Goal: Task Accomplishment & Management: Complete application form

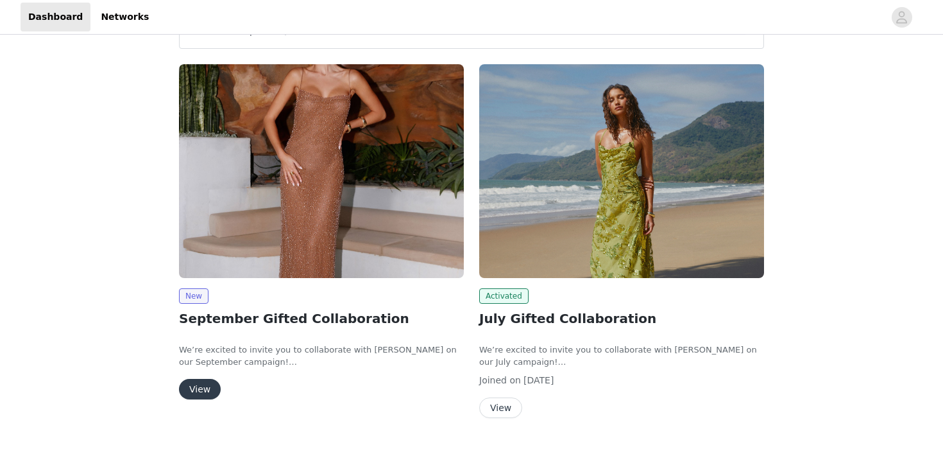
scroll to position [61, 0]
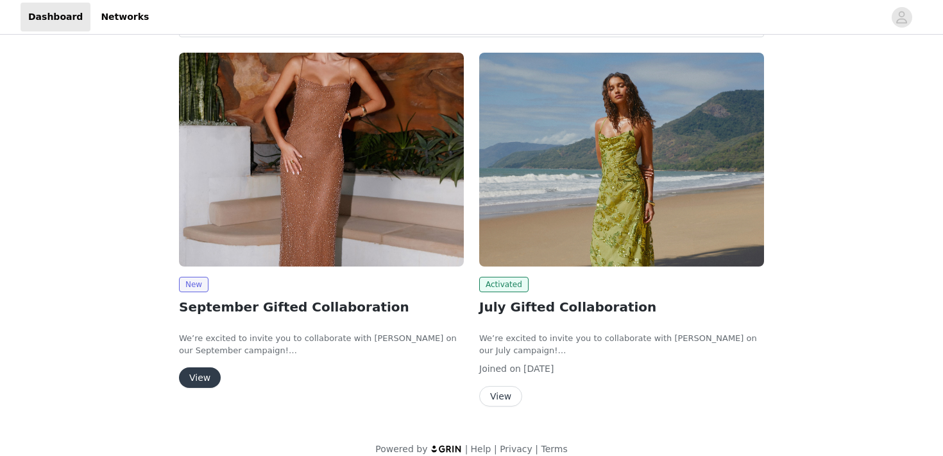
click at [512, 395] on button "View" at bounding box center [500, 396] width 43 height 21
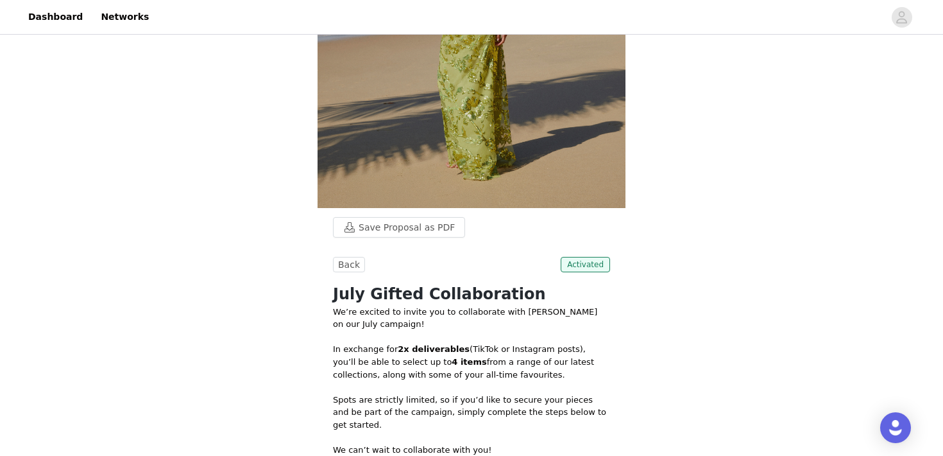
scroll to position [317, 0]
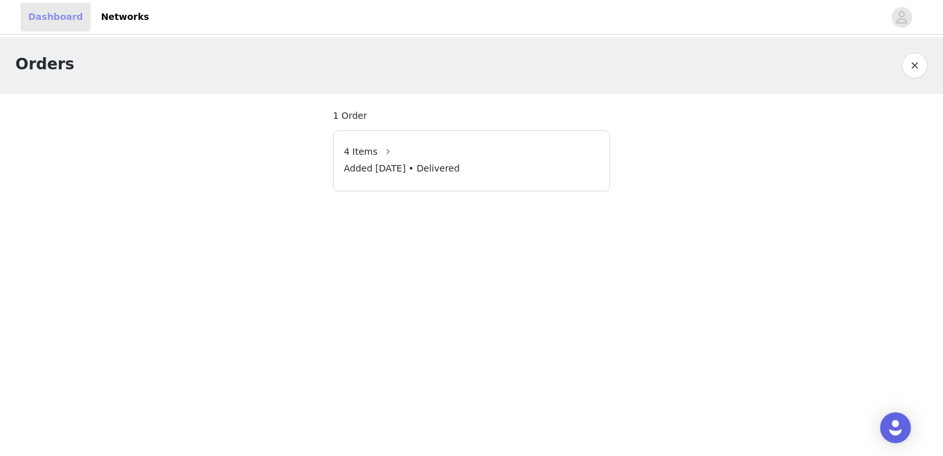
click at [55, 27] on link "Dashboard" at bounding box center [56, 17] width 70 height 29
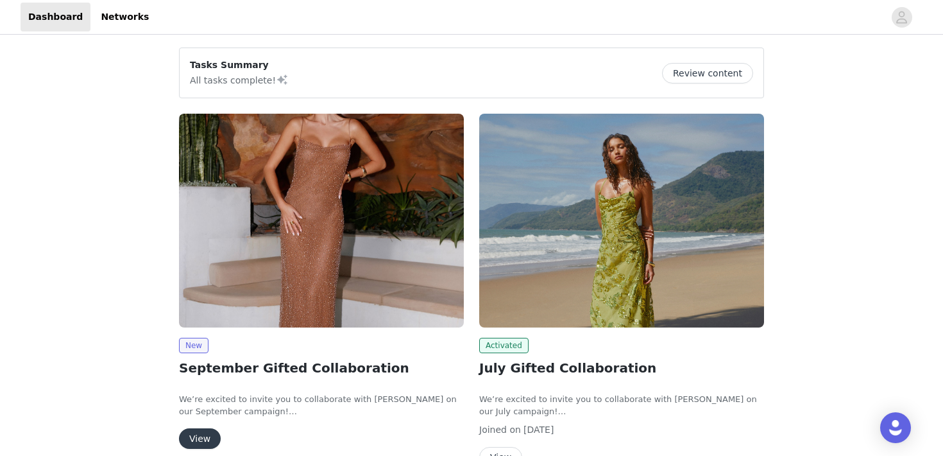
click at [233, 173] on img at bounding box center [321, 221] width 285 height 214
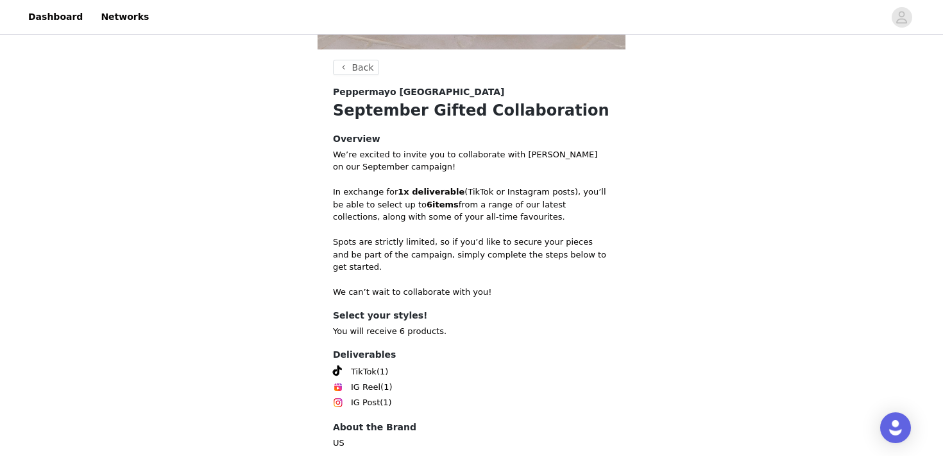
scroll to position [492, 0]
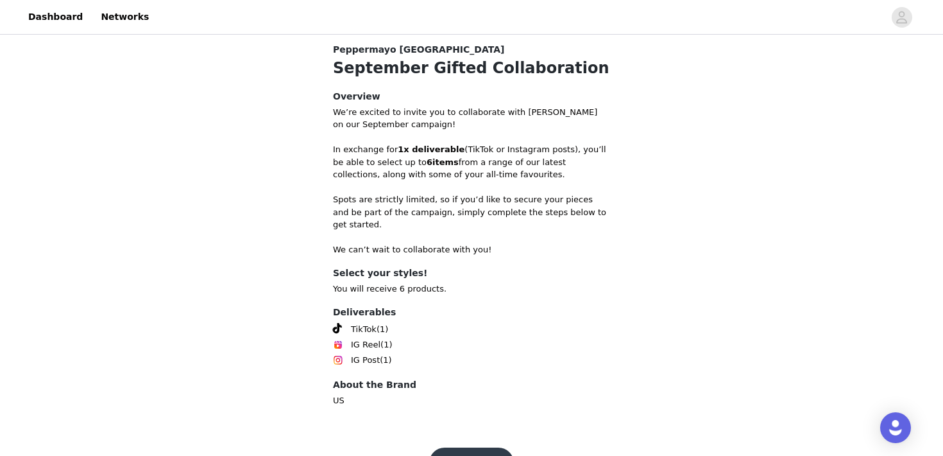
click at [476, 447] on button "Get Started" at bounding box center [471, 462] width 85 height 31
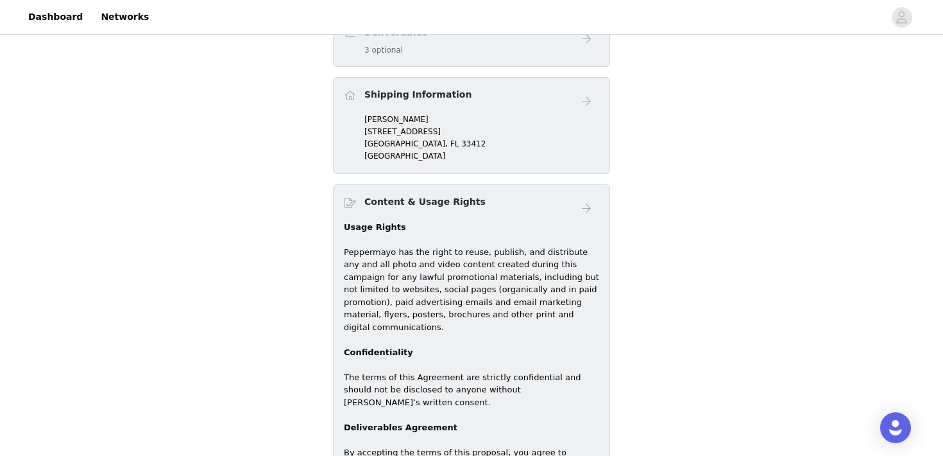
scroll to position [403, 0]
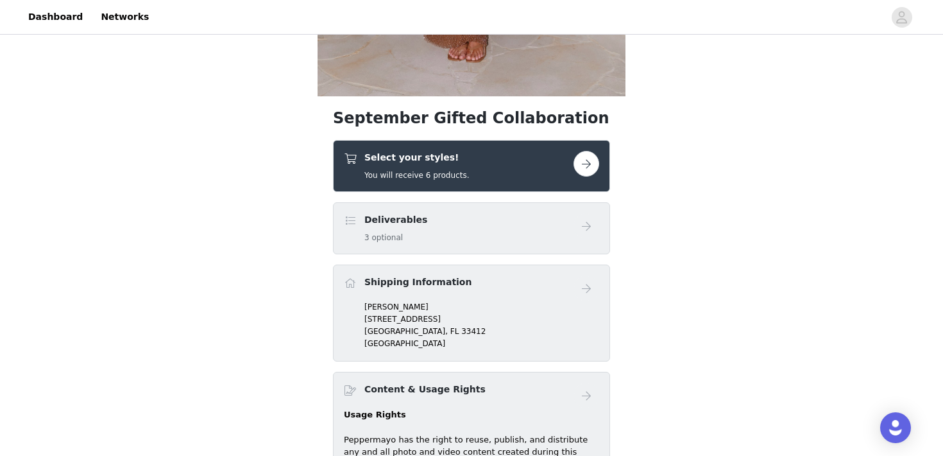
click at [587, 168] on button "button" at bounding box center [587, 164] width 26 height 26
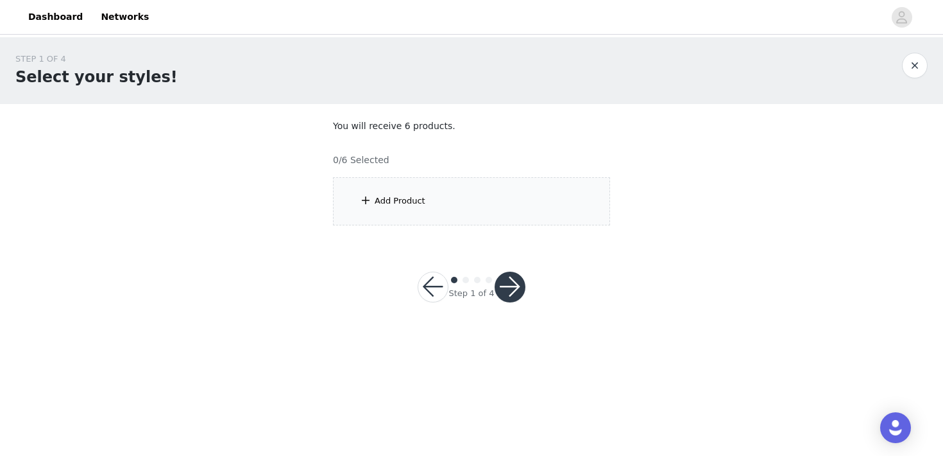
click at [447, 207] on div "Add Product" at bounding box center [471, 201] width 277 height 48
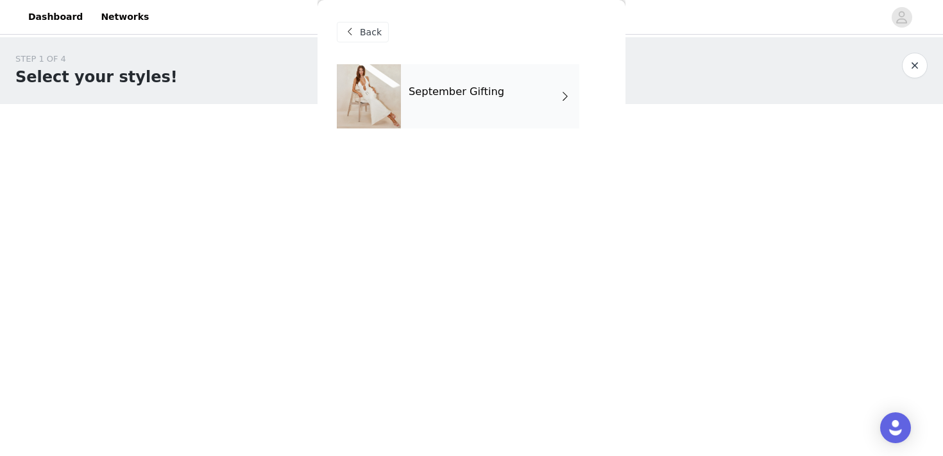
click at [497, 94] on div "September Gifting" at bounding box center [490, 96] width 178 height 64
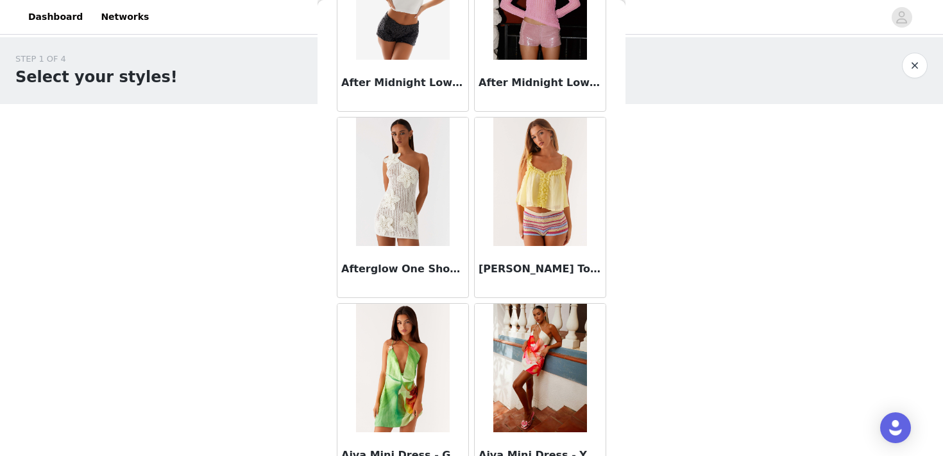
scroll to position [694, 0]
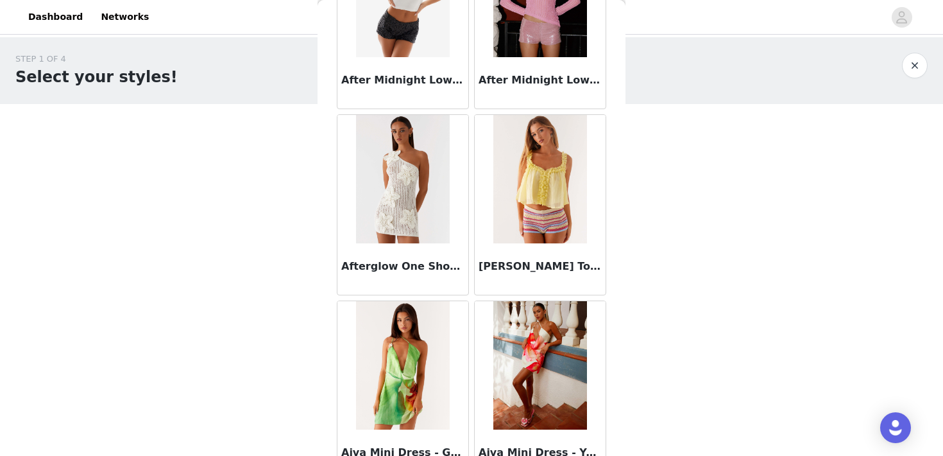
click at [555, 203] on img at bounding box center [540, 179] width 93 height 128
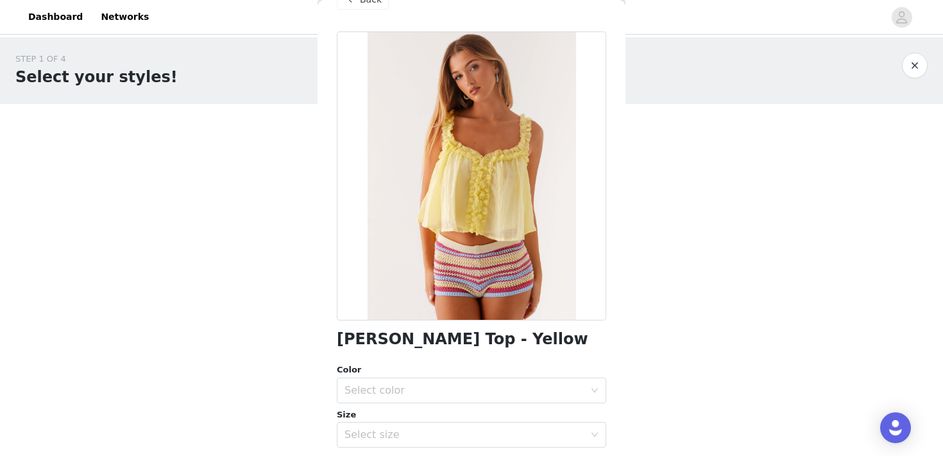
scroll to position [0, 0]
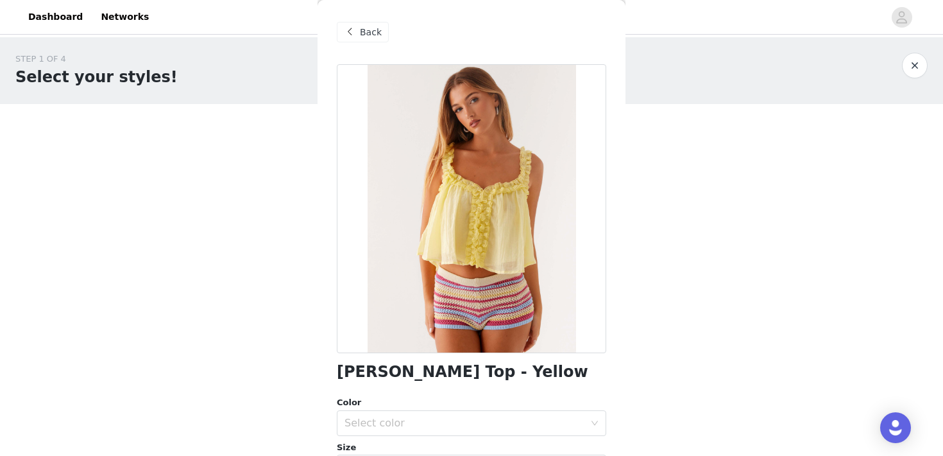
click at [362, 26] on span "Back" at bounding box center [371, 32] width 22 height 13
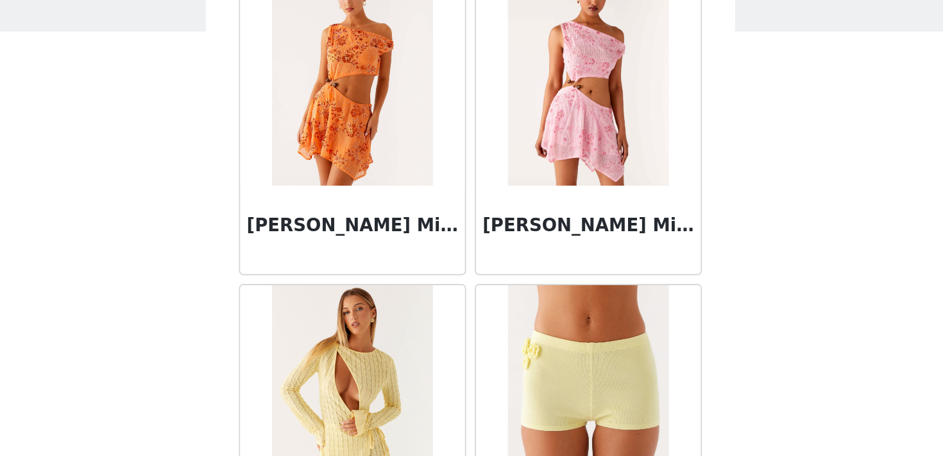
scroll to position [1508, 0]
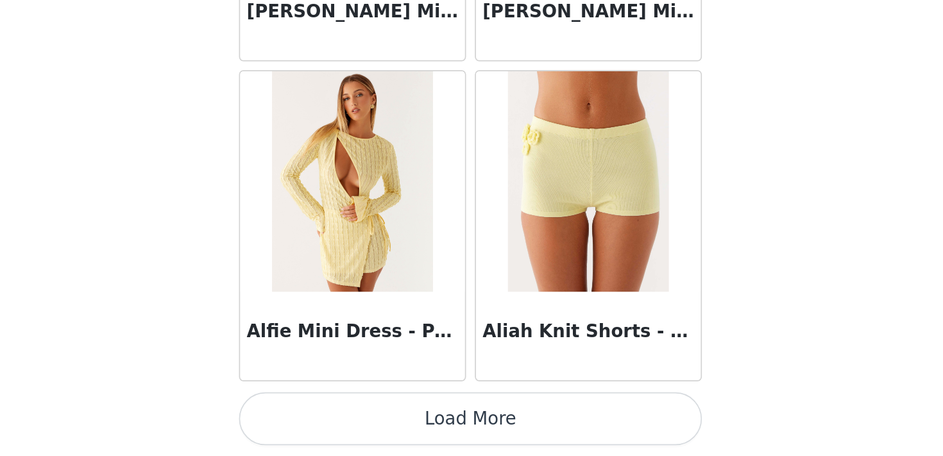
click at [515, 426] on button "Load More" at bounding box center [472, 433] width 270 height 31
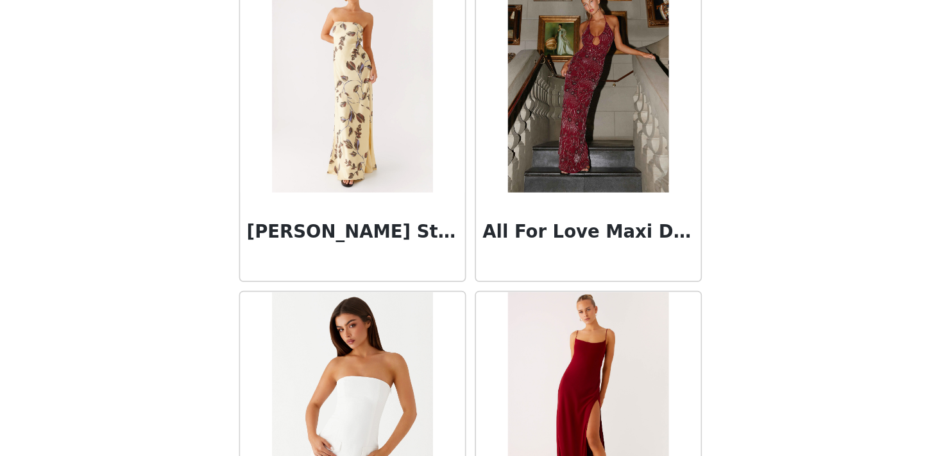
scroll to position [2491, 0]
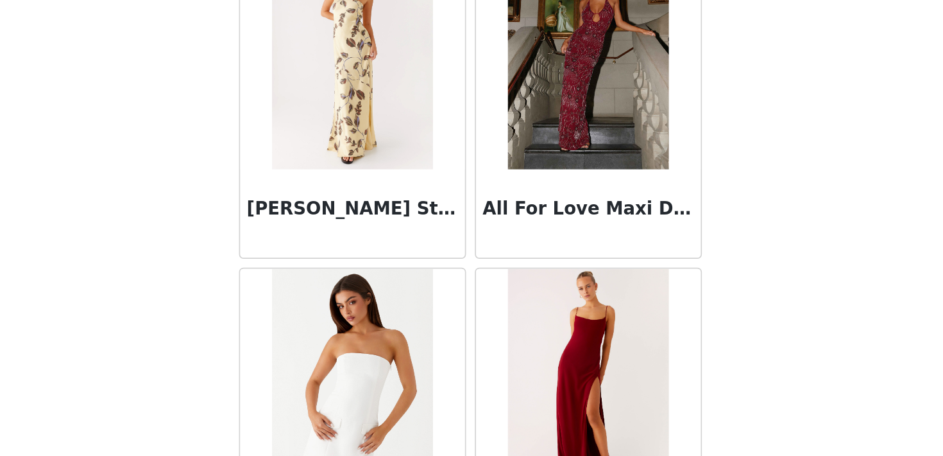
click at [424, 233] on img at bounding box center [402, 224] width 93 height 128
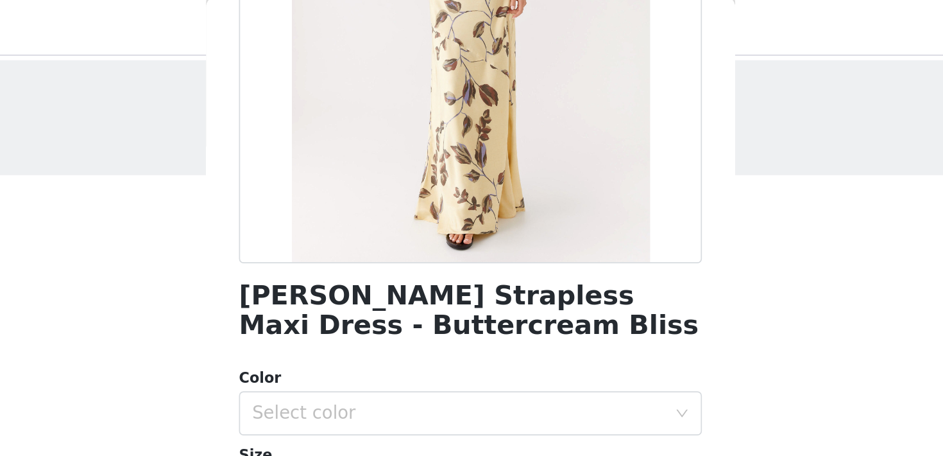
scroll to position [212, 0]
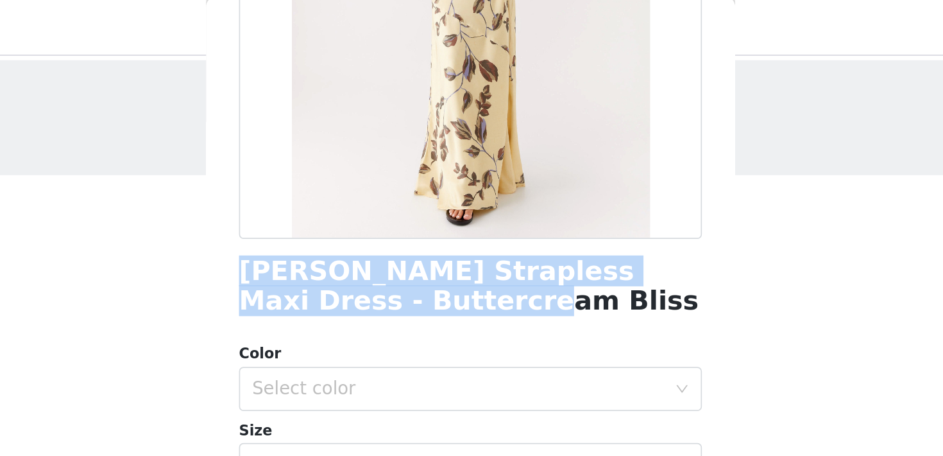
drag, startPoint x: 463, startPoint y: 185, endPoint x: 298, endPoint y: 133, distance: 173.4
click at [298, 133] on div "STEP 1 OF 4 Select your styles! You will receive 6 products. 0/6 Selected Add P…" at bounding box center [471, 138] width 943 height 203
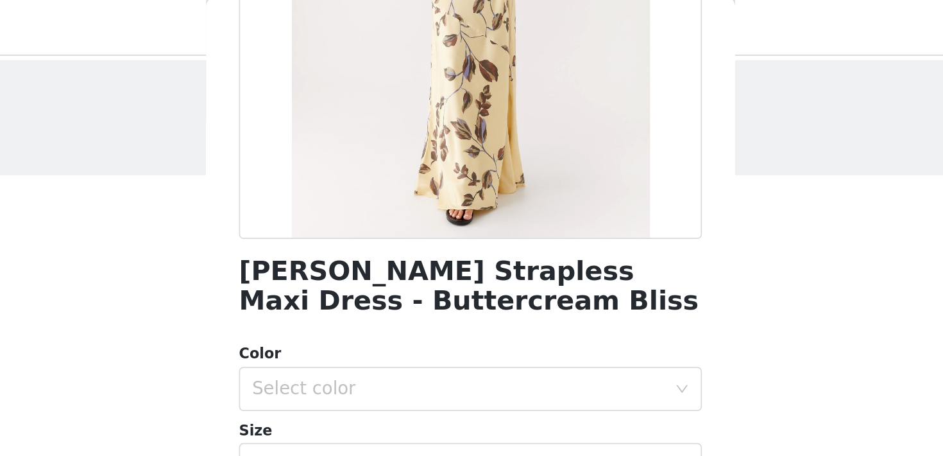
click at [375, 191] on div "[PERSON_NAME] Strapless Maxi Dress - Buttercream Bliss Color Select color Size …" at bounding box center [472, 194] width 270 height 684
click at [408, 175] on h1 "[PERSON_NAME] Strapless Maxi Dress - Buttercream Bliss" at bounding box center [472, 168] width 270 height 35
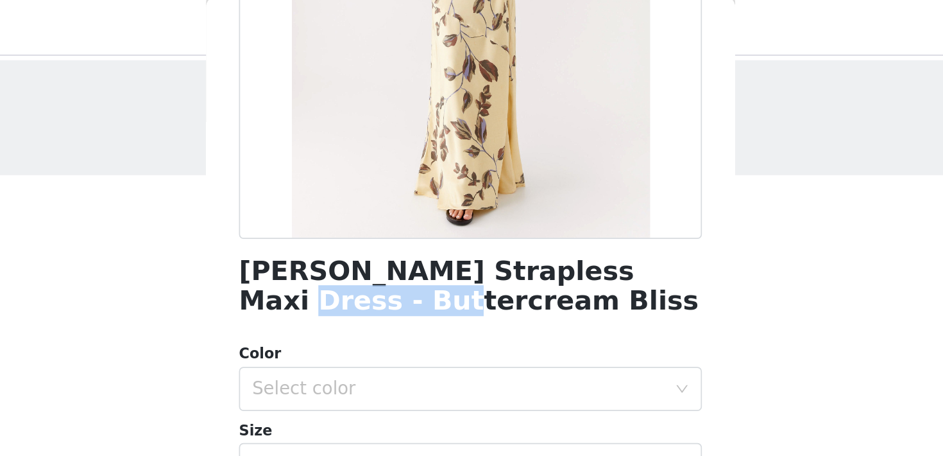
click at [408, 175] on h1 "[PERSON_NAME] Strapless Maxi Dress - Buttercream Bliss" at bounding box center [472, 168] width 270 height 35
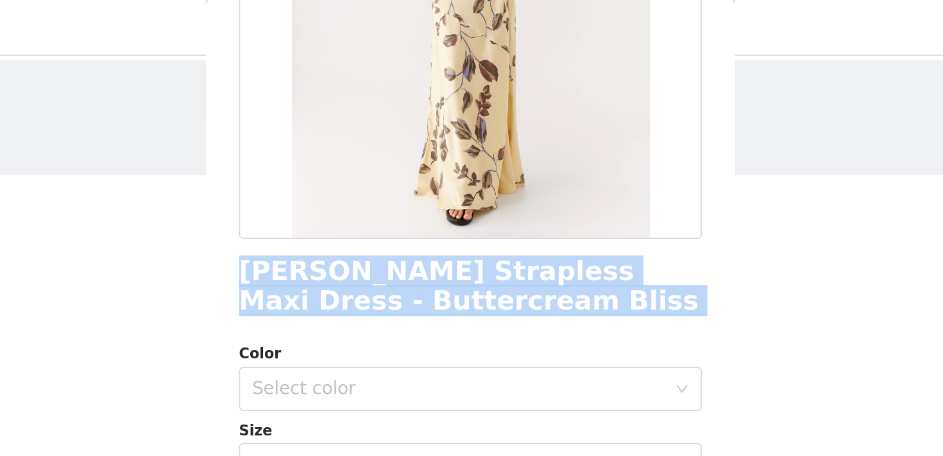
click at [408, 175] on h1 "[PERSON_NAME] Strapless Maxi Dress - Buttercream Bliss" at bounding box center [472, 168] width 270 height 35
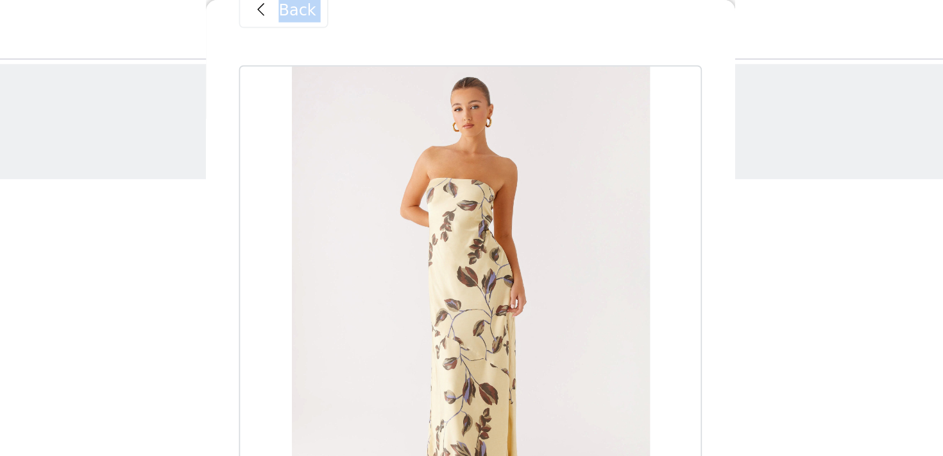
scroll to position [0, 0]
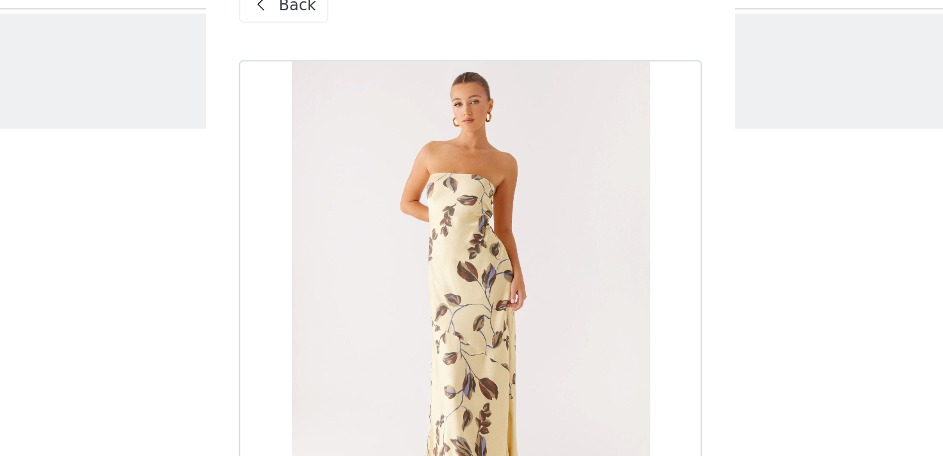
drag, startPoint x: 417, startPoint y: 176, endPoint x: 498, endPoint y: 310, distance: 156.6
click at [498, 310] on div "[PERSON_NAME] Strapless Maxi Dress - Buttercream Bliss Color Select color Size …" at bounding box center [472, 406] width 270 height 684
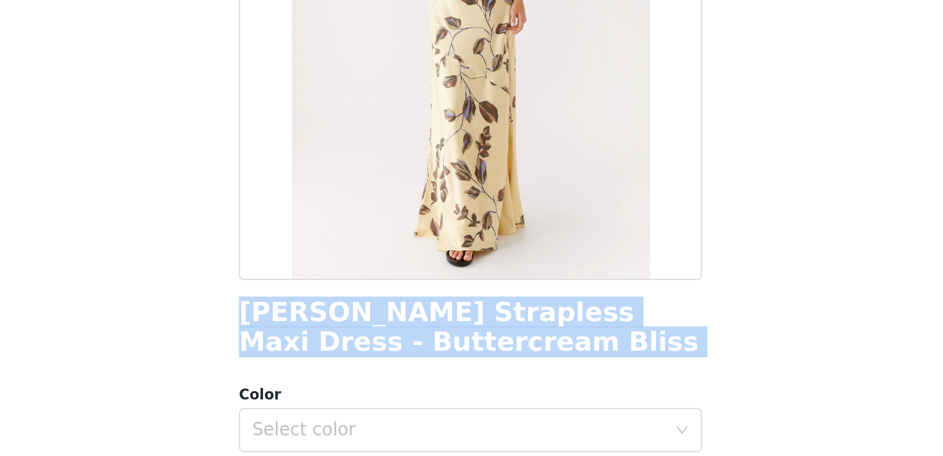
click at [452, 381] on h1 "[PERSON_NAME] Strapless Maxi Dress - Buttercream Bliss" at bounding box center [472, 380] width 270 height 35
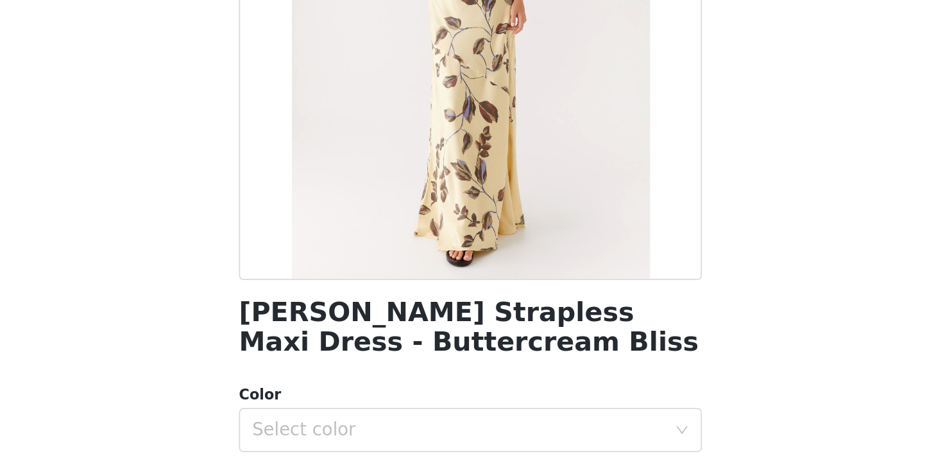
click at [452, 381] on h1 "[PERSON_NAME] Strapless Maxi Dress - Buttercream Bliss" at bounding box center [472, 380] width 270 height 35
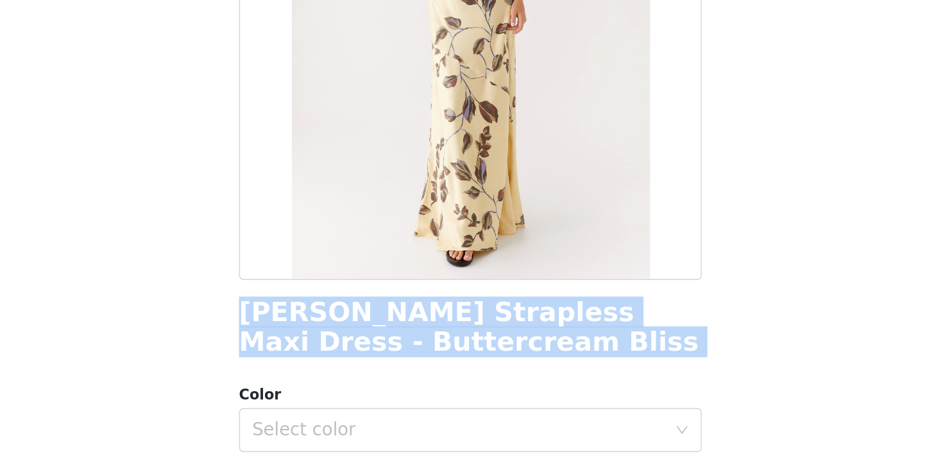
click at [452, 381] on h1 "[PERSON_NAME] Strapless Maxi Dress - Buttercream Bliss" at bounding box center [472, 380] width 270 height 35
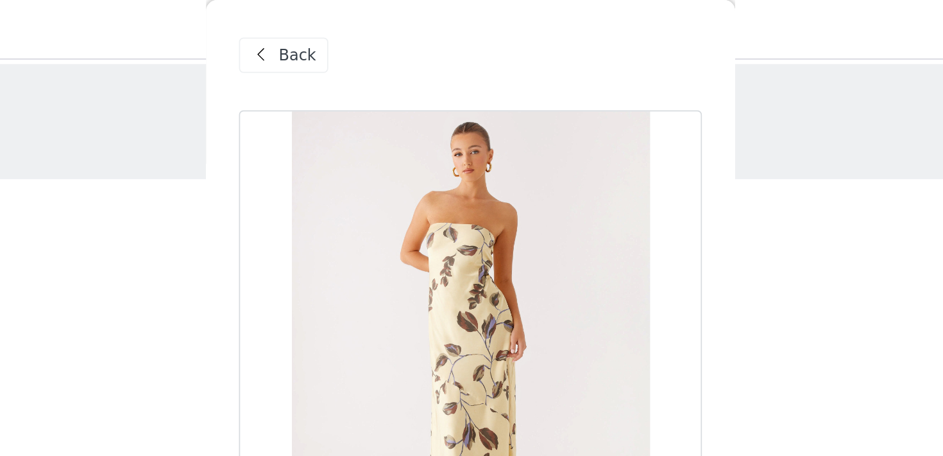
click at [370, 32] on span "Back" at bounding box center [371, 32] width 22 height 13
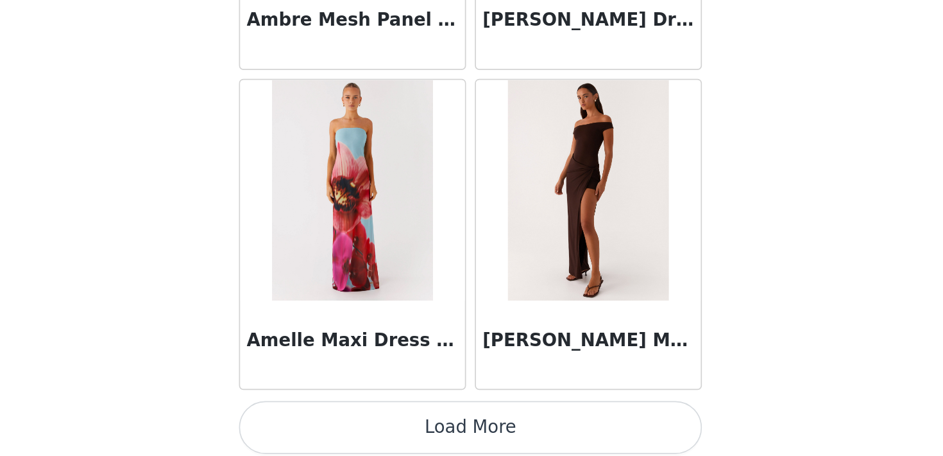
scroll to position [3369, 0]
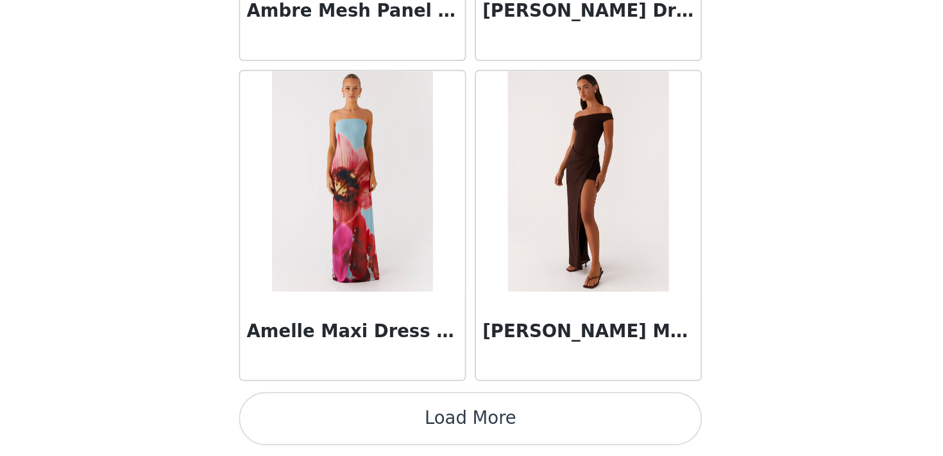
click at [521, 434] on button "Load More" at bounding box center [472, 433] width 270 height 31
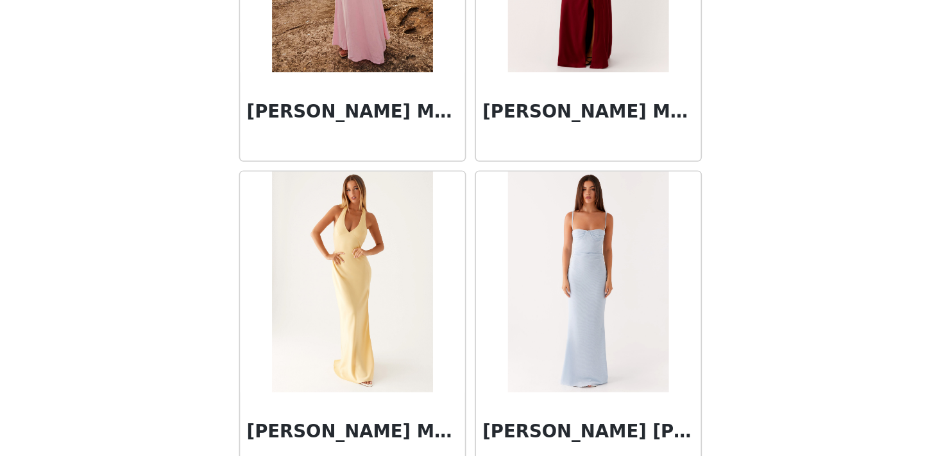
scroll to position [5231, 0]
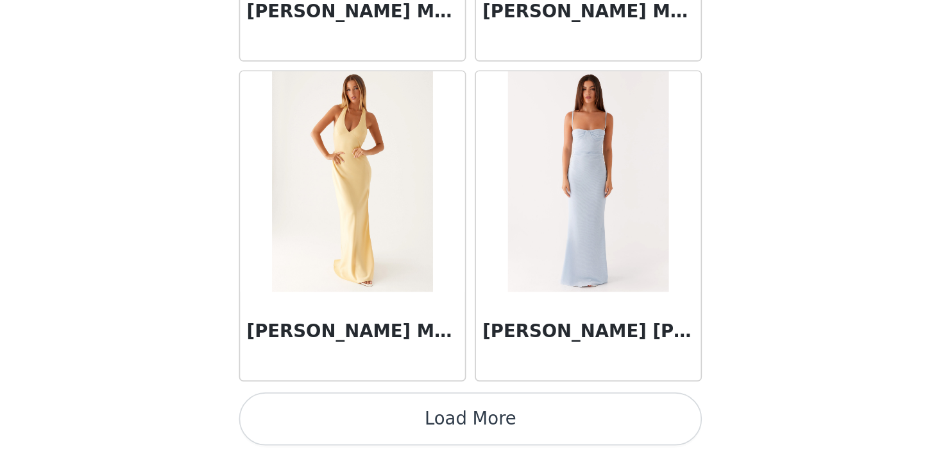
click at [500, 427] on button "Load More" at bounding box center [472, 433] width 270 height 31
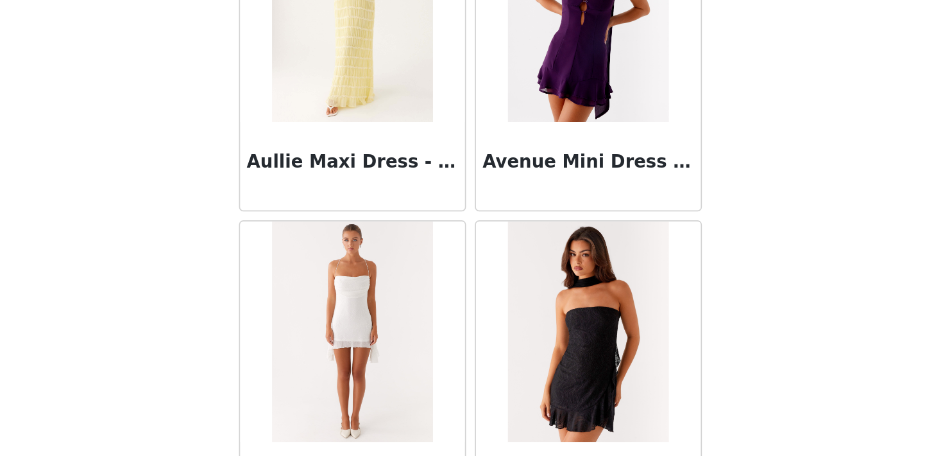
scroll to position [7092, 0]
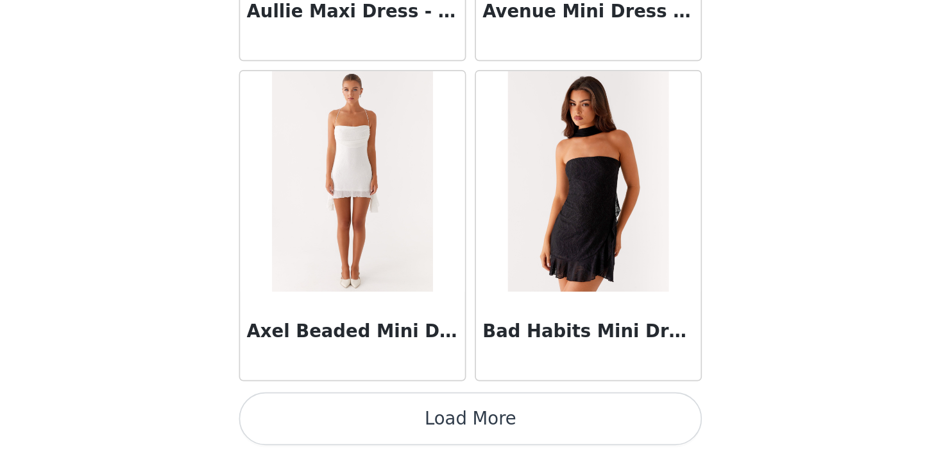
click at [503, 422] on button "Load More" at bounding box center [472, 433] width 270 height 31
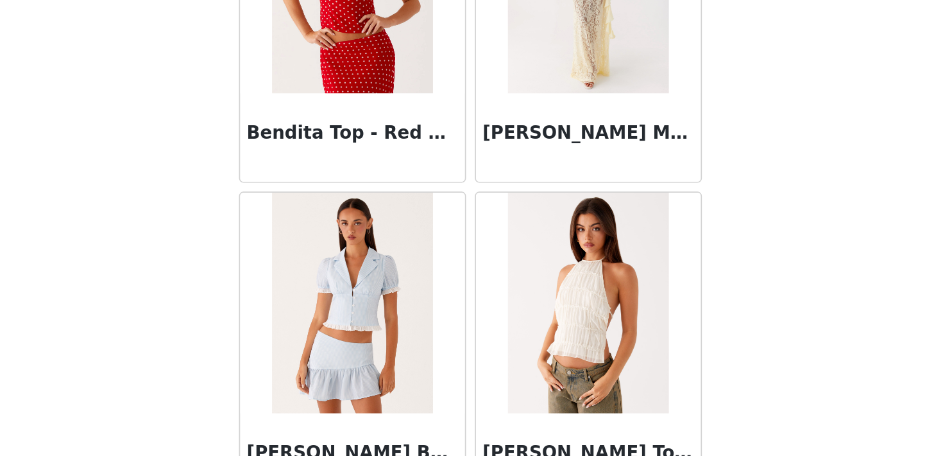
scroll to position [8702, 0]
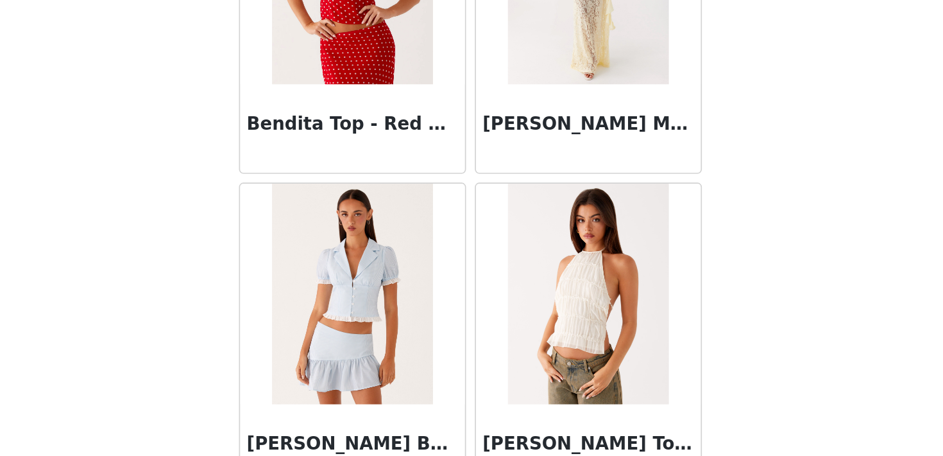
click at [448, 246] on div "Bendita Top - Red Polka Dot" at bounding box center [403, 264] width 131 height 51
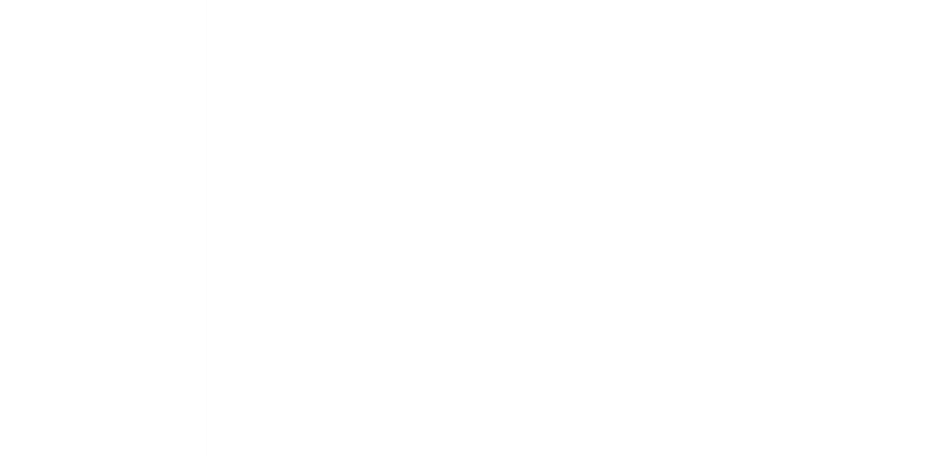
scroll to position [0, 0]
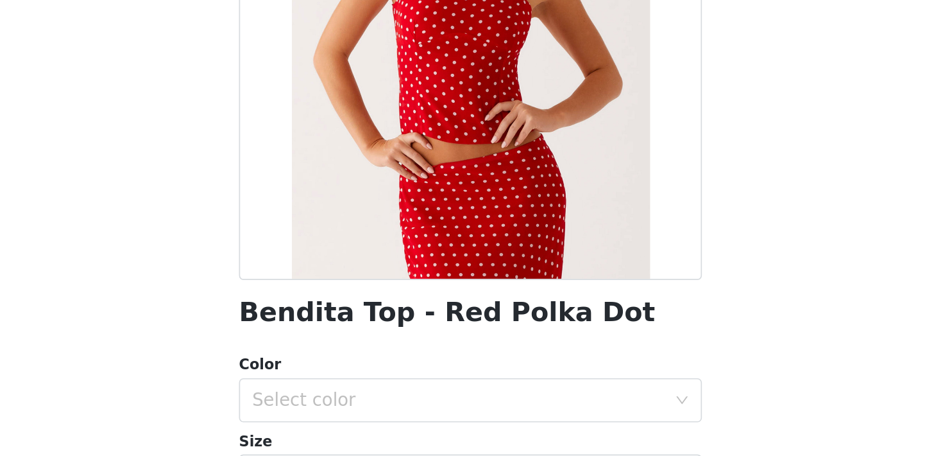
click at [411, 370] on h1 "Bendita Top - Red Polka Dot" at bounding box center [458, 371] width 243 height 17
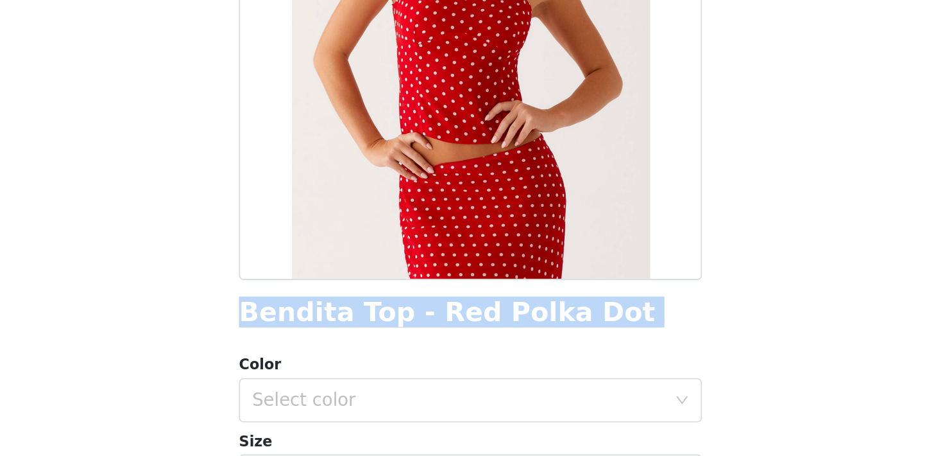
click at [411, 370] on h1 "Bendita Top - Red Polka Dot" at bounding box center [458, 371] width 243 height 17
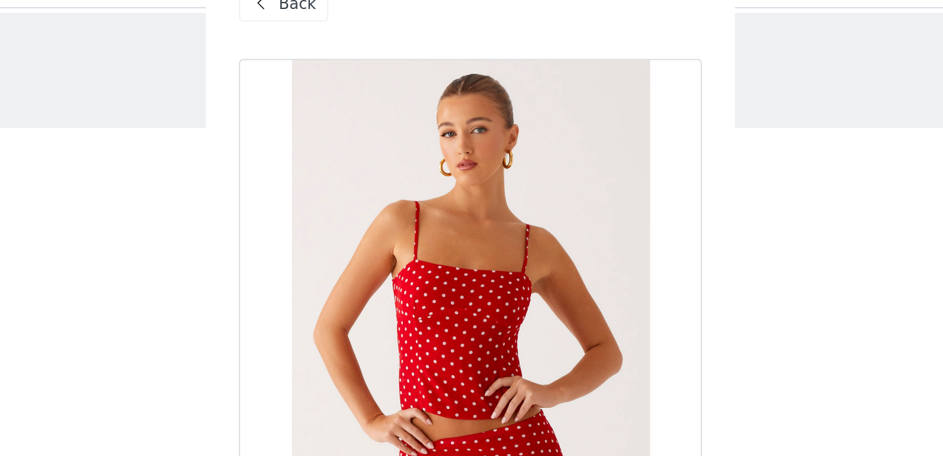
click at [379, 37] on span "Back" at bounding box center [371, 32] width 22 height 13
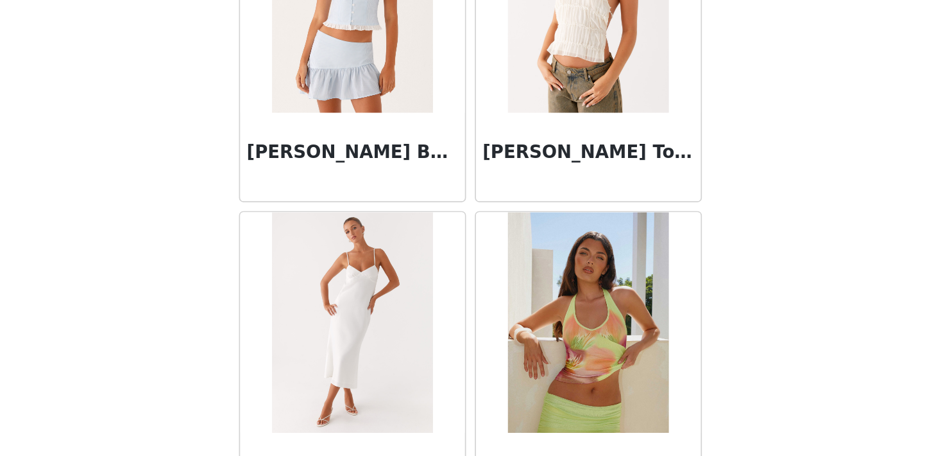
scroll to position [8953, 0]
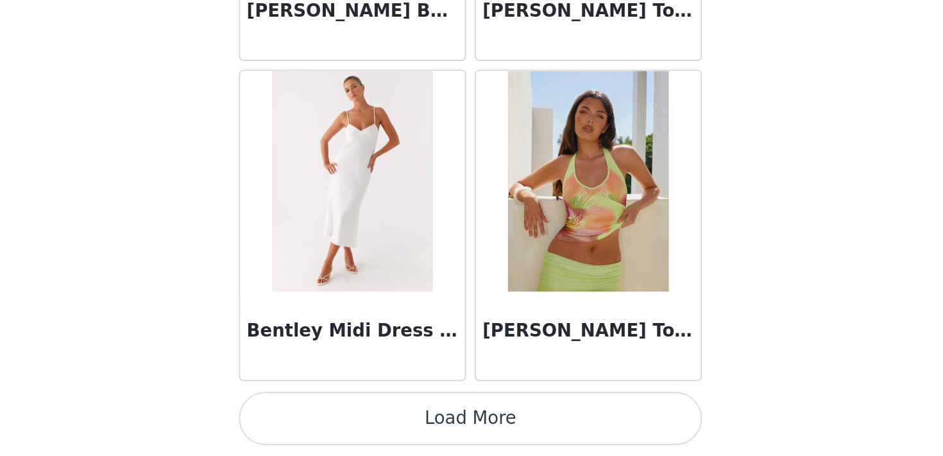
click at [510, 436] on button "Load More" at bounding box center [472, 433] width 270 height 31
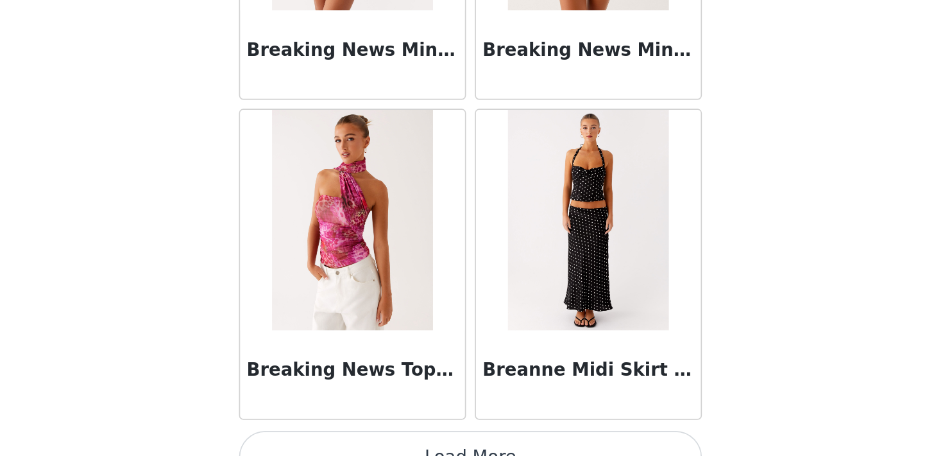
scroll to position [10814, 0]
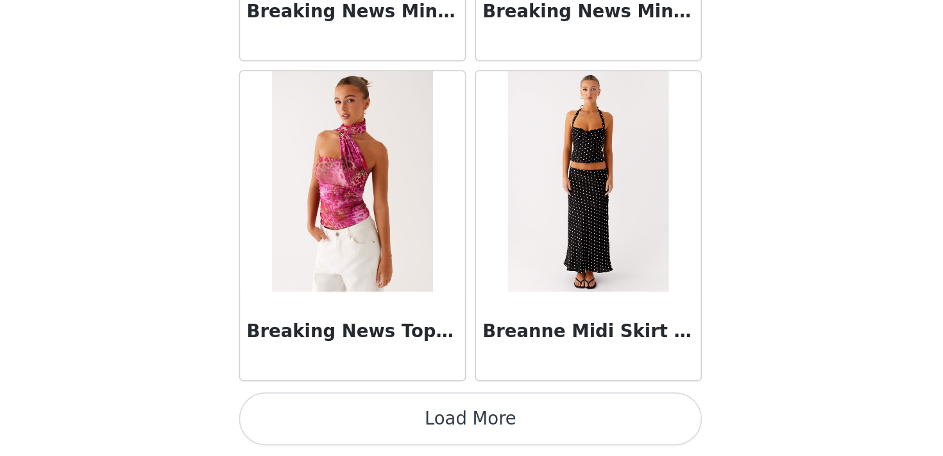
click at [523, 422] on button "Load More" at bounding box center [472, 433] width 270 height 31
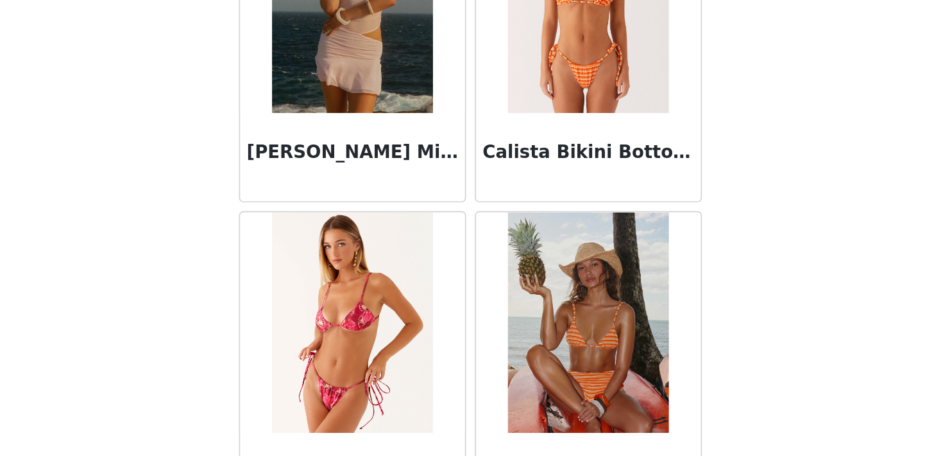
scroll to position [12676, 0]
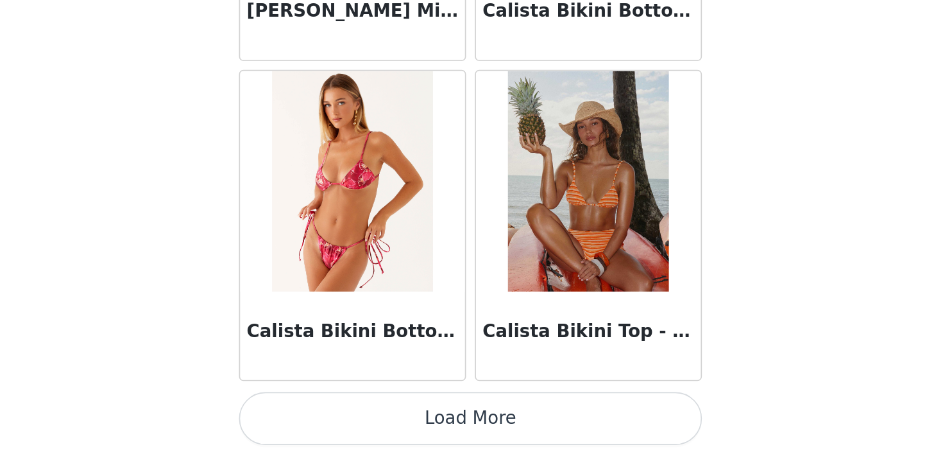
click at [524, 413] on div "Calista Bikini Top - Orange Stripe" at bounding box center [540, 321] width 137 height 186
click at [525, 424] on button "Load More" at bounding box center [472, 433] width 270 height 31
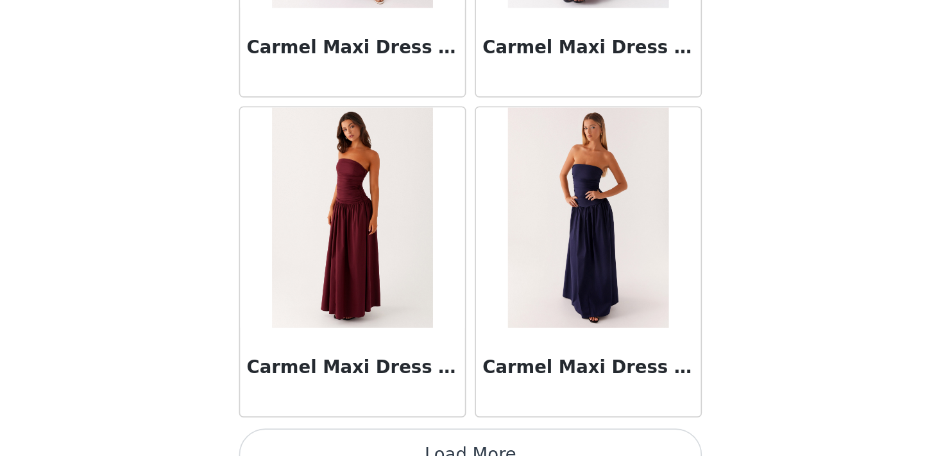
scroll to position [14537, 0]
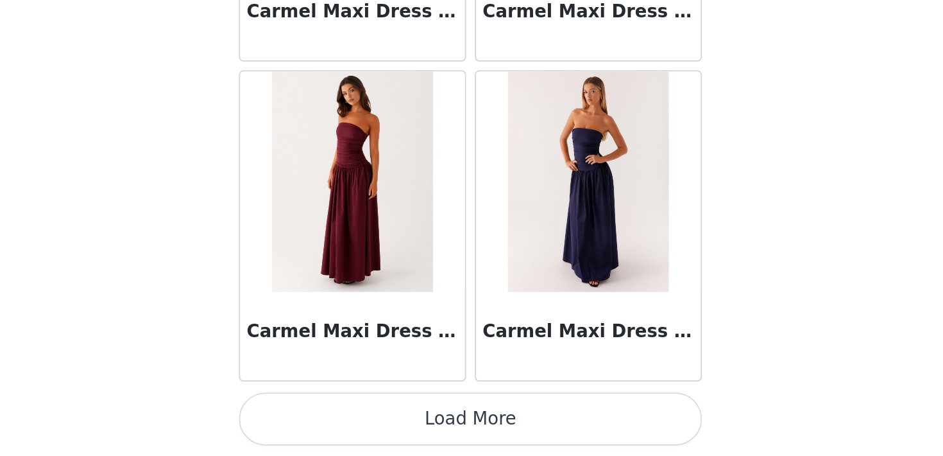
click at [504, 429] on button "Load More" at bounding box center [472, 433] width 270 height 31
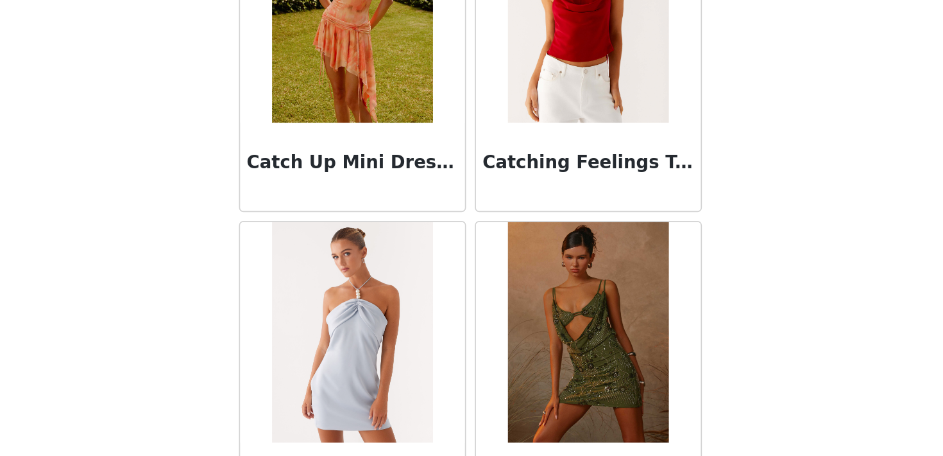
scroll to position [16398, 0]
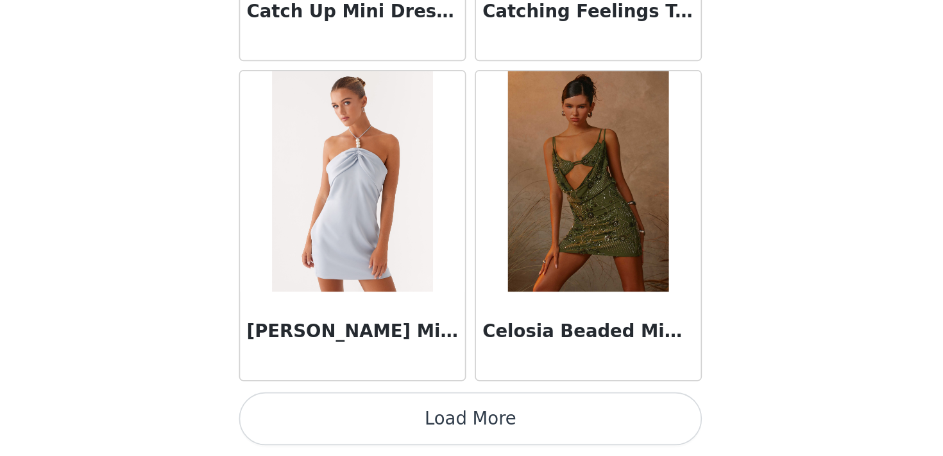
click at [501, 422] on button "Load More" at bounding box center [472, 433] width 270 height 31
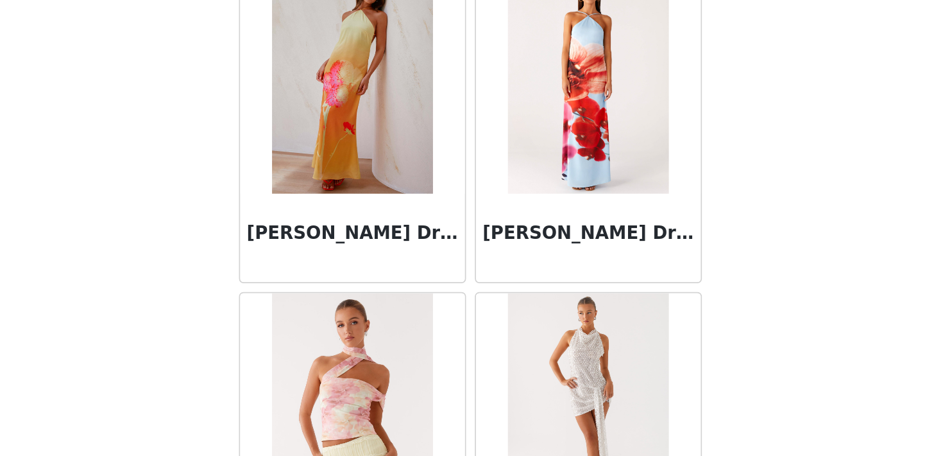
scroll to position [18259, 0]
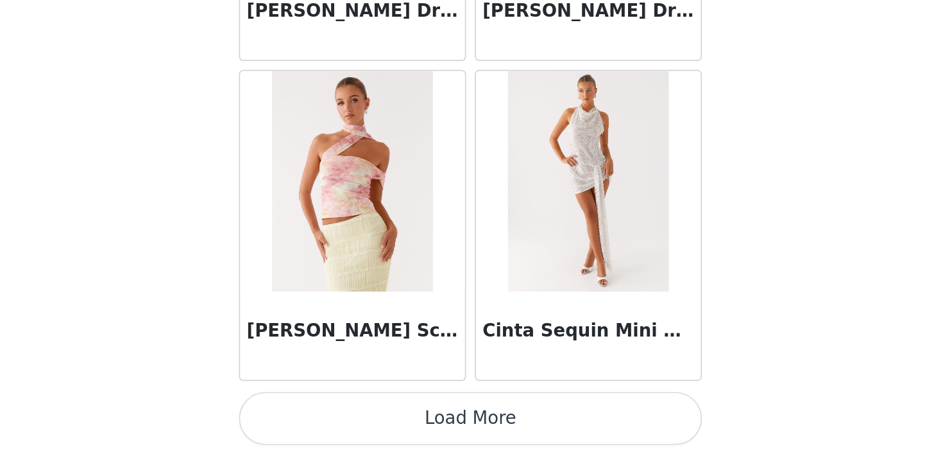
click at [490, 433] on button "Load More" at bounding box center [472, 433] width 270 height 31
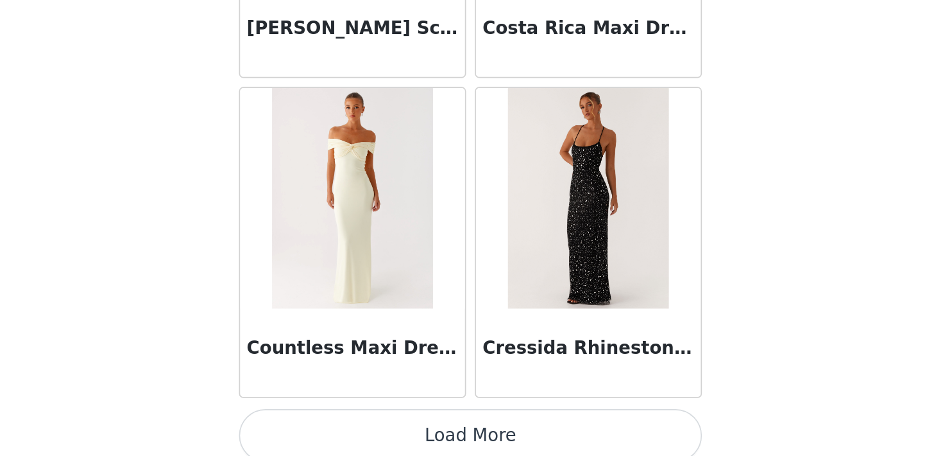
scroll to position [20115, 0]
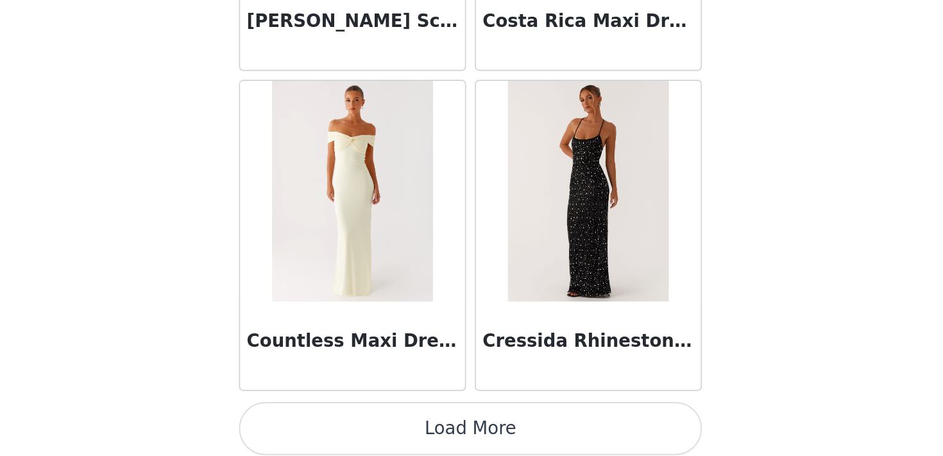
click at [479, 431] on button "Load More" at bounding box center [472, 439] width 270 height 31
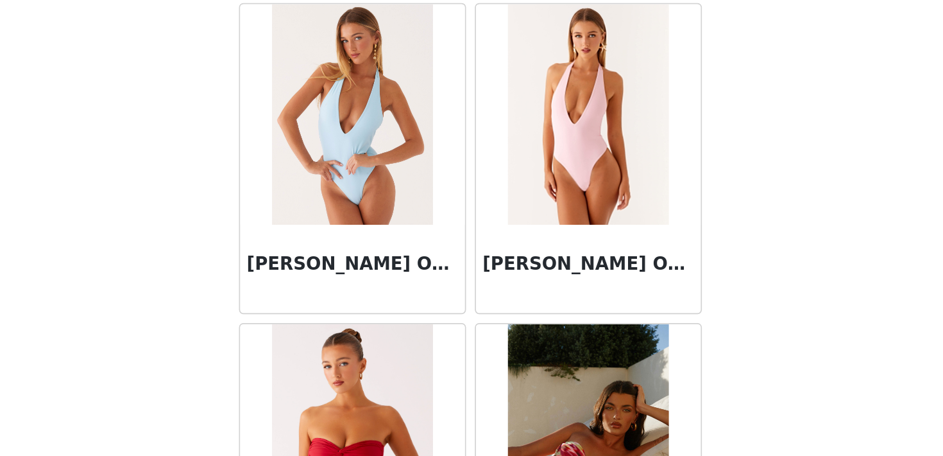
scroll to position [21982, 0]
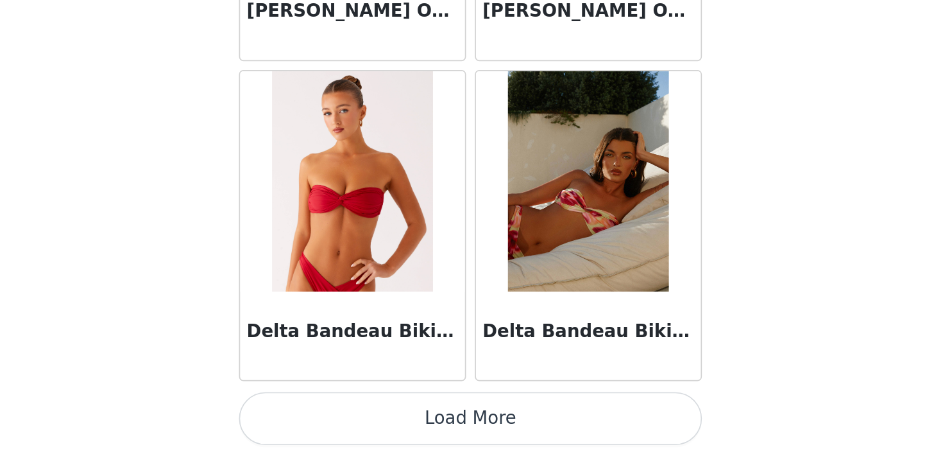
click at [486, 426] on button "Load More" at bounding box center [472, 433] width 270 height 31
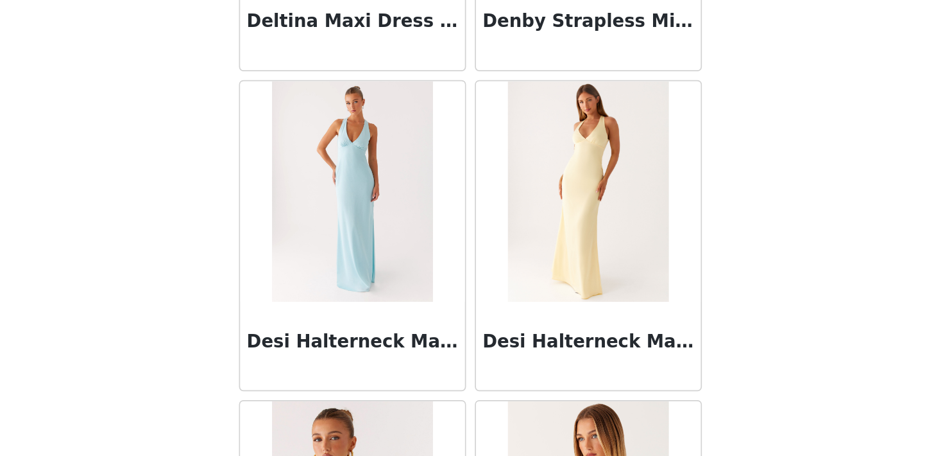
scroll to position [22542, 0]
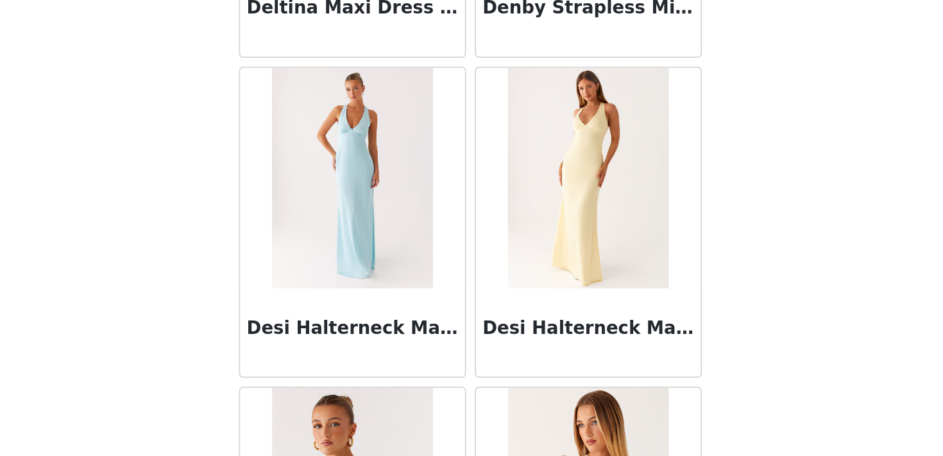
click at [517, 318] on img at bounding box center [540, 294] width 93 height 128
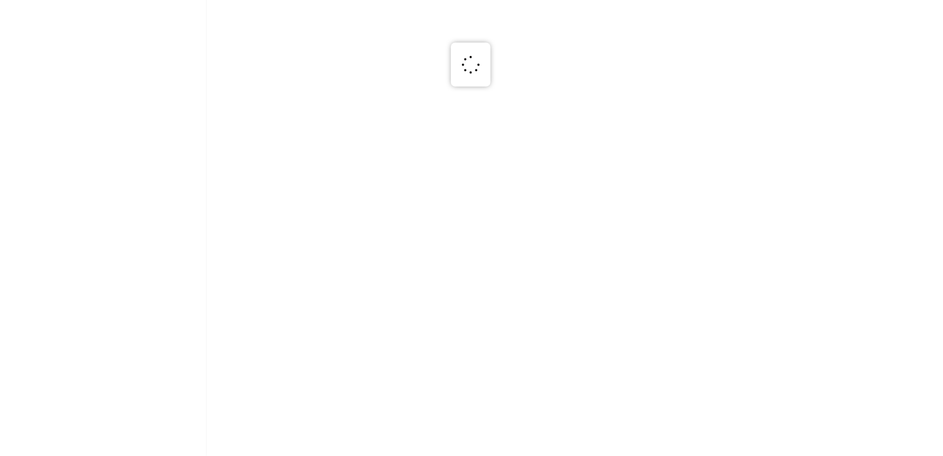
scroll to position [0, 0]
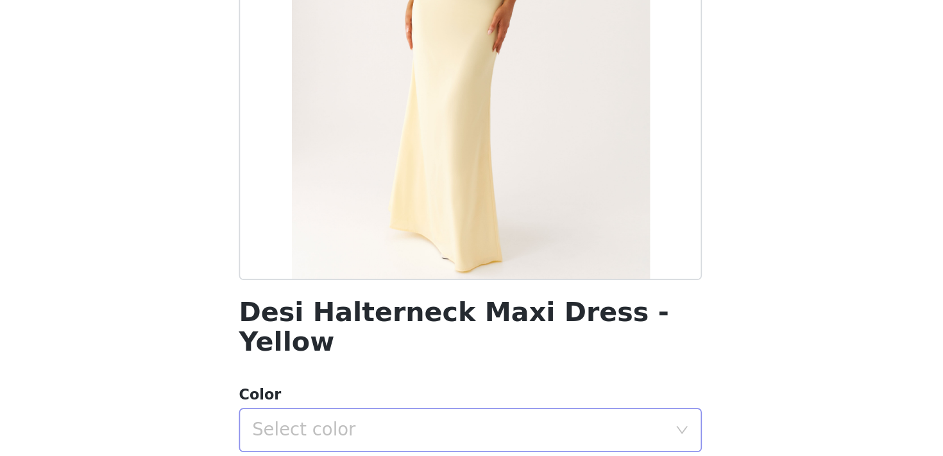
click at [432, 434] on div "Select color" at bounding box center [465, 440] width 240 height 13
click at [415, 443] on li "Yellow" at bounding box center [472, 451] width 270 height 21
click at [311, 341] on body "Dashboard Networks STEP 1 OF 4 Select your styles! You will receive 6 products.…" at bounding box center [471, 228] width 943 height 456
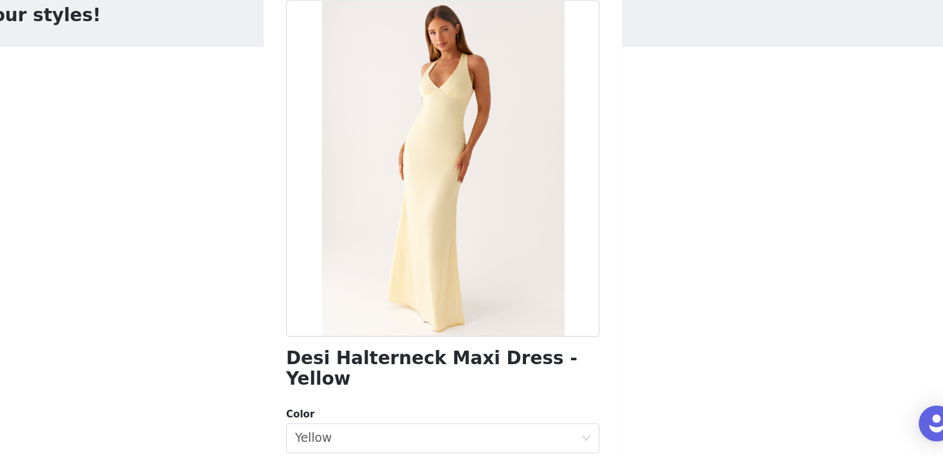
click at [571, 249] on div at bounding box center [472, 208] width 270 height 289
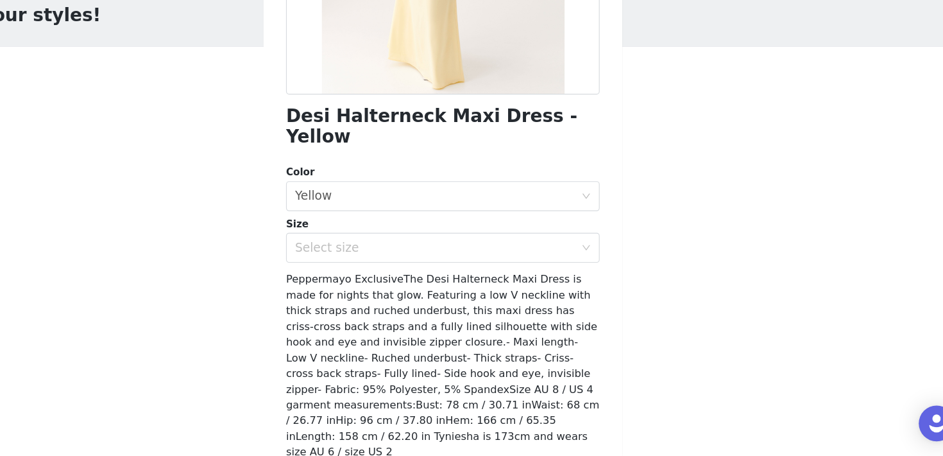
scroll to position [234, 0]
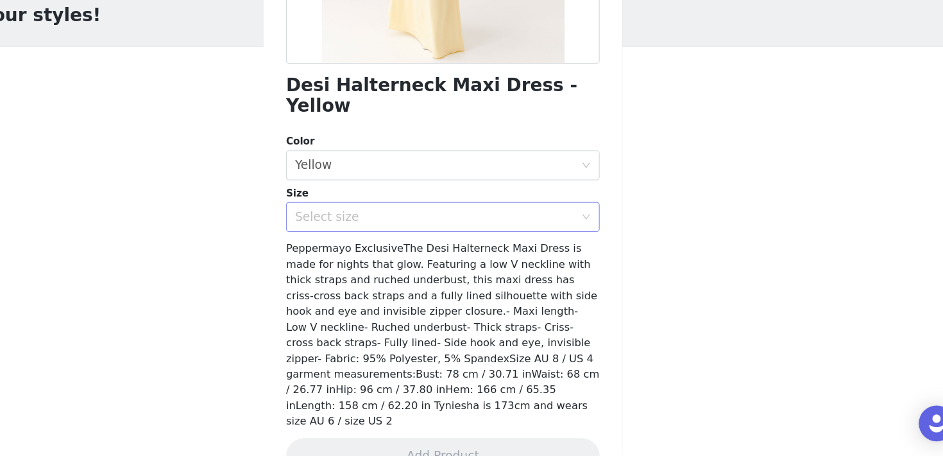
click at [531, 244] on div "Select size" at bounding box center [465, 250] width 240 height 13
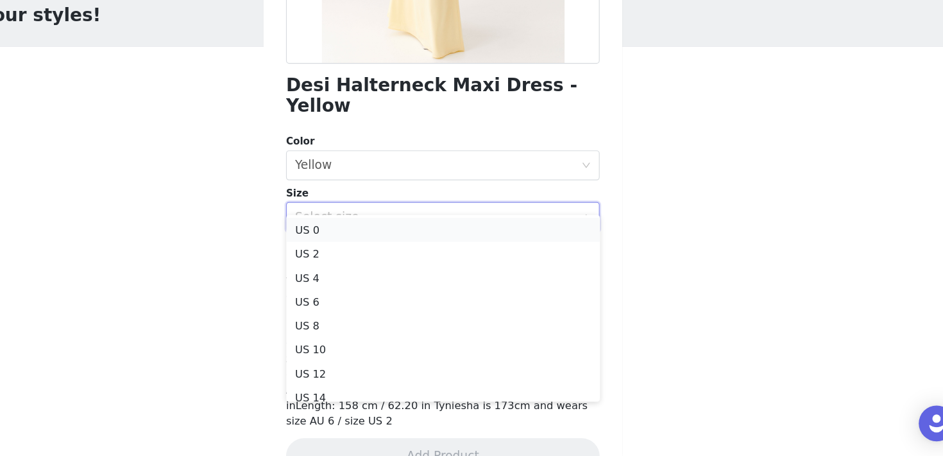
click at [441, 261] on li "US 0" at bounding box center [472, 261] width 270 height 21
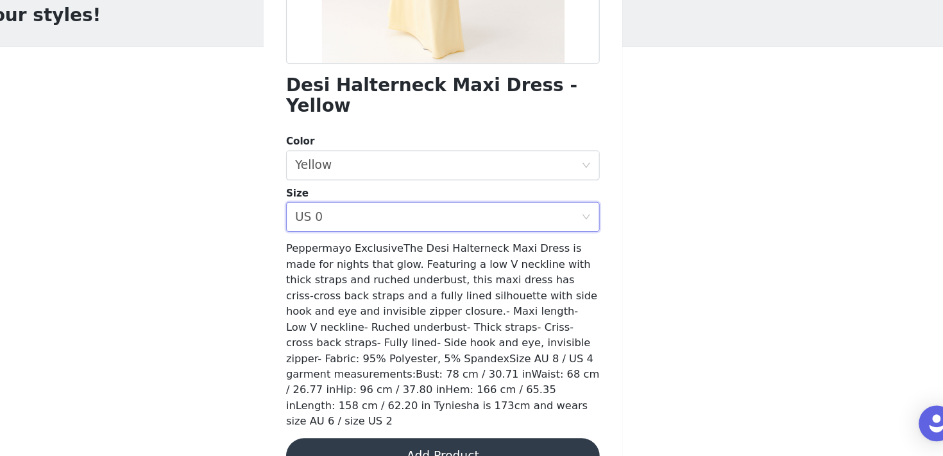
click at [455, 440] on button "Add Product" at bounding box center [472, 455] width 270 height 31
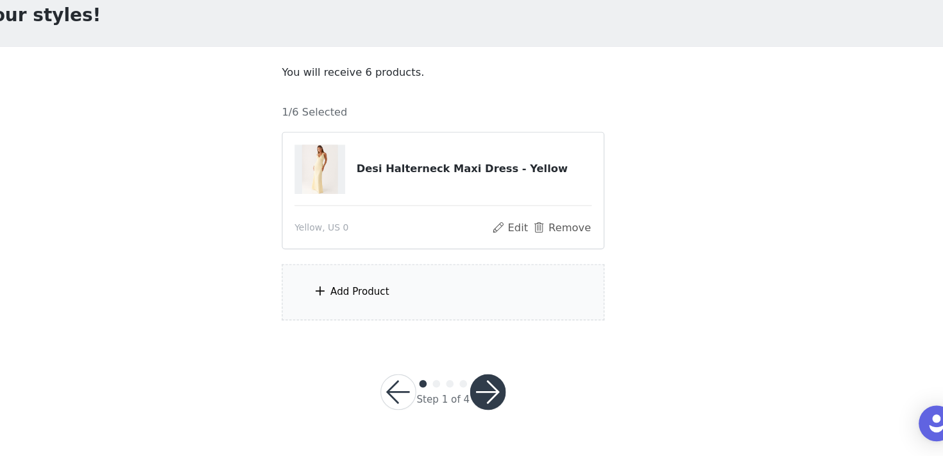
click at [483, 302] on div "Add Product" at bounding box center [471, 315] width 277 height 48
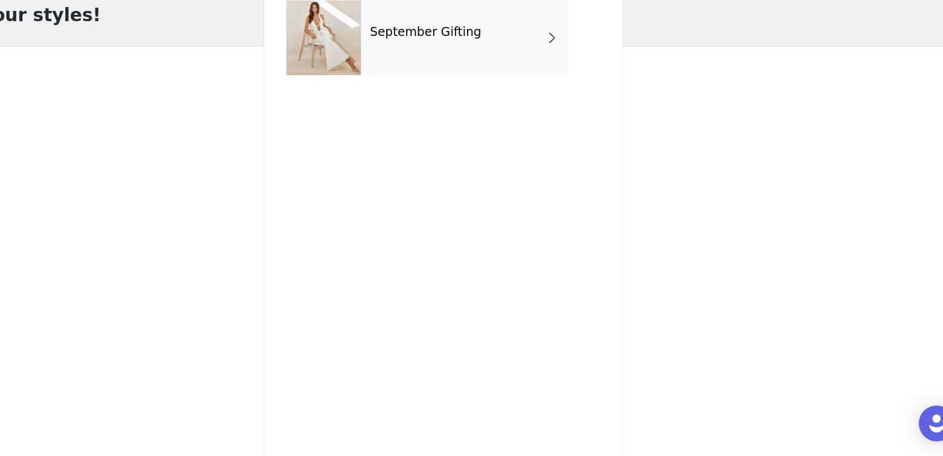
click at [513, 117] on div "September Gifting" at bounding box center [490, 96] width 178 height 64
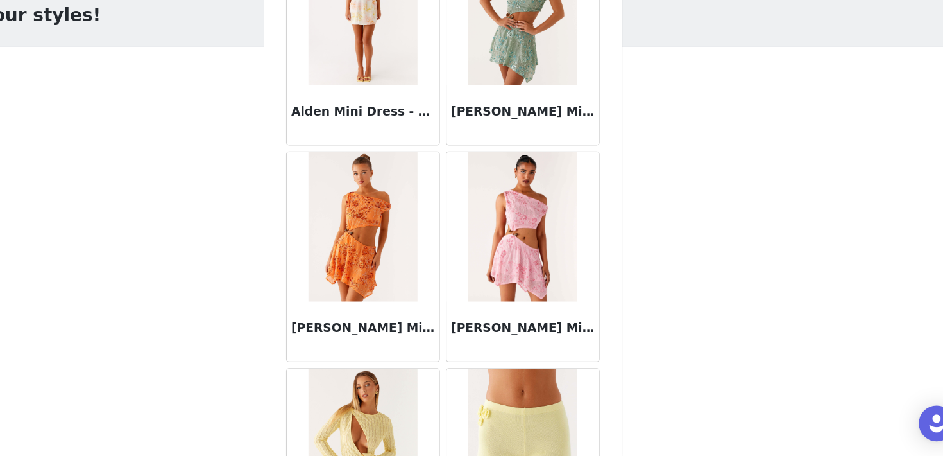
scroll to position [1508, 0]
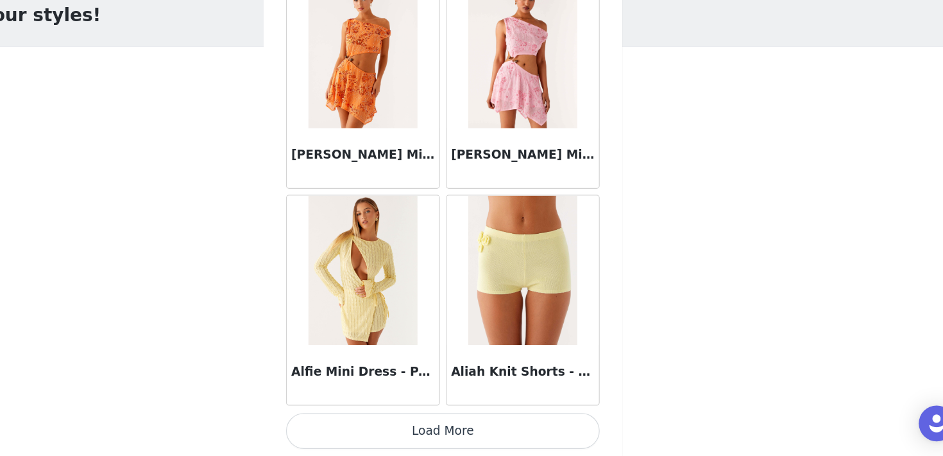
click at [485, 429] on button "Load More" at bounding box center [472, 433] width 270 height 31
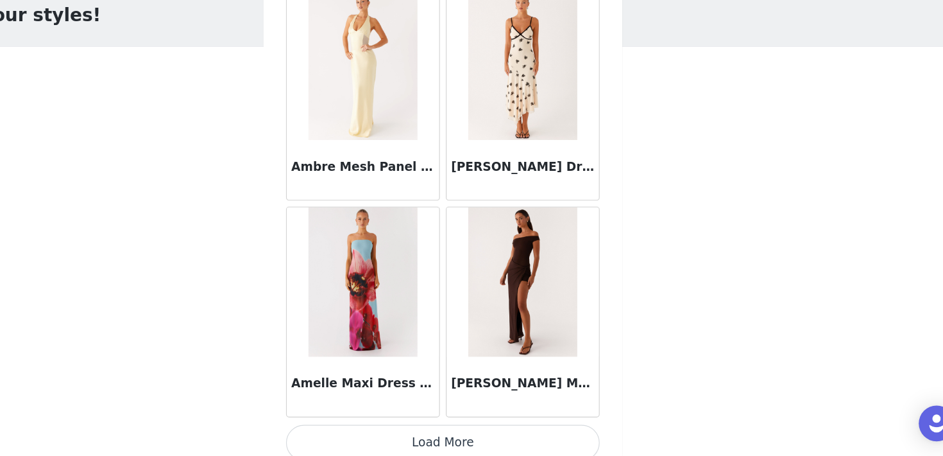
scroll to position [3369, 0]
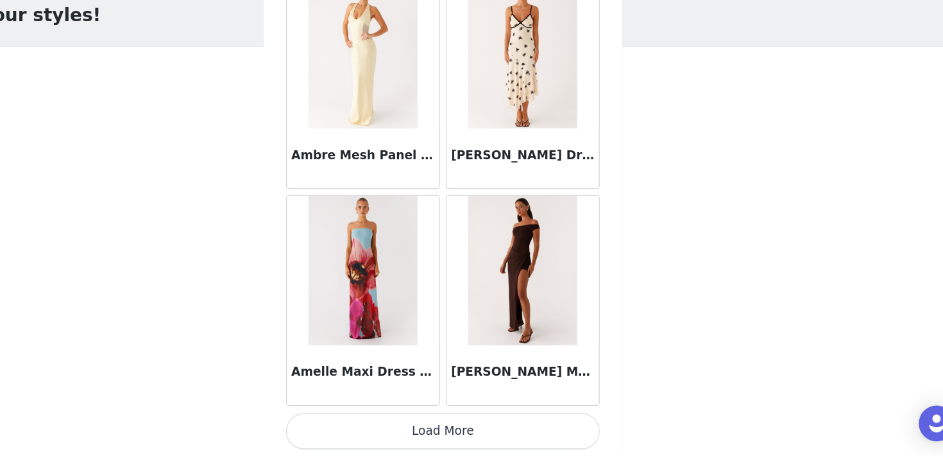
click at [478, 426] on button "Load More" at bounding box center [472, 433] width 270 height 31
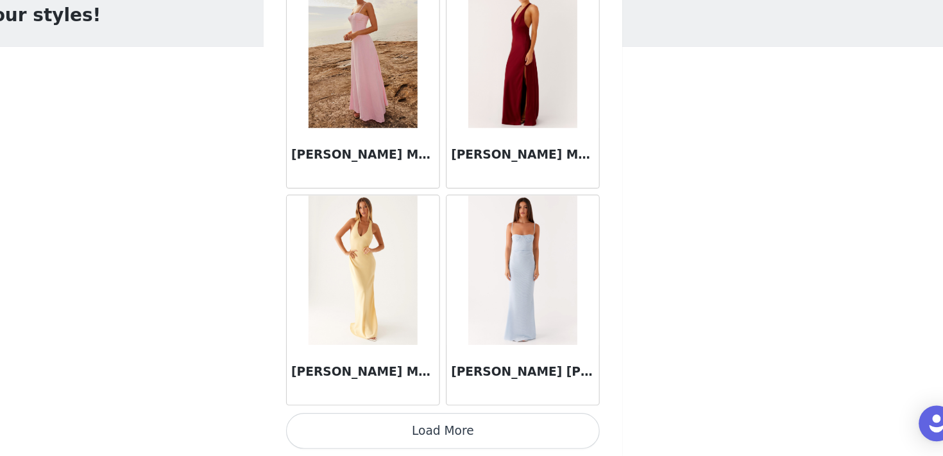
click at [481, 445] on button "Load More" at bounding box center [472, 433] width 270 height 31
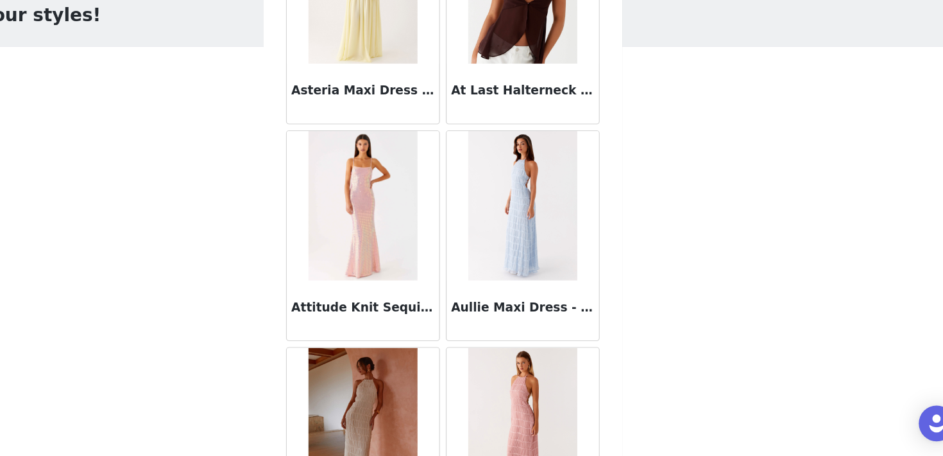
scroll to position [7092, 0]
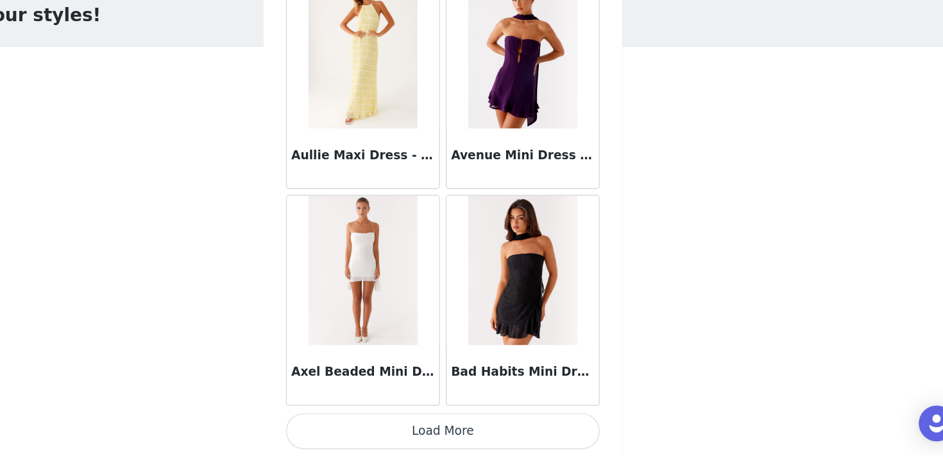
click at [498, 438] on button "Load More" at bounding box center [472, 433] width 270 height 31
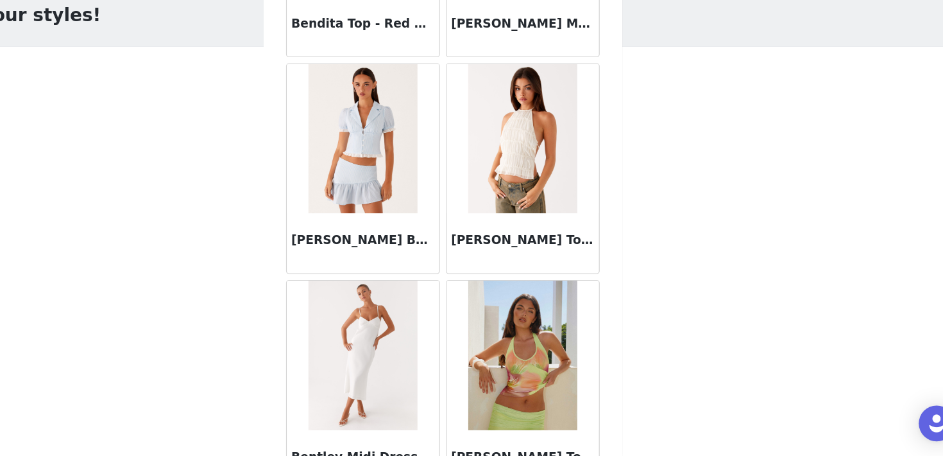
scroll to position [8953, 0]
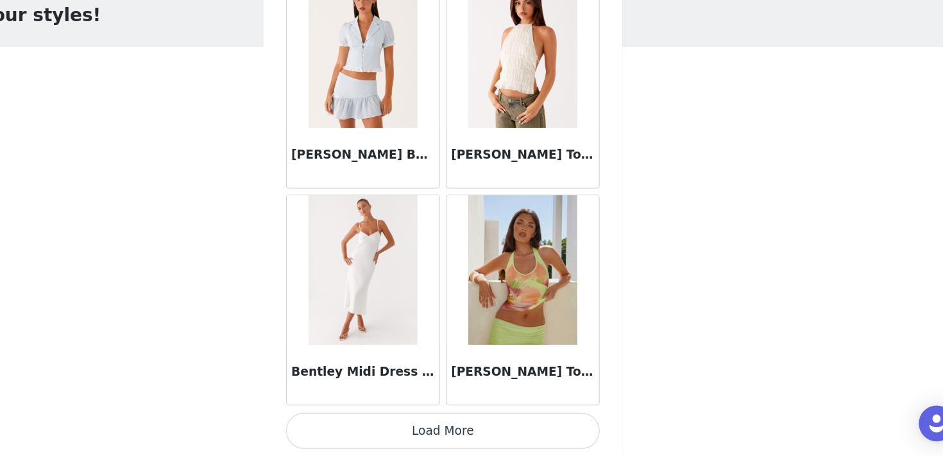
click at [486, 431] on button "Load More" at bounding box center [472, 433] width 270 height 31
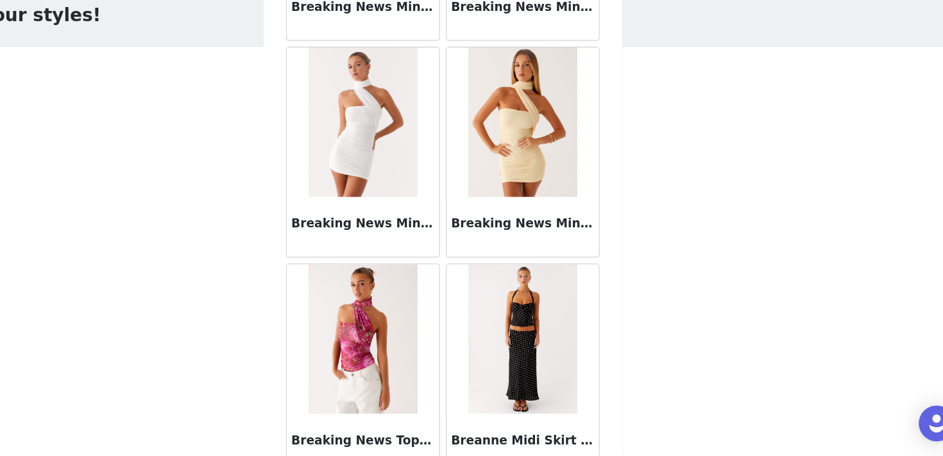
scroll to position [10814, 0]
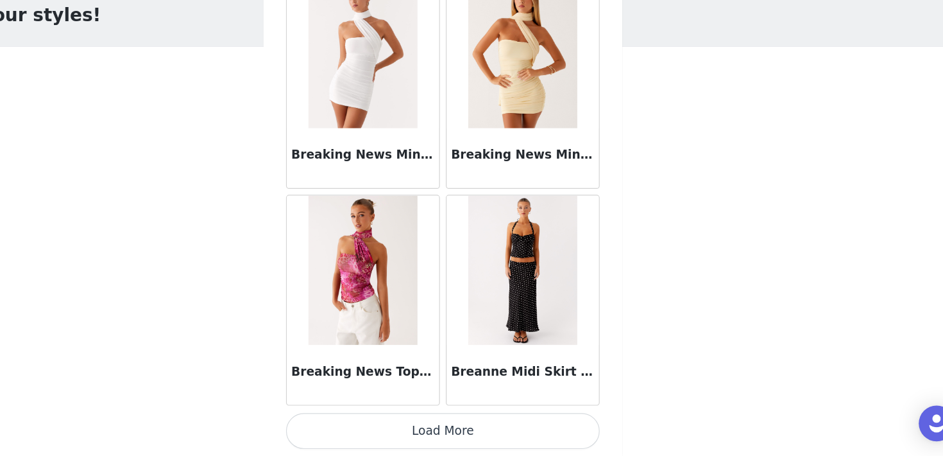
click at [495, 435] on button "Load More" at bounding box center [472, 433] width 270 height 31
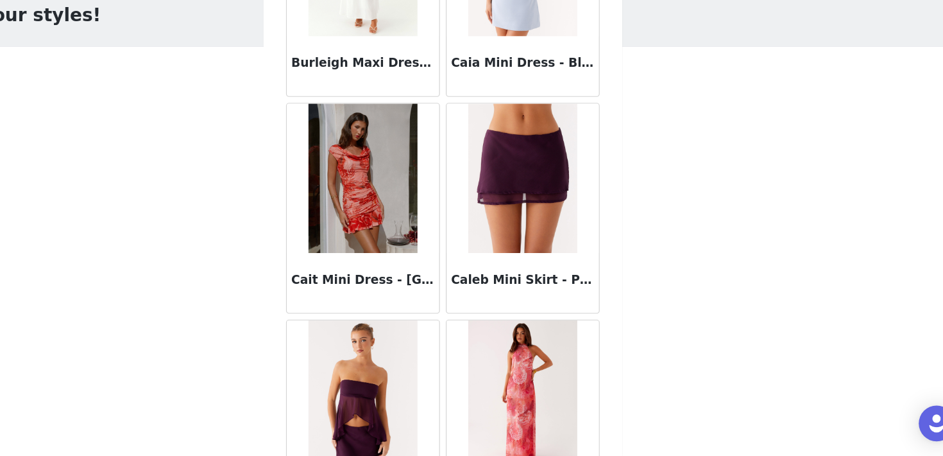
scroll to position [12676, 0]
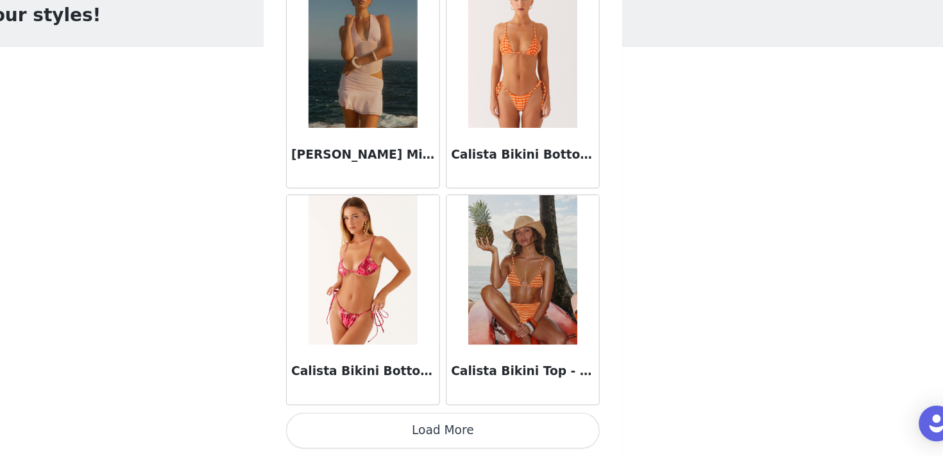
click at [488, 433] on button "Load More" at bounding box center [472, 433] width 270 height 31
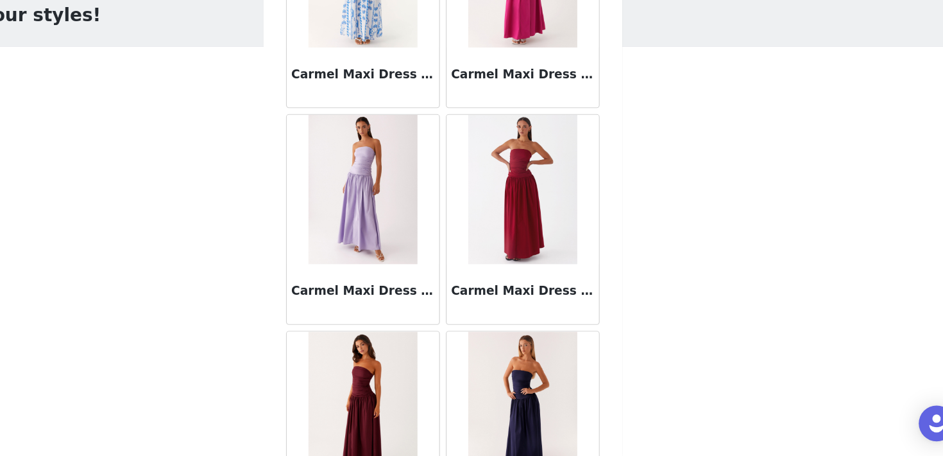
scroll to position [14537, 0]
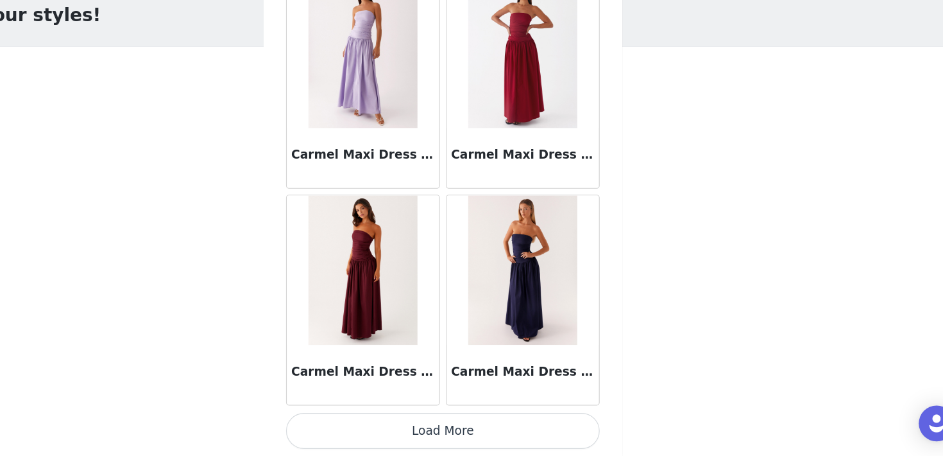
click at [499, 442] on button "Load More" at bounding box center [472, 433] width 270 height 31
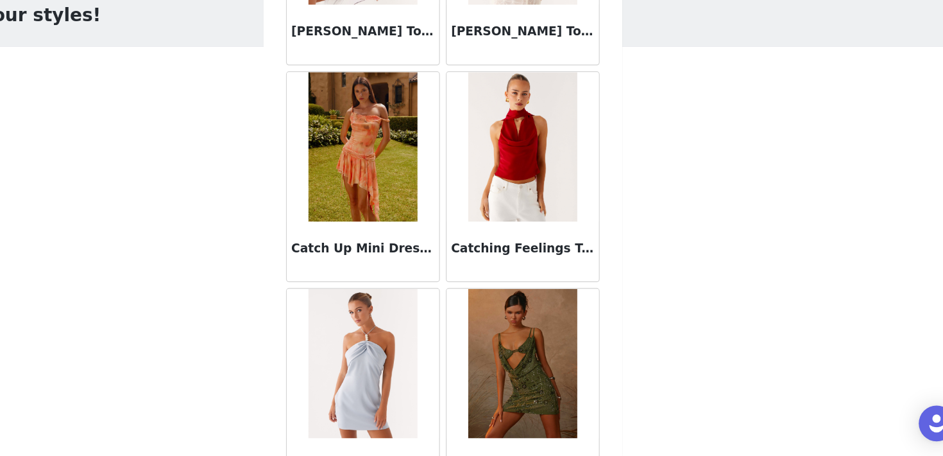
scroll to position [16398, 0]
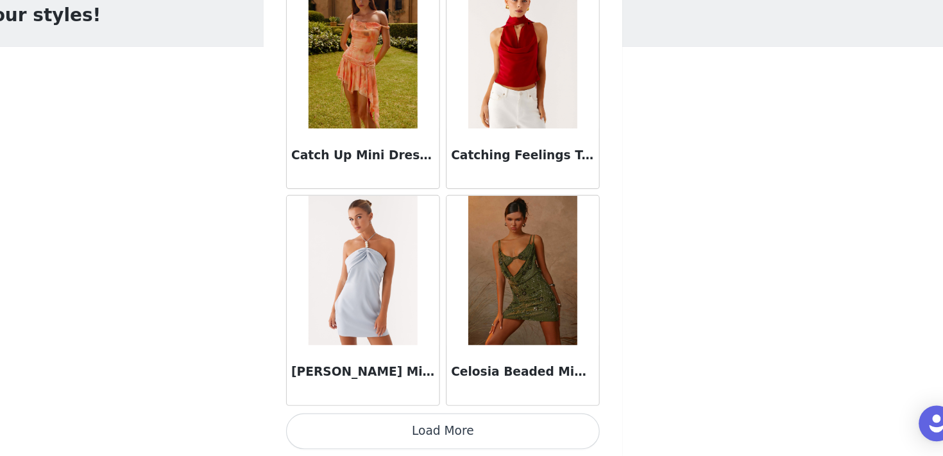
click at [519, 431] on button "Load More" at bounding box center [472, 433] width 270 height 31
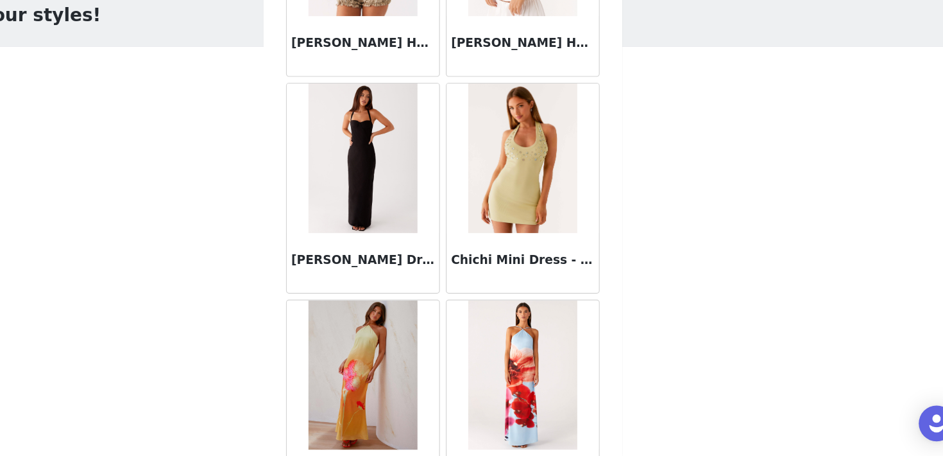
scroll to position [18259, 0]
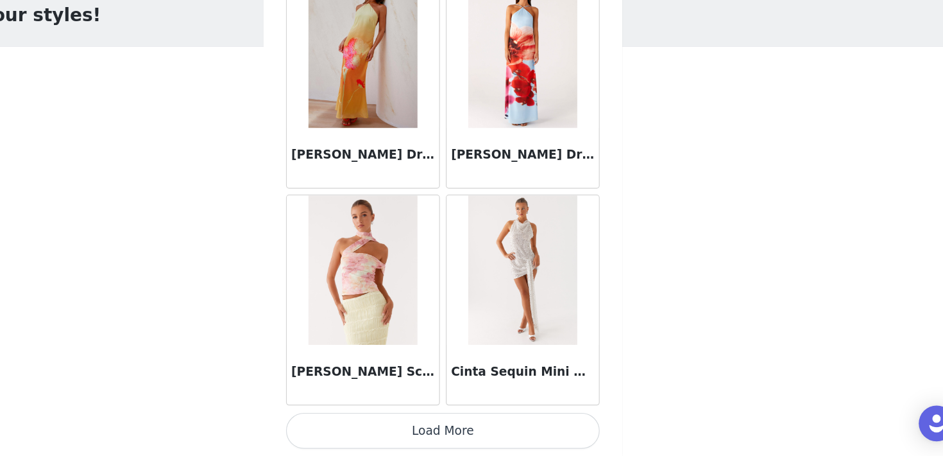
click at [501, 435] on button "Load More" at bounding box center [472, 433] width 270 height 31
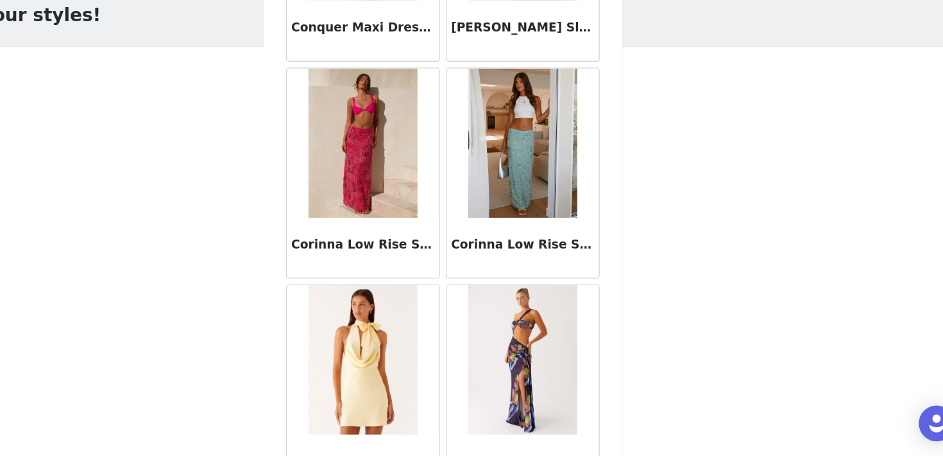
scroll to position [20121, 0]
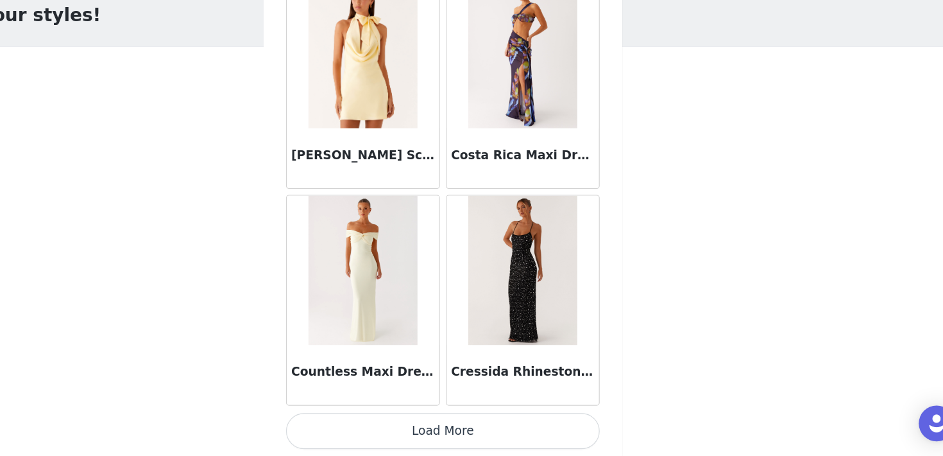
click at [496, 429] on button "Load More" at bounding box center [472, 433] width 270 height 31
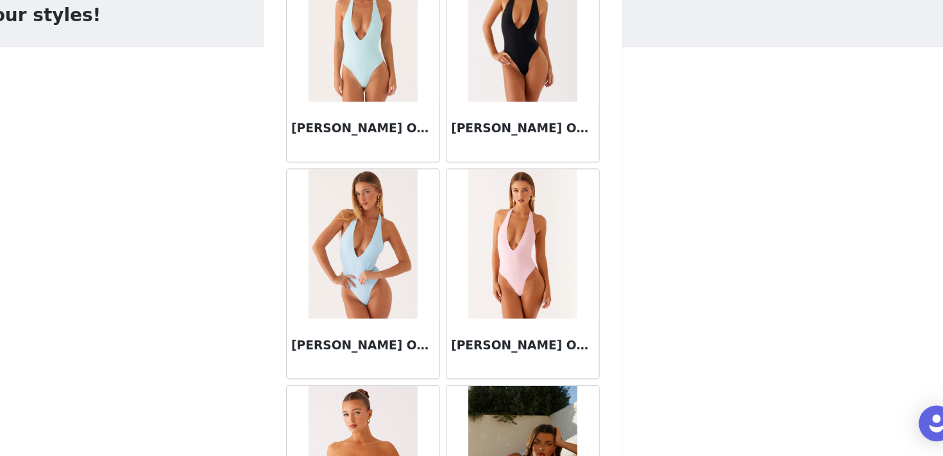
scroll to position [21982, 0]
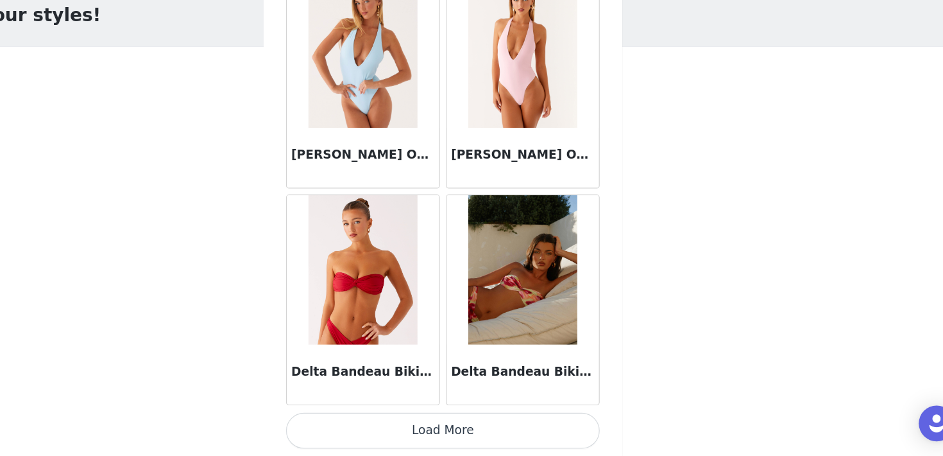
click at [492, 444] on button "Load More" at bounding box center [472, 433] width 270 height 31
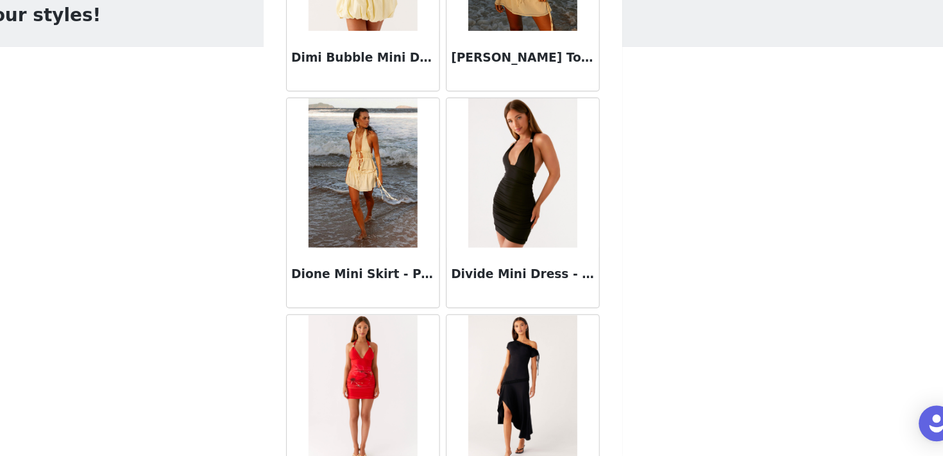
scroll to position [23843, 0]
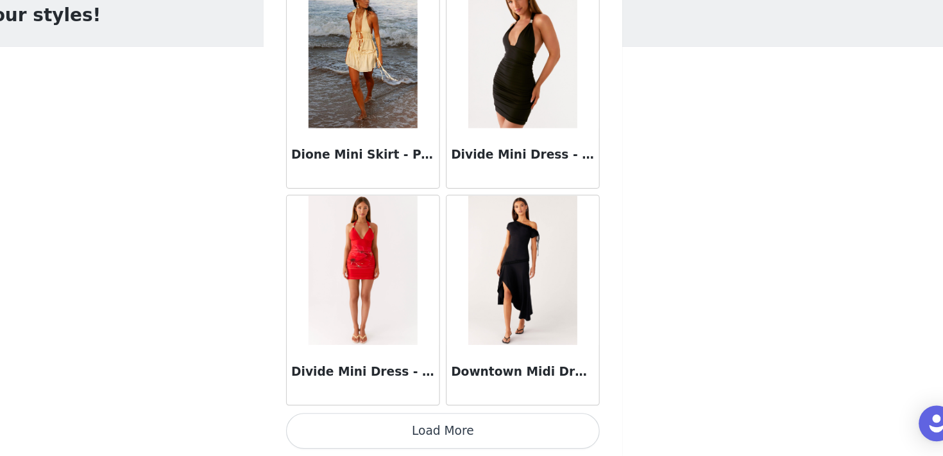
click at [507, 425] on button "Load More" at bounding box center [472, 433] width 270 height 31
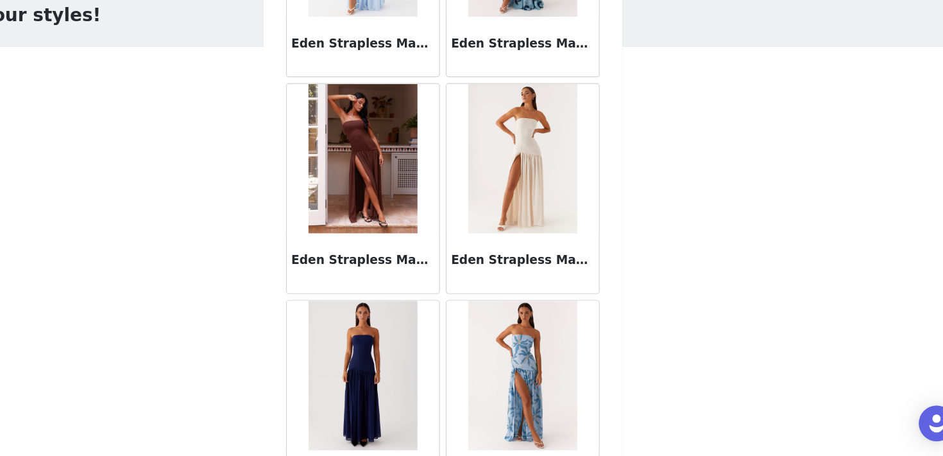
scroll to position [25704, 0]
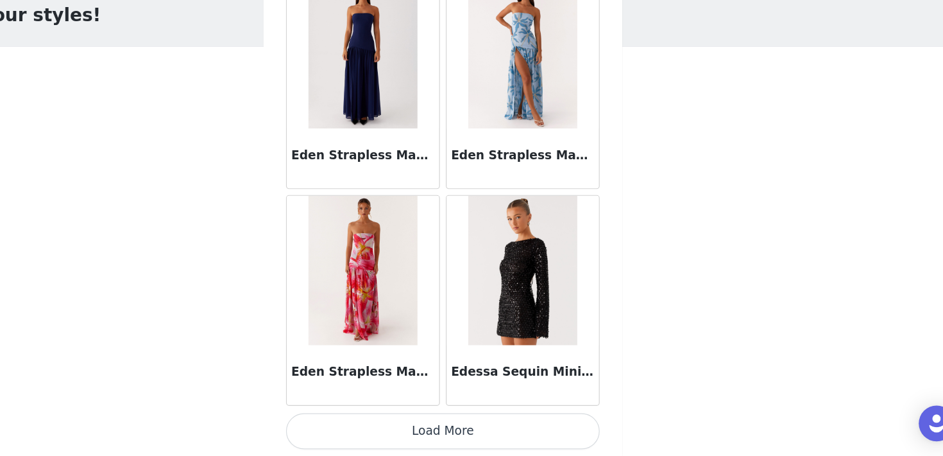
click at [474, 435] on button "Load More" at bounding box center [472, 433] width 270 height 31
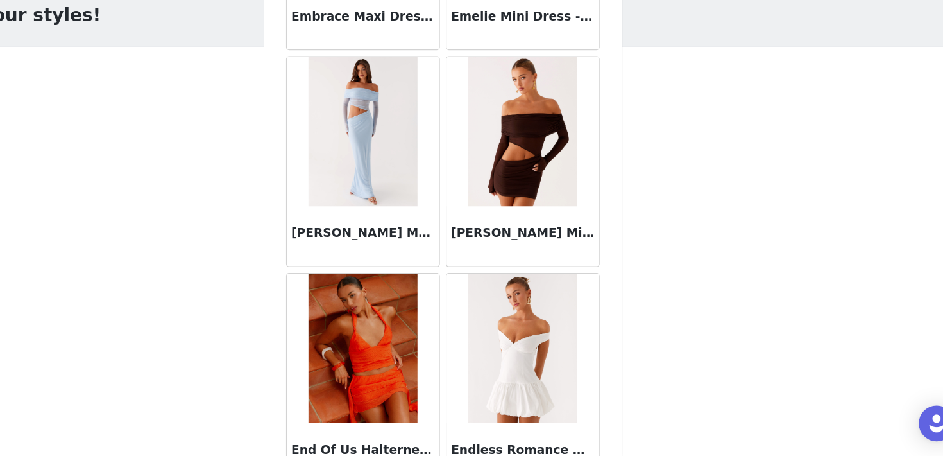
scroll to position [27566, 0]
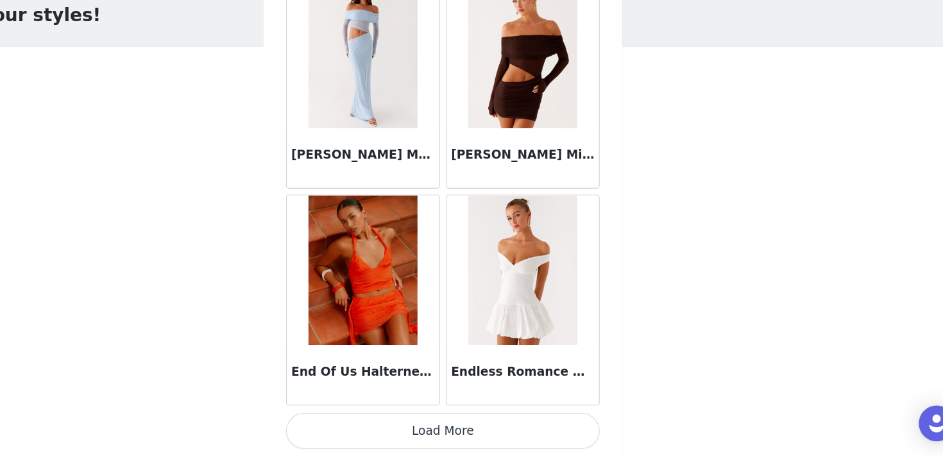
click at [484, 429] on button "Load More" at bounding box center [472, 433] width 270 height 31
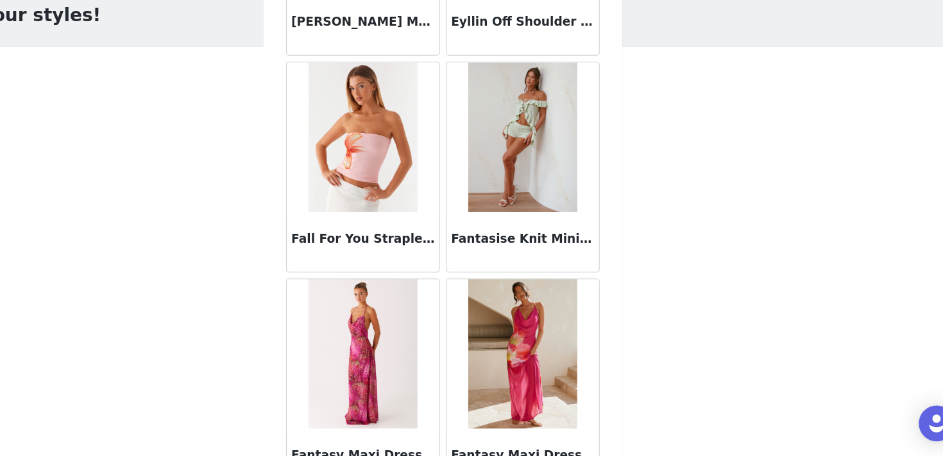
scroll to position [29427, 0]
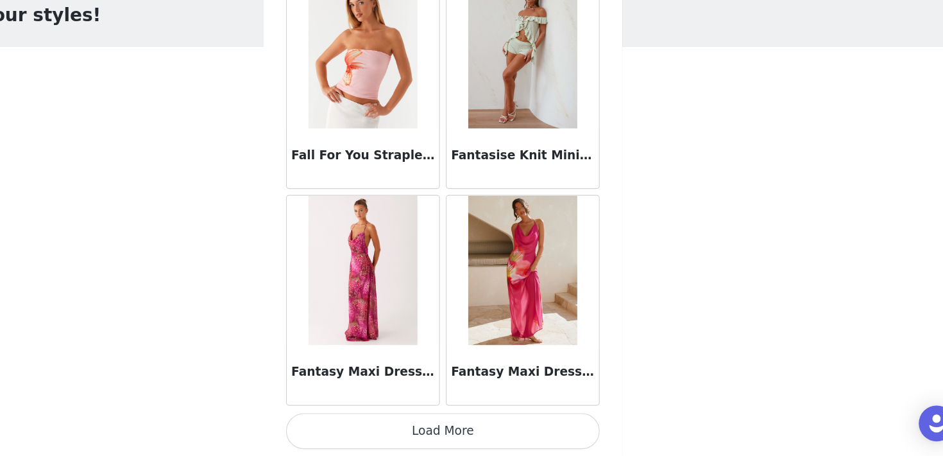
click at [488, 431] on button "Load More" at bounding box center [472, 433] width 270 height 31
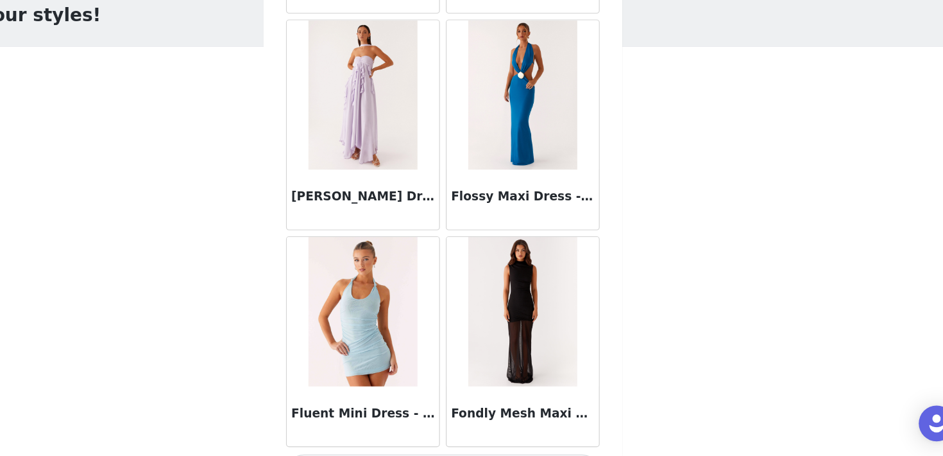
scroll to position [31288, 0]
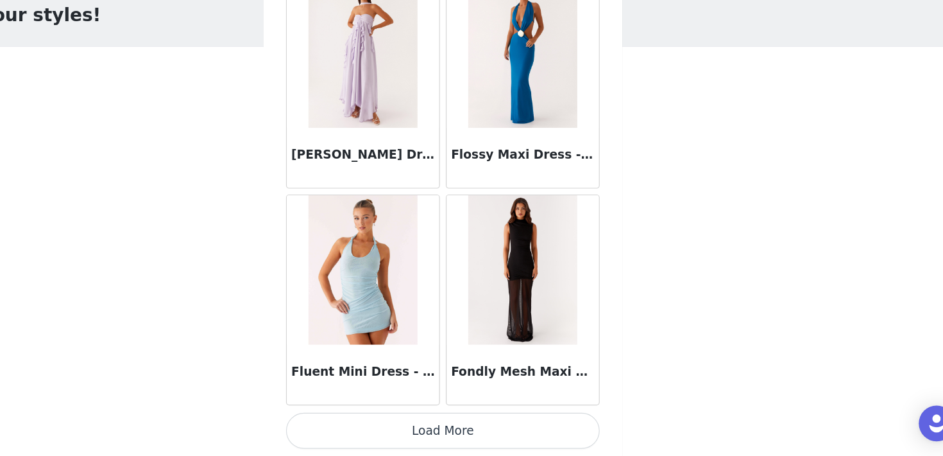
click at [480, 429] on button "Load More" at bounding box center [472, 433] width 270 height 31
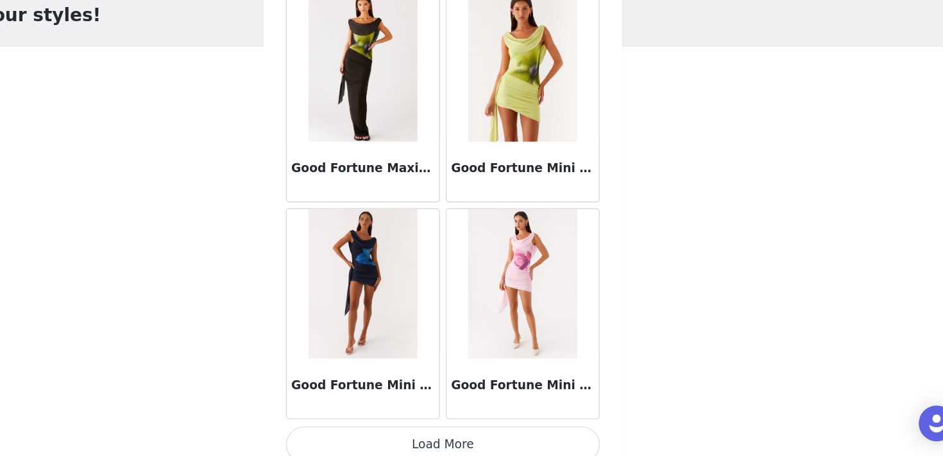
scroll to position [33149, 0]
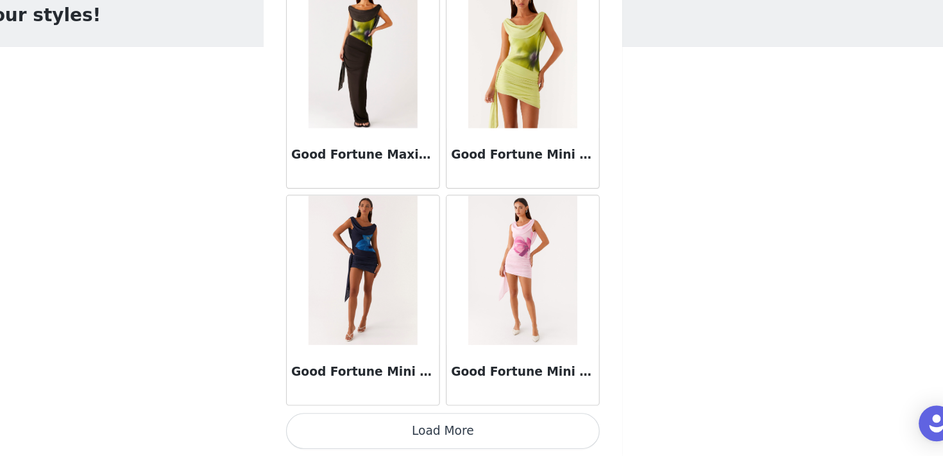
click at [467, 424] on button "Load More" at bounding box center [472, 433] width 270 height 31
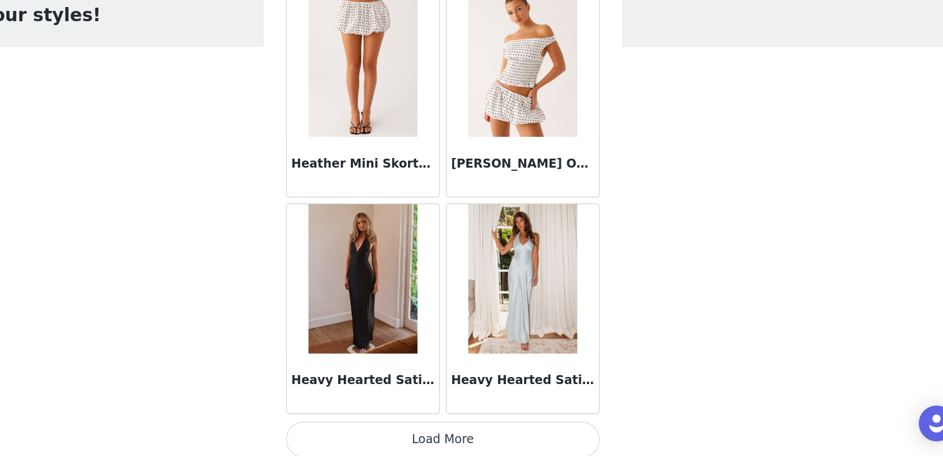
scroll to position [35011, 0]
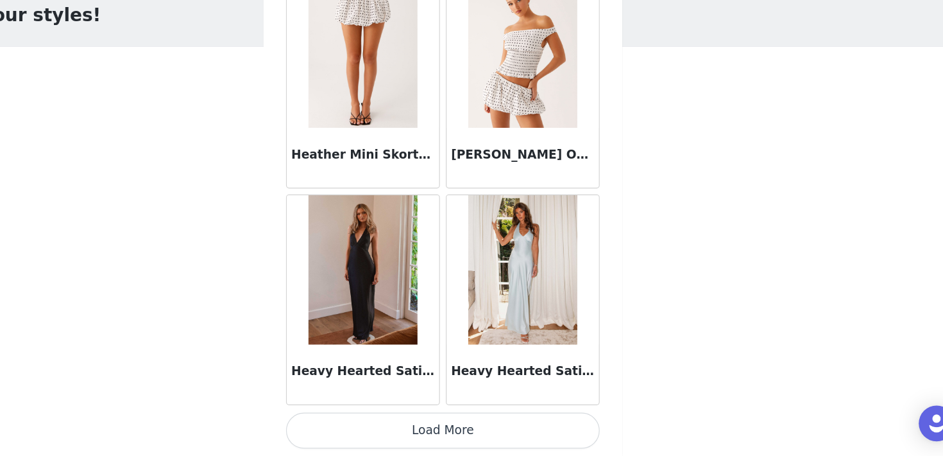
click at [417, 435] on button "Load More" at bounding box center [472, 433] width 270 height 31
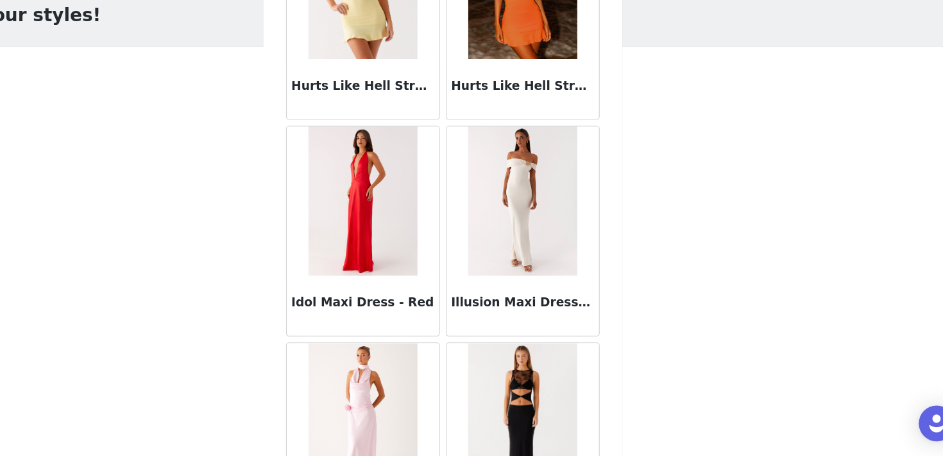
scroll to position [36872, 0]
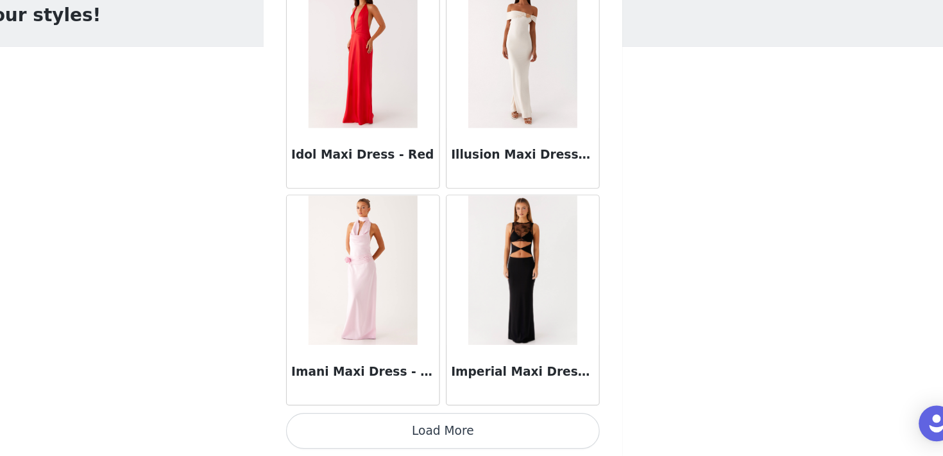
click at [435, 431] on button "Load More" at bounding box center [472, 433] width 270 height 31
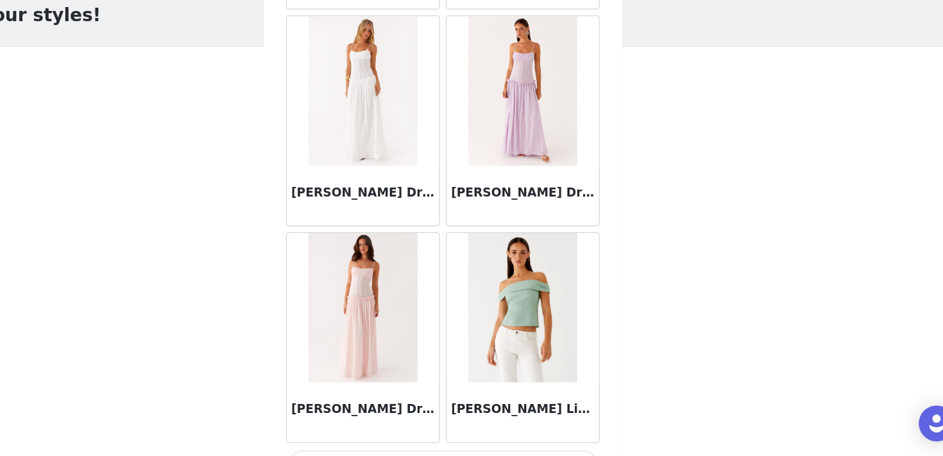
scroll to position [38733, 0]
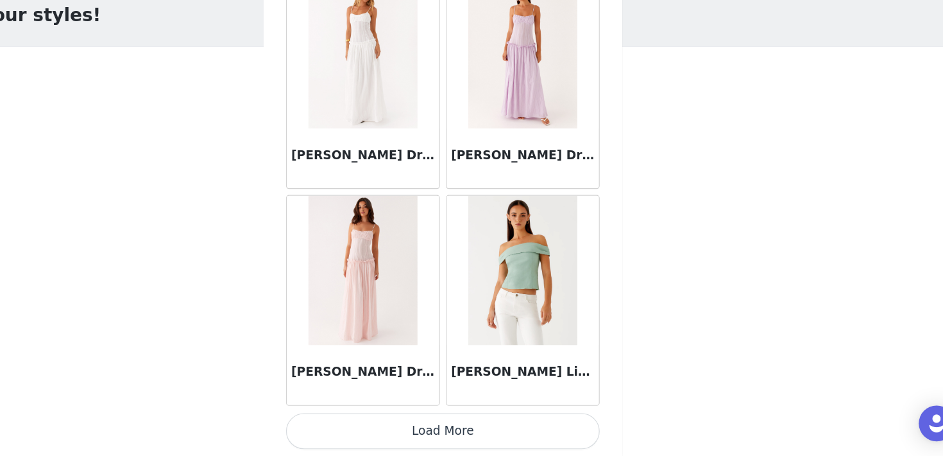
click at [440, 426] on button "Load More" at bounding box center [472, 433] width 270 height 31
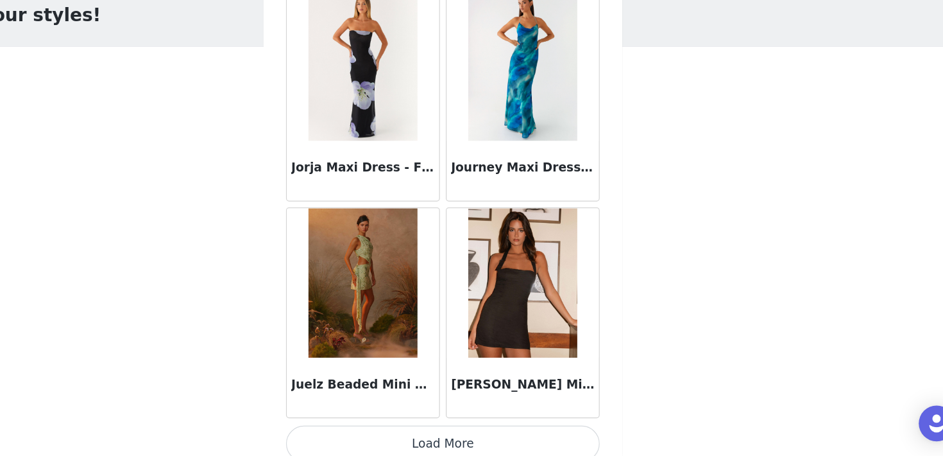
scroll to position [40594, 0]
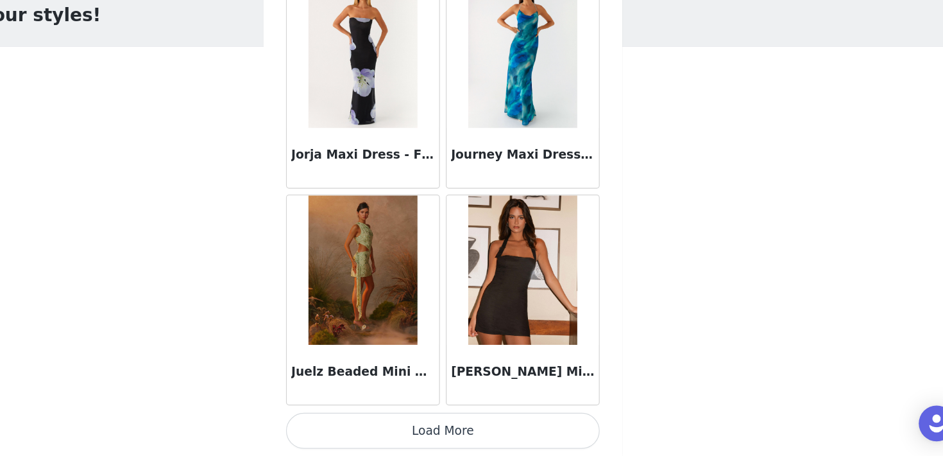
click at [470, 434] on button "Load More" at bounding box center [472, 433] width 270 height 31
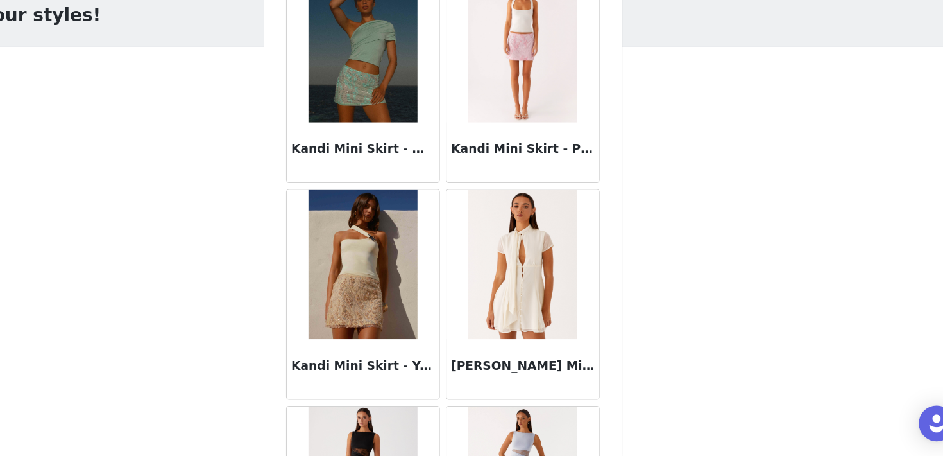
scroll to position [42456, 0]
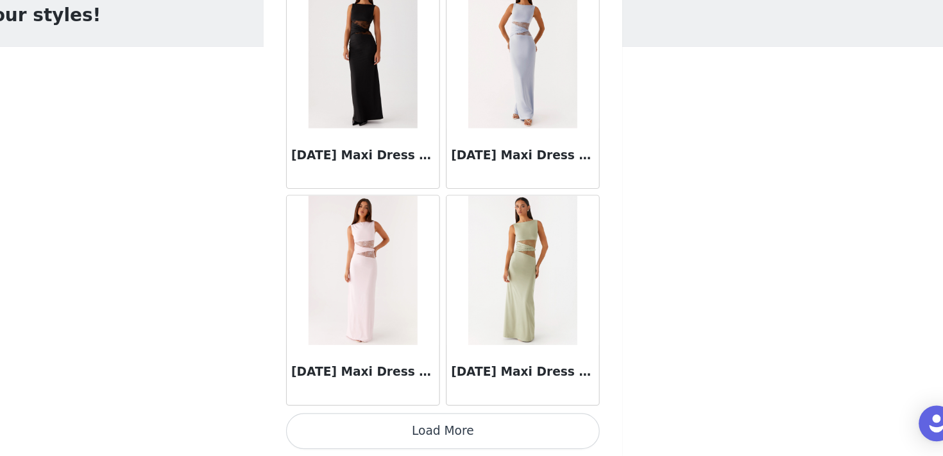
click at [462, 432] on button "Load More" at bounding box center [472, 433] width 270 height 31
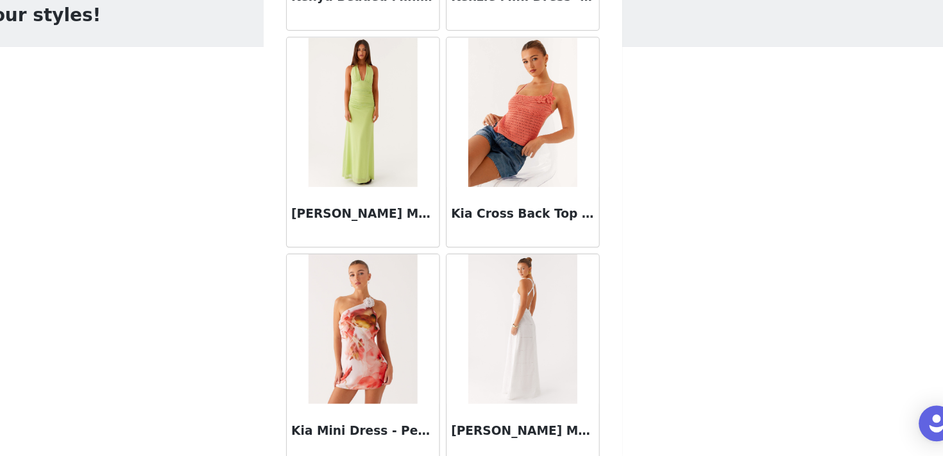
scroll to position [44317, 0]
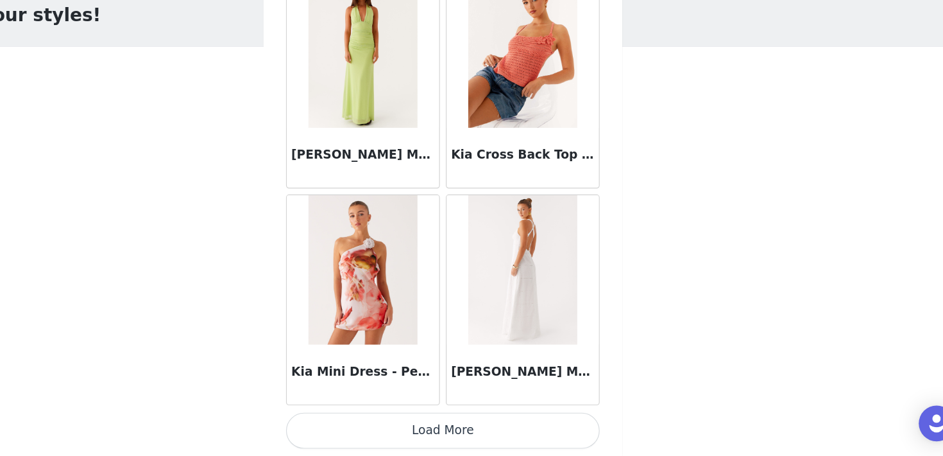
click at [471, 426] on button "Load More" at bounding box center [472, 433] width 270 height 31
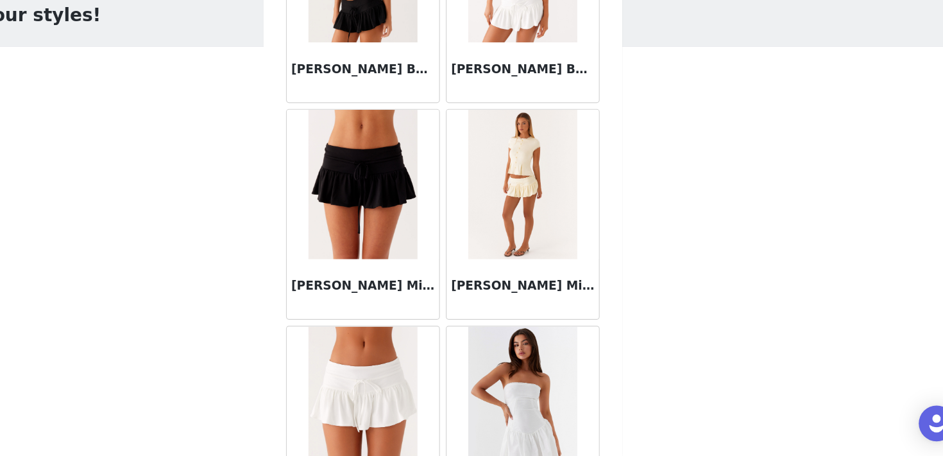
scroll to position [46178, 0]
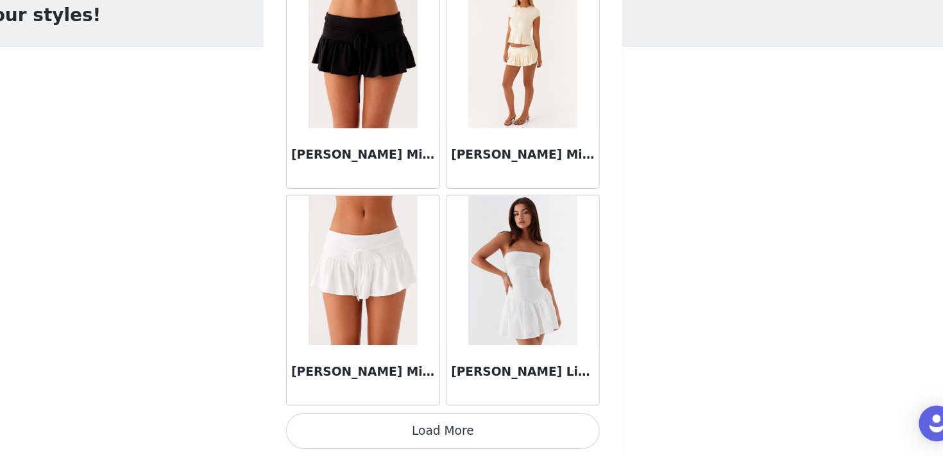
click at [510, 429] on button "Load More" at bounding box center [472, 433] width 270 height 31
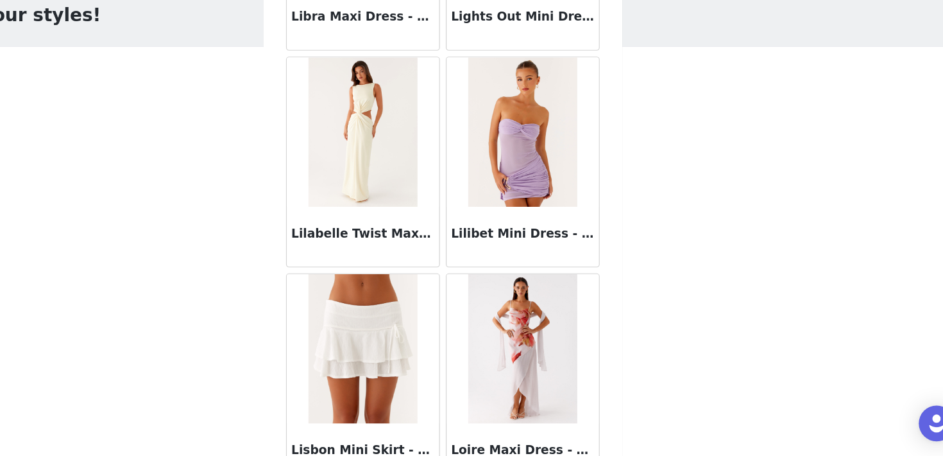
scroll to position [48039, 0]
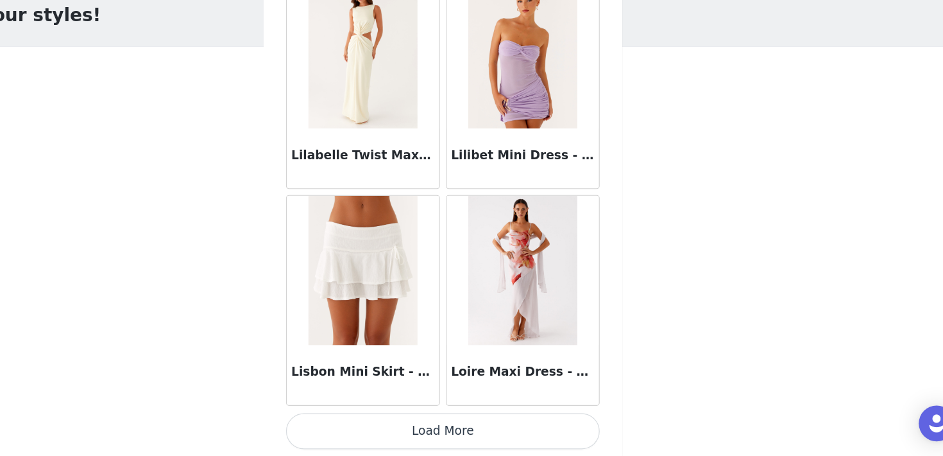
click at [518, 426] on button "Load More" at bounding box center [472, 433] width 270 height 31
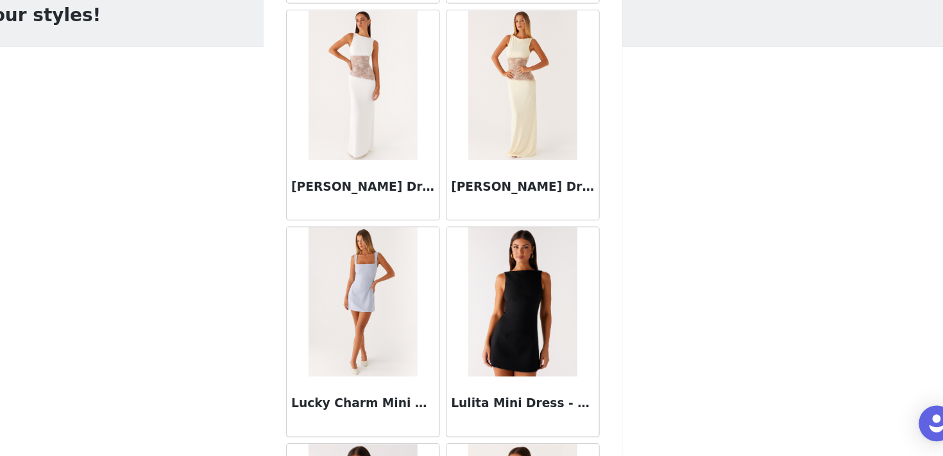
scroll to position [49901, 0]
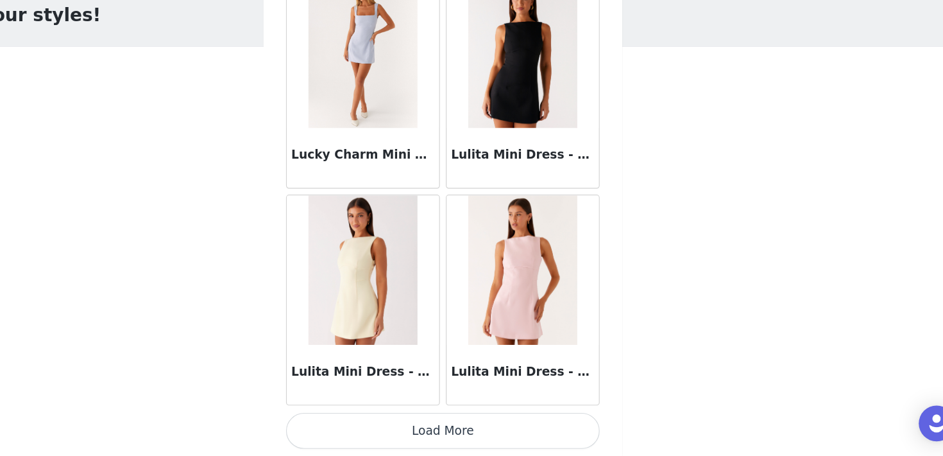
click at [481, 420] on button "Load More" at bounding box center [472, 433] width 270 height 31
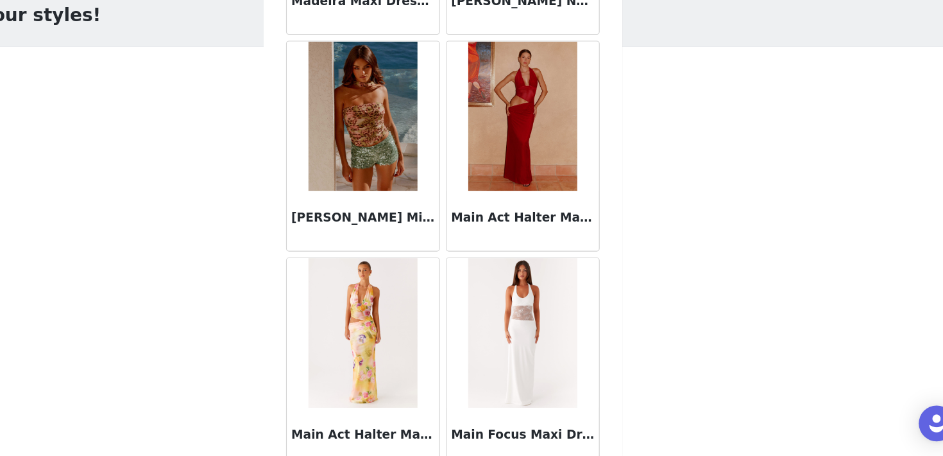
scroll to position [51762, 0]
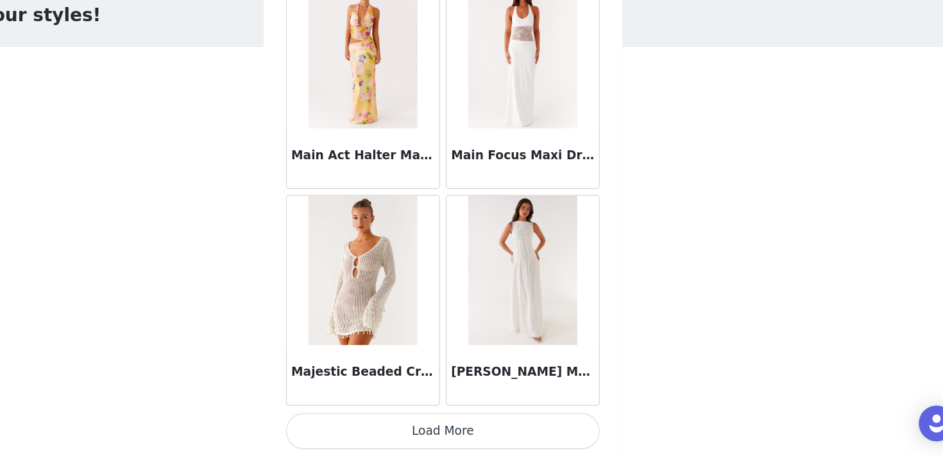
click at [512, 431] on button "Load More" at bounding box center [472, 433] width 270 height 31
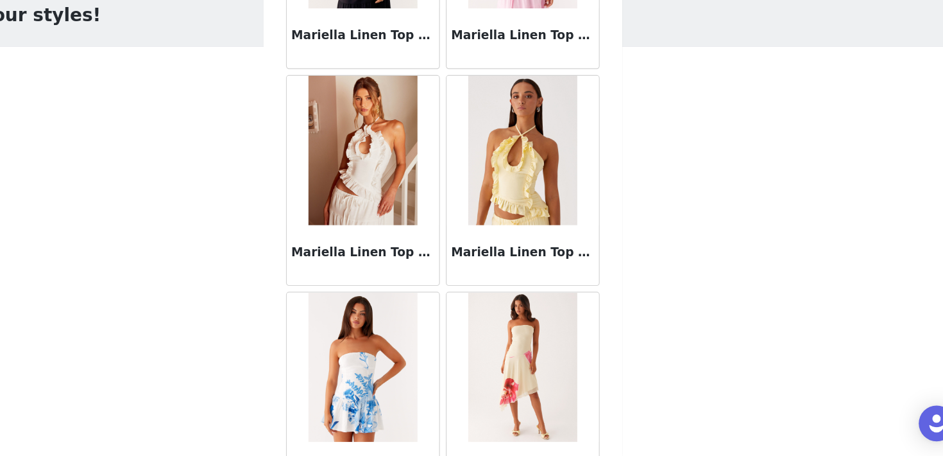
scroll to position [53623, 0]
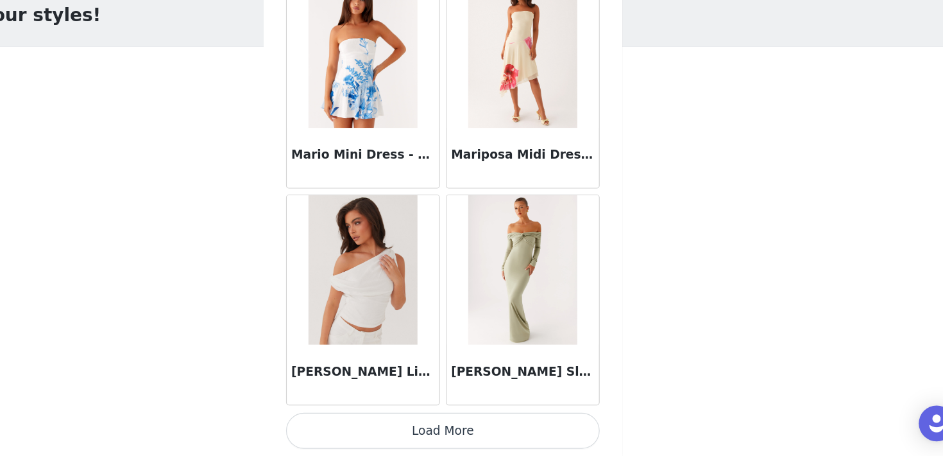
click at [487, 433] on button "Load More" at bounding box center [472, 433] width 270 height 31
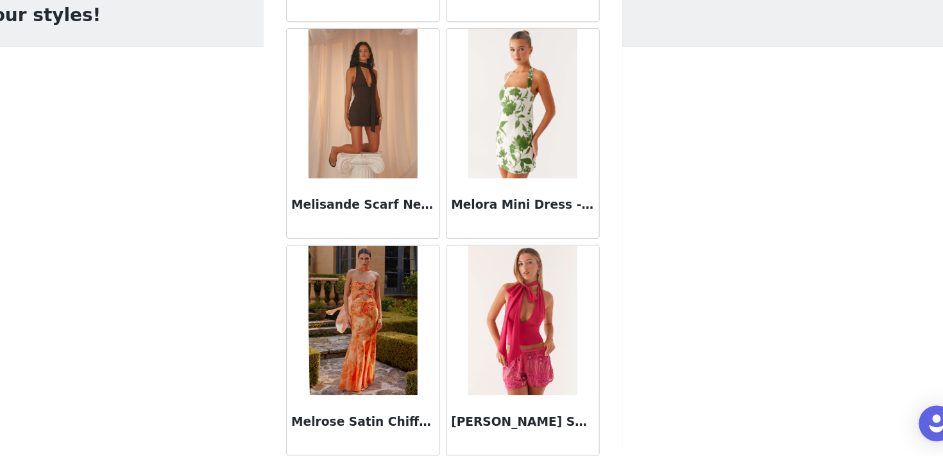
scroll to position [55484, 0]
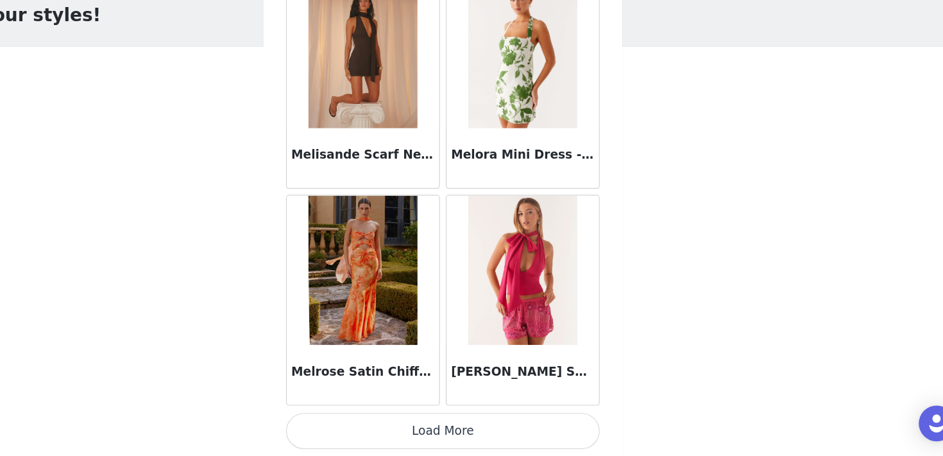
click at [464, 440] on button "Load More" at bounding box center [472, 433] width 270 height 31
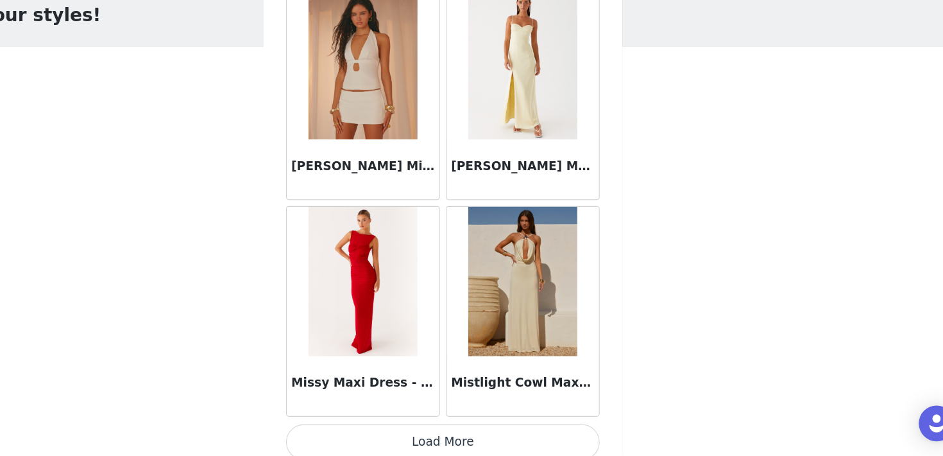
scroll to position [57346, 0]
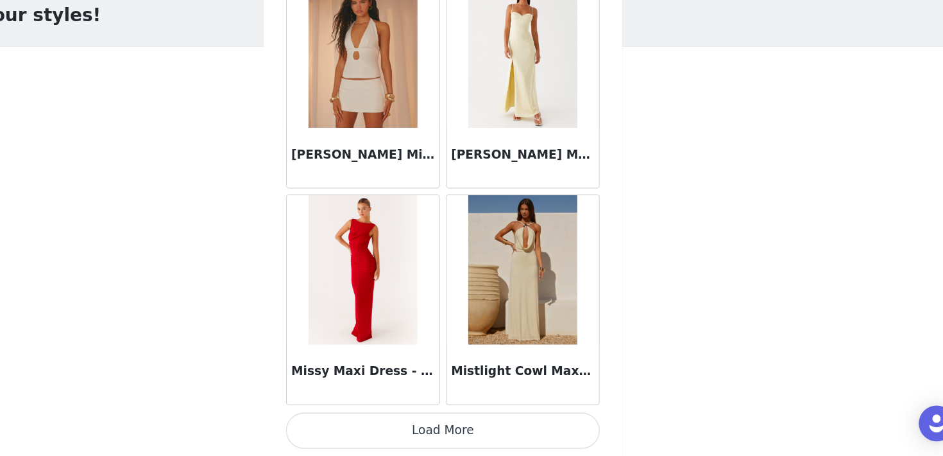
click at [493, 430] on button "Load More" at bounding box center [472, 433] width 270 height 31
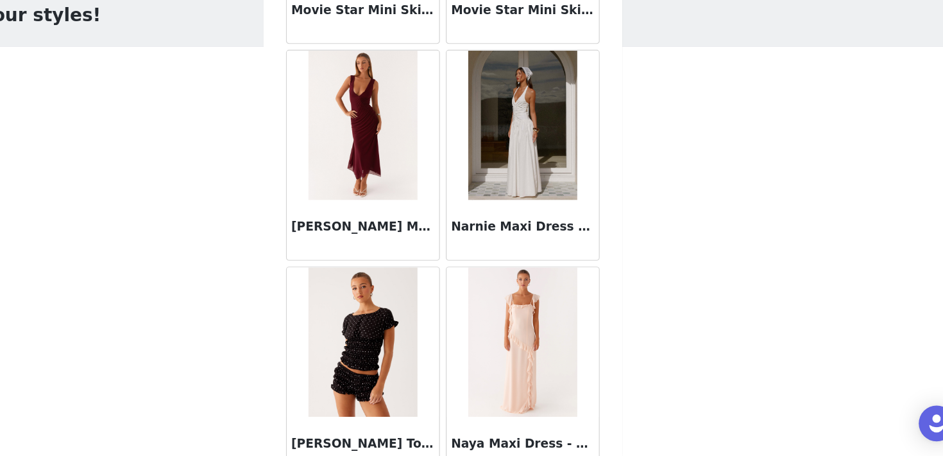
scroll to position [59207, 0]
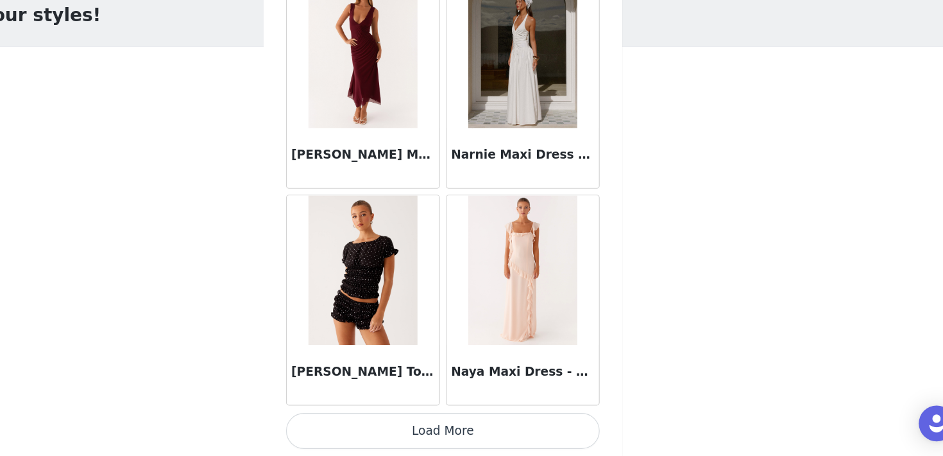
click at [489, 427] on button "Load More" at bounding box center [472, 433] width 270 height 31
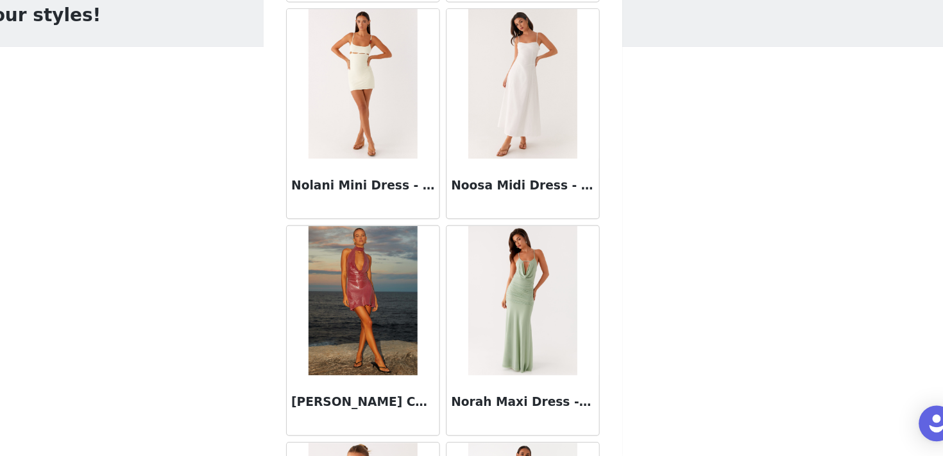
scroll to position [61068, 0]
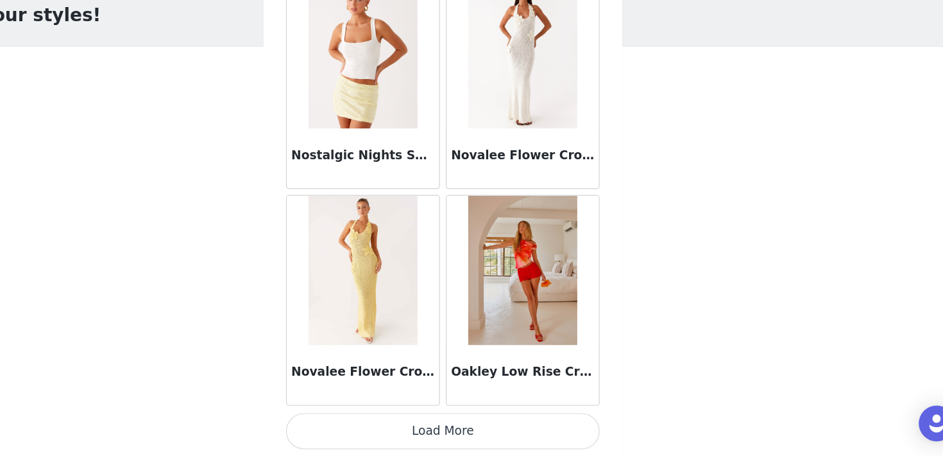
click at [484, 433] on button "Load More" at bounding box center [472, 433] width 270 height 31
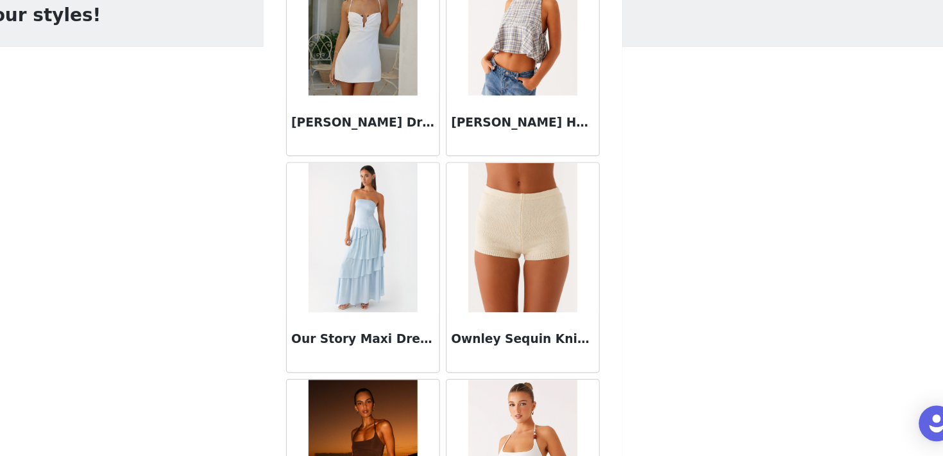
scroll to position [62929, 0]
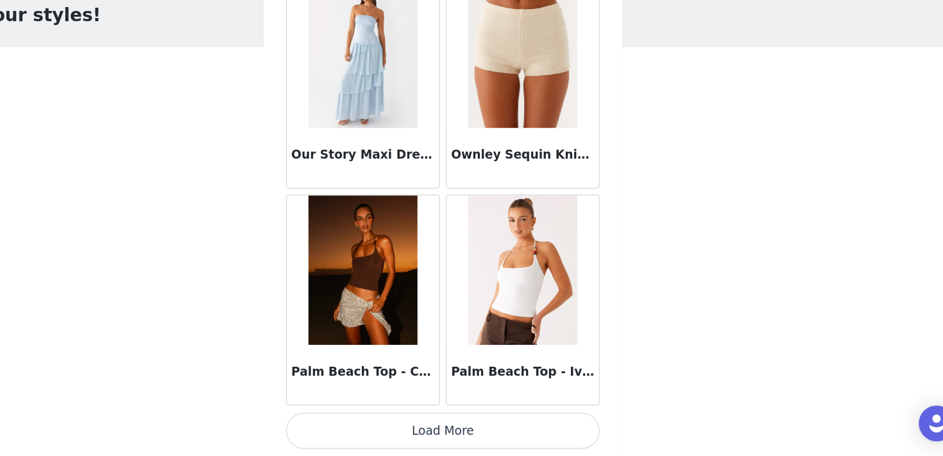
click at [464, 438] on button "Load More" at bounding box center [472, 433] width 270 height 31
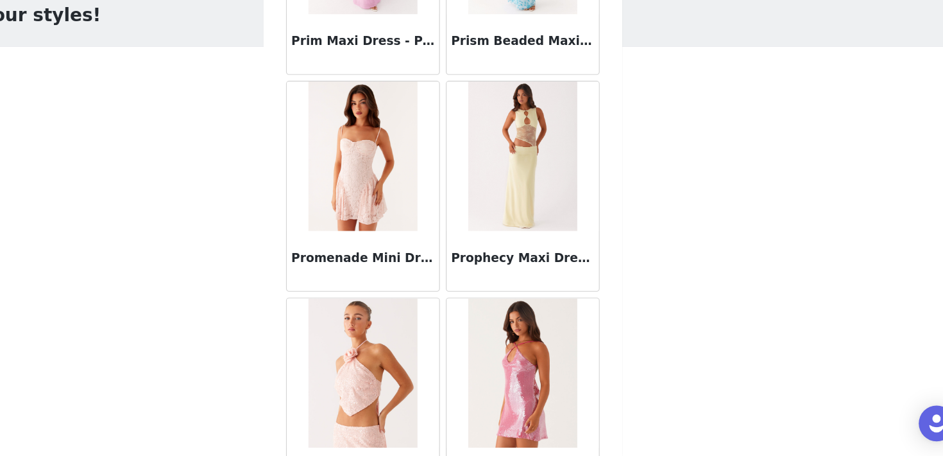
scroll to position [64790, 0]
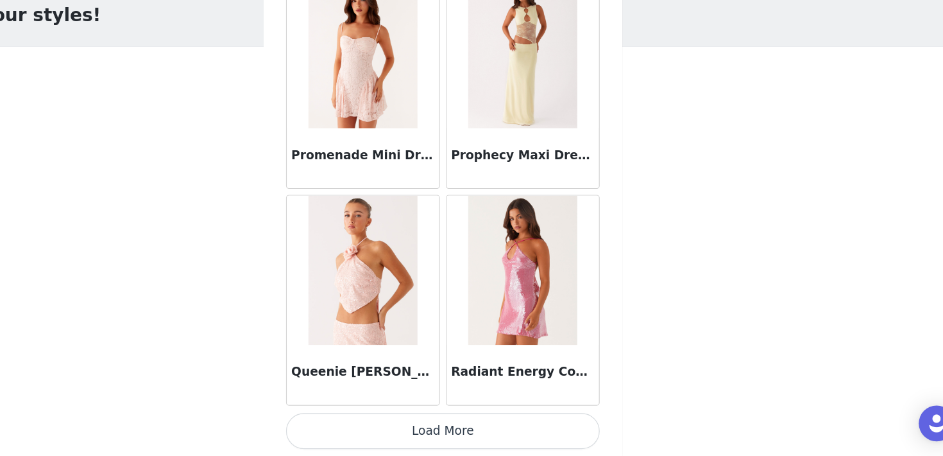
click at [463, 434] on button "Load More" at bounding box center [472, 433] width 270 height 31
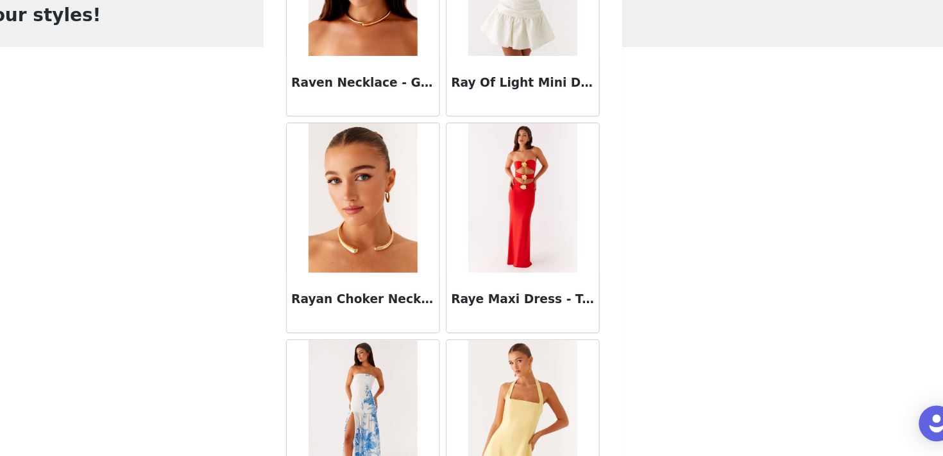
scroll to position [66652, 0]
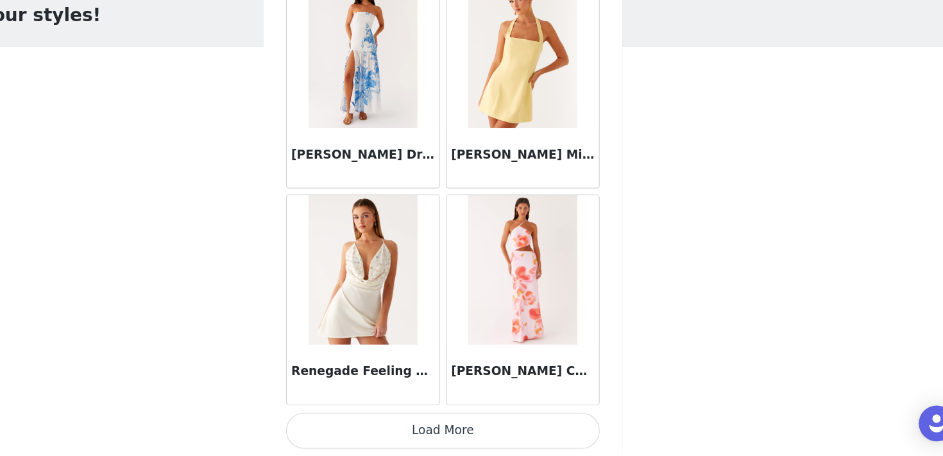
click at [469, 433] on button "Load More" at bounding box center [472, 433] width 270 height 31
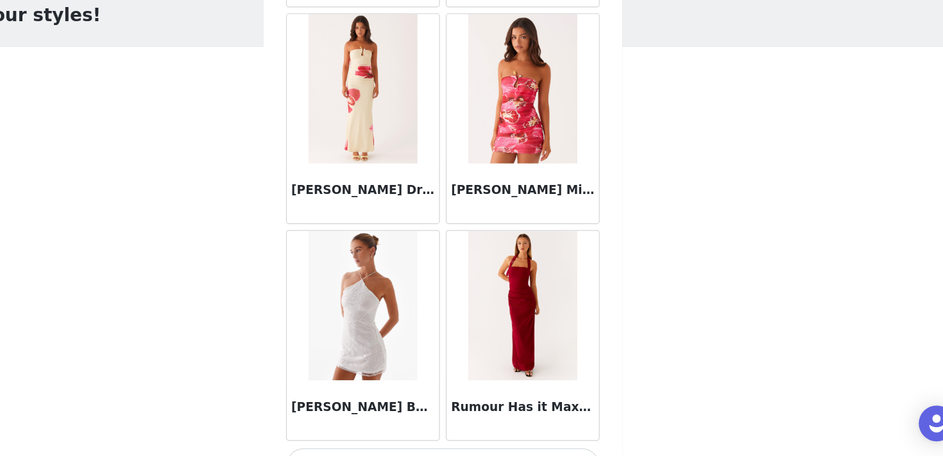
scroll to position [68513, 0]
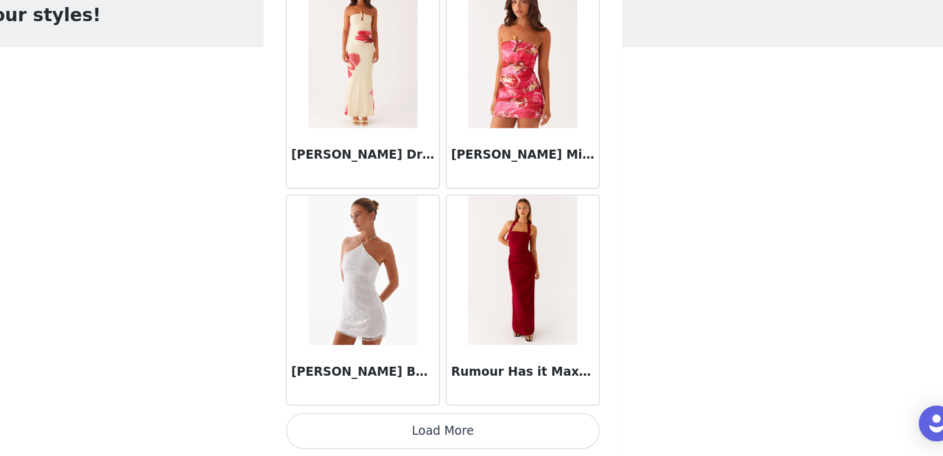
click at [456, 442] on button "Load More" at bounding box center [472, 433] width 270 height 31
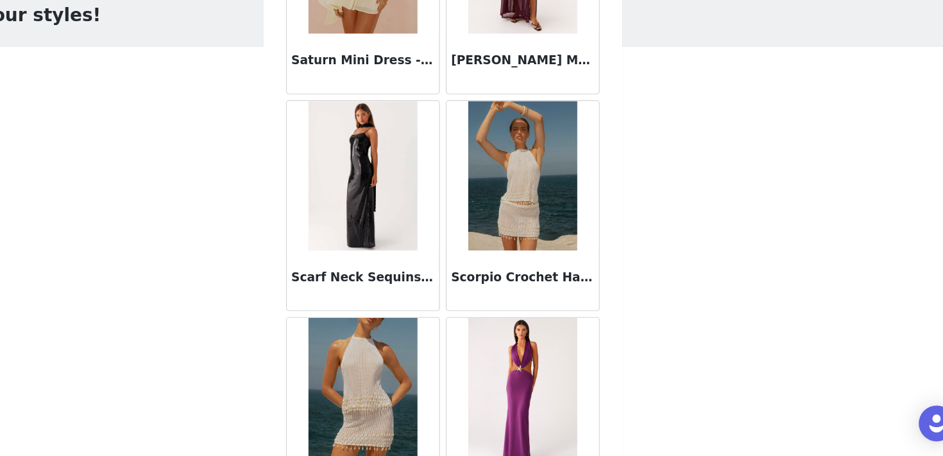
scroll to position [70374, 0]
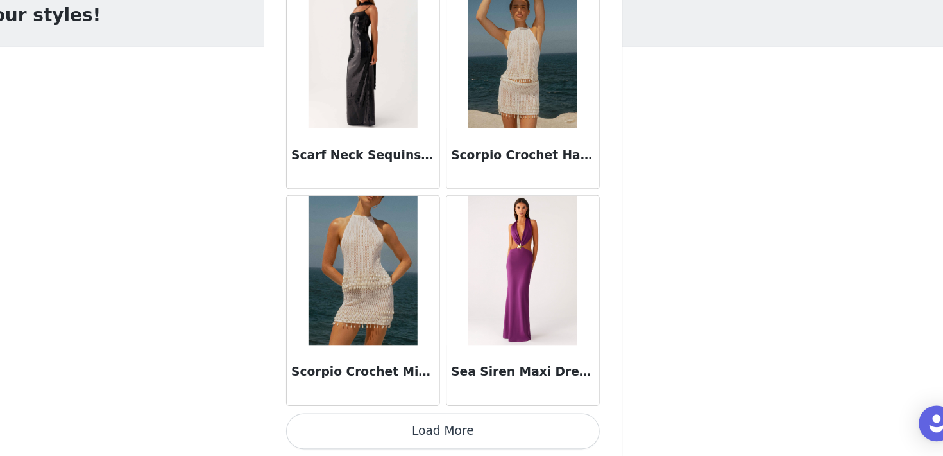
click at [476, 430] on button "Load More" at bounding box center [472, 433] width 270 height 31
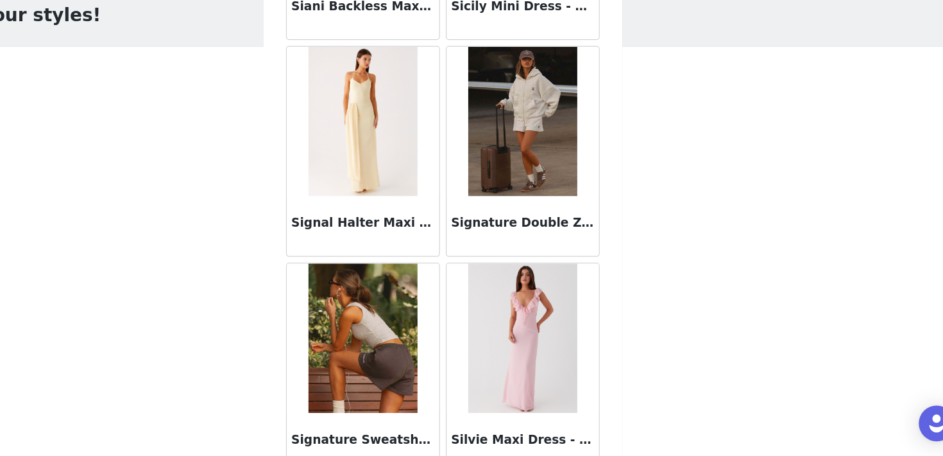
scroll to position [72235, 0]
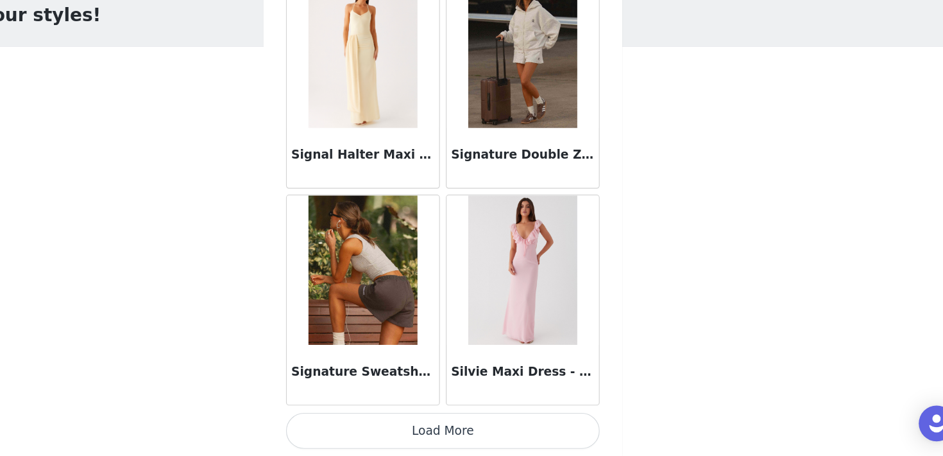
click at [489, 429] on button "Load More" at bounding box center [472, 433] width 270 height 31
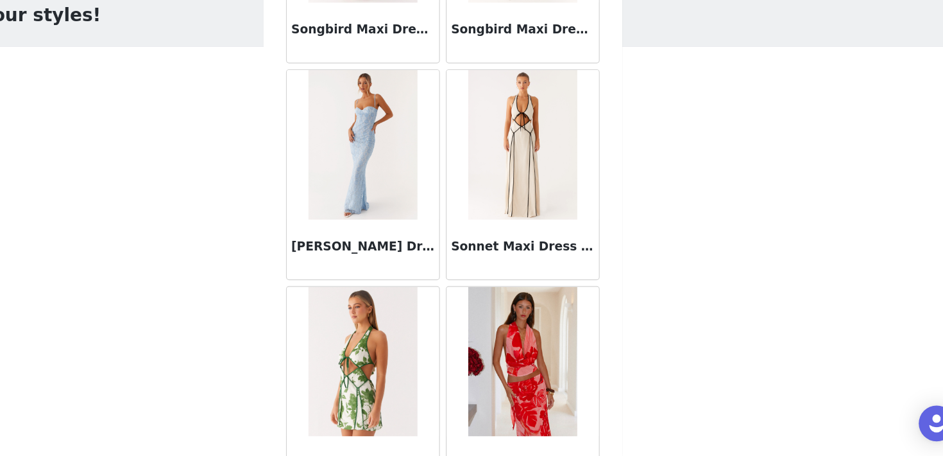
scroll to position [74097, 0]
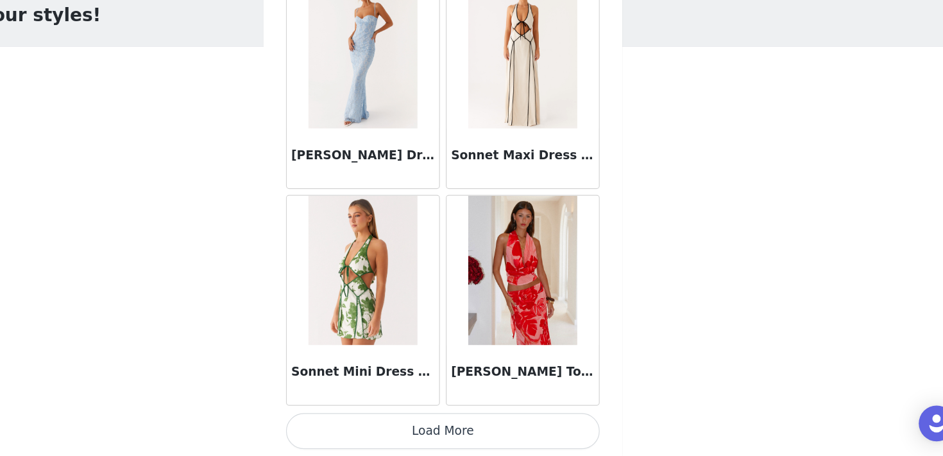
click at [441, 445] on button "Load More" at bounding box center [472, 433] width 270 height 31
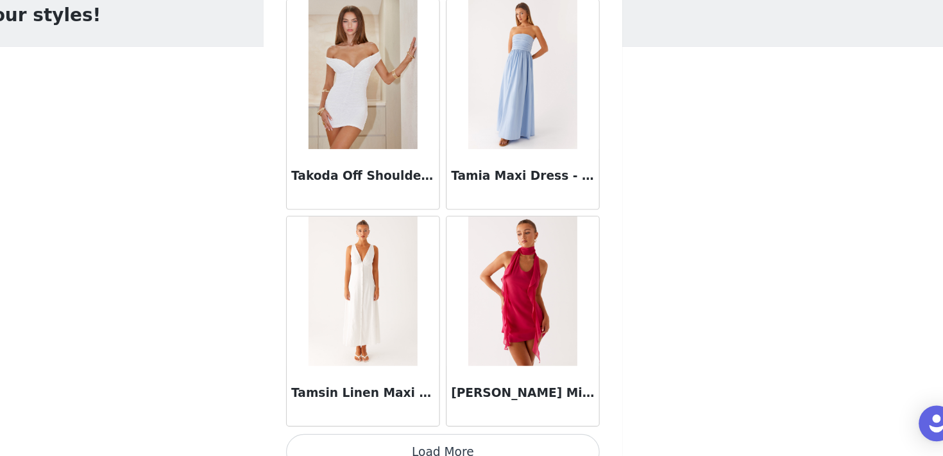
scroll to position [75958, 0]
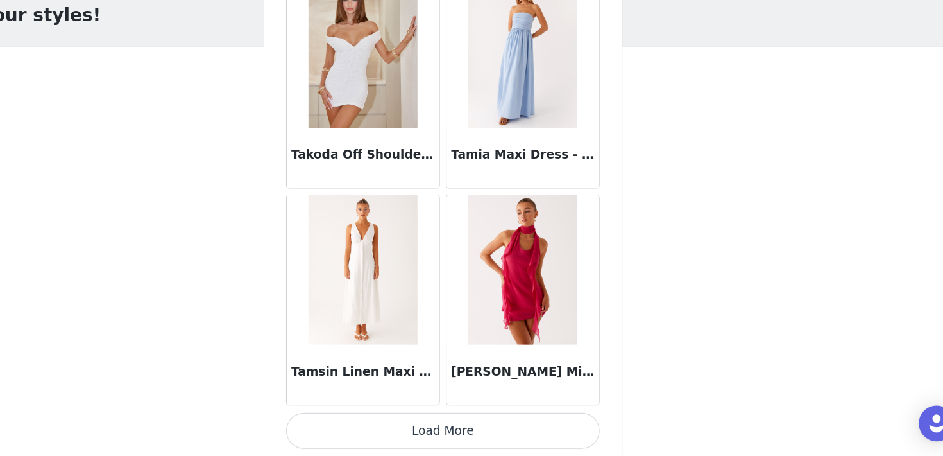
click at [470, 436] on button "Load More" at bounding box center [472, 433] width 270 height 31
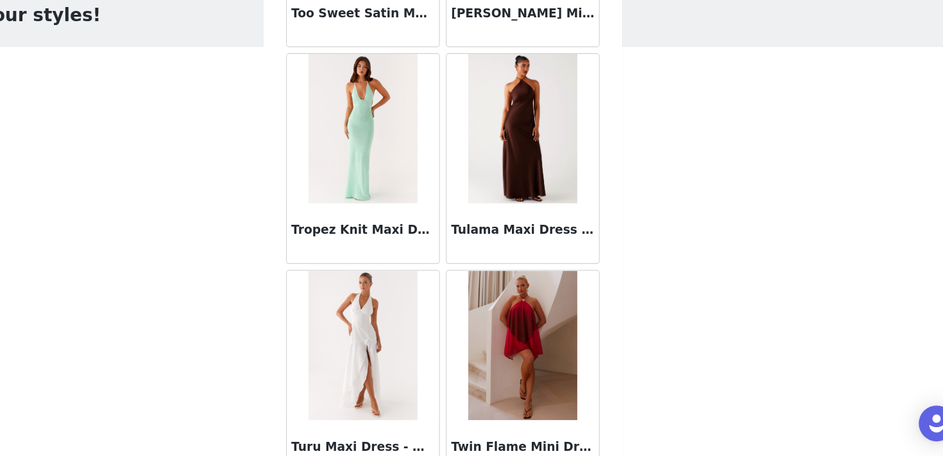
scroll to position [77819, 0]
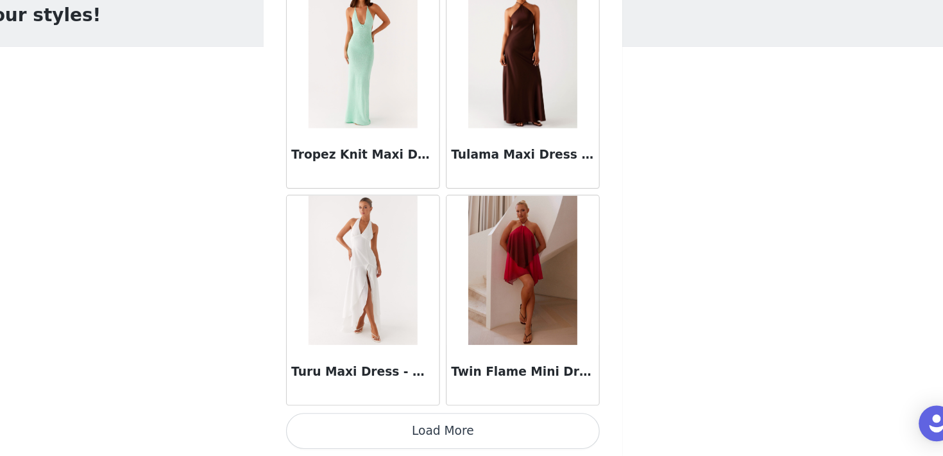
click at [478, 432] on button "Load More" at bounding box center [472, 433] width 270 height 31
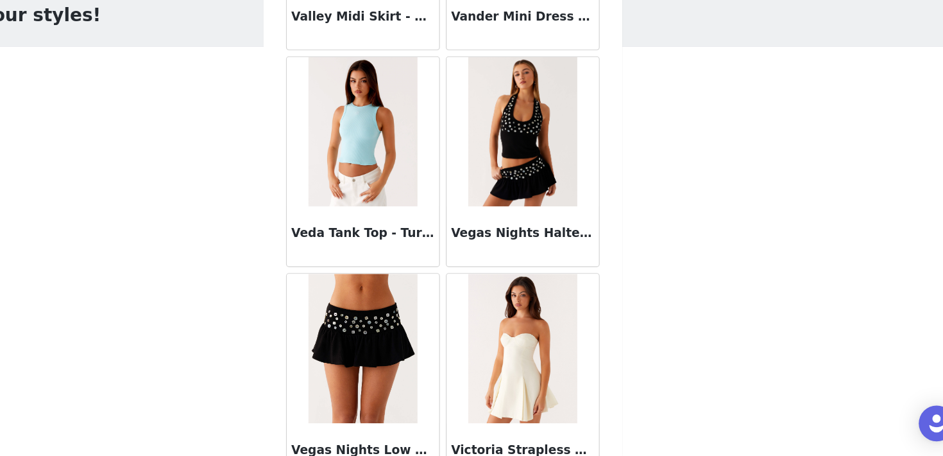
scroll to position [79680, 0]
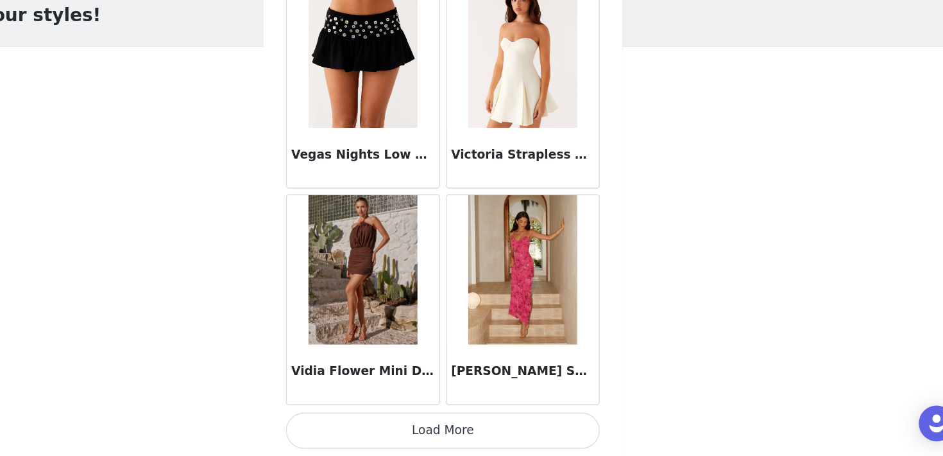
click at [489, 438] on button "Load More" at bounding box center [472, 433] width 270 height 31
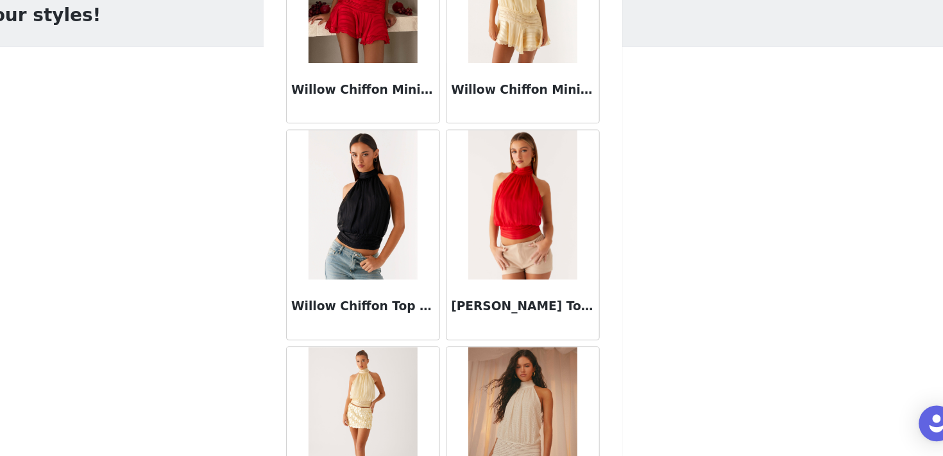
scroll to position [81542, 0]
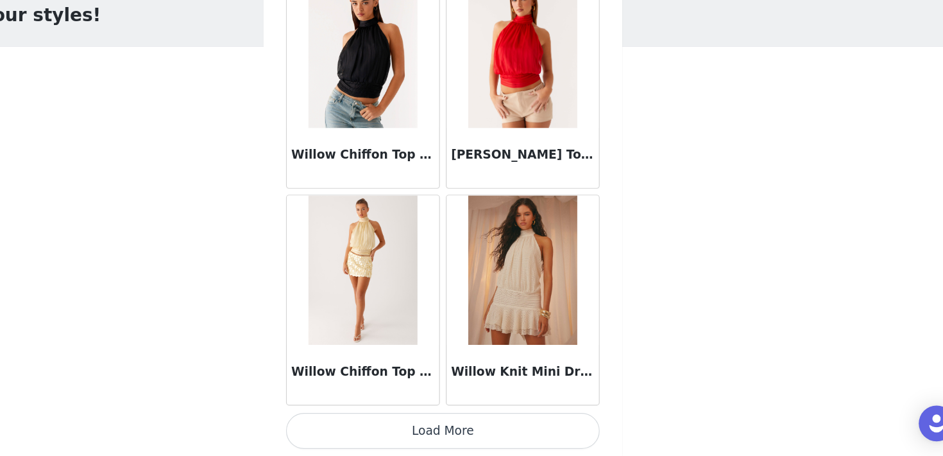
click at [487, 429] on button "Load More" at bounding box center [472, 433] width 270 height 31
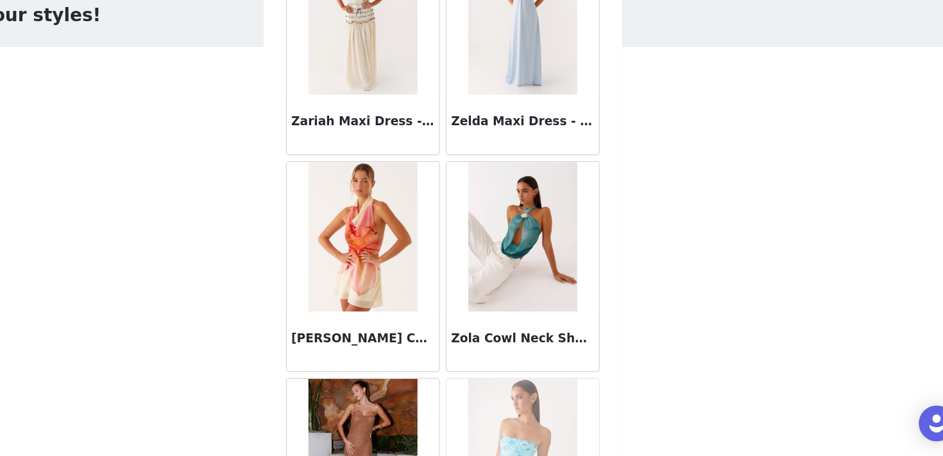
scroll to position [83403, 0]
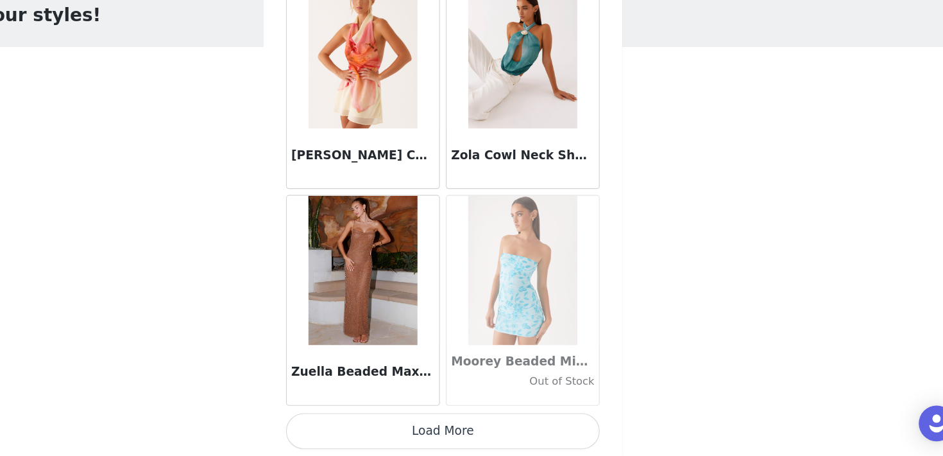
click at [478, 431] on button "Load More" at bounding box center [472, 433] width 270 height 31
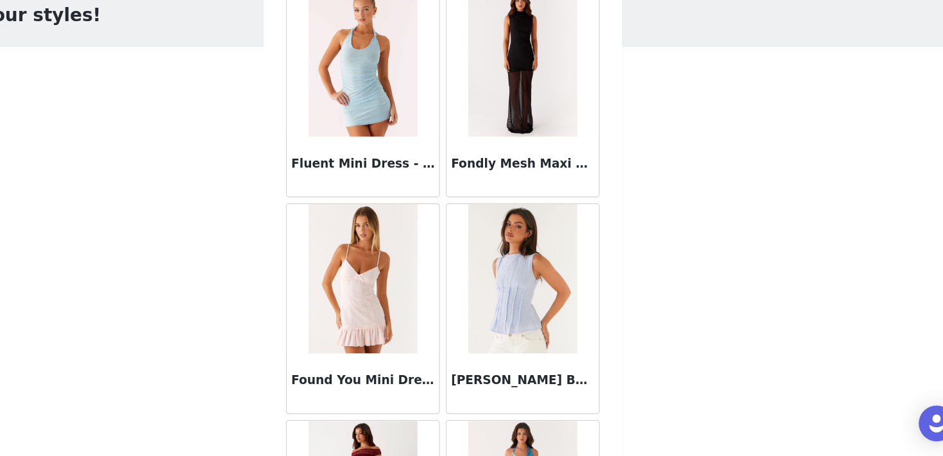
scroll to position [31470, 0]
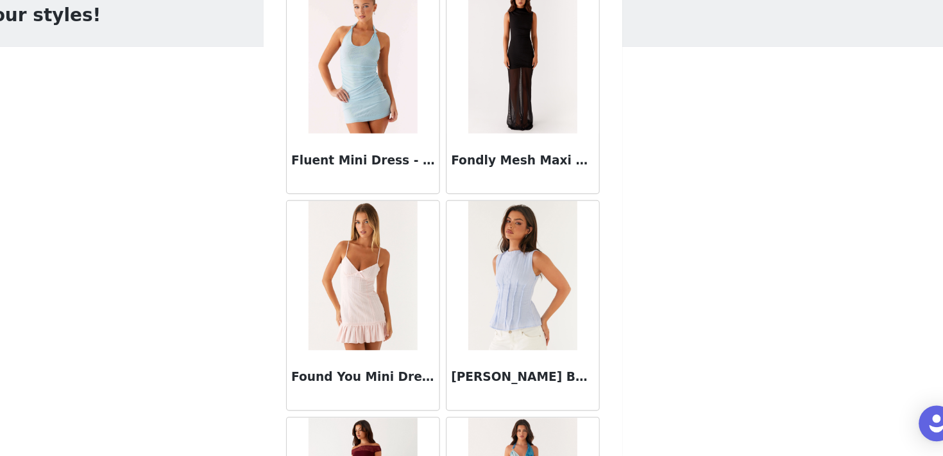
click at [406, 322] on img at bounding box center [402, 300] width 93 height 128
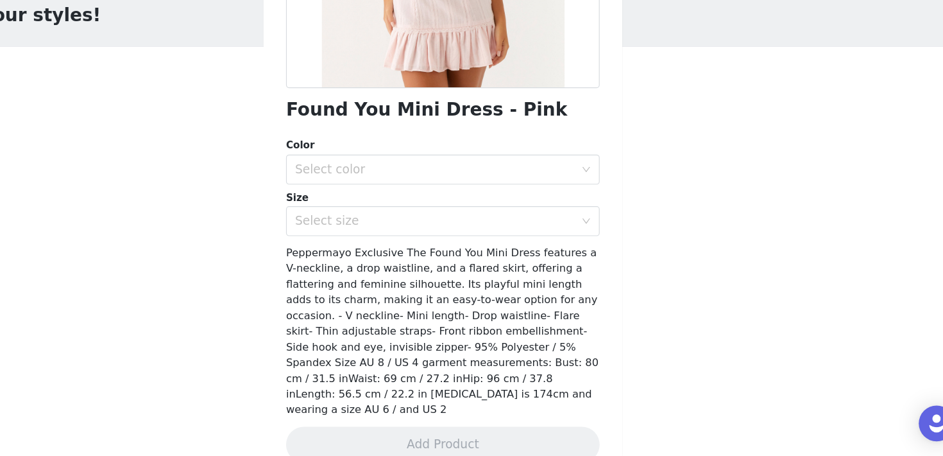
scroll to position [213, 0]
click at [443, 209] on div "Select color" at bounding box center [465, 209] width 240 height 13
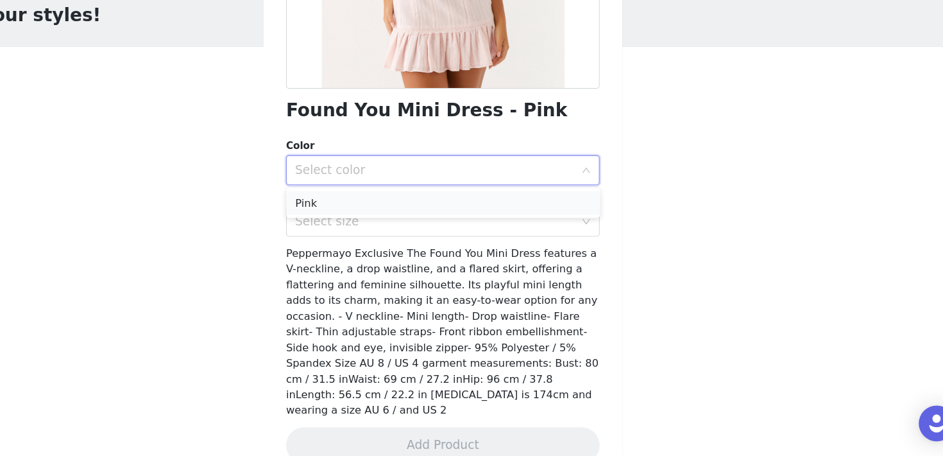
click at [429, 237] on li "Pink" at bounding box center [472, 238] width 270 height 21
click at [424, 254] on div "Select size" at bounding box center [465, 254] width 240 height 13
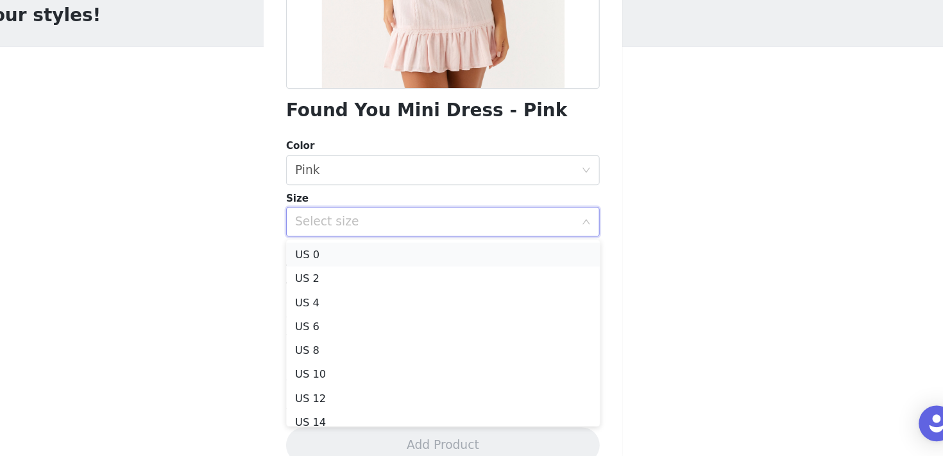
click at [410, 280] on li "US 0" at bounding box center [472, 282] width 270 height 21
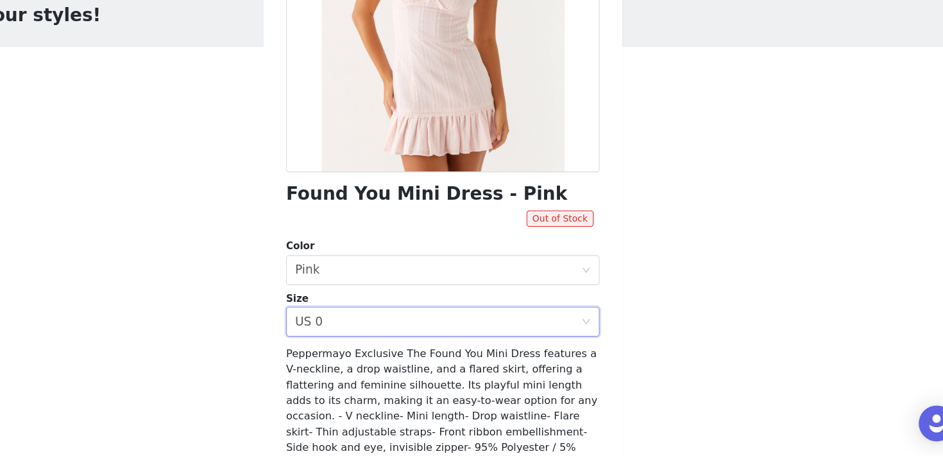
scroll to position [0, 0]
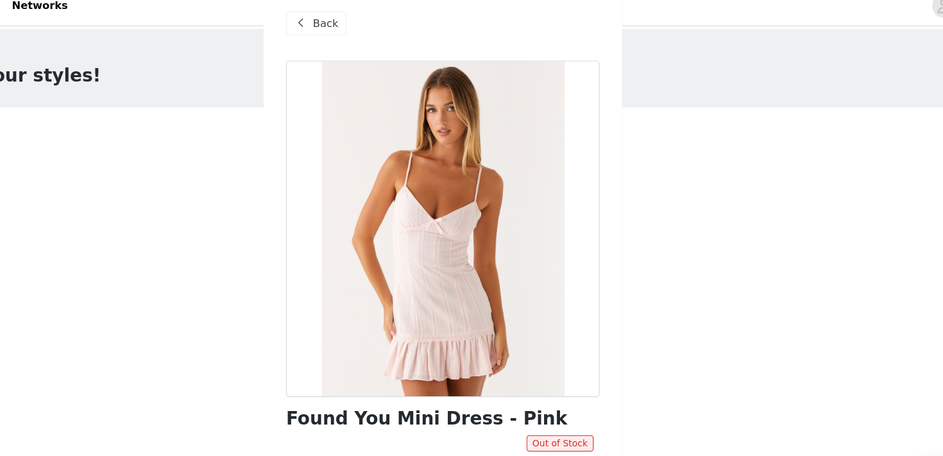
click at [375, 30] on span "Back" at bounding box center [371, 32] width 22 height 13
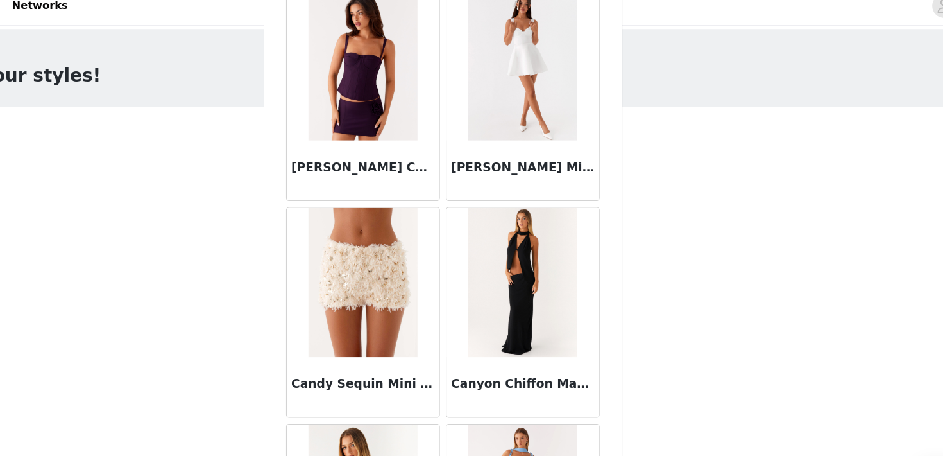
scroll to position [13273, 0]
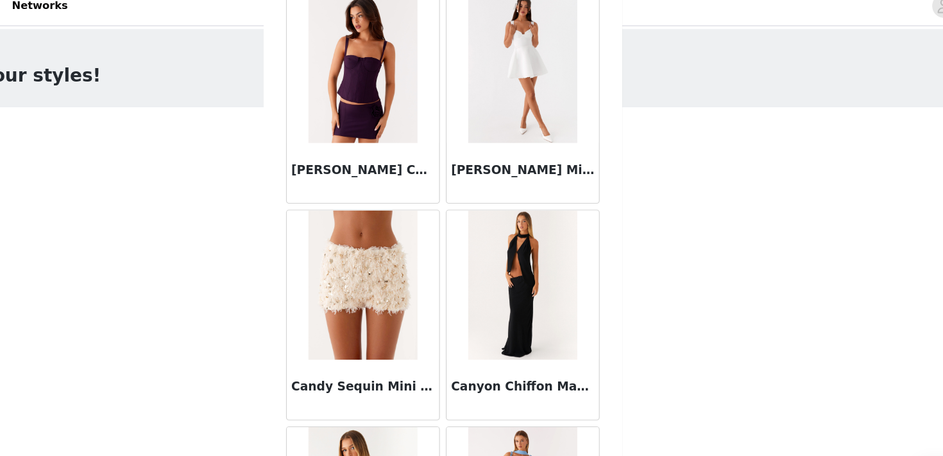
click at [422, 87] on img at bounding box center [402, 70] width 93 height 128
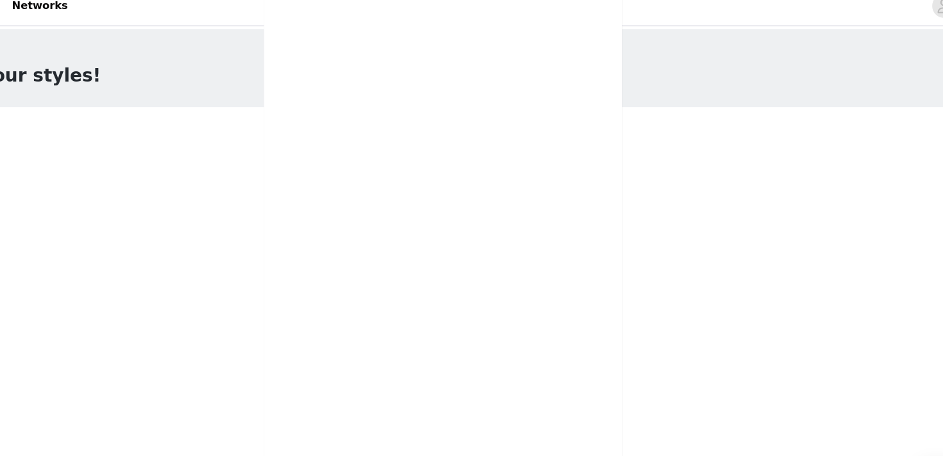
scroll to position [194, 0]
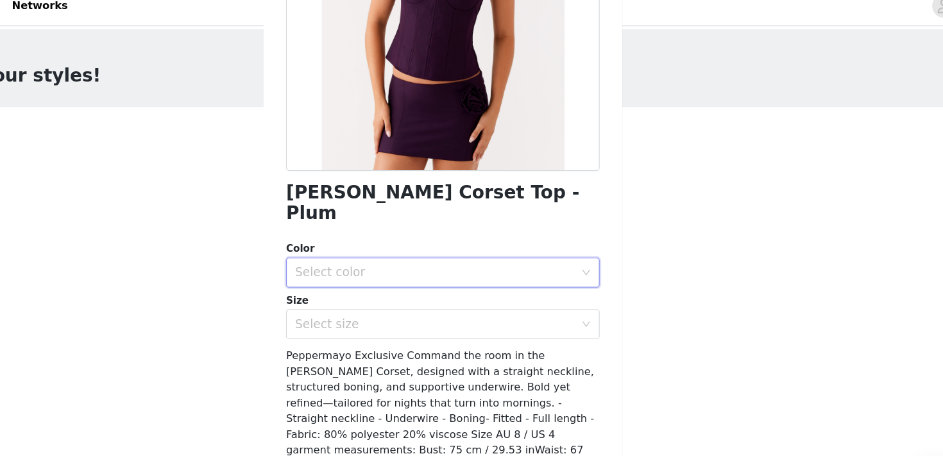
click at [430, 236] on div "Select color" at bounding box center [468, 246] width 246 height 24
click at [415, 259] on li "Plum" at bounding box center [472, 257] width 270 height 21
click at [409, 284] on div "Select size" at bounding box center [468, 291] width 246 height 24
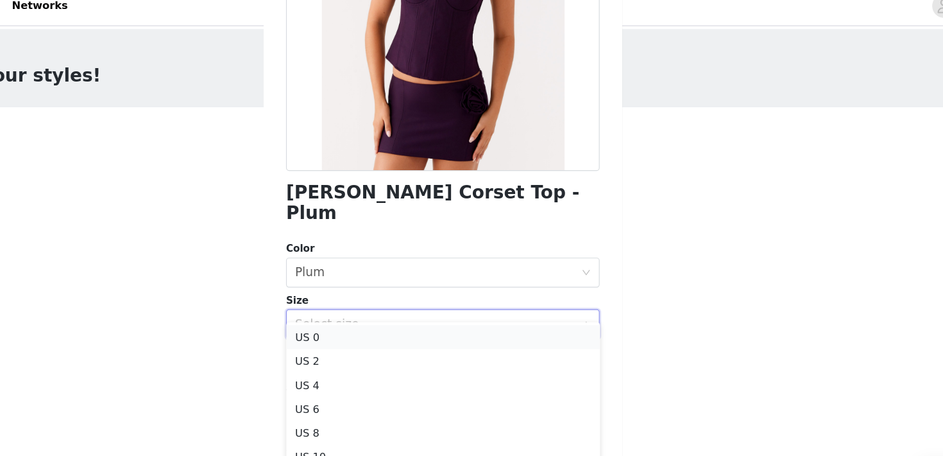
click at [402, 306] on li "US 0" at bounding box center [472, 301] width 270 height 21
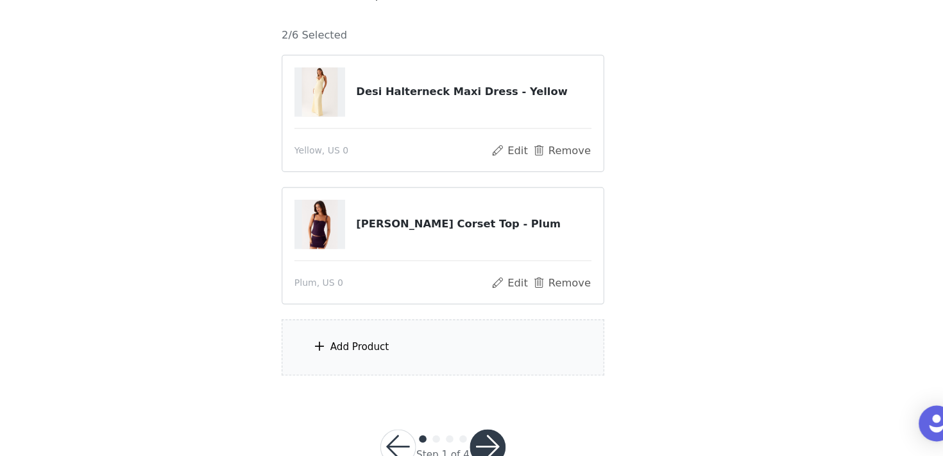
scroll to position [67, 0]
click at [425, 358] on div "Add Product" at bounding box center [471, 361] width 277 height 48
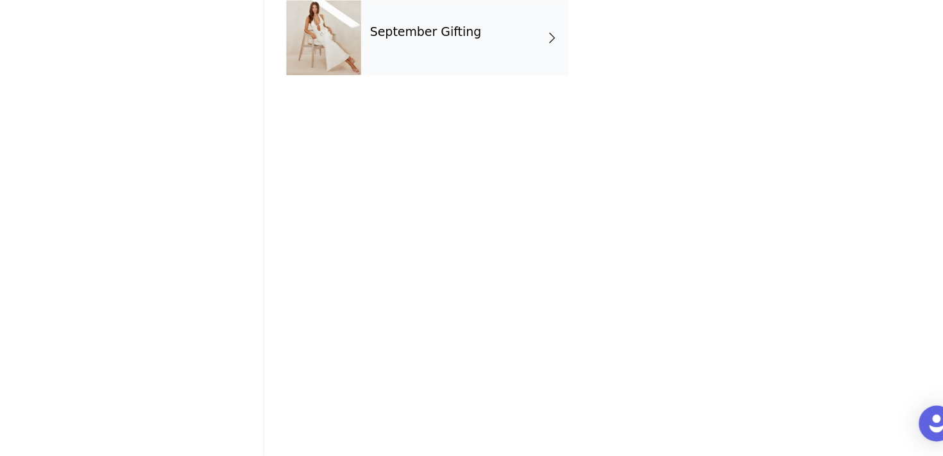
click at [490, 120] on div "September Gifting" at bounding box center [490, 96] width 178 height 64
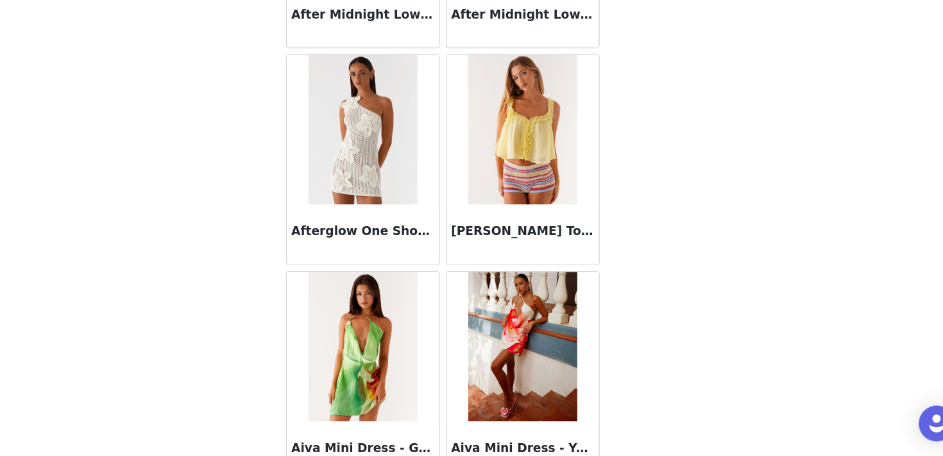
scroll to position [697, 0]
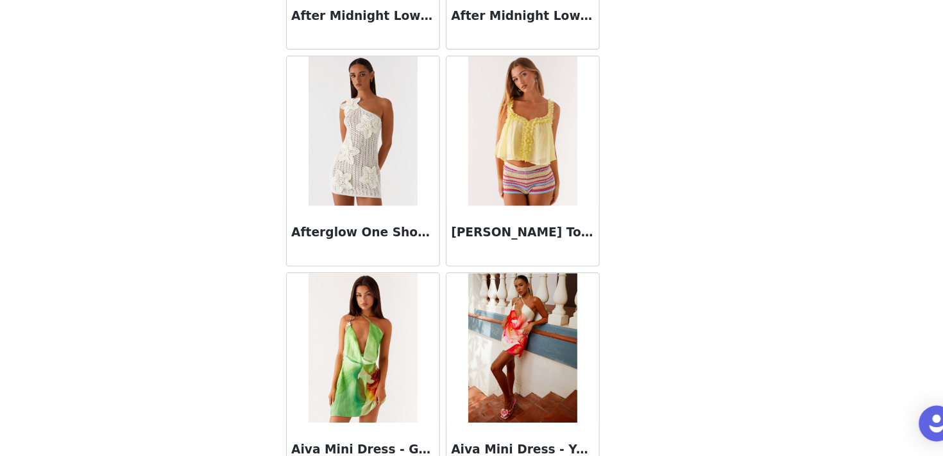
click at [550, 189] on img at bounding box center [540, 176] width 93 height 128
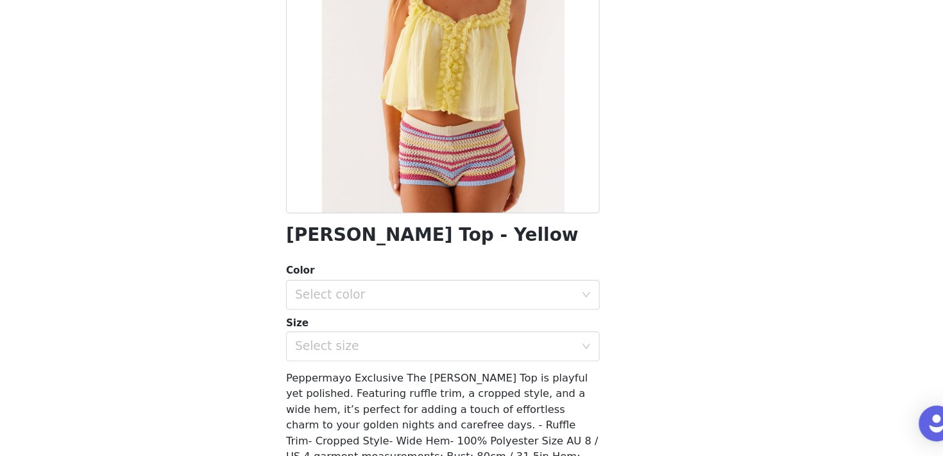
scroll to position [110, 0]
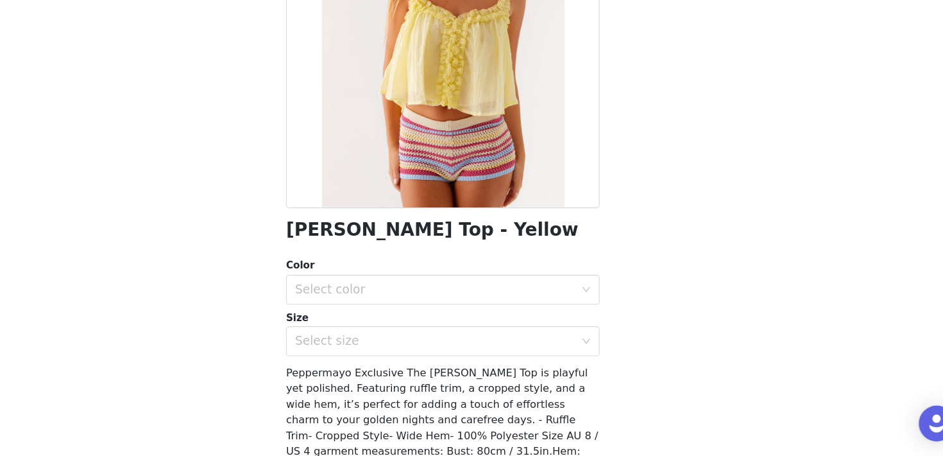
click at [463, 298] on div "Color Select color" at bounding box center [472, 306] width 270 height 40
click at [462, 311] on div "Select color" at bounding box center [465, 312] width 240 height 13
click at [442, 338] on li "Yellow" at bounding box center [472, 341] width 270 height 21
click at [431, 365] on div "Select size" at bounding box center [468, 357] width 246 height 24
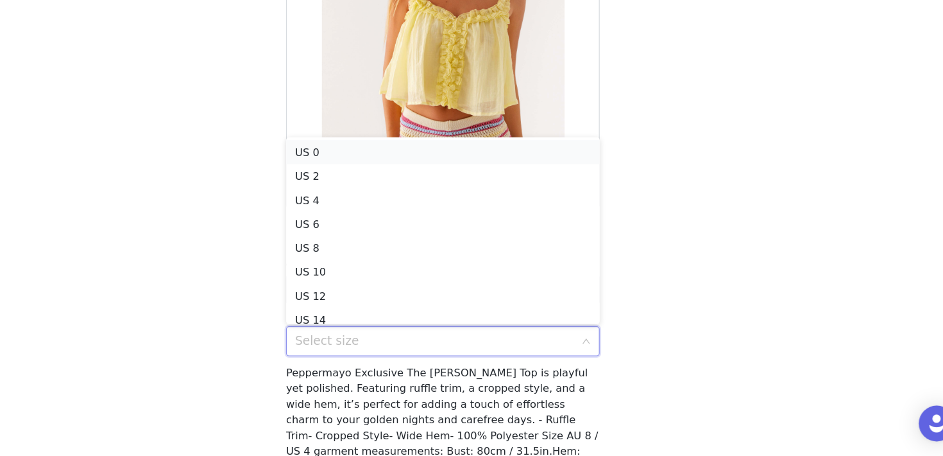
click at [417, 194] on li "US 0" at bounding box center [472, 194] width 270 height 21
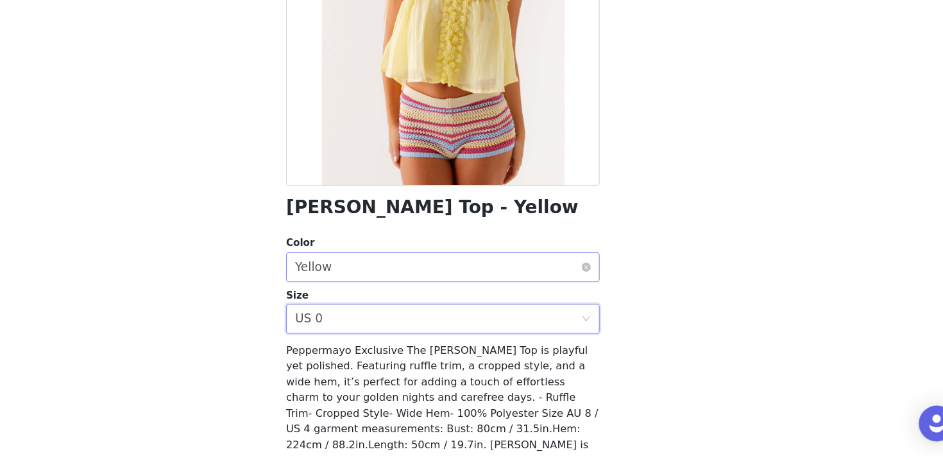
scroll to position [180, 0]
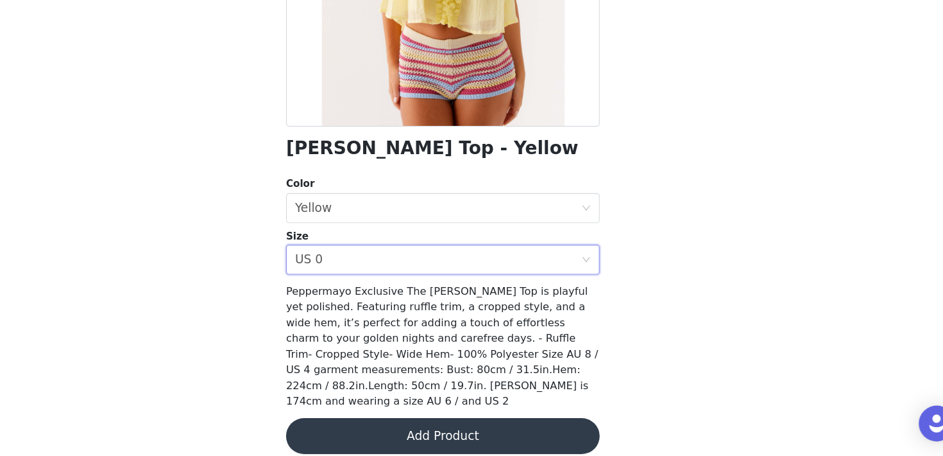
click at [403, 423] on button "Add Product" at bounding box center [472, 438] width 270 height 31
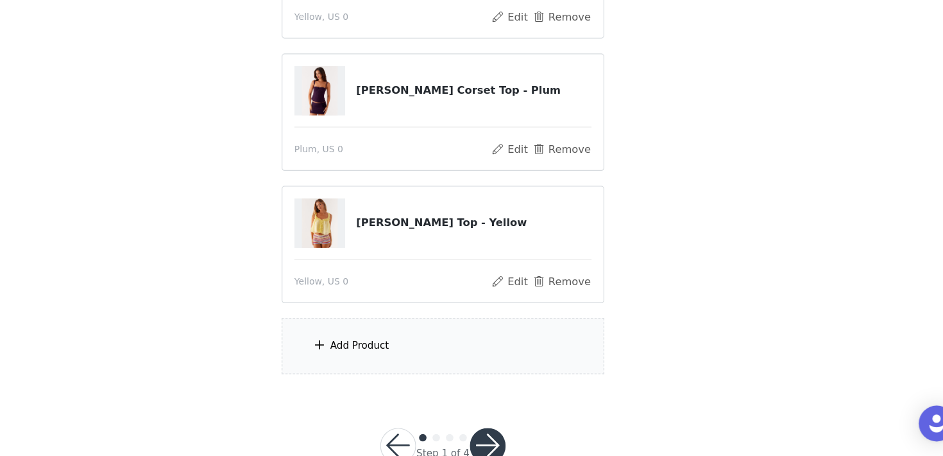
scroll to position [184, 0]
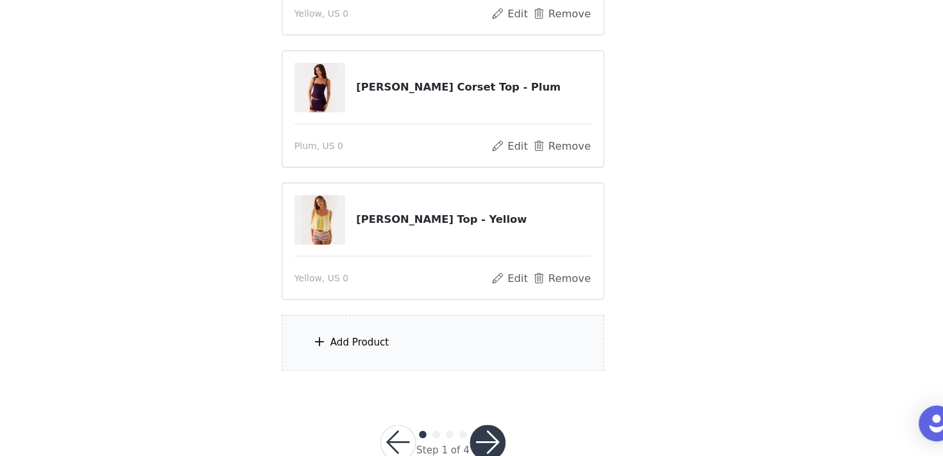
click at [439, 344] on div "Add Product" at bounding box center [471, 358] width 277 height 48
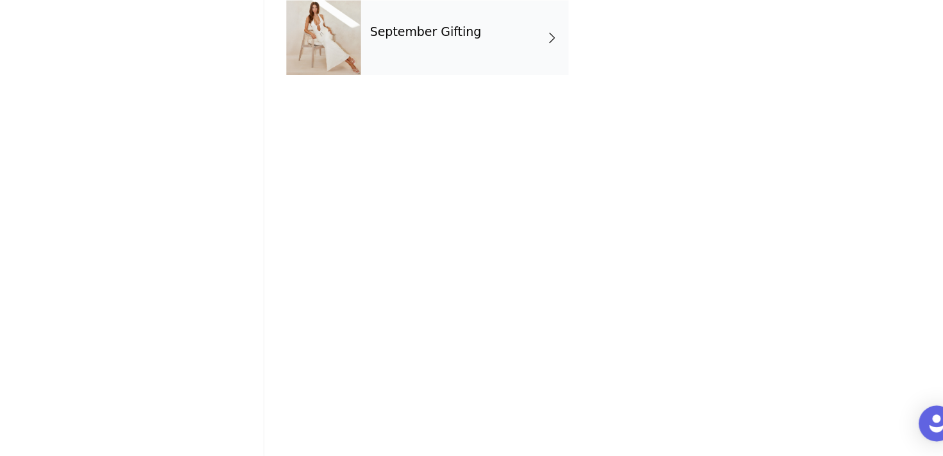
click at [500, 99] on div "September Gifting" at bounding box center [490, 96] width 178 height 64
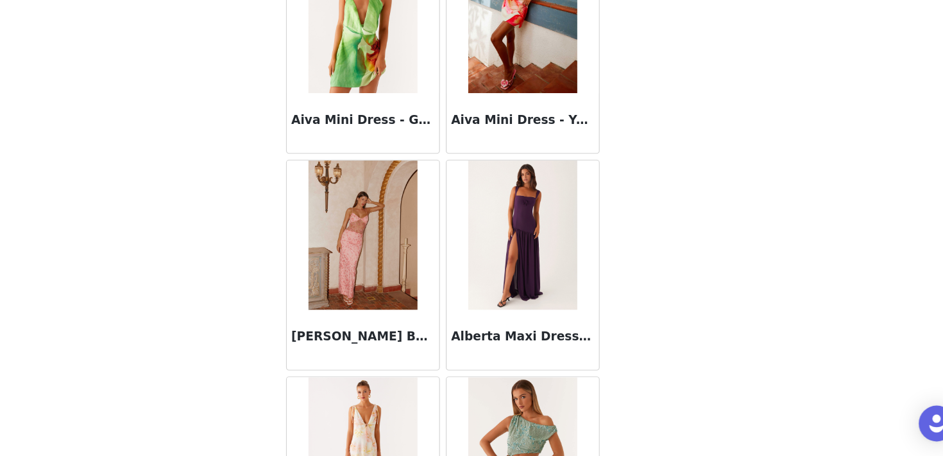
scroll to position [979, 0]
click at [567, 252] on img at bounding box center [540, 266] width 93 height 128
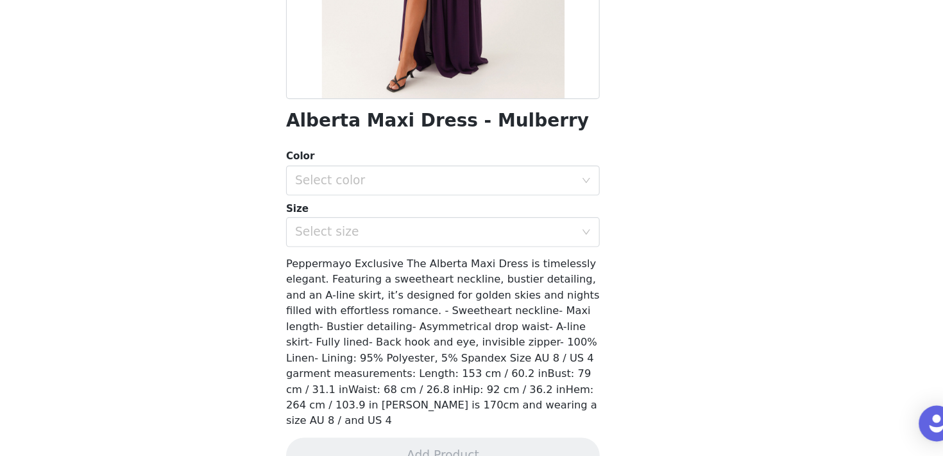
scroll to position [221, 0]
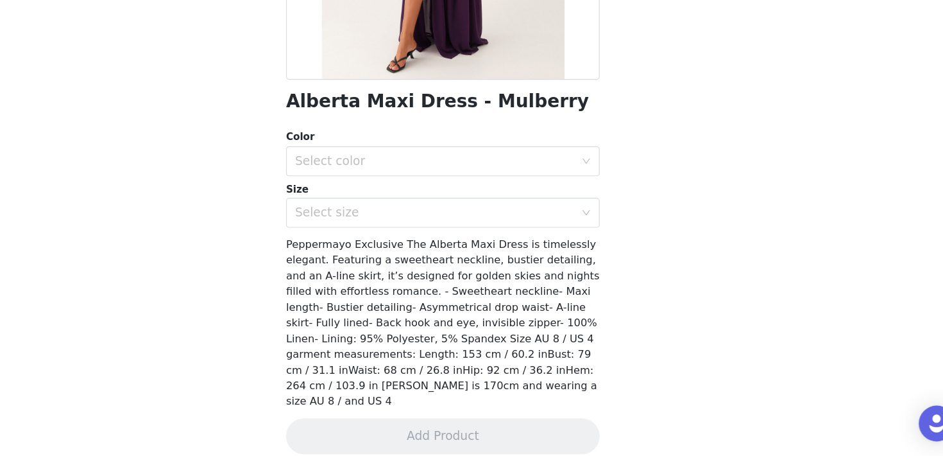
click at [516, 157] on h1 "Alberta Maxi Dress - Mulberry" at bounding box center [467, 150] width 261 height 17
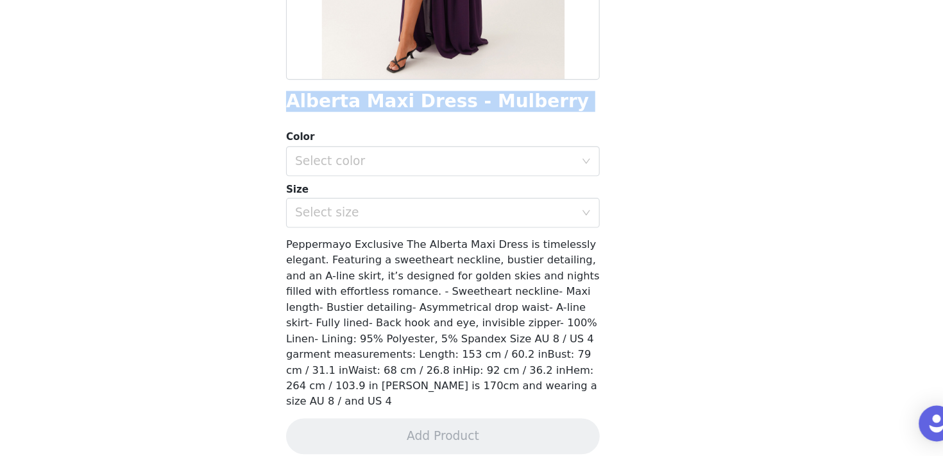
click at [516, 157] on h1 "Alberta Maxi Dress - Mulberry" at bounding box center [467, 150] width 261 height 17
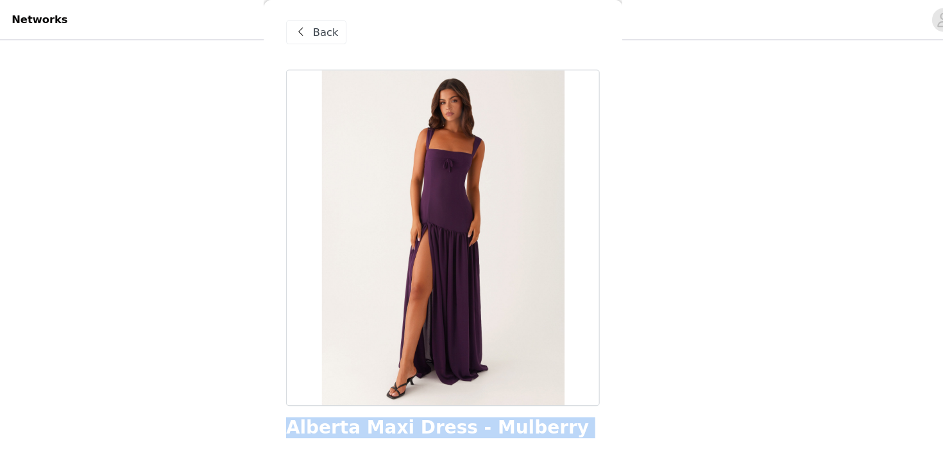
scroll to position [174, 0]
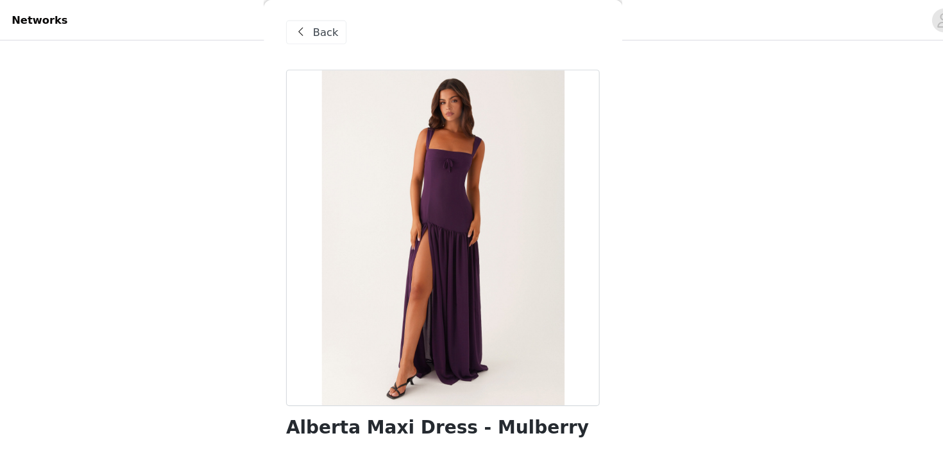
click at [362, 23] on span "Back" at bounding box center [371, 27] width 22 height 13
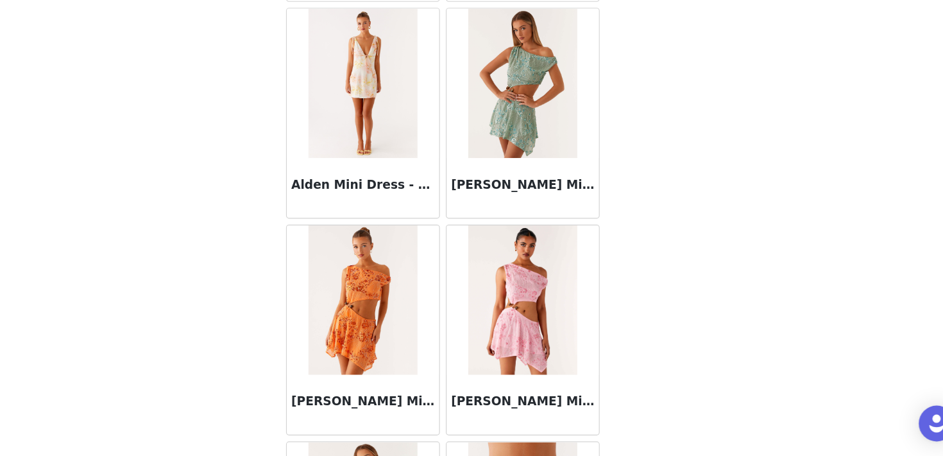
scroll to position [1508, 0]
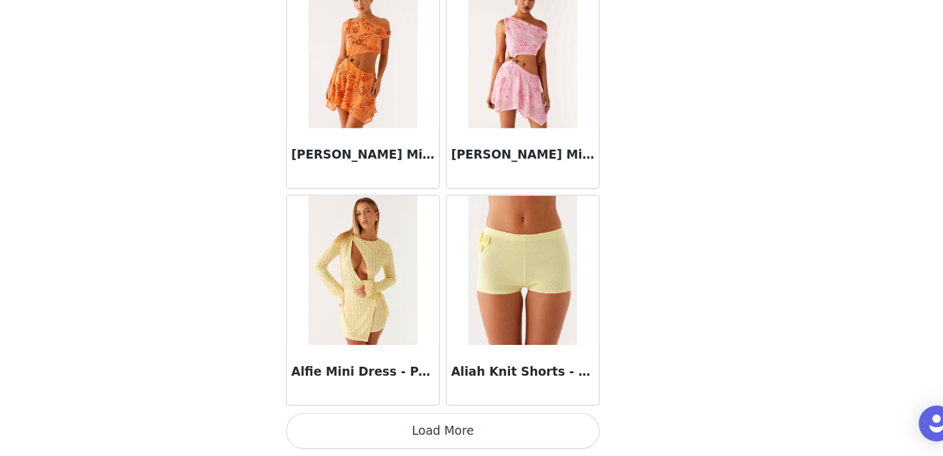
click at [461, 435] on button "Load More" at bounding box center [472, 433] width 270 height 31
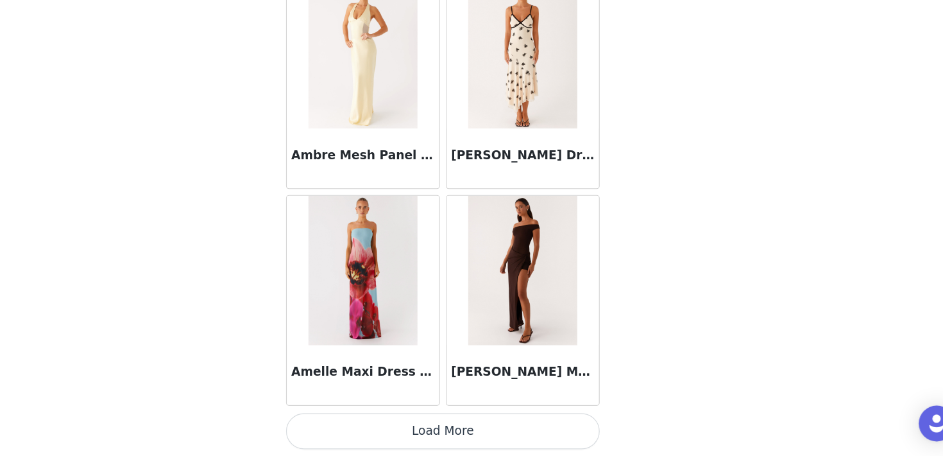
scroll to position [3366, 0]
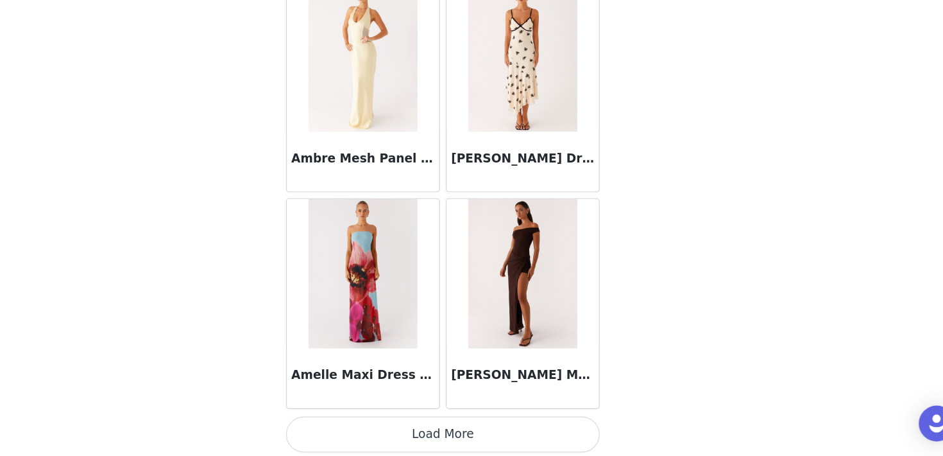
click at [528, 442] on button "Load More" at bounding box center [472, 437] width 270 height 31
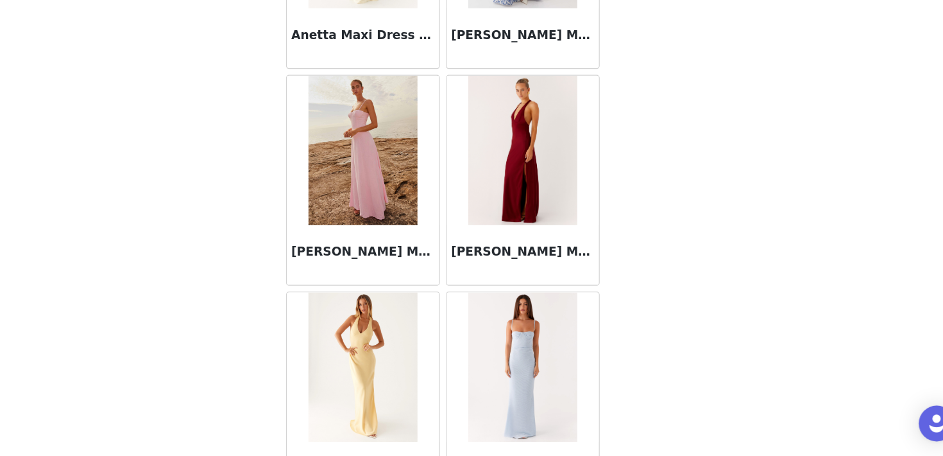
scroll to position [5152, 0]
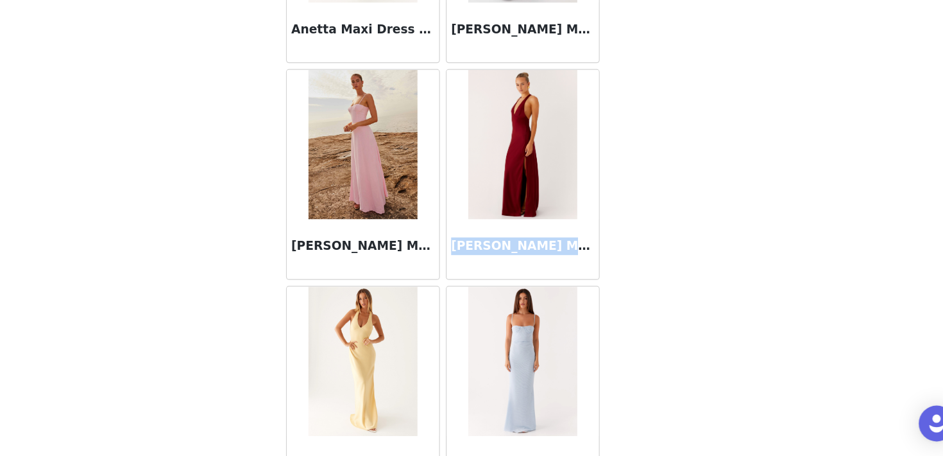
drag, startPoint x: 480, startPoint y: 274, endPoint x: 608, endPoint y: 273, distance: 127.7
click at [608, 273] on div "[PERSON_NAME] Maxi Dress - Burgundy" at bounding box center [540, 214] width 137 height 186
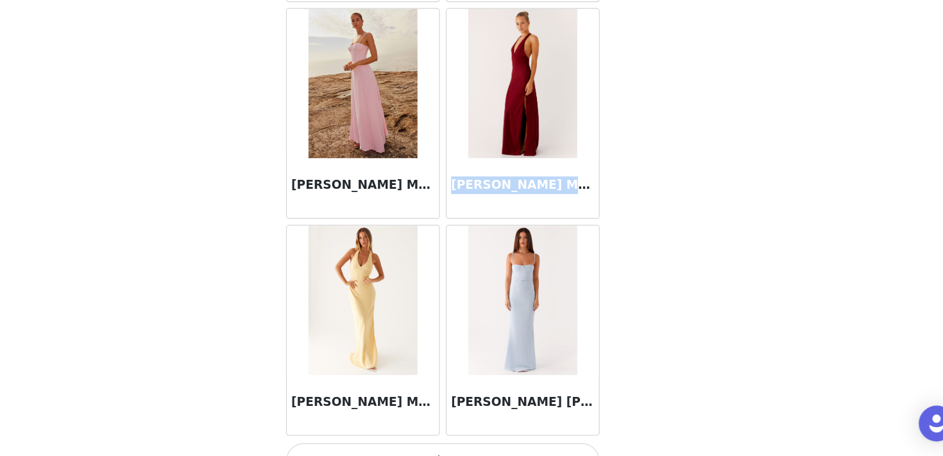
scroll to position [5231, 0]
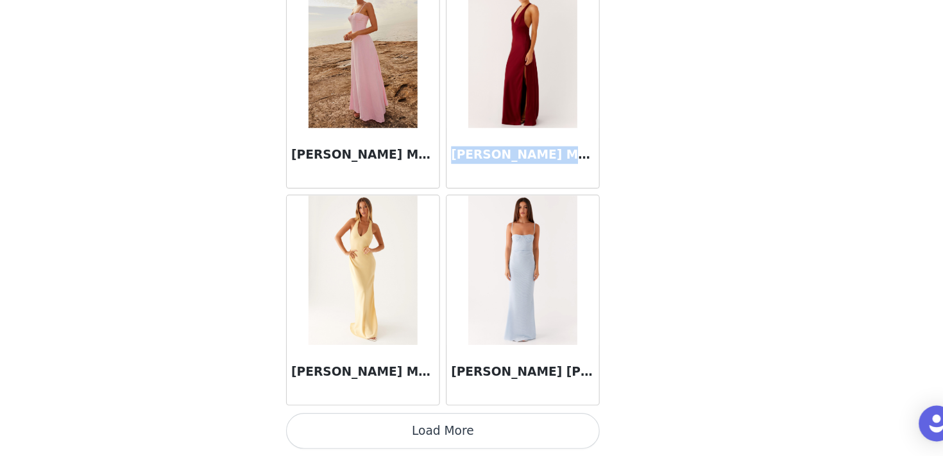
click at [483, 435] on button "Load More" at bounding box center [472, 433] width 270 height 31
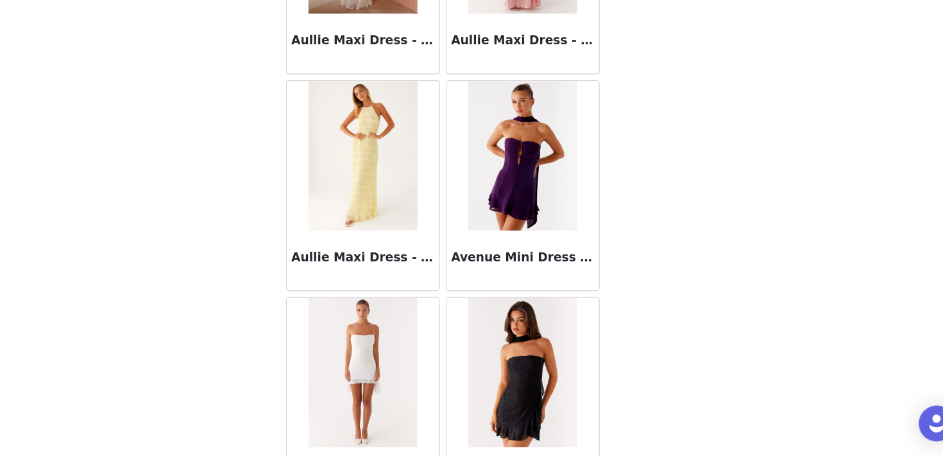
scroll to position [7005, 0]
drag, startPoint x: 479, startPoint y: 286, endPoint x: 599, endPoint y: 280, distance: 120.8
click at [599, 280] on h3 "Avenue Mini Dress - Plum" at bounding box center [540, 284] width 123 height 15
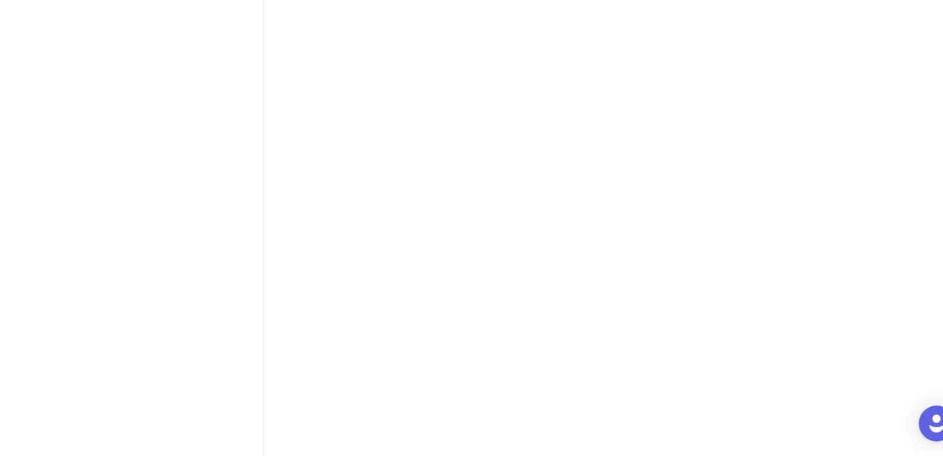
scroll to position [0, 0]
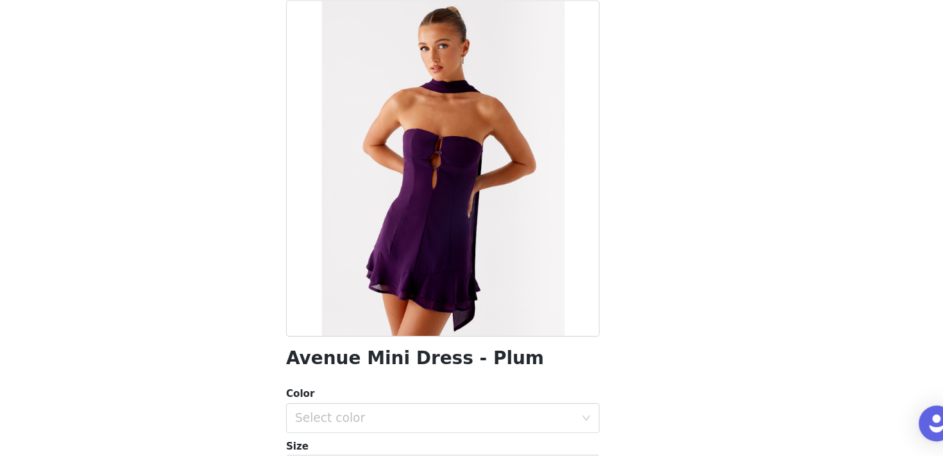
click at [452, 370] on h1 "Avenue Mini Dress - Plum" at bounding box center [447, 371] width 221 height 17
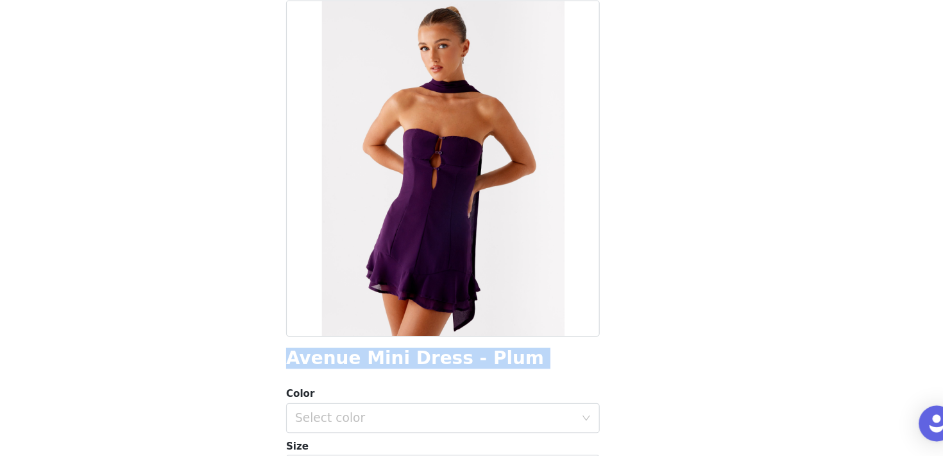
click at [452, 370] on h1 "Avenue Mini Dress - Plum" at bounding box center [447, 371] width 221 height 17
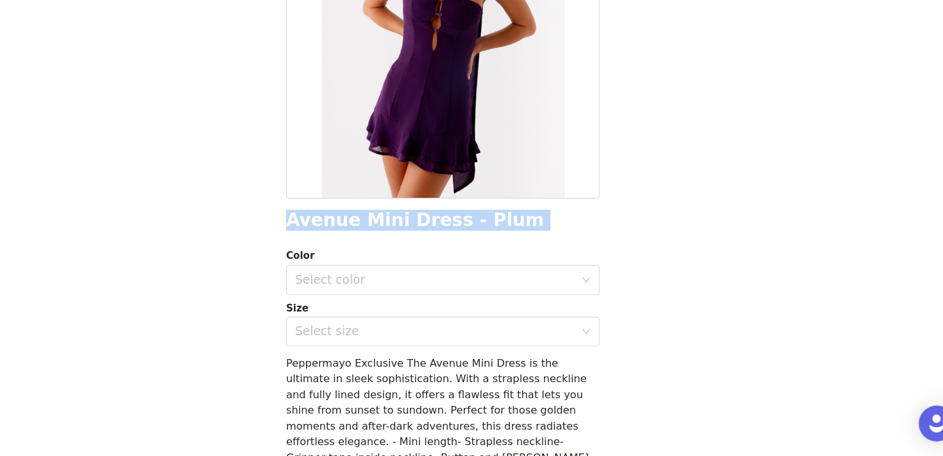
scroll to position [125, 0]
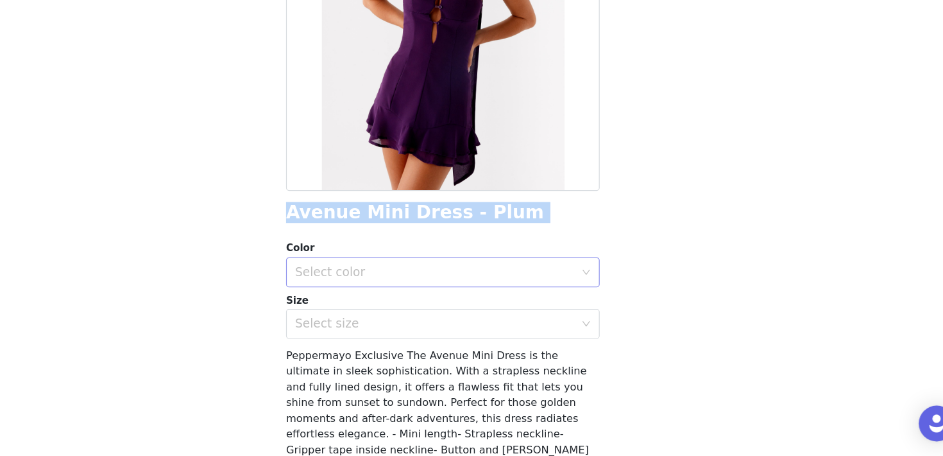
click at [419, 298] on div "Select color" at bounding box center [465, 297] width 240 height 13
click at [408, 332] on li "Plum" at bounding box center [472, 326] width 270 height 21
click at [409, 345] on div "Select size" at bounding box center [465, 342] width 240 height 13
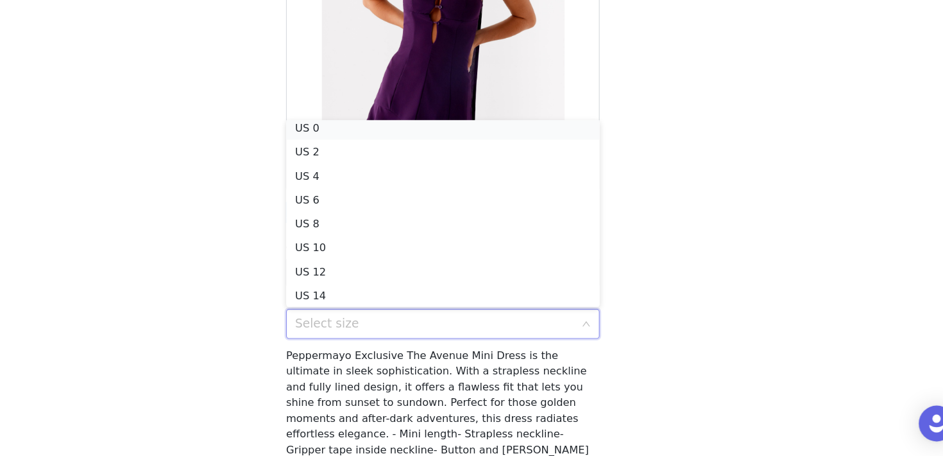
scroll to position [3, 0]
click at [425, 174] on li "US 0" at bounding box center [472, 177] width 270 height 21
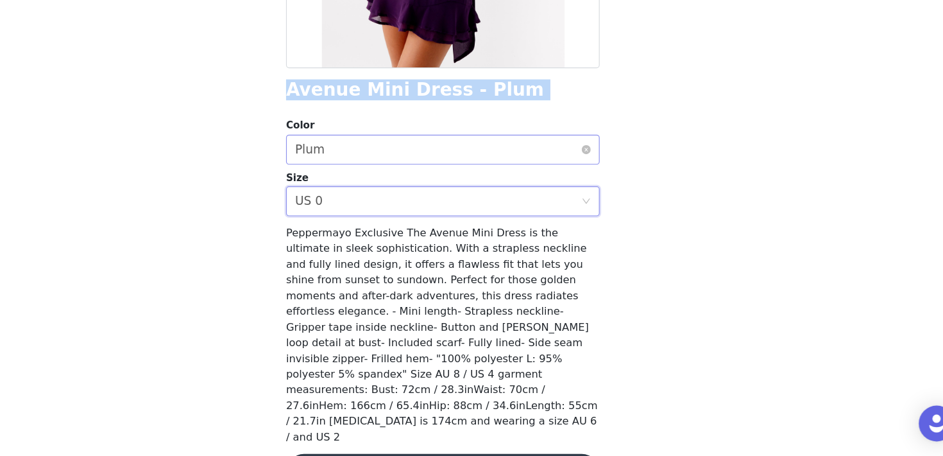
scroll to position [248, 0]
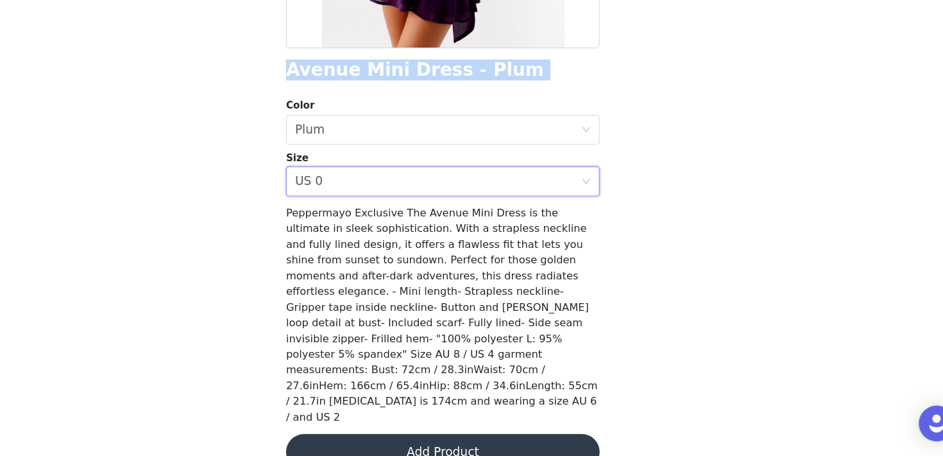
click at [429, 436] on button "Add Product" at bounding box center [472, 451] width 270 height 31
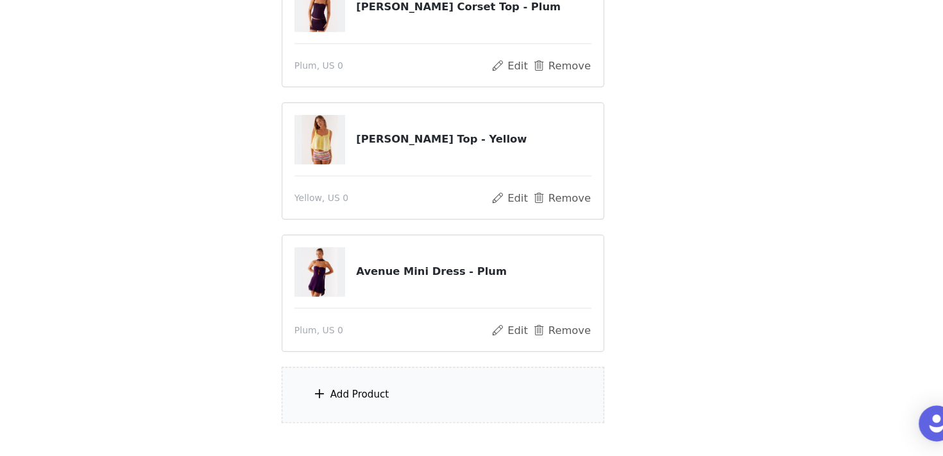
scroll to position [255, 0]
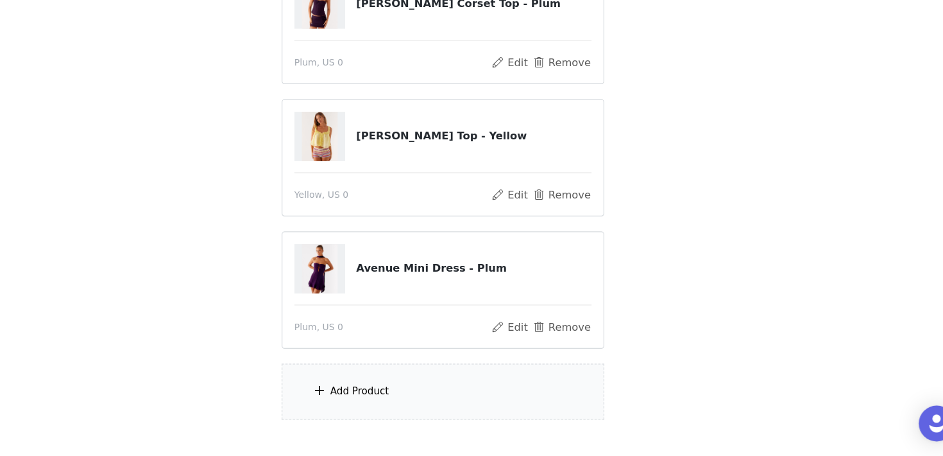
click at [435, 382] on div "Add Product" at bounding box center [471, 400] width 277 height 48
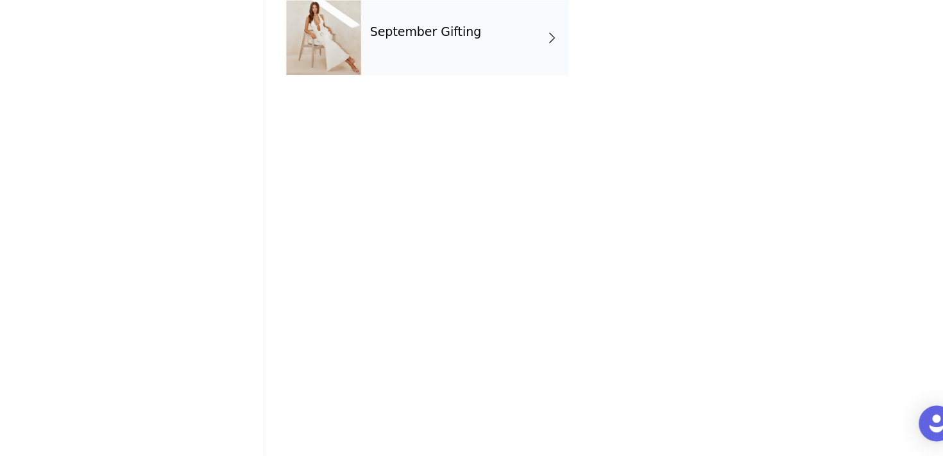
click at [449, 114] on div "September Gifting" at bounding box center [490, 96] width 178 height 64
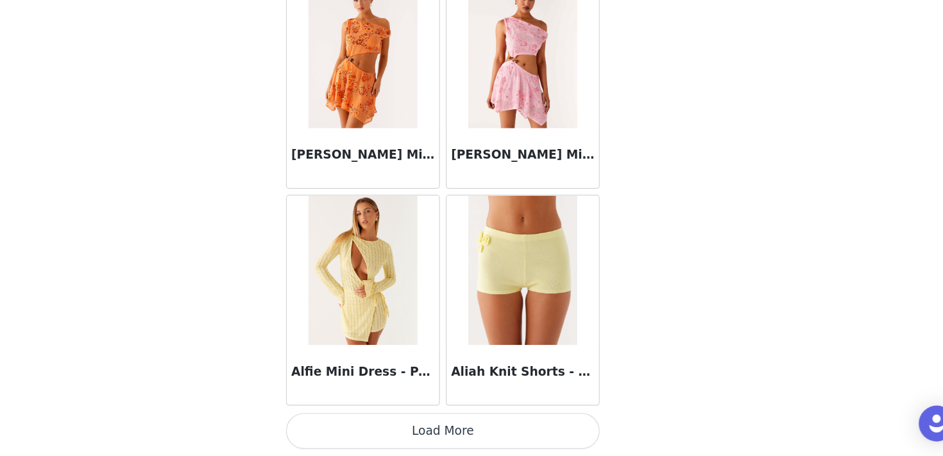
click at [467, 430] on button "Load More" at bounding box center [472, 433] width 270 height 31
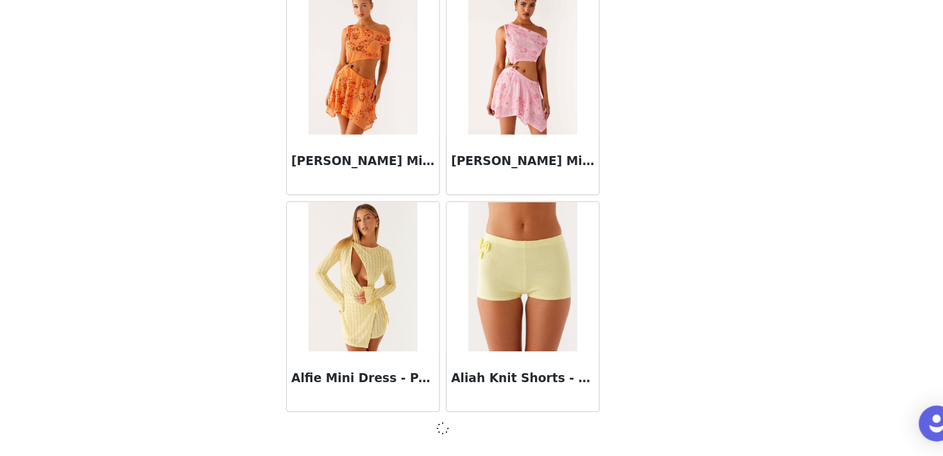
scroll to position [1502, 0]
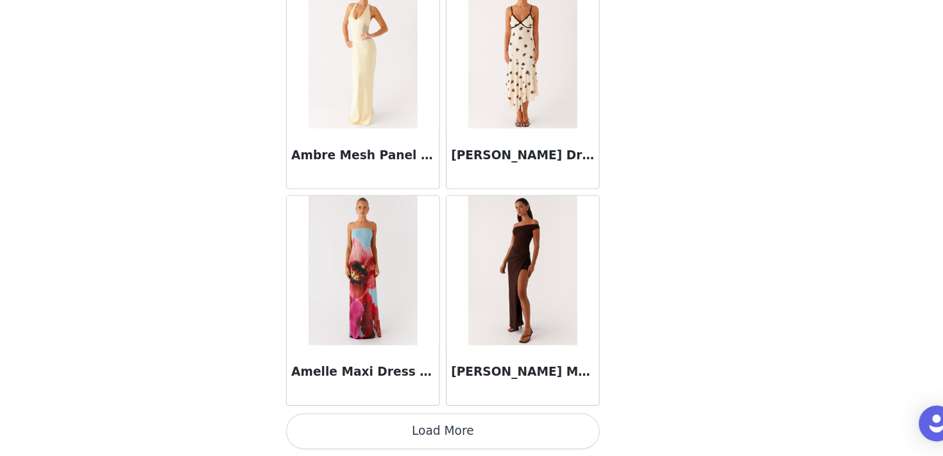
click at [495, 427] on button "Load More" at bounding box center [472, 433] width 270 height 31
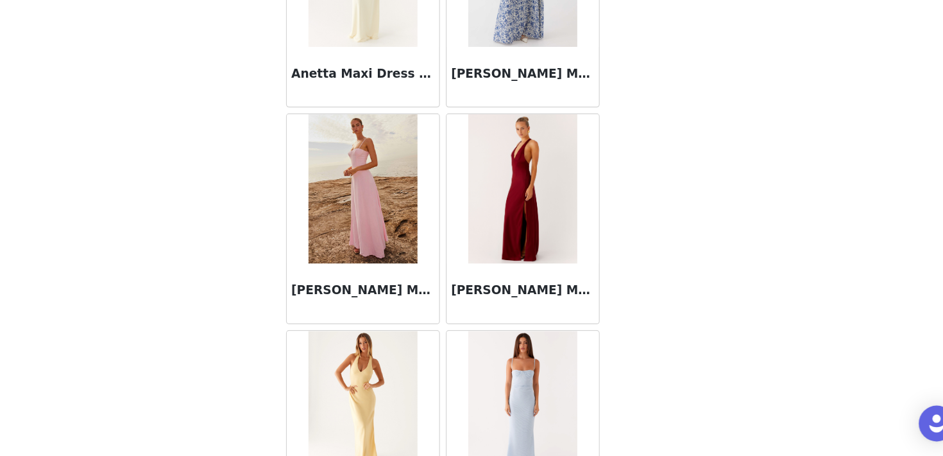
scroll to position [5231, 0]
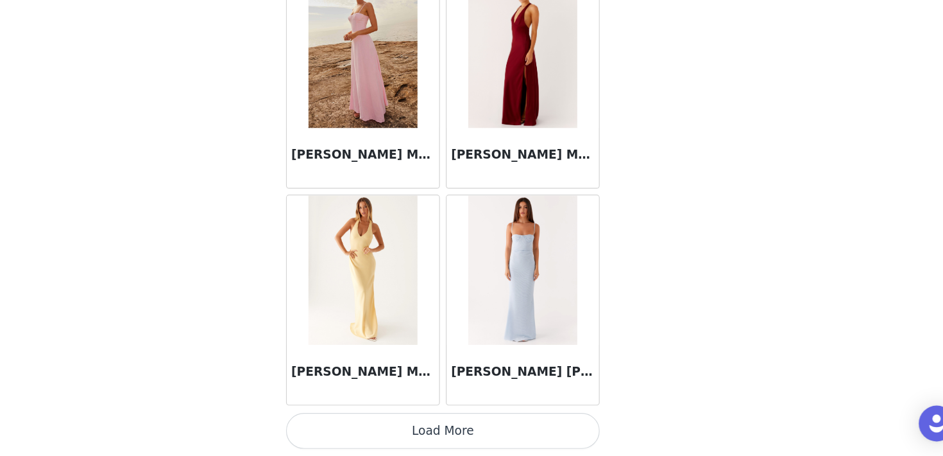
click at [495, 433] on button "Load More" at bounding box center [472, 433] width 270 height 31
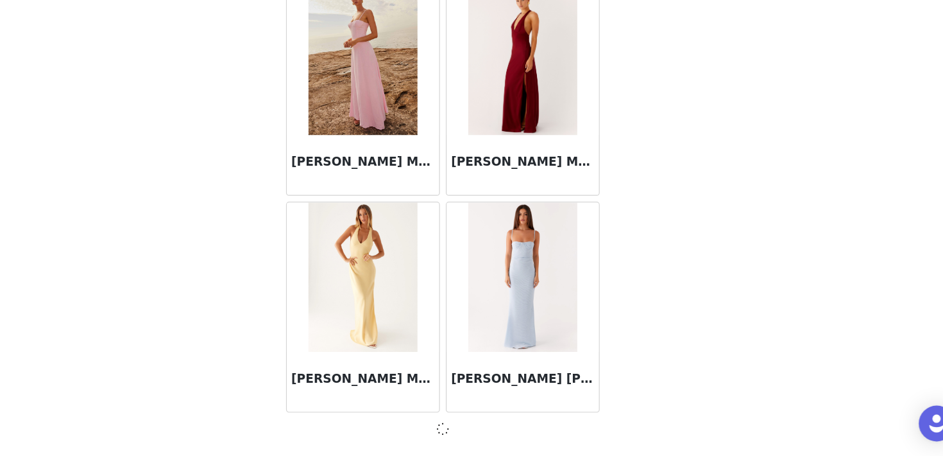
scroll to position [5225, 0]
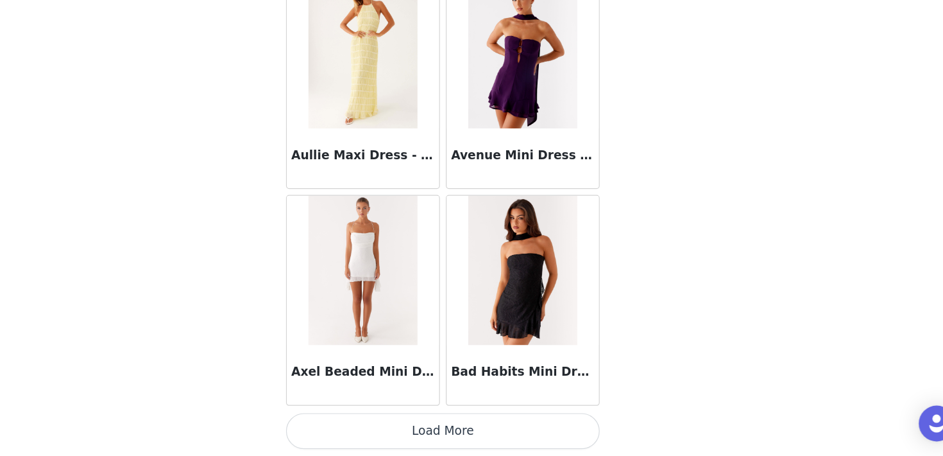
click at [470, 429] on button "Load More" at bounding box center [472, 433] width 270 height 31
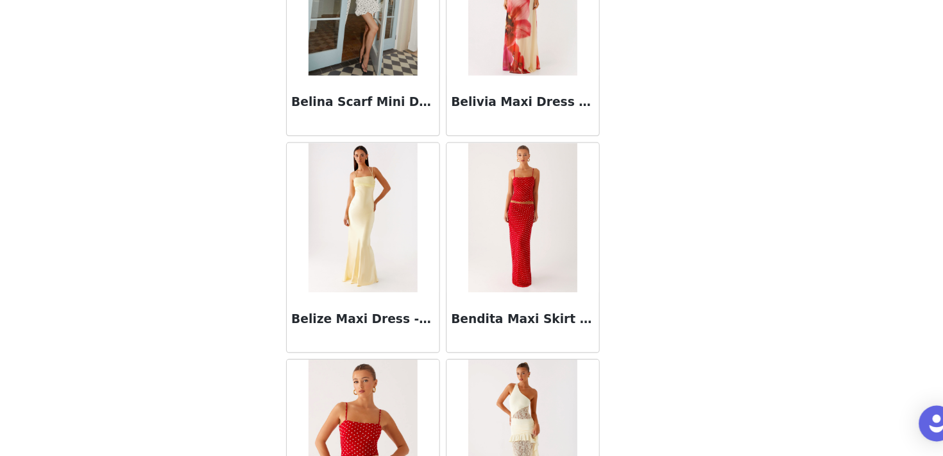
scroll to position [8953, 0]
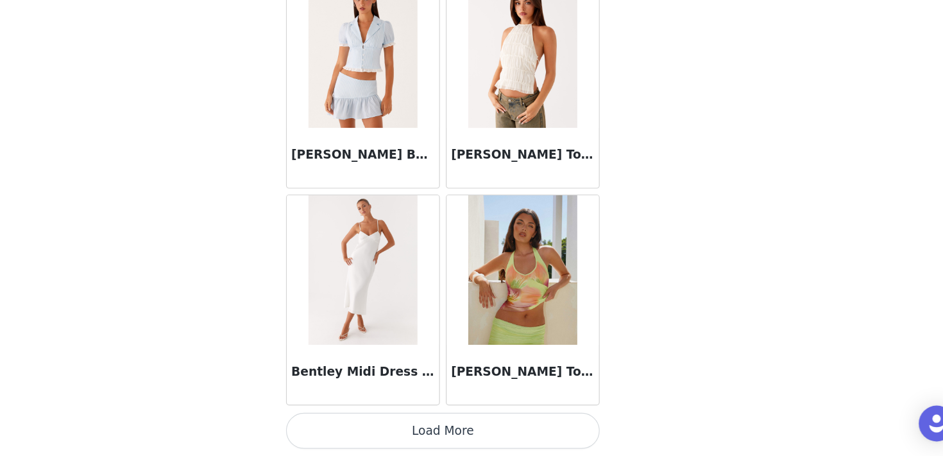
click at [470, 435] on button "Load More" at bounding box center [472, 433] width 270 height 31
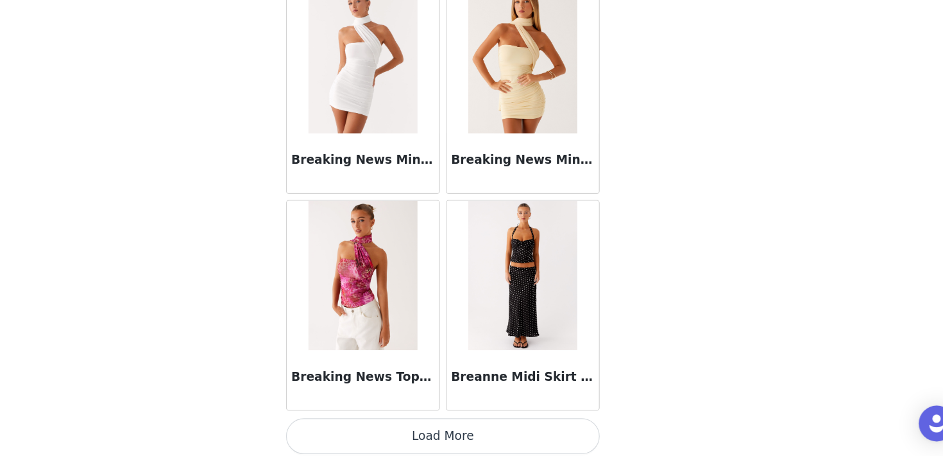
scroll to position [10814, 0]
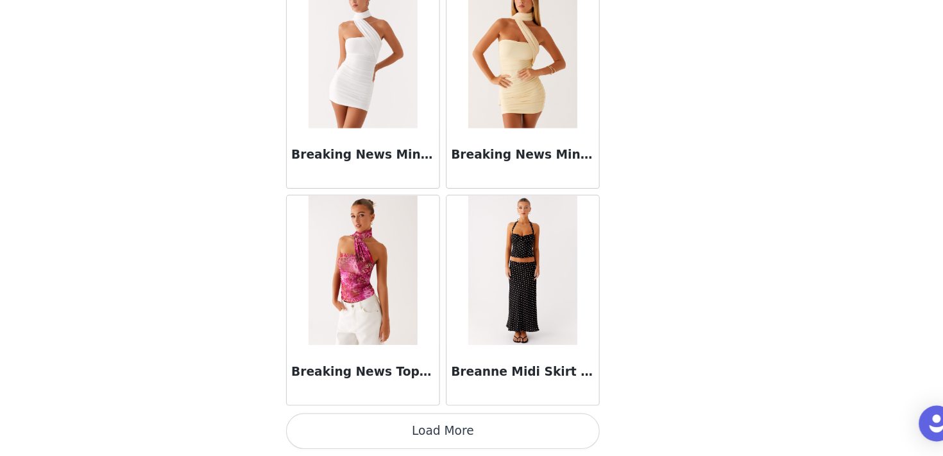
click at [476, 429] on button "Load More" at bounding box center [472, 433] width 270 height 31
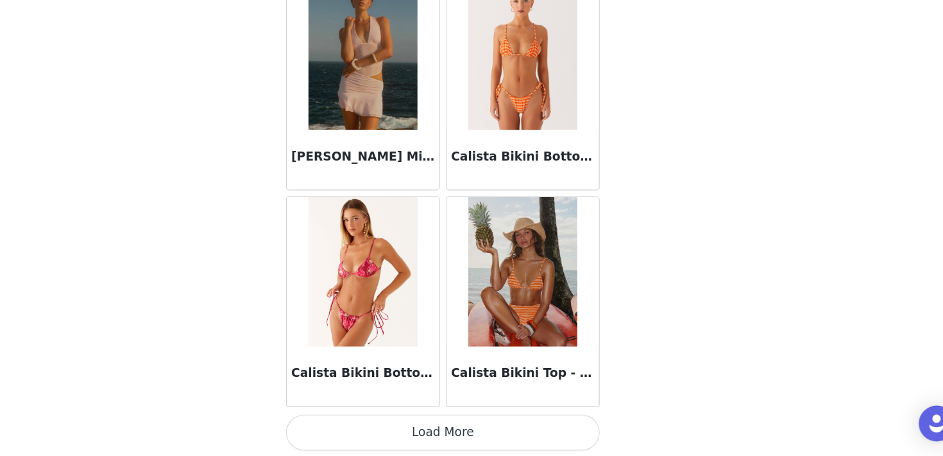
scroll to position [12676, 0]
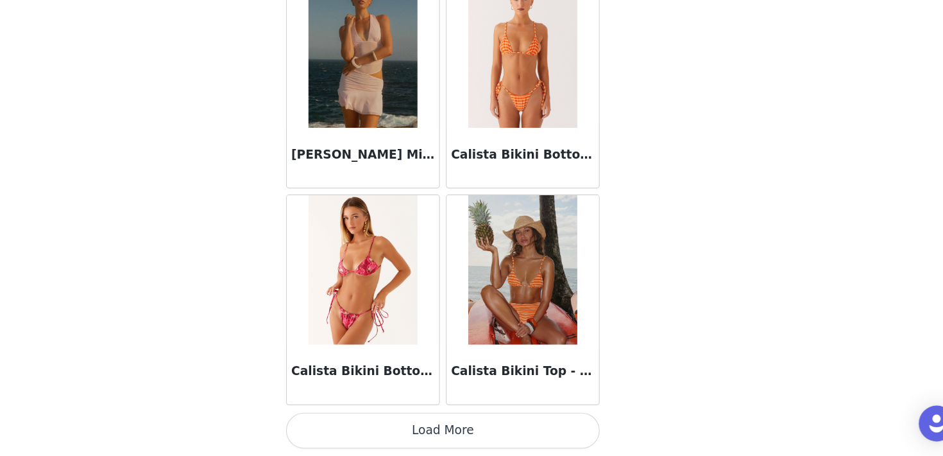
click at [447, 431] on button "Load More" at bounding box center [472, 433] width 270 height 31
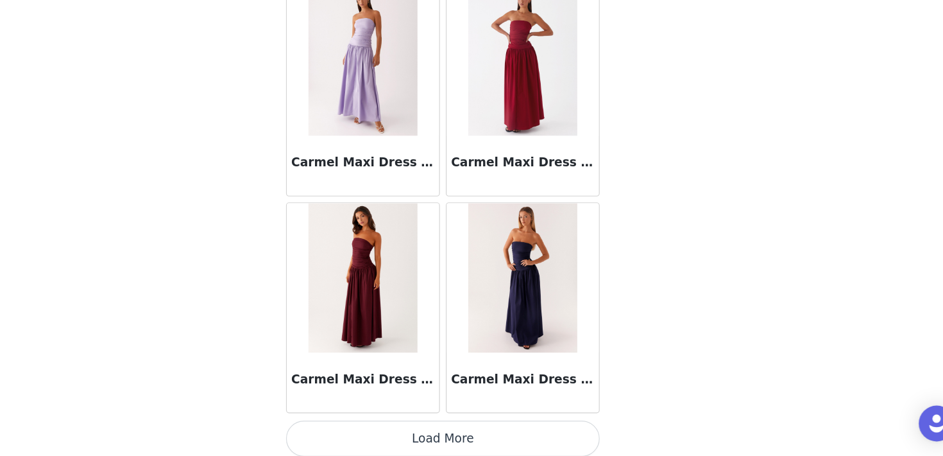
scroll to position [14537, 0]
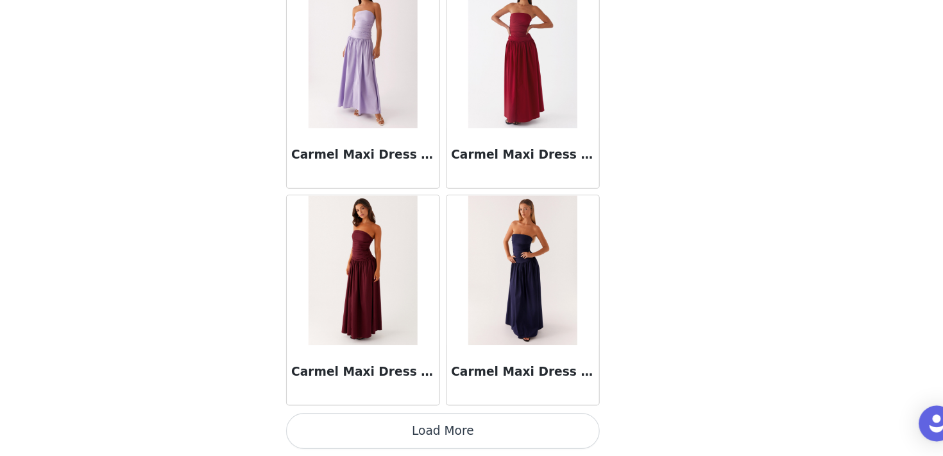
click at [447, 438] on button "Load More" at bounding box center [472, 433] width 270 height 31
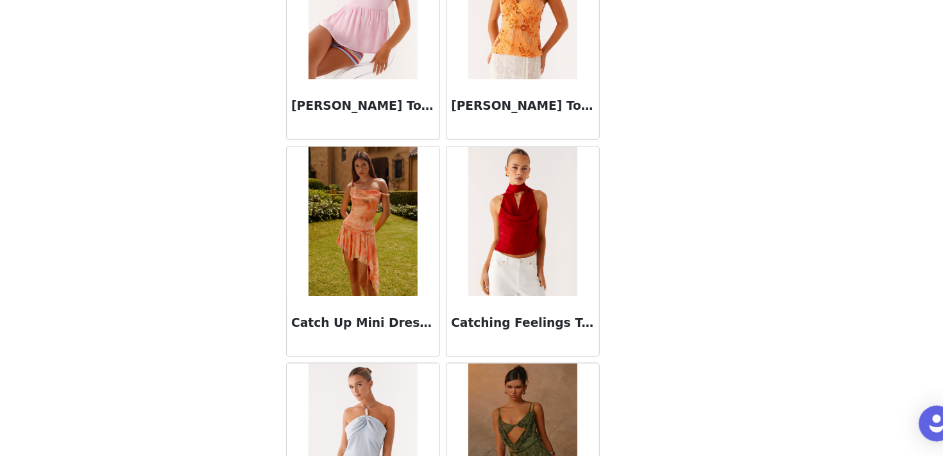
scroll to position [16398, 0]
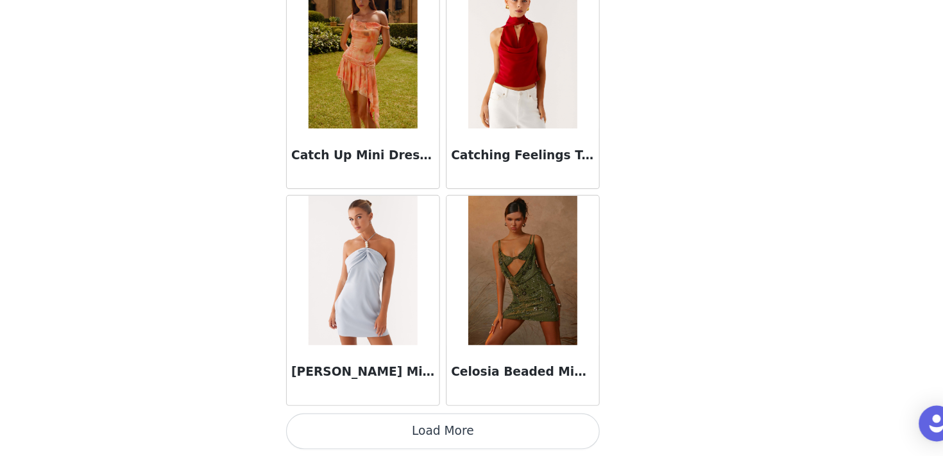
click at [465, 433] on button "Load More" at bounding box center [472, 433] width 270 height 31
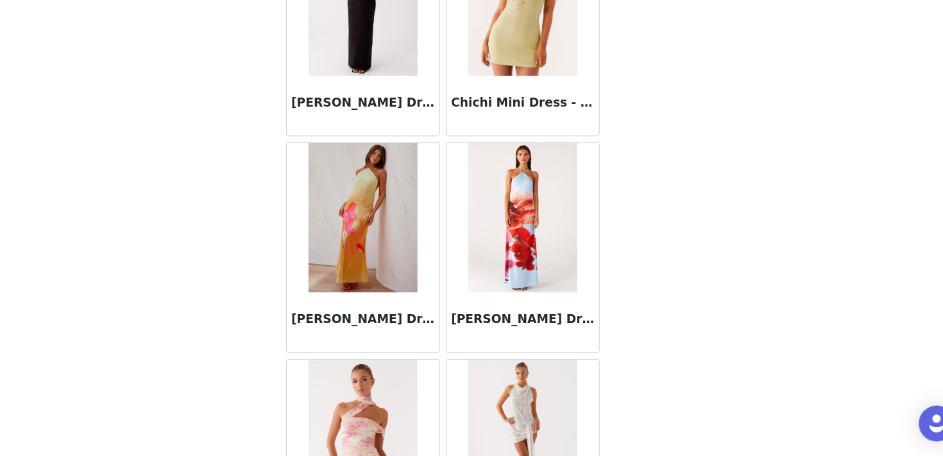
scroll to position [18259, 0]
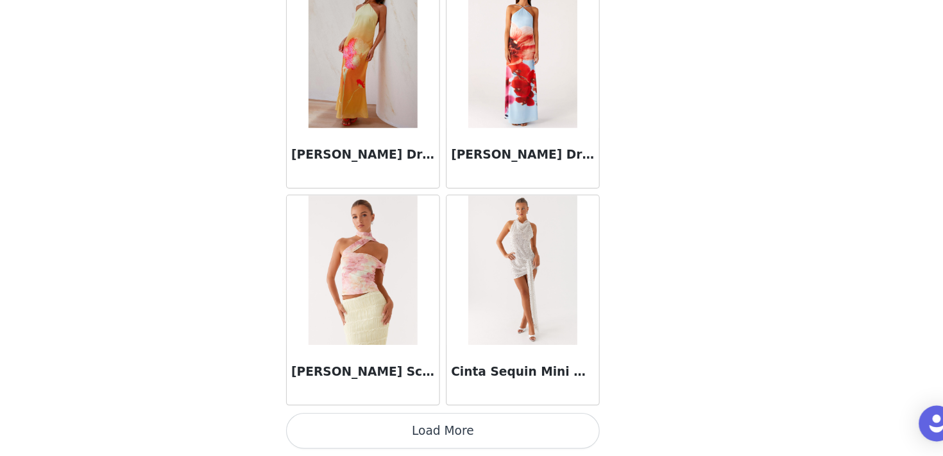
click at [464, 420] on button "Load More" at bounding box center [472, 433] width 270 height 31
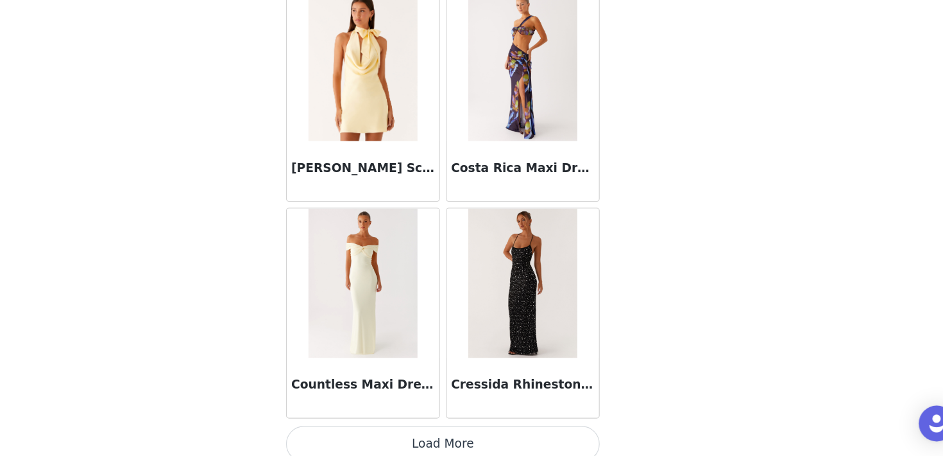
scroll to position [20121, 0]
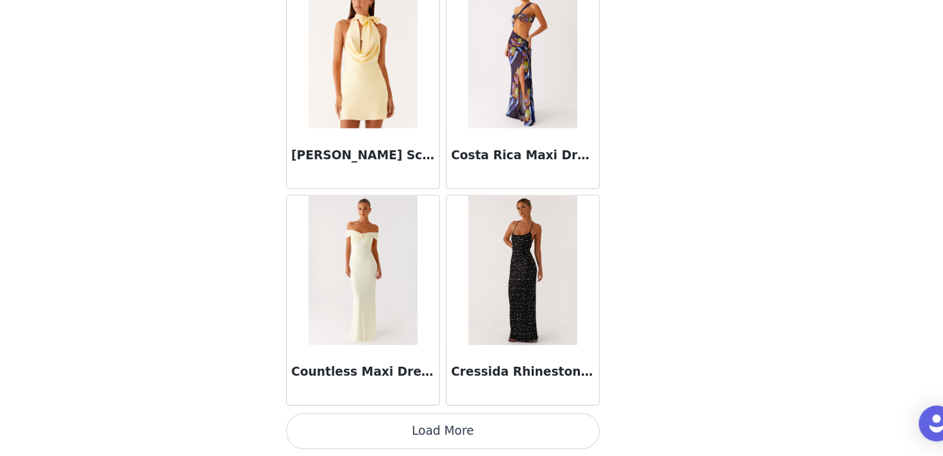
click at [447, 425] on button "Load More" at bounding box center [472, 433] width 270 height 31
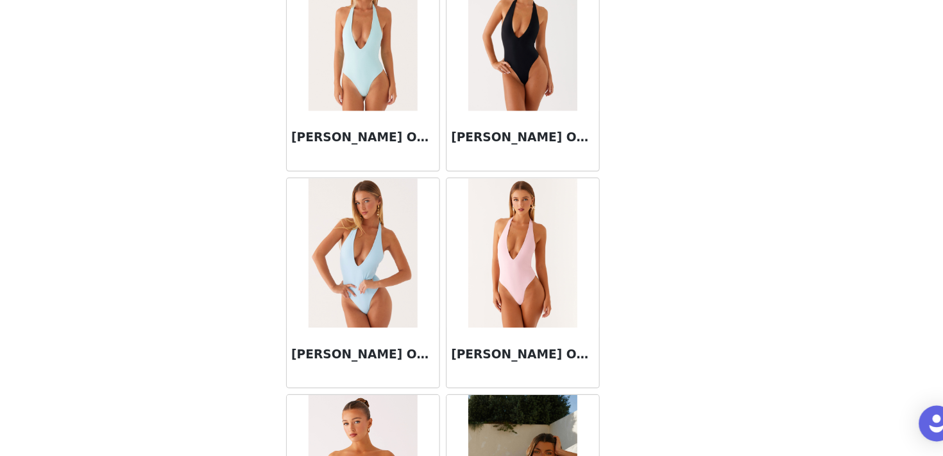
scroll to position [21982, 0]
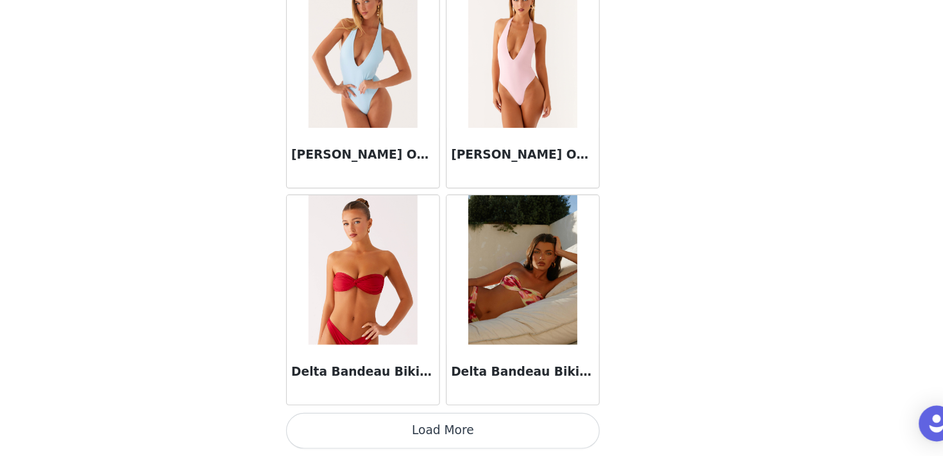
click at [445, 427] on button "Load More" at bounding box center [472, 433] width 270 height 31
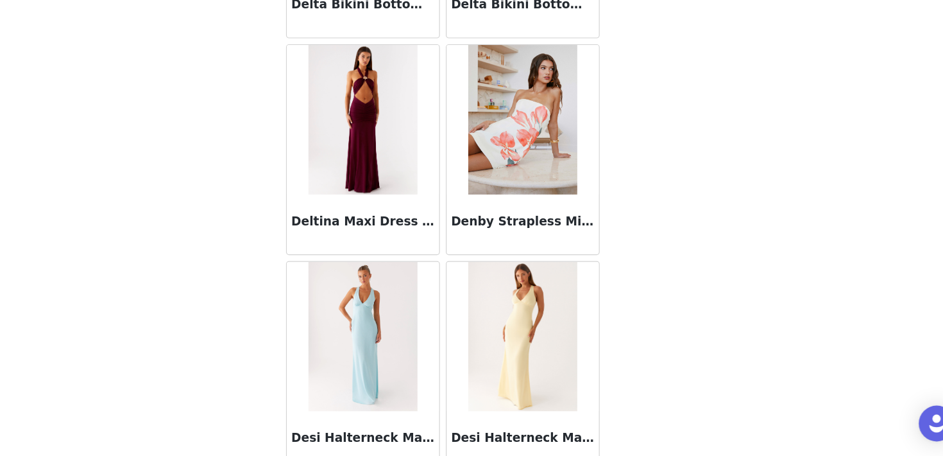
scroll to position [22468, 0]
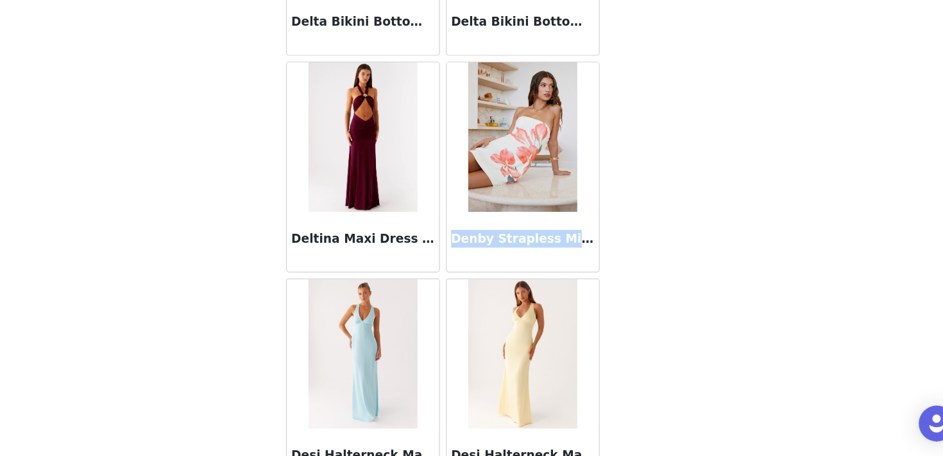
drag, startPoint x: 479, startPoint y: 267, endPoint x: 600, endPoint y: 267, distance: 121.3
click at [600, 267] on h3 "Denby Strapless Mini Dress - Siena Floral" at bounding box center [540, 268] width 123 height 15
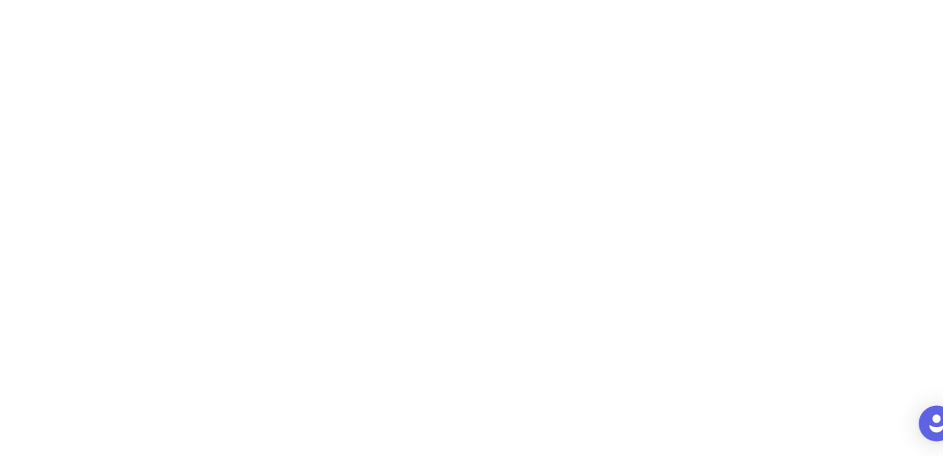
scroll to position [0, 0]
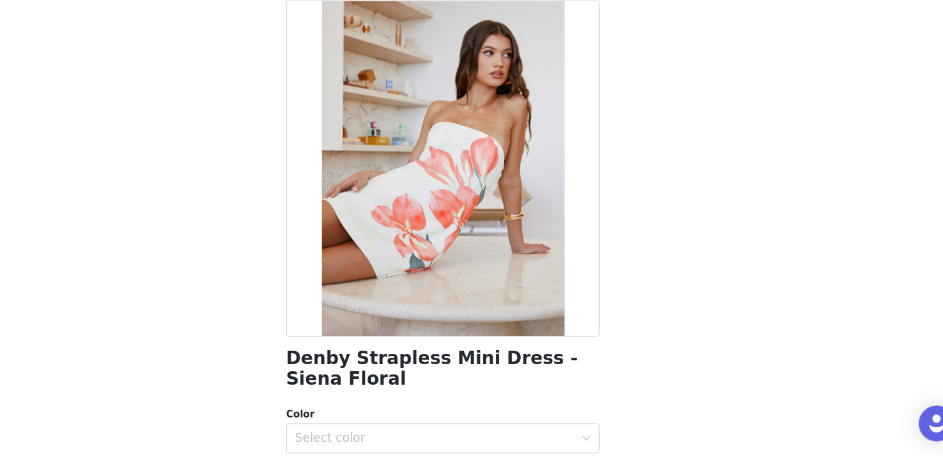
click at [448, 380] on h1 "Denby Strapless Mini Dress - Siena Floral" at bounding box center [472, 380] width 270 height 35
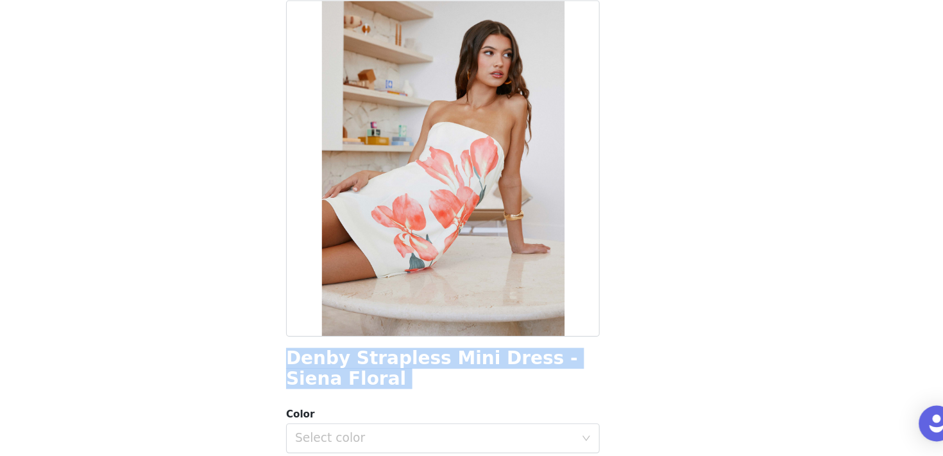
click at [448, 380] on h1 "Denby Strapless Mini Dress - Siena Floral" at bounding box center [472, 380] width 270 height 35
copy div "Denby Strapless Mini Dress - Siena Floral"
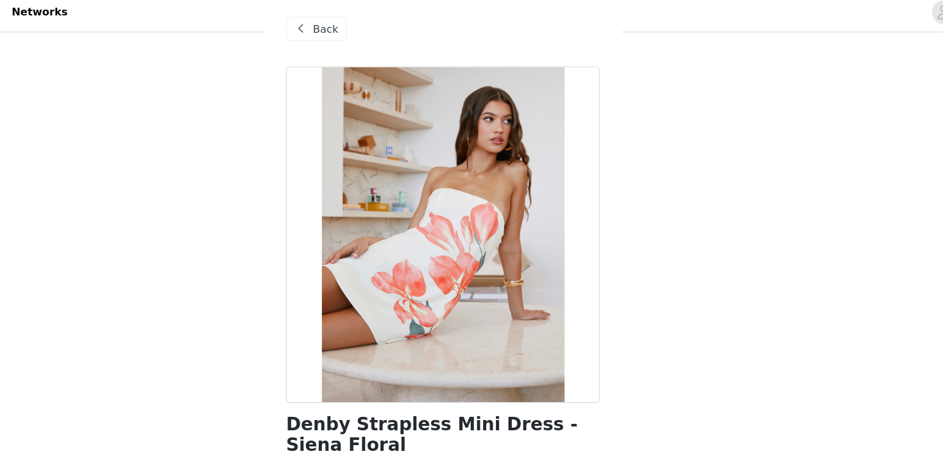
click at [350, 28] on span at bounding box center [349, 31] width 15 height 15
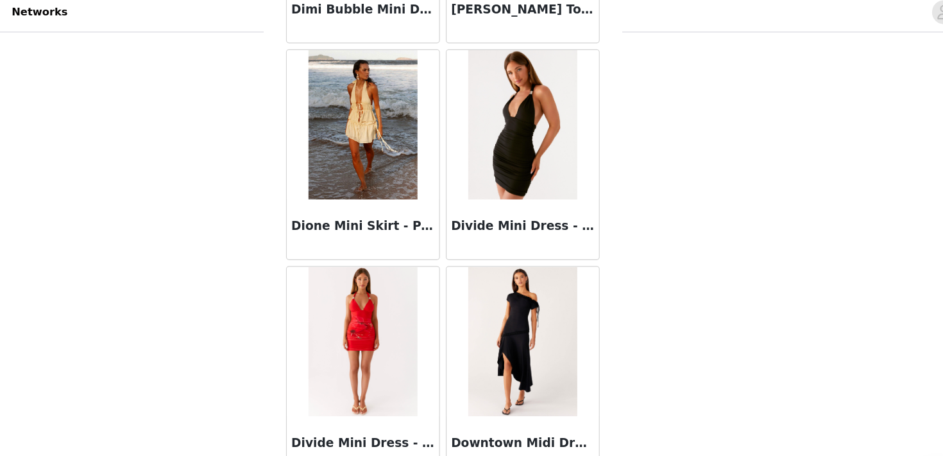
scroll to position [23843, 0]
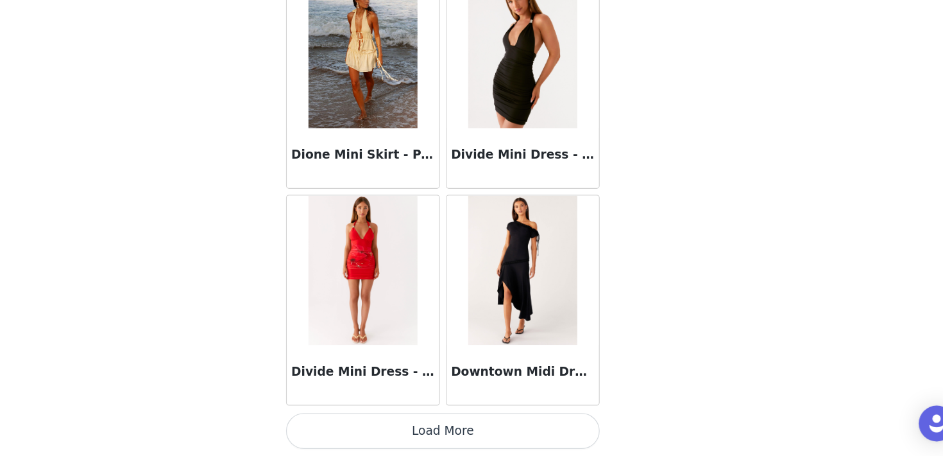
click at [498, 445] on button "Load More" at bounding box center [472, 433] width 270 height 31
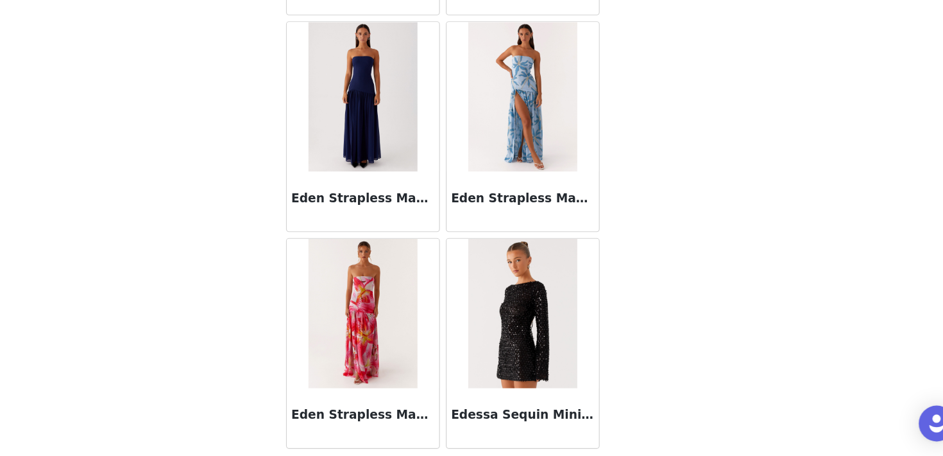
scroll to position [25704, 0]
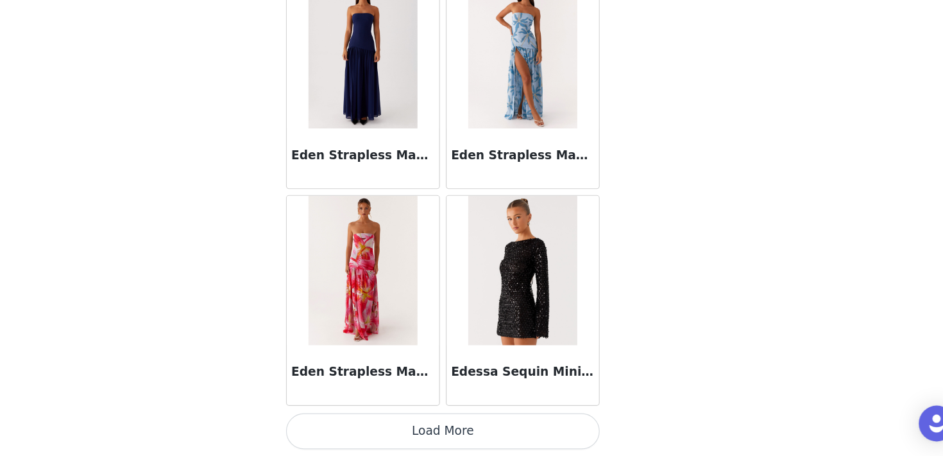
click at [467, 431] on button "Load More" at bounding box center [472, 433] width 270 height 31
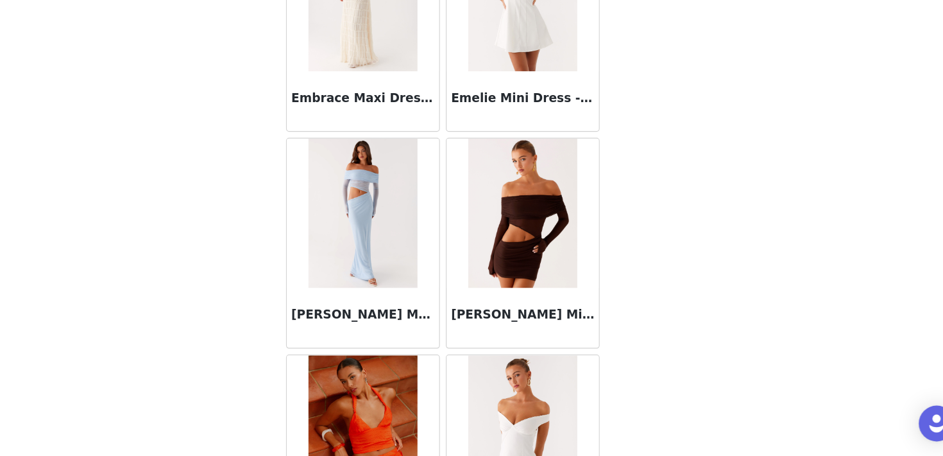
scroll to position [27566, 0]
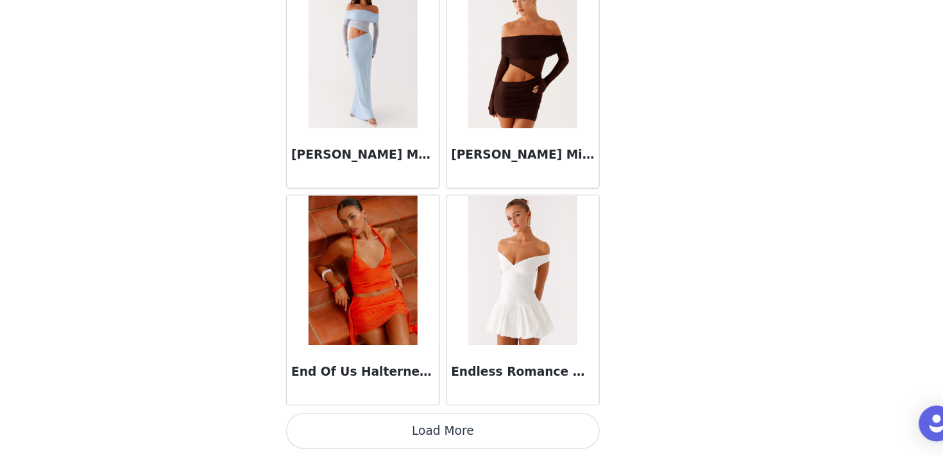
click at [493, 428] on button "Load More" at bounding box center [472, 433] width 270 height 31
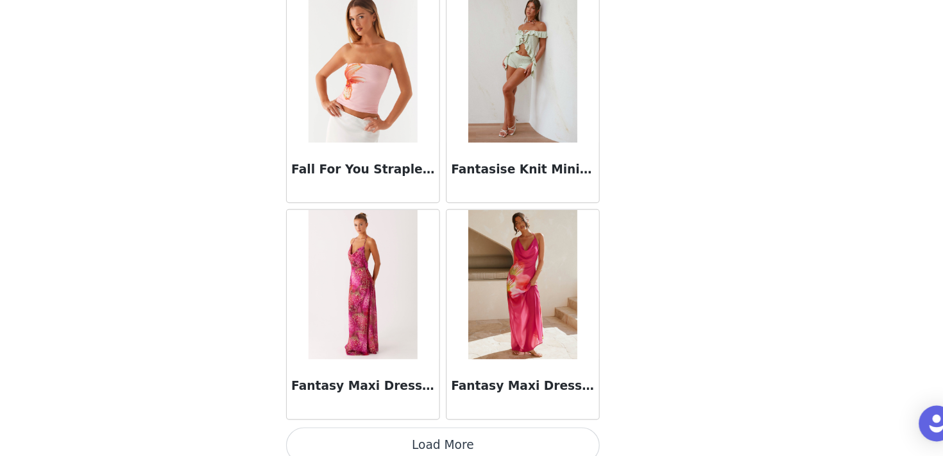
scroll to position [29427, 0]
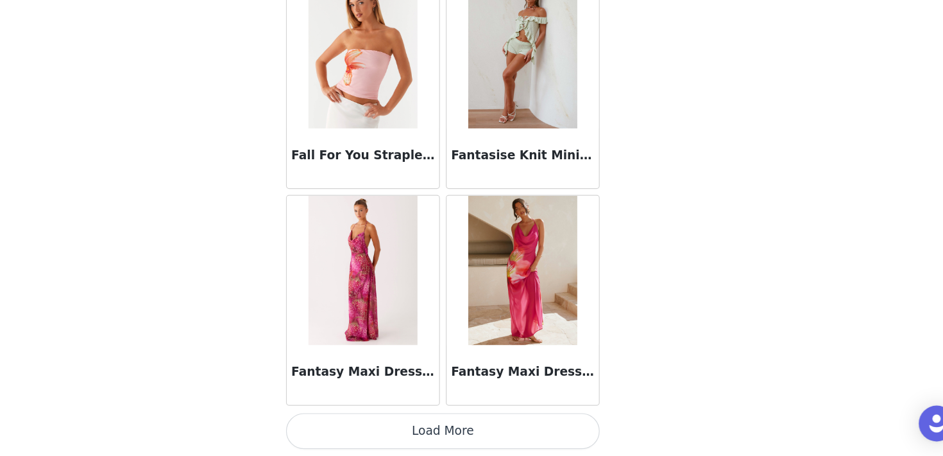
click at [478, 426] on button "Load More" at bounding box center [472, 433] width 270 height 31
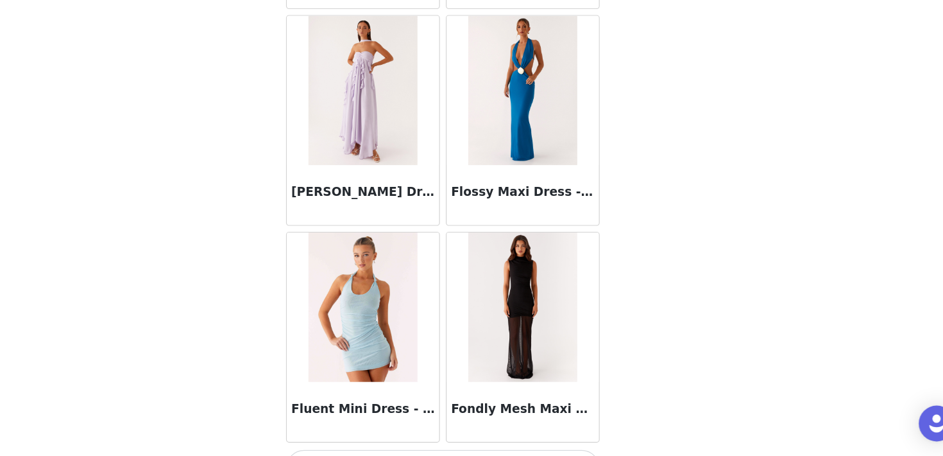
scroll to position [31288, 0]
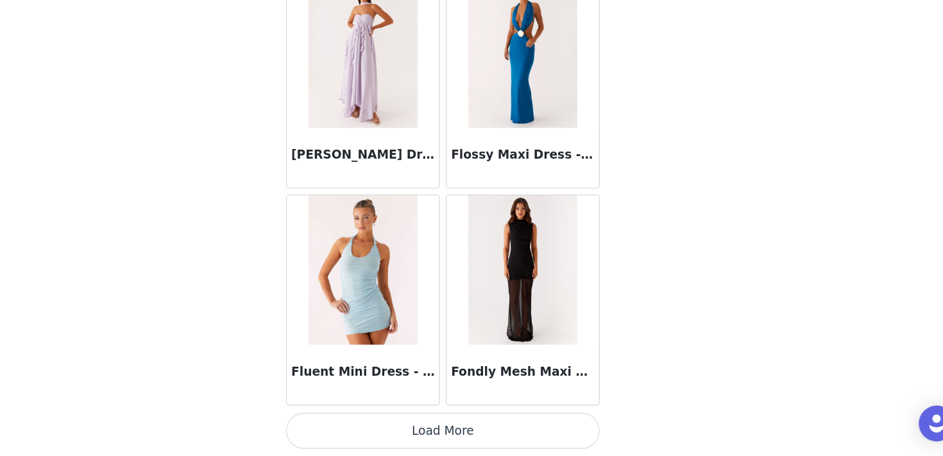
click at [456, 420] on button "Load More" at bounding box center [472, 433] width 270 height 31
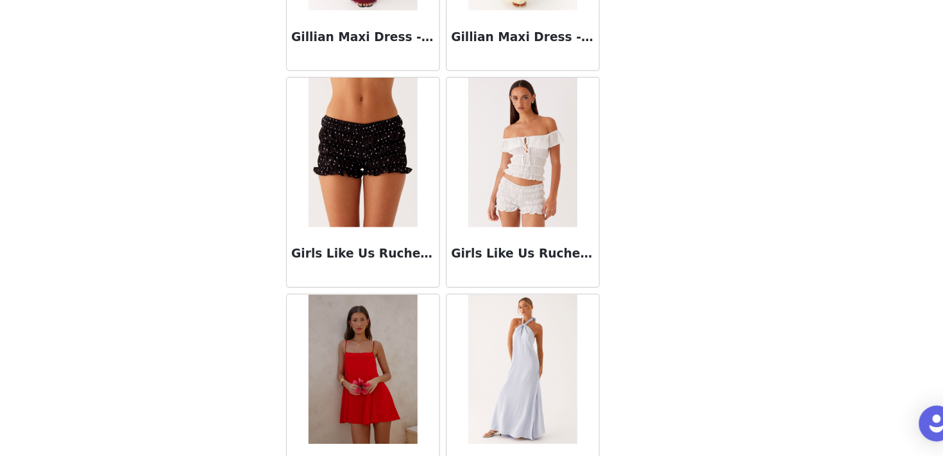
scroll to position [116, 0]
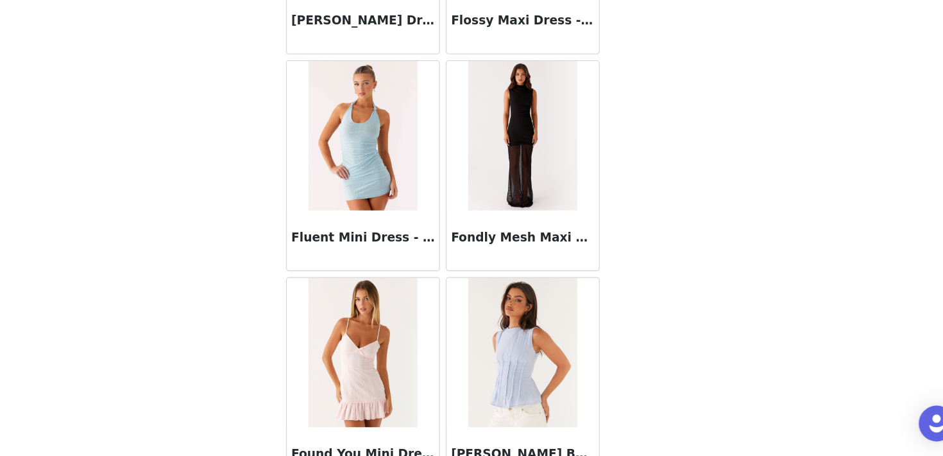
click at [406, 356] on img at bounding box center [402, 366] width 93 height 128
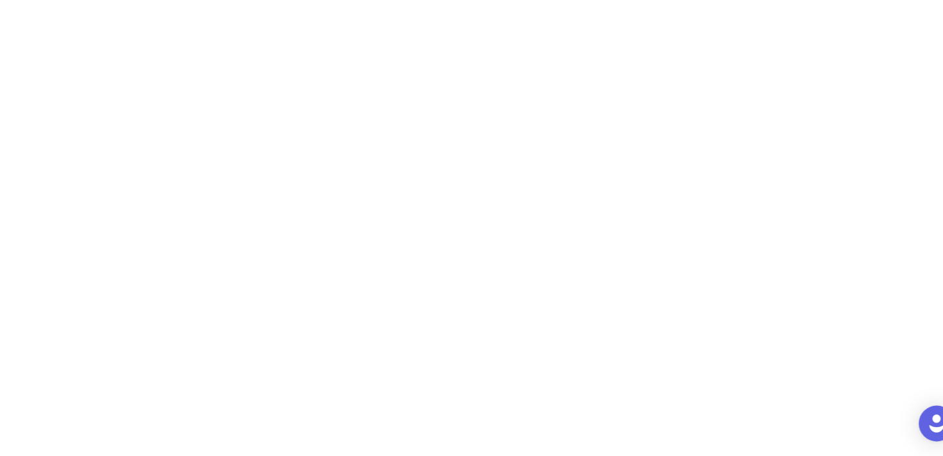
scroll to position [221, 0]
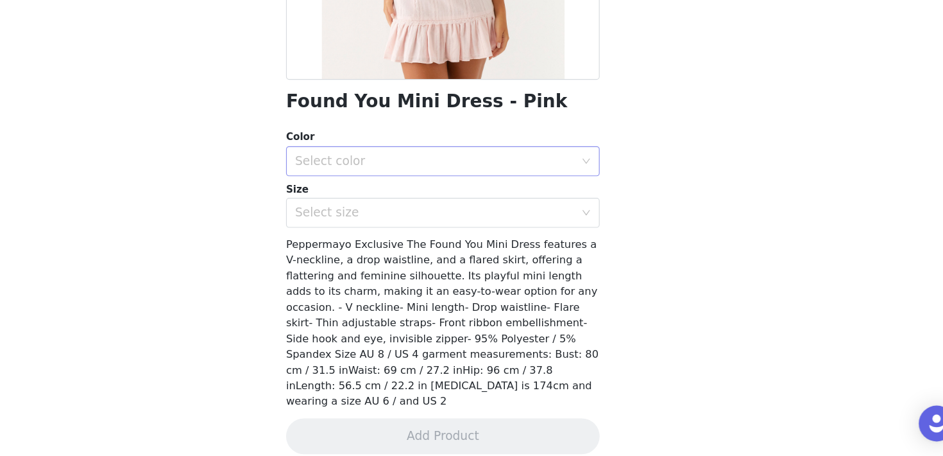
click at [426, 201] on div "Select color" at bounding box center [465, 202] width 240 height 13
click at [424, 223] on li "Pink" at bounding box center [472, 230] width 270 height 21
click at [423, 247] on div "Select size" at bounding box center [465, 246] width 240 height 13
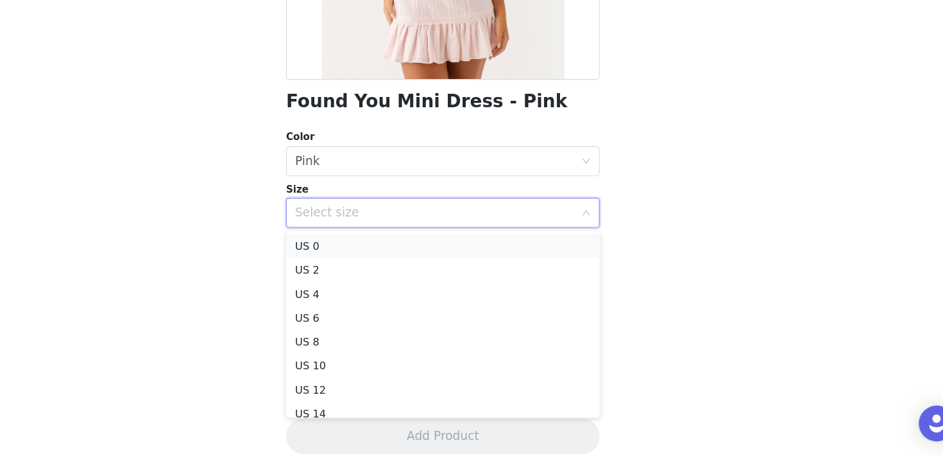
click at [414, 273] on li "US 0" at bounding box center [472, 274] width 270 height 21
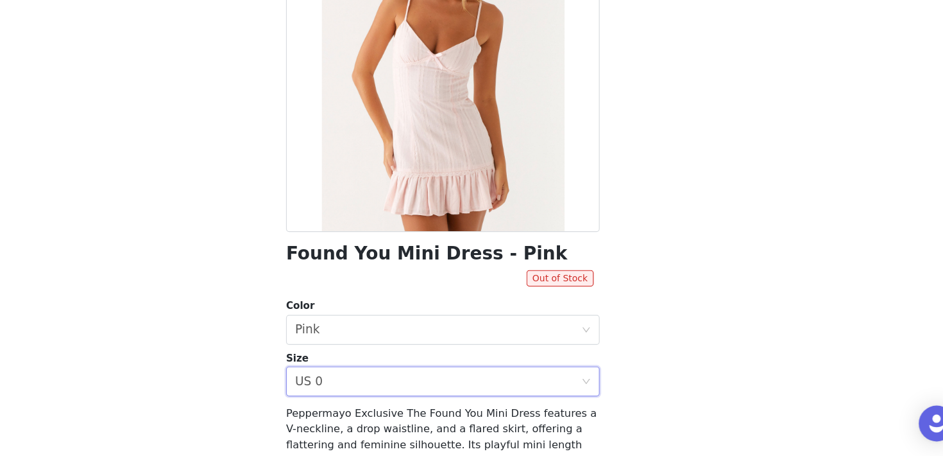
scroll to position [76, 0]
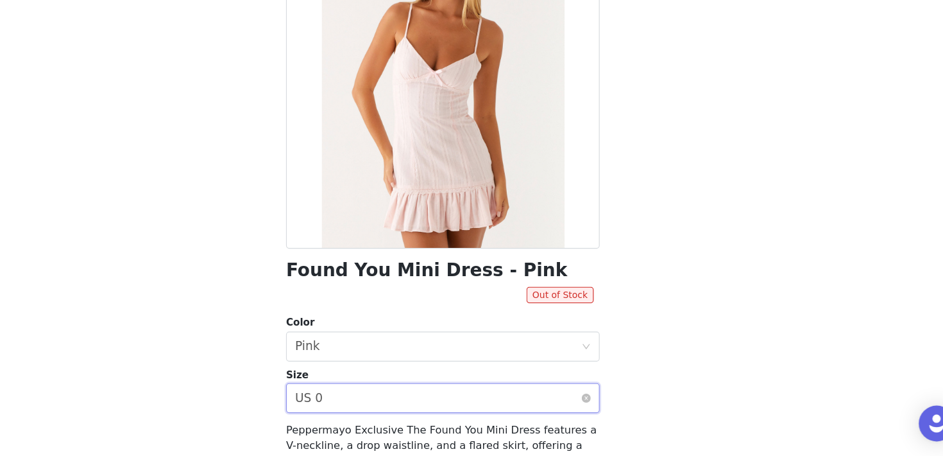
click at [396, 409] on div "Select size US 0" at bounding box center [468, 405] width 246 height 24
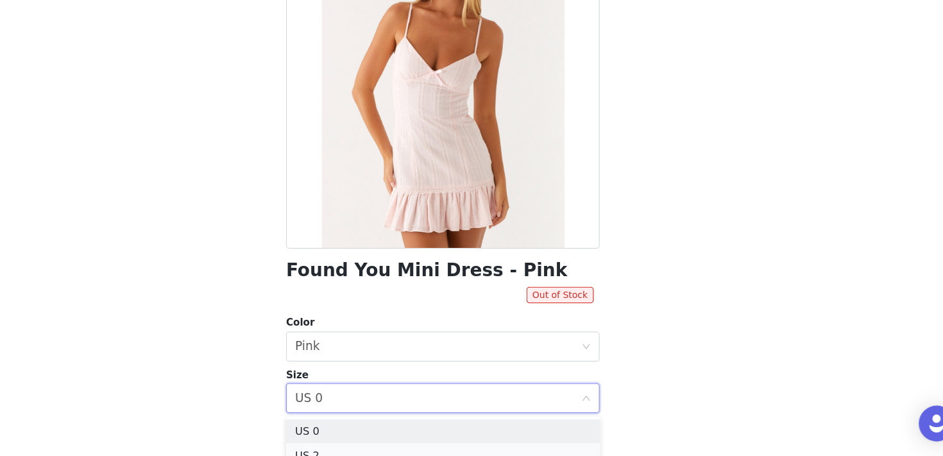
click at [390, 447] on li "US 2" at bounding box center [472, 454] width 270 height 21
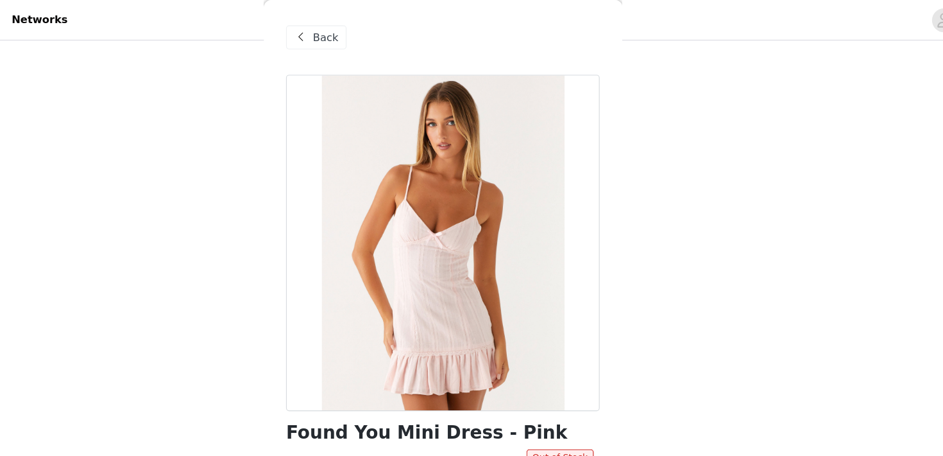
scroll to position [70, 0]
click at [364, 31] on span "Back" at bounding box center [371, 32] width 22 height 13
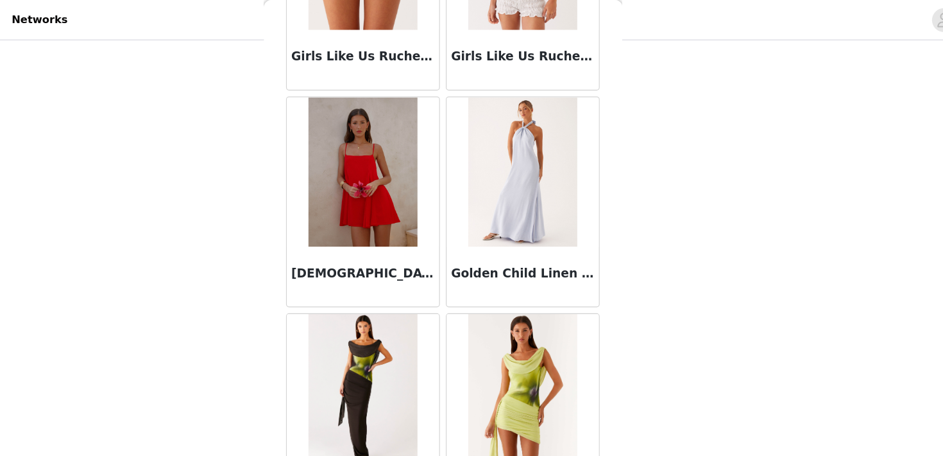
scroll to position [32916, 0]
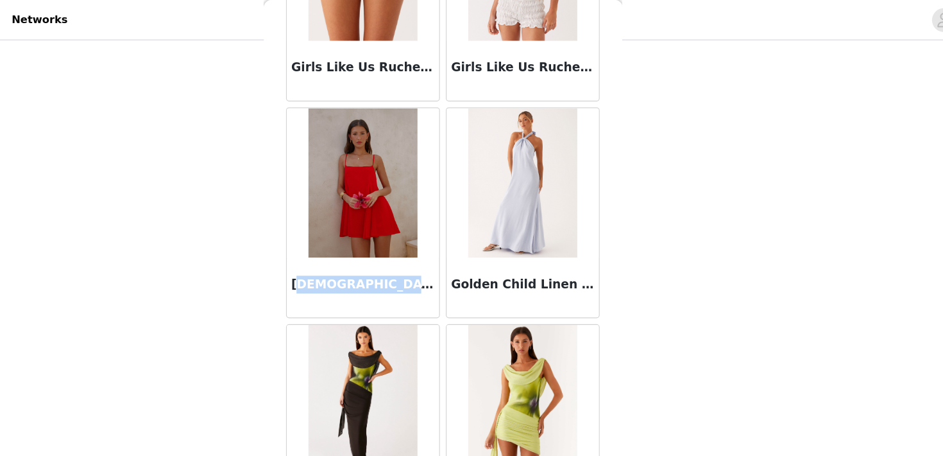
drag, startPoint x: 349, startPoint y: 245, endPoint x: 456, endPoint y: 248, distance: 107.3
click at [456, 248] on h3 "[DEMOGRAPHIC_DATA] Hem Mini Dress - Red" at bounding box center [402, 244] width 123 height 15
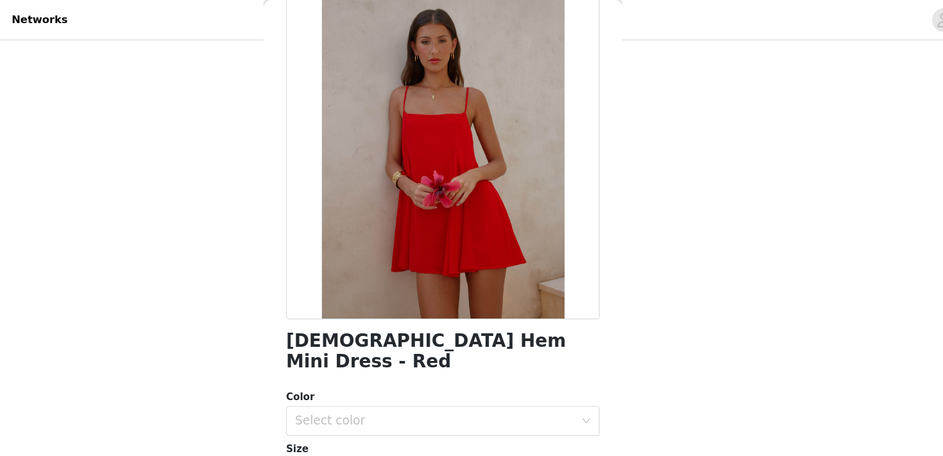
scroll to position [92, 0]
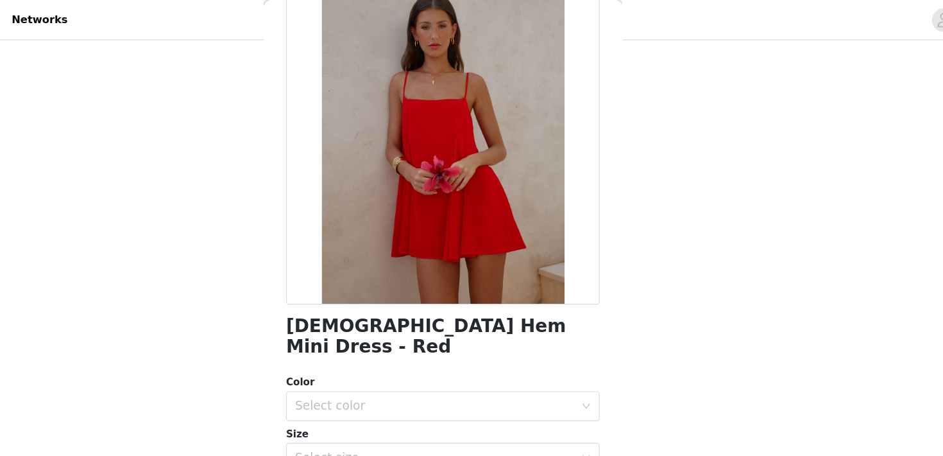
click at [440, 279] on h1 "[DEMOGRAPHIC_DATA] Hem Mini Dress - Red" at bounding box center [472, 288] width 270 height 35
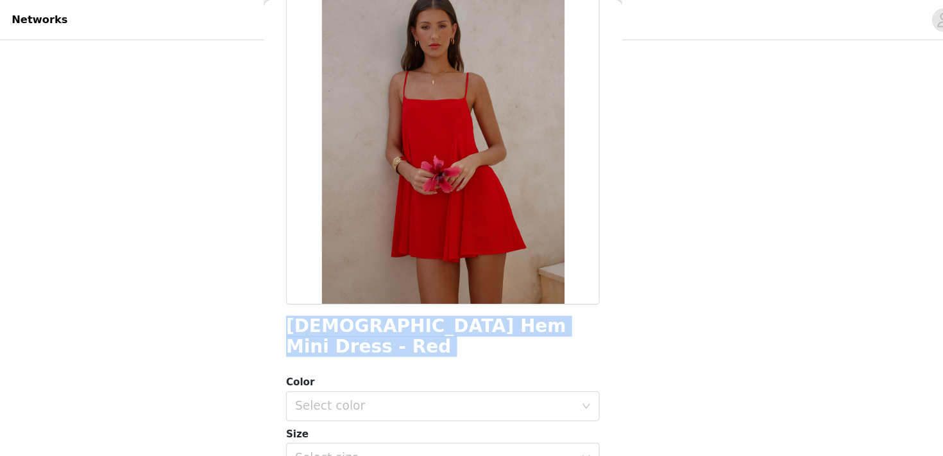
click at [440, 279] on h1 "[DEMOGRAPHIC_DATA] Hem Mini Dress - Red" at bounding box center [472, 288] width 270 height 35
click at [404, 336] on div "Select color" at bounding box center [468, 348] width 246 height 24
click at [393, 354] on li "Red" at bounding box center [472, 359] width 270 height 21
click at [393, 386] on div "Select size" at bounding box center [465, 392] width 240 height 13
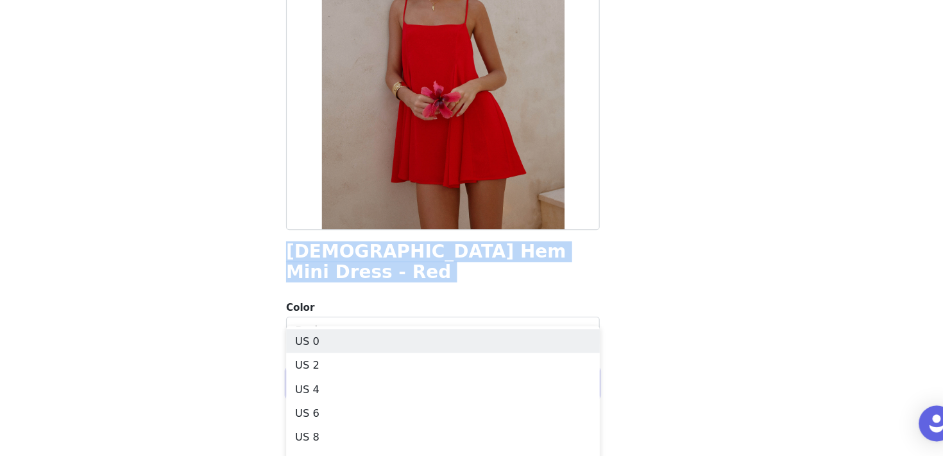
scroll to position [123, 0]
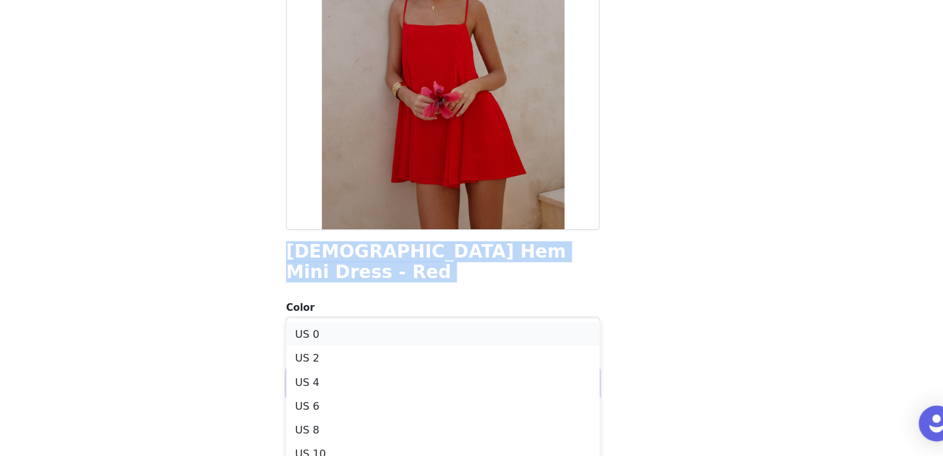
click at [398, 352] on li "US 0" at bounding box center [472, 350] width 270 height 21
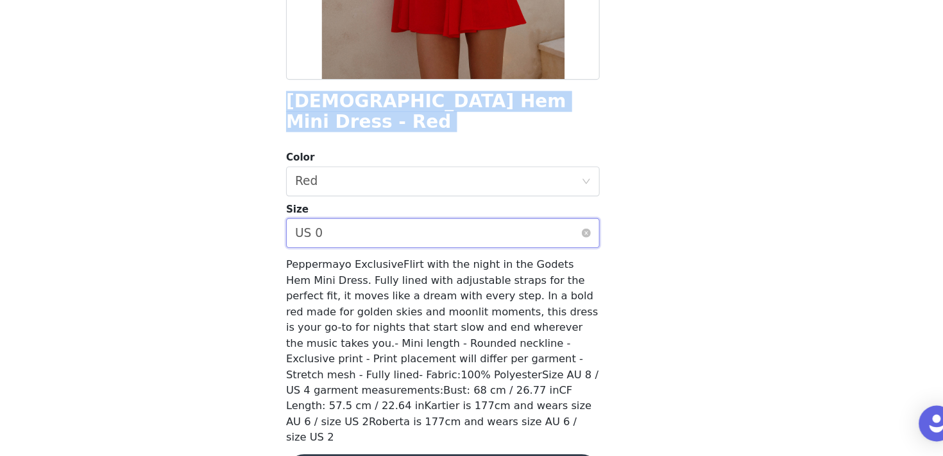
scroll to position [234, 0]
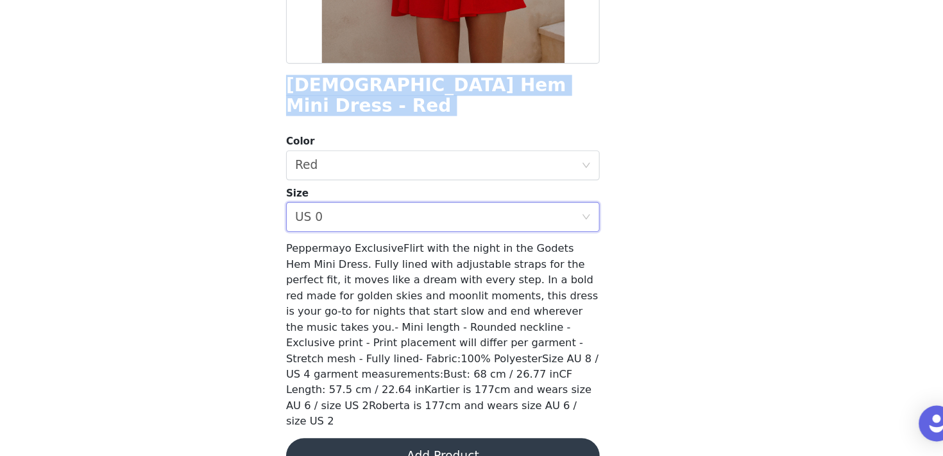
click at [442, 440] on button "Add Product" at bounding box center [472, 455] width 270 height 31
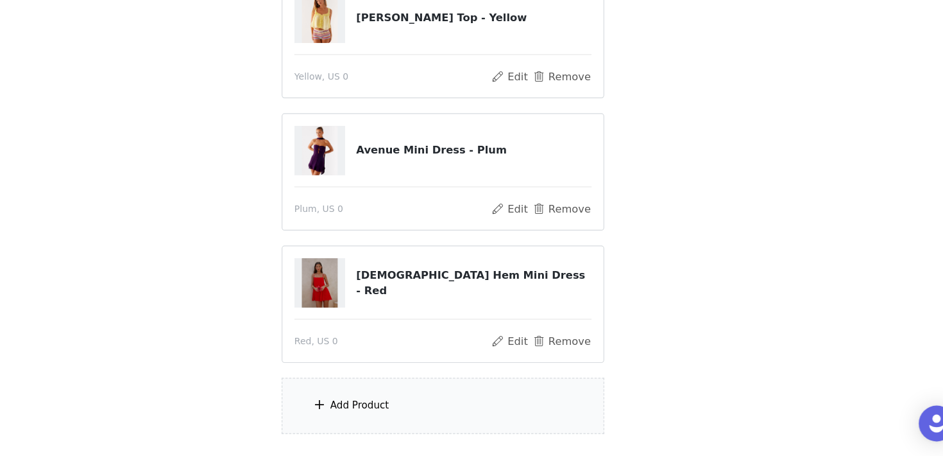
scroll to position [358, 0]
click at [433, 408] on div "Add Product" at bounding box center [471, 411] width 277 height 48
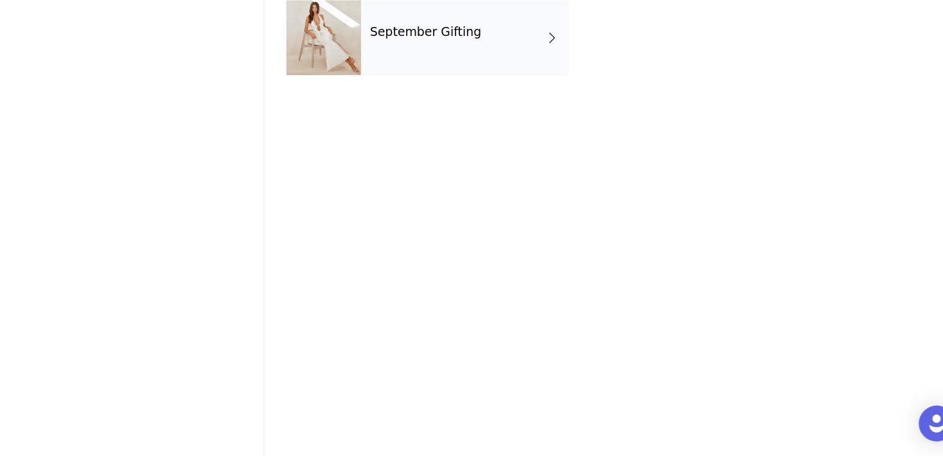
click at [451, 114] on div "September Gifting" at bounding box center [490, 96] width 178 height 64
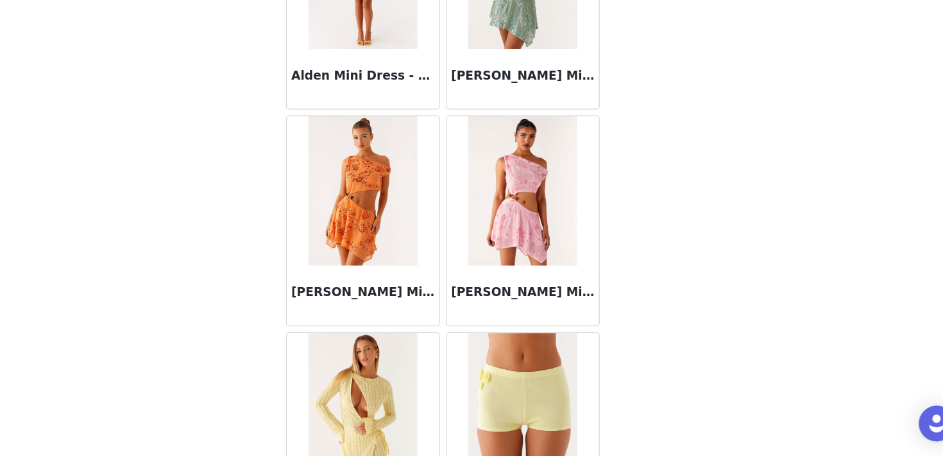
scroll to position [1508, 0]
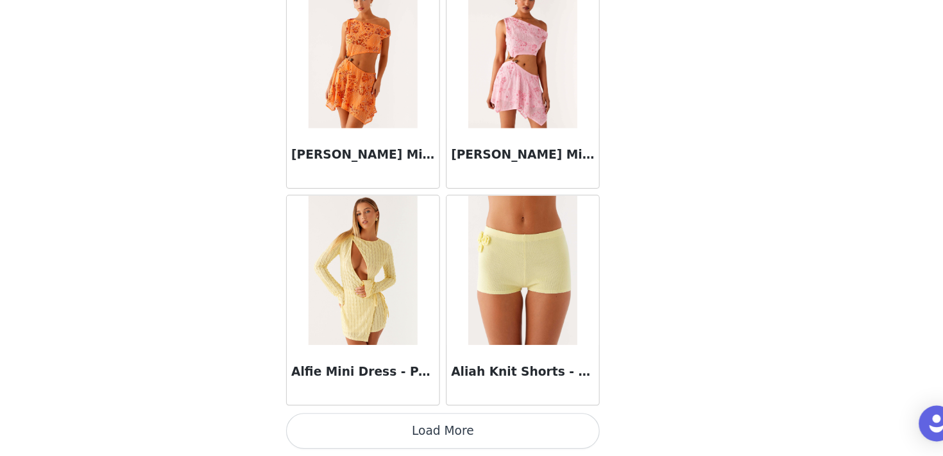
click at [478, 426] on button "Load More" at bounding box center [472, 433] width 270 height 31
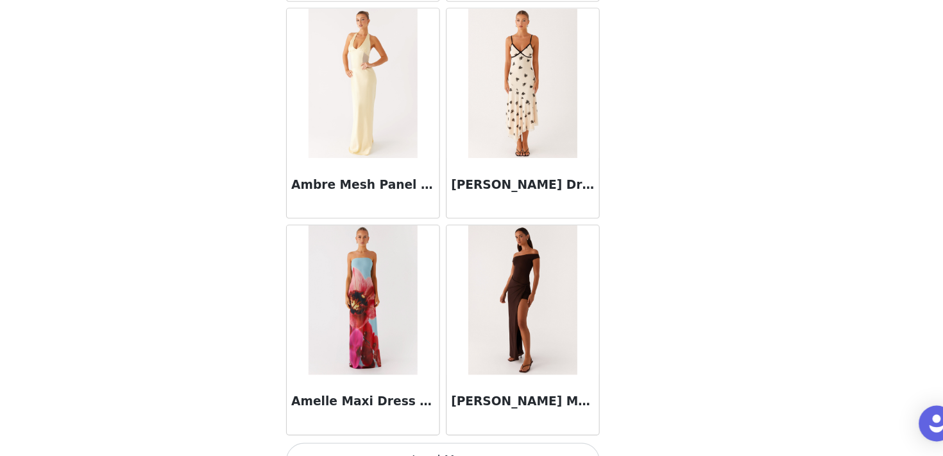
scroll to position [3352, 0]
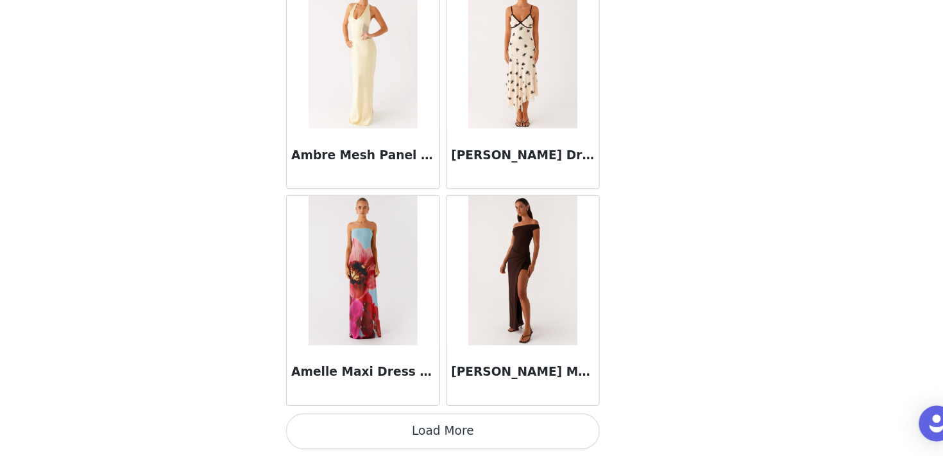
click at [501, 422] on button "Load More" at bounding box center [472, 433] width 270 height 31
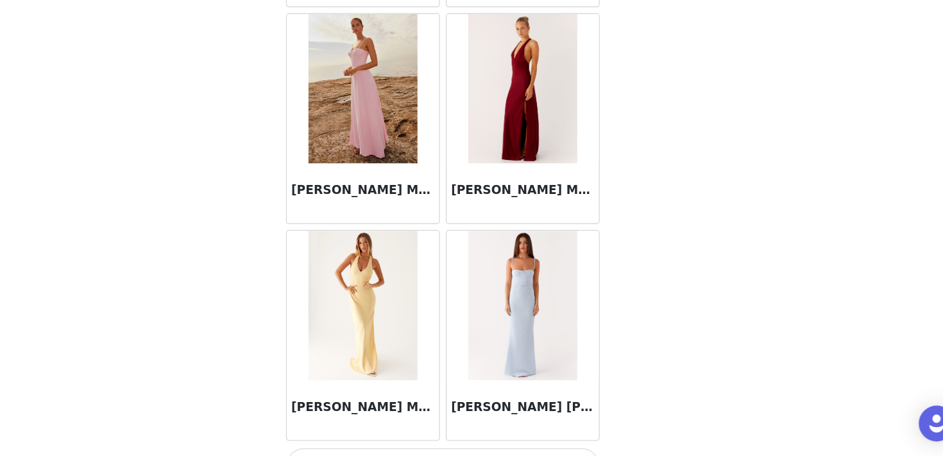
scroll to position [5231, 0]
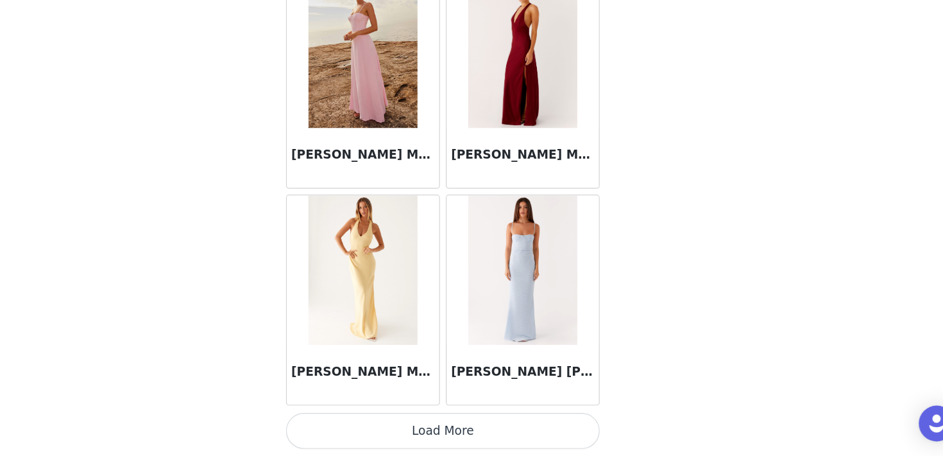
click at [499, 424] on button "Load More" at bounding box center [472, 433] width 270 height 31
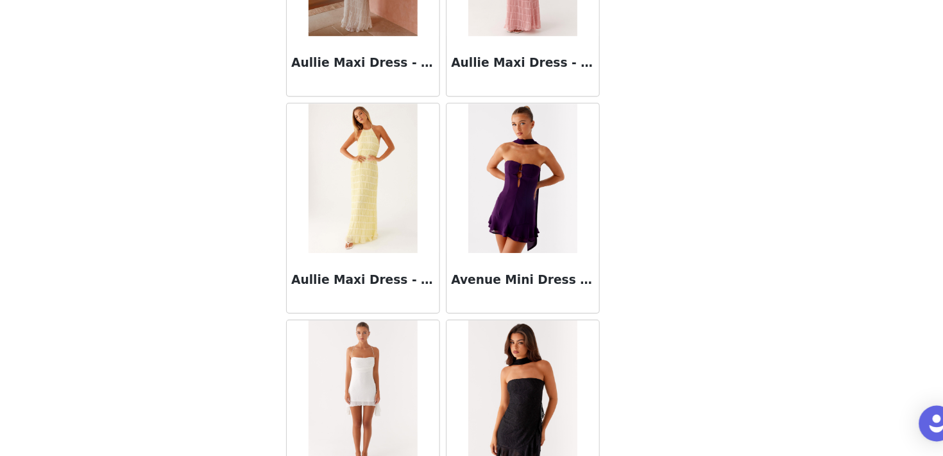
scroll to position [7092, 0]
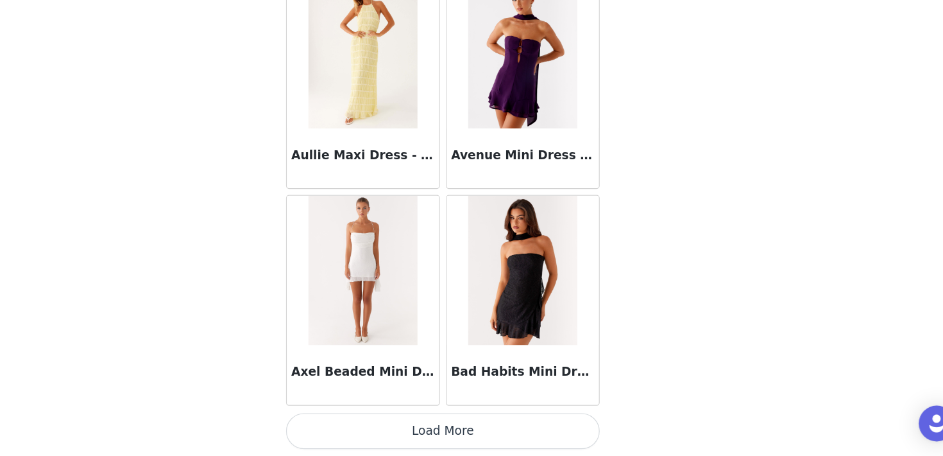
click at [492, 432] on button "Load More" at bounding box center [472, 433] width 270 height 31
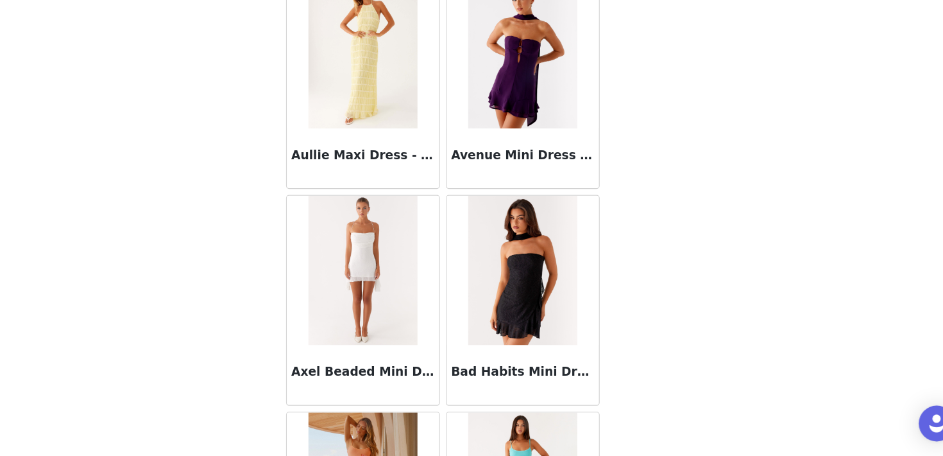
click at [530, 340] on img at bounding box center [540, 296] width 93 height 128
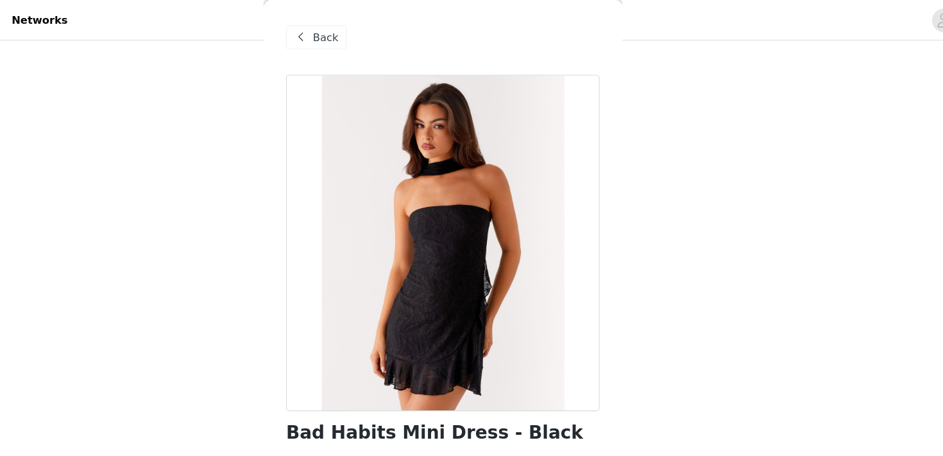
scroll to position [292, 0]
click at [366, 30] on span "Back" at bounding box center [371, 32] width 22 height 13
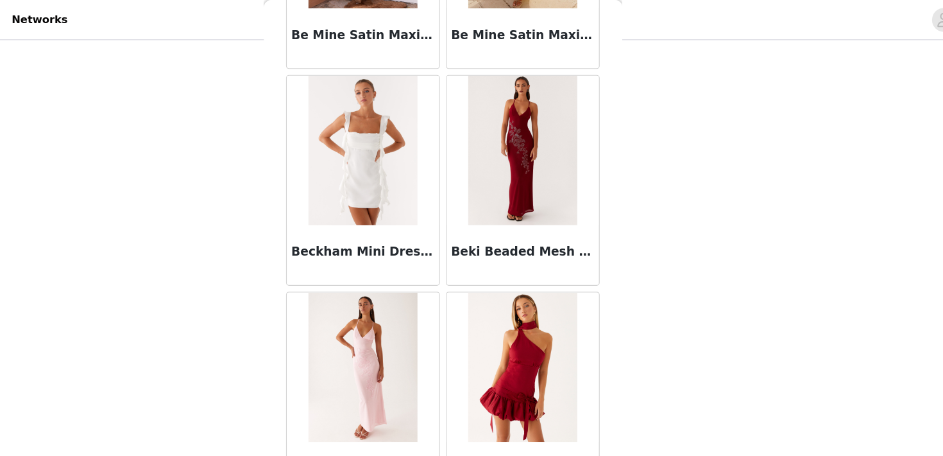
scroll to position [7983, 0]
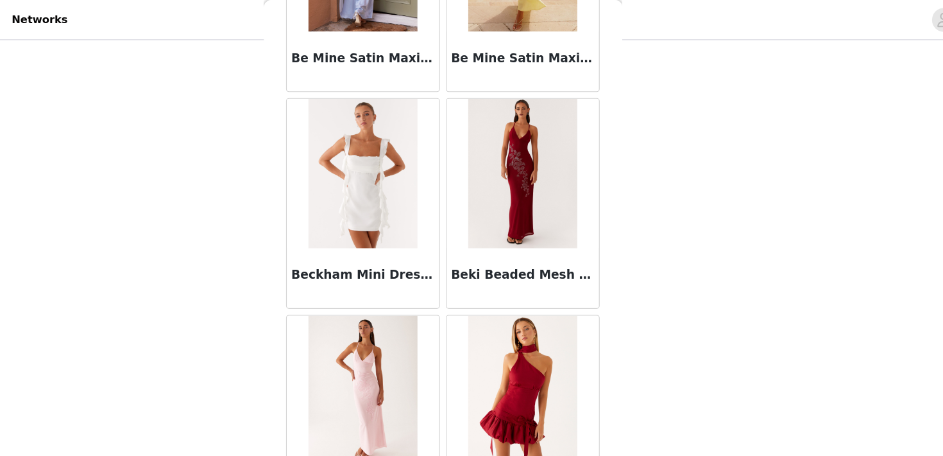
click at [516, 239] on h3 "Beki Beaded Mesh Maxi Dress - Deep Red" at bounding box center [540, 235] width 123 height 15
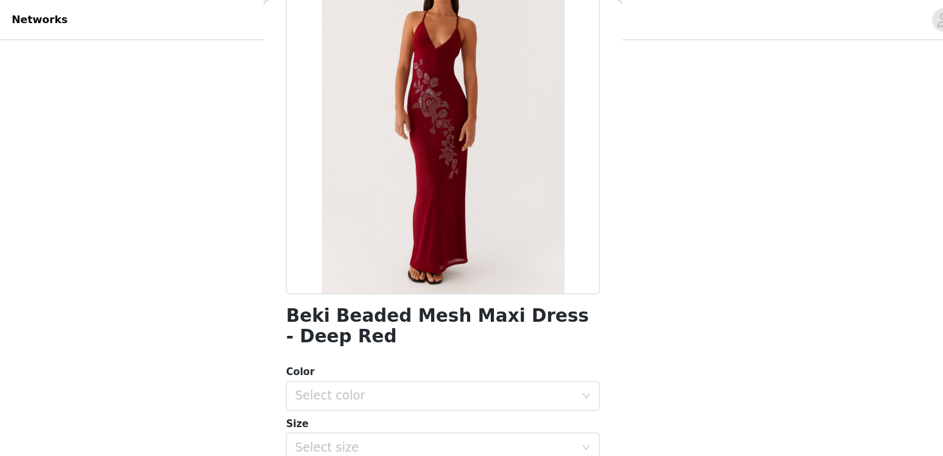
scroll to position [135, 0]
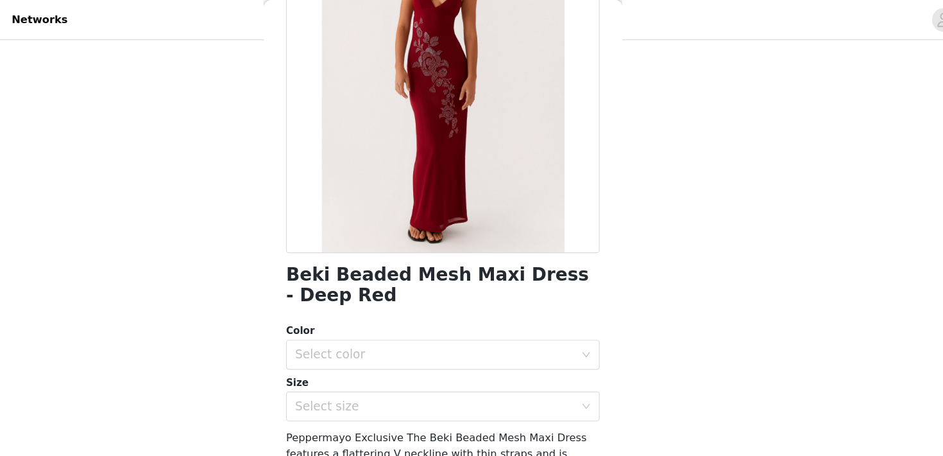
click at [465, 239] on h1 "Beki Beaded Mesh Maxi Dress - Deep Red" at bounding box center [472, 245] width 270 height 35
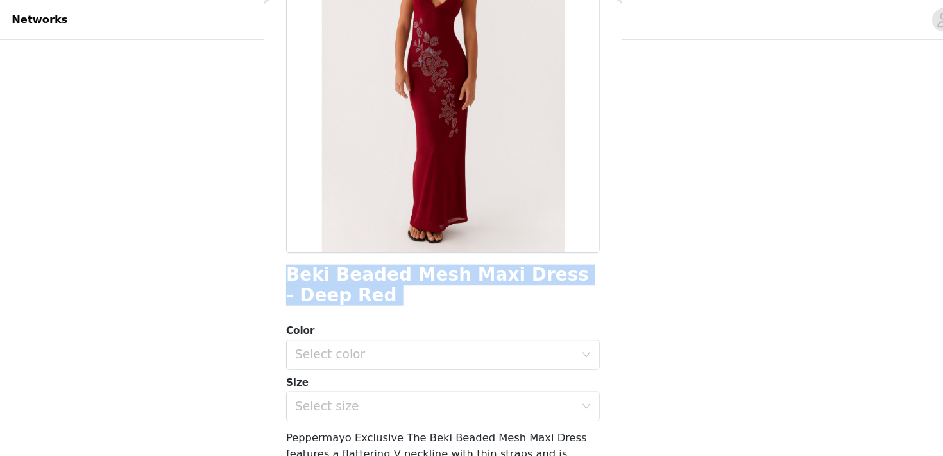
click at [465, 239] on h1 "Beki Beaded Mesh Maxi Dress - Deep Red" at bounding box center [472, 245] width 270 height 35
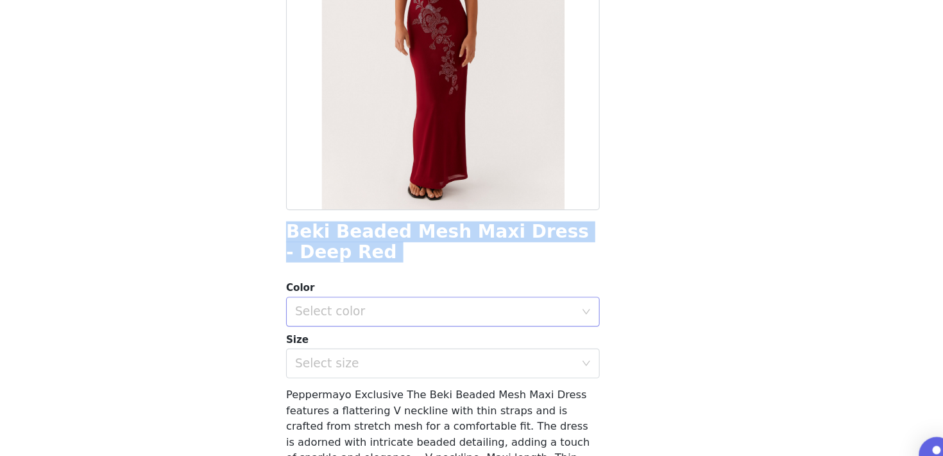
click at [402, 300] on div "Select color" at bounding box center [465, 304] width 240 height 13
click at [392, 324] on li "Deep Red" at bounding box center [472, 332] width 270 height 21
click at [392, 346] on div "Select size" at bounding box center [465, 349] width 240 height 13
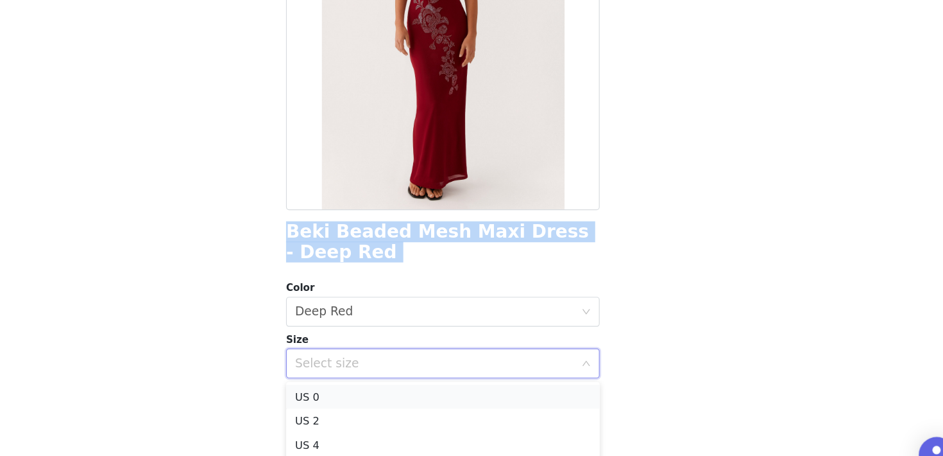
click at [387, 378] on li "US 0" at bounding box center [472, 377] width 270 height 21
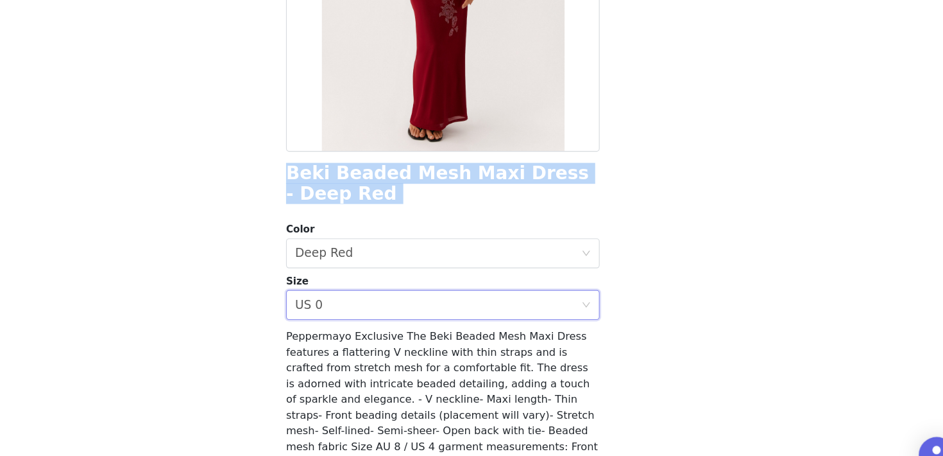
scroll to position [252, 0]
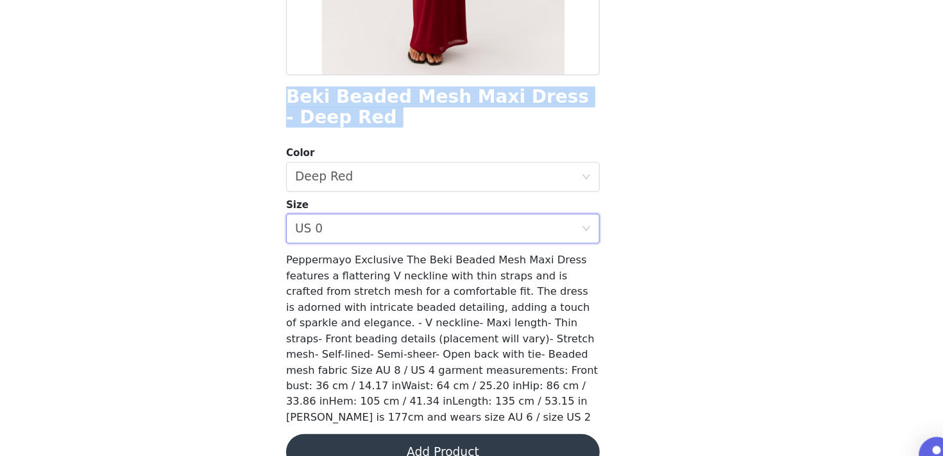
click at [412, 413] on button "Add Product" at bounding box center [472, 424] width 270 height 31
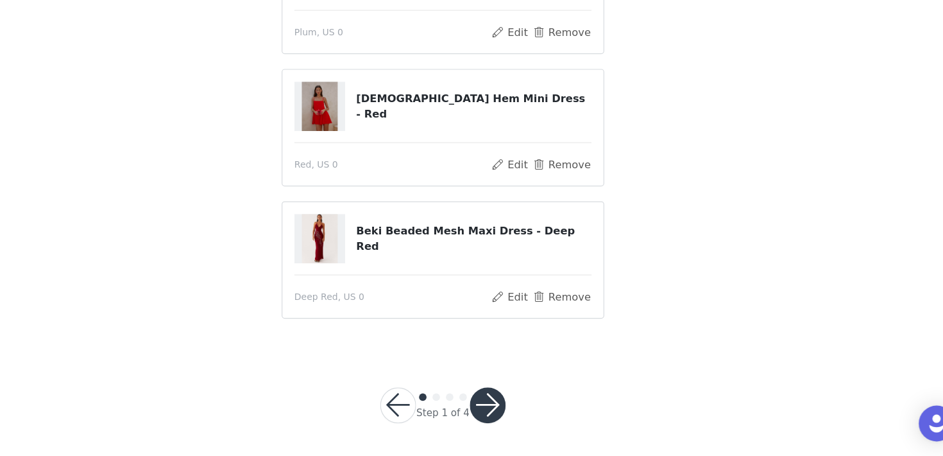
scroll to position [476, 0]
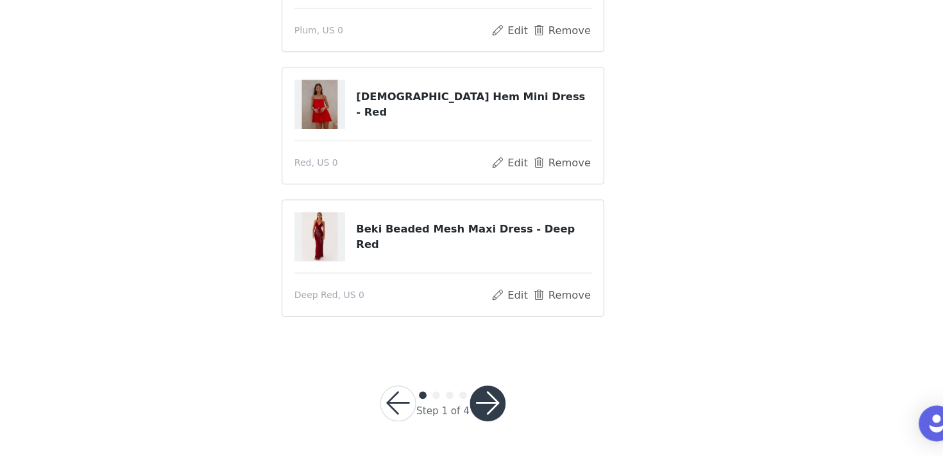
click at [508, 408] on button "button" at bounding box center [510, 410] width 31 height 31
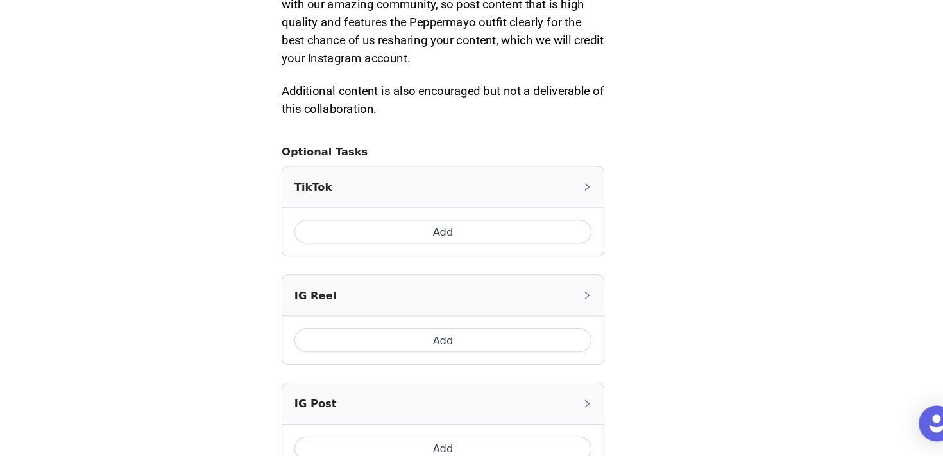
scroll to position [660, 0]
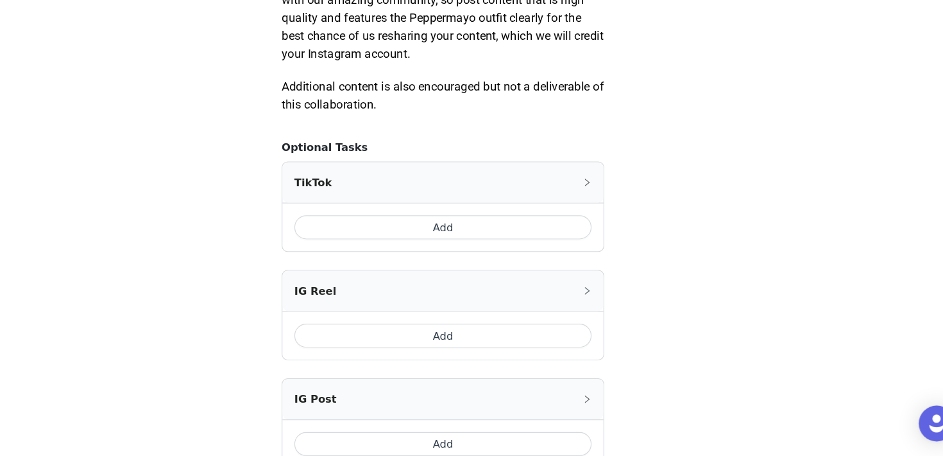
click at [498, 257] on button "Add" at bounding box center [471, 259] width 255 height 21
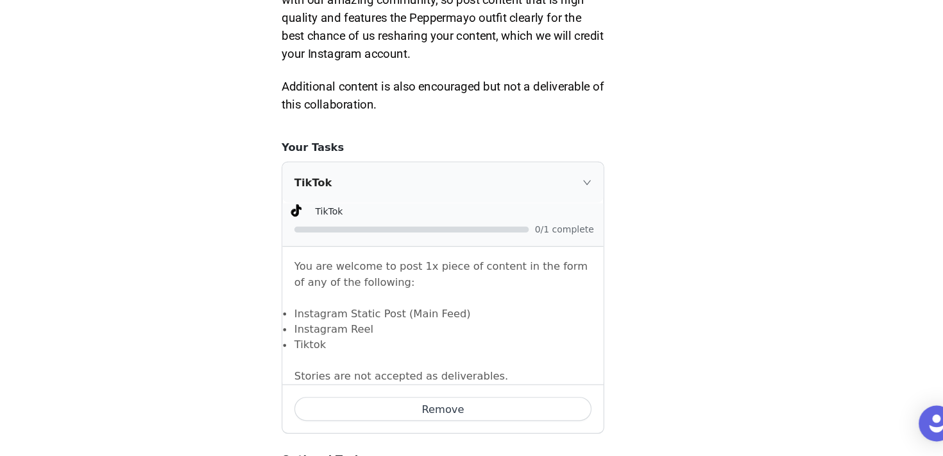
click at [574, 218] on div "TikTok" at bounding box center [472, 220] width 276 height 35
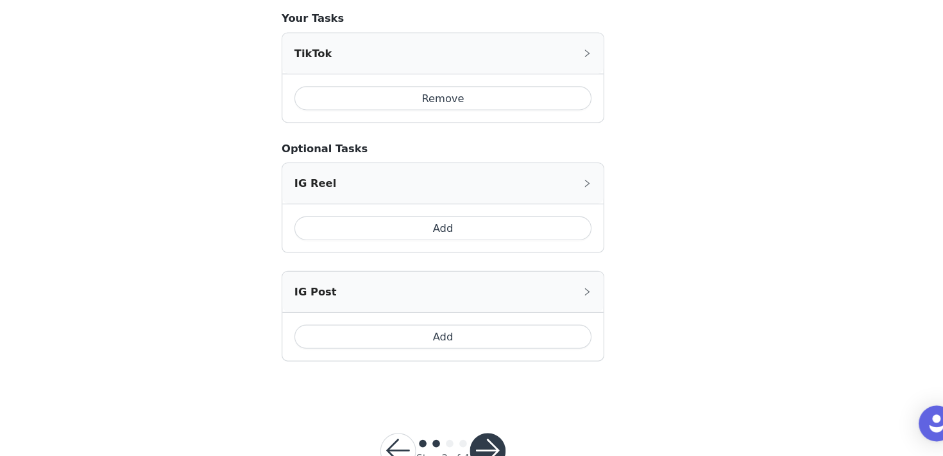
scroll to position [813, 0]
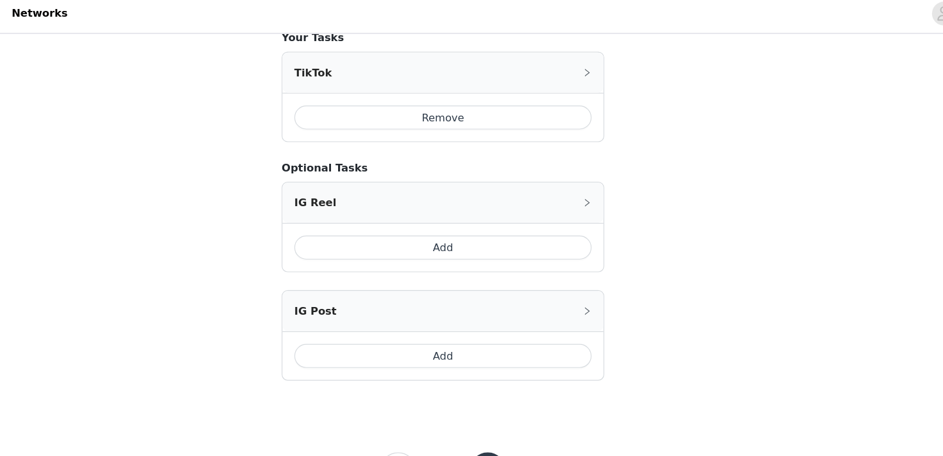
click at [514, 103] on button "Remove" at bounding box center [471, 106] width 255 height 21
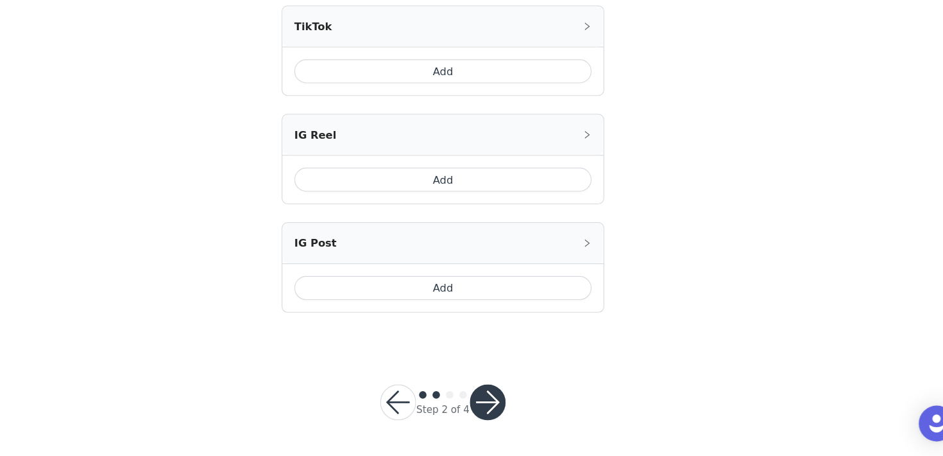
click at [512, 401] on button "button" at bounding box center [510, 409] width 31 height 31
click at [512, 407] on button "button" at bounding box center [510, 409] width 31 height 31
click at [511, 407] on button "button" at bounding box center [510, 409] width 31 height 31
click at [506, 411] on button "button" at bounding box center [510, 409] width 31 height 31
click at [519, 128] on button "Add" at bounding box center [471, 125] width 255 height 21
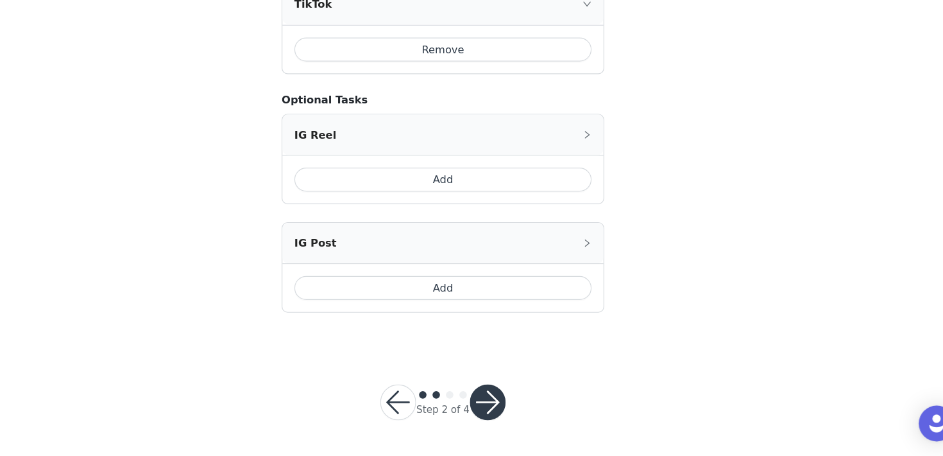
scroll to position [969, 0]
click at [510, 405] on button "button" at bounding box center [510, 409] width 31 height 31
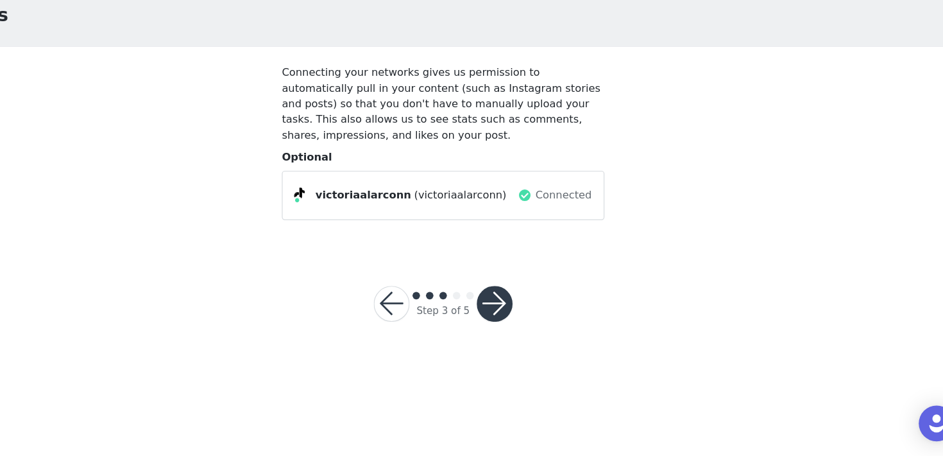
click at [518, 332] on button "button" at bounding box center [516, 324] width 31 height 31
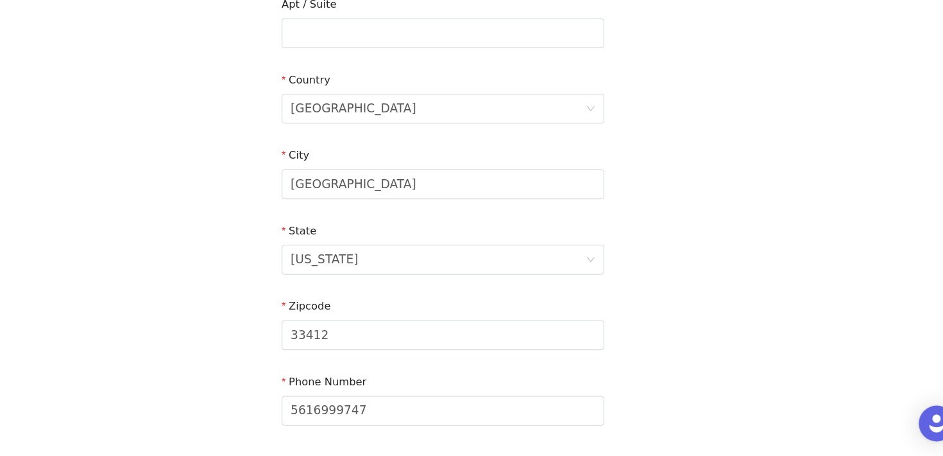
scroll to position [419, 0]
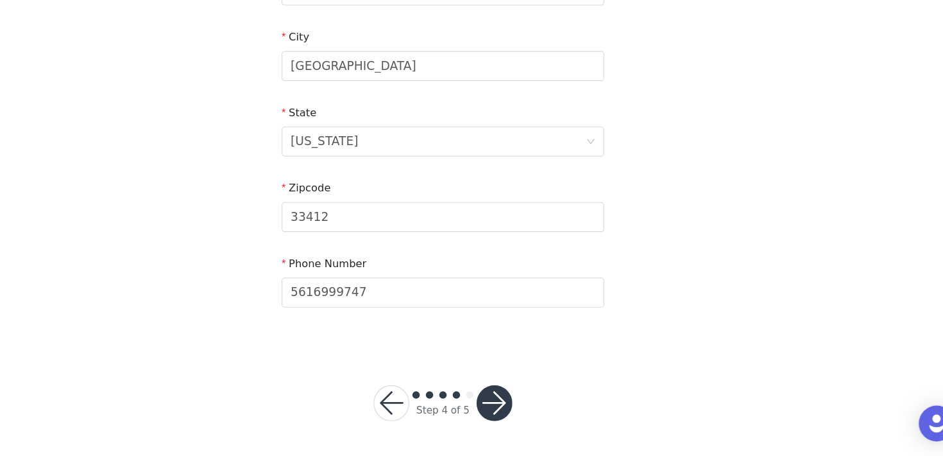
click at [517, 407] on button "button" at bounding box center [516, 410] width 31 height 31
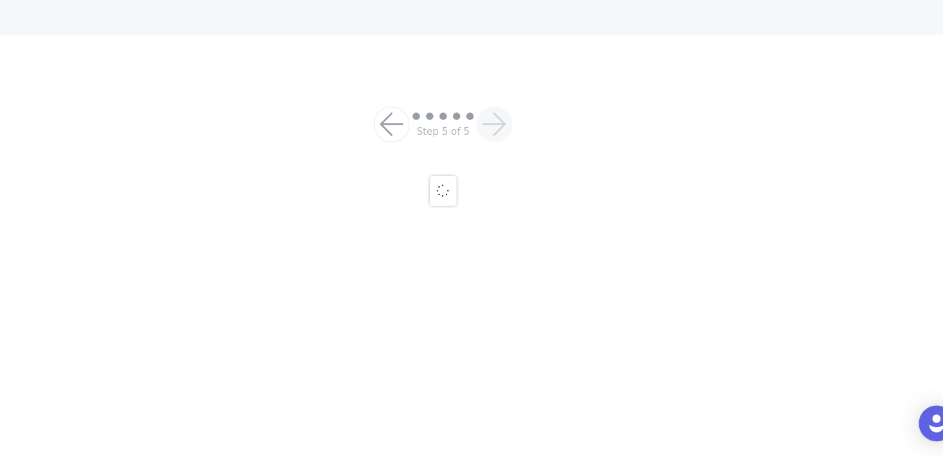
scroll to position [137, 0]
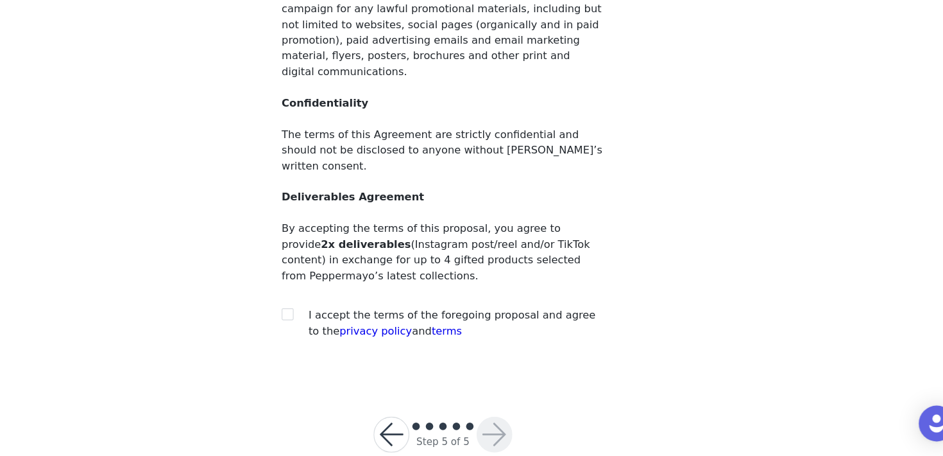
click at [344, 328] on div at bounding box center [342, 334] width 18 height 13
click at [341, 329] on input "checkbox" at bounding box center [337, 333] width 9 height 9
checkbox input "true"
click at [531, 422] on button "button" at bounding box center [516, 437] width 31 height 31
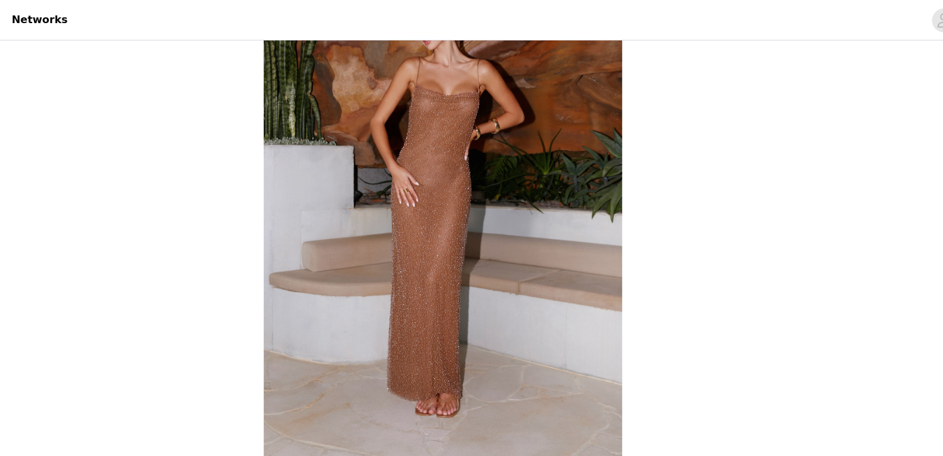
scroll to position [93, 0]
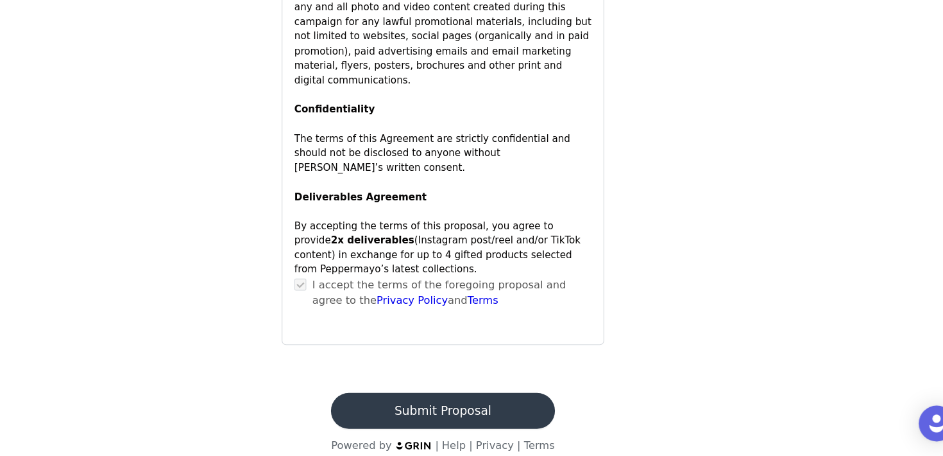
click at [521, 407] on button "Submit Proposal" at bounding box center [471, 416] width 192 height 31
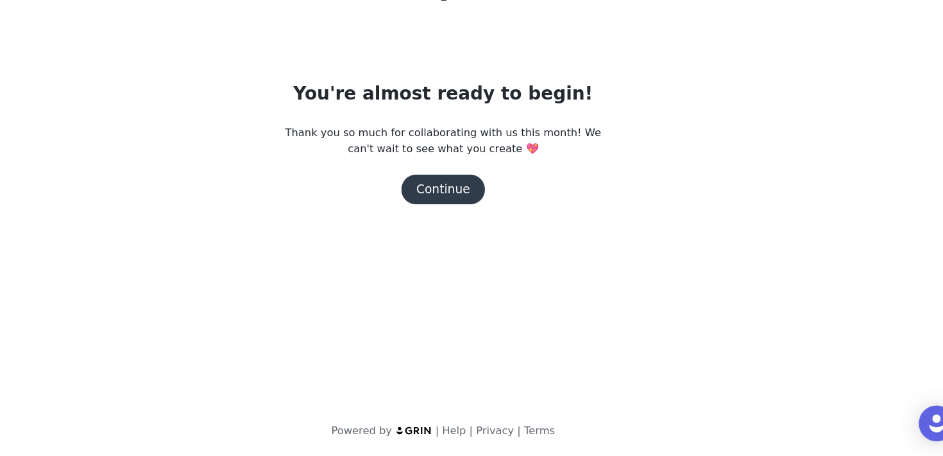
scroll to position [0, 0]
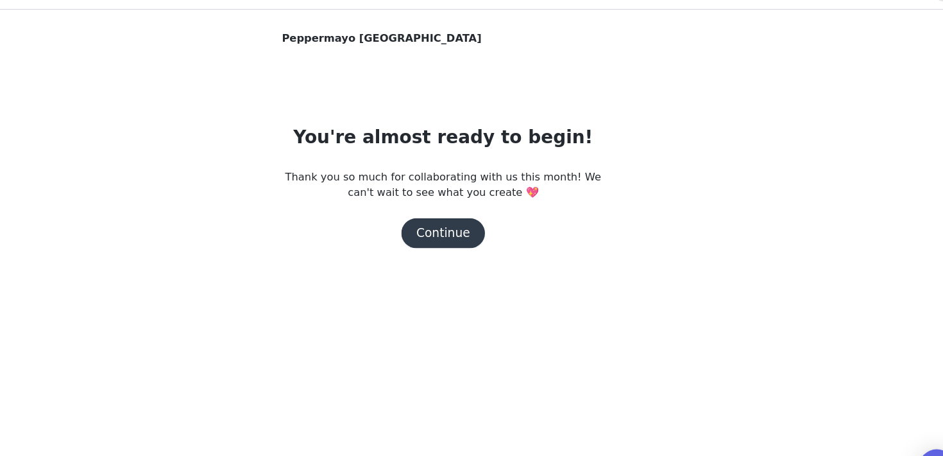
click at [482, 228] on button "Continue" at bounding box center [472, 227] width 72 height 26
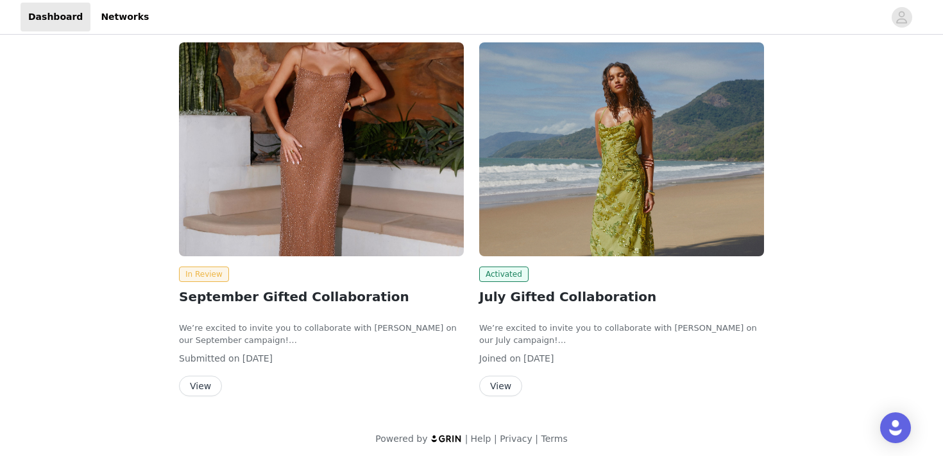
scroll to position [76, 0]
